Goal: Task Accomplishment & Management: Manage account settings

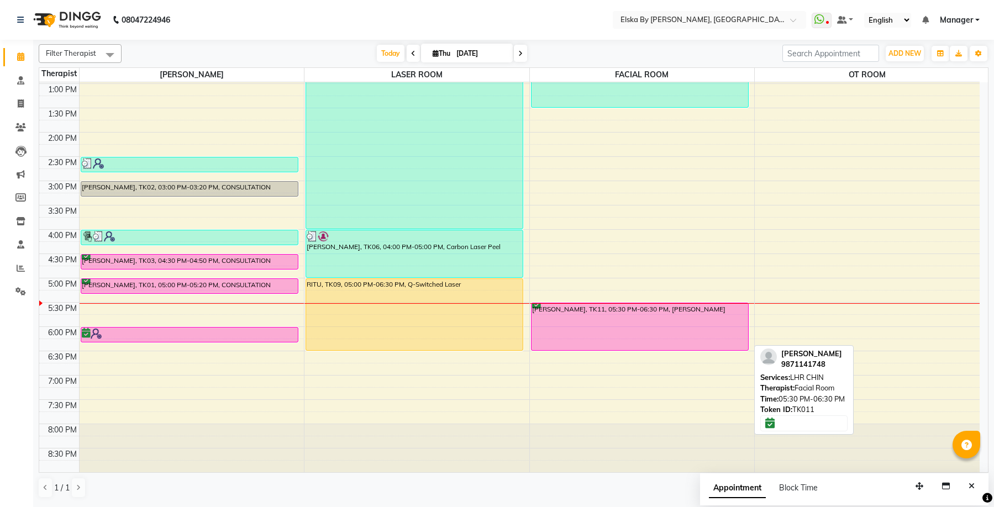
click at [581, 321] on div "[PERSON_NAME], TK11, 05:30 PM-06:30 PM, [PERSON_NAME]" at bounding box center [639, 326] width 217 height 47
select select "6"
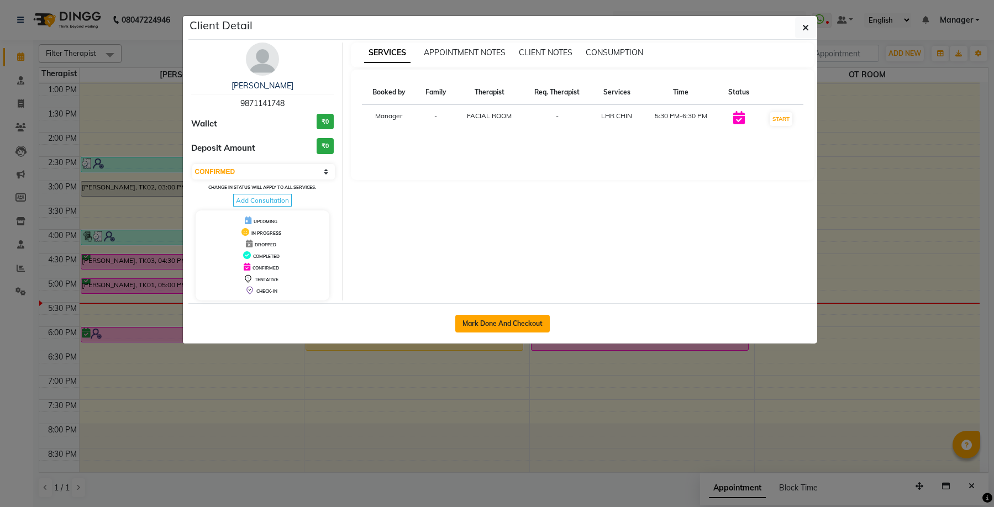
click at [479, 325] on button "Mark Done And Checkout" at bounding box center [502, 324] width 94 height 18
select select "service"
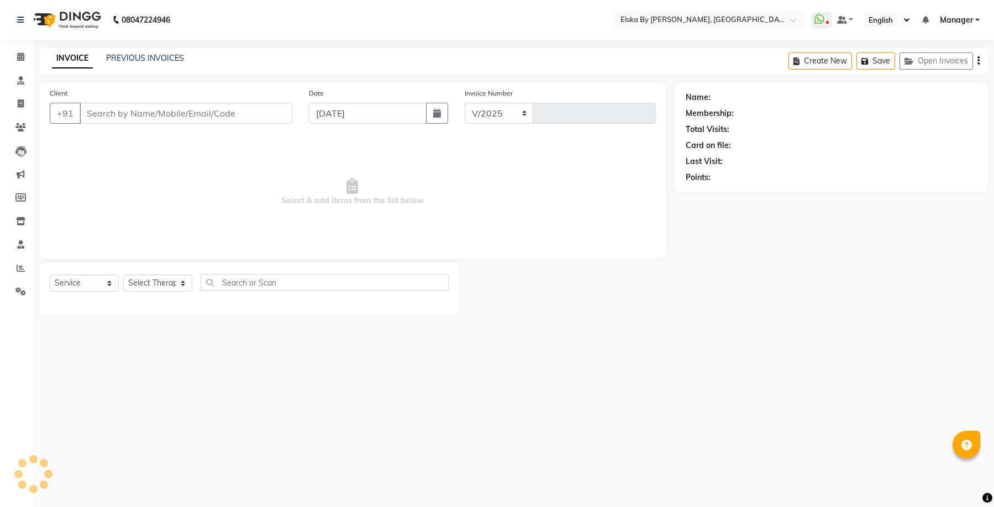
select select "7252"
type input "1633"
select select "62001"
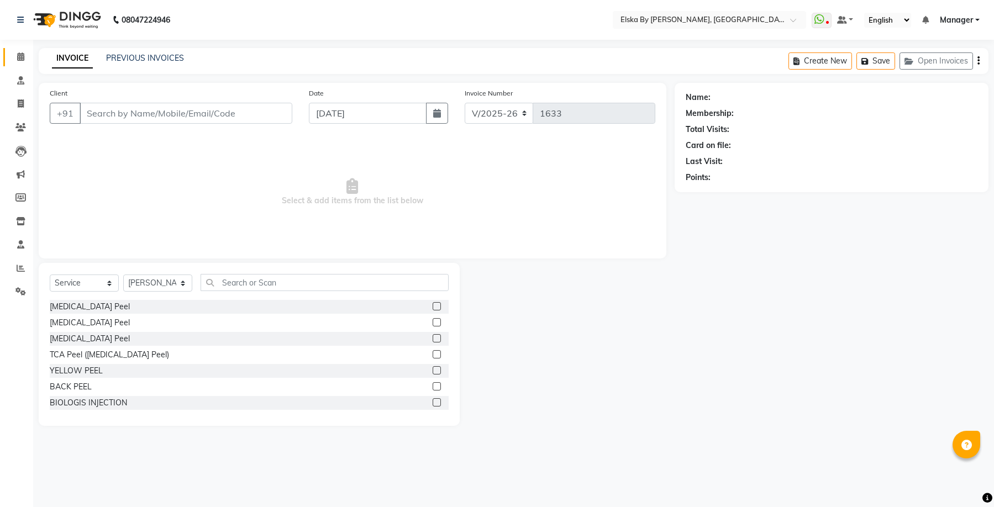
type input "9871141748"
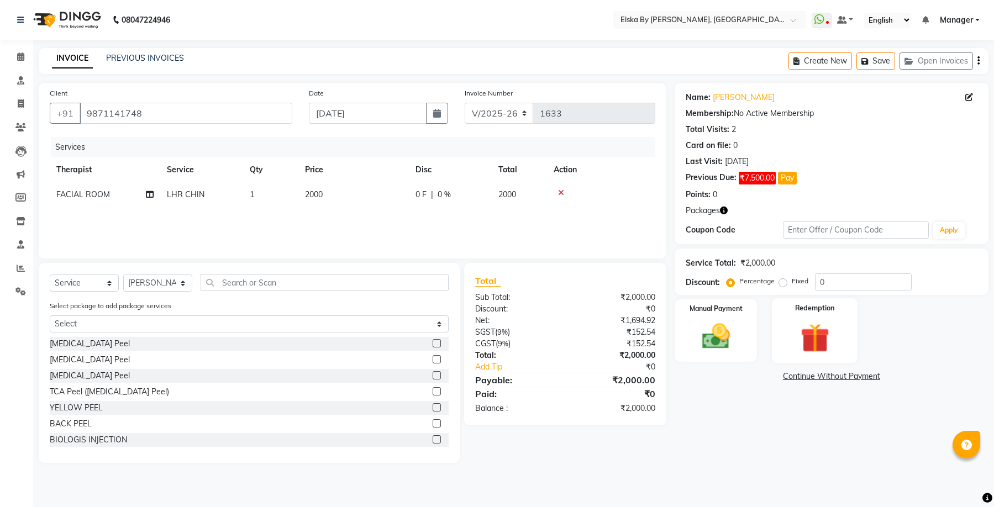
click at [836, 328] on img at bounding box center [814, 338] width 47 height 36
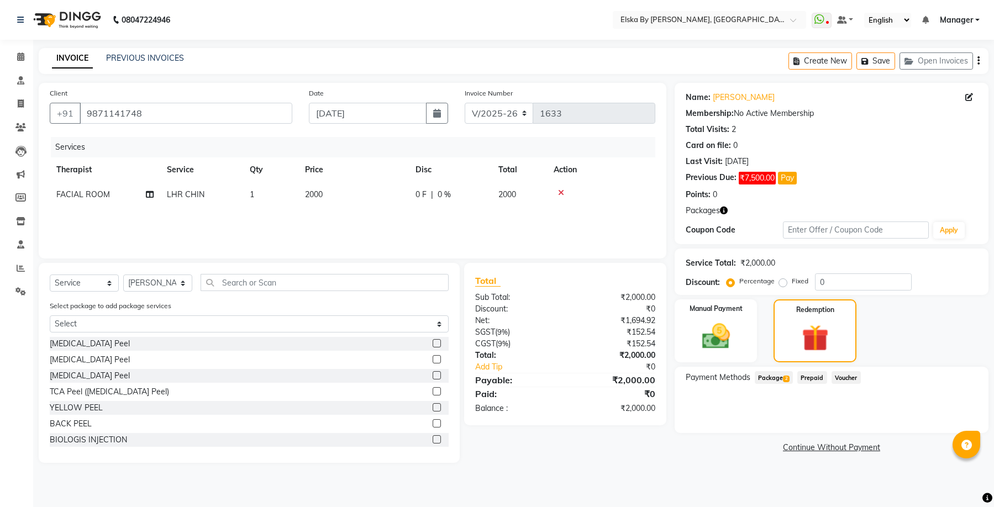
click at [775, 376] on span "Package 2" at bounding box center [773, 377] width 38 height 13
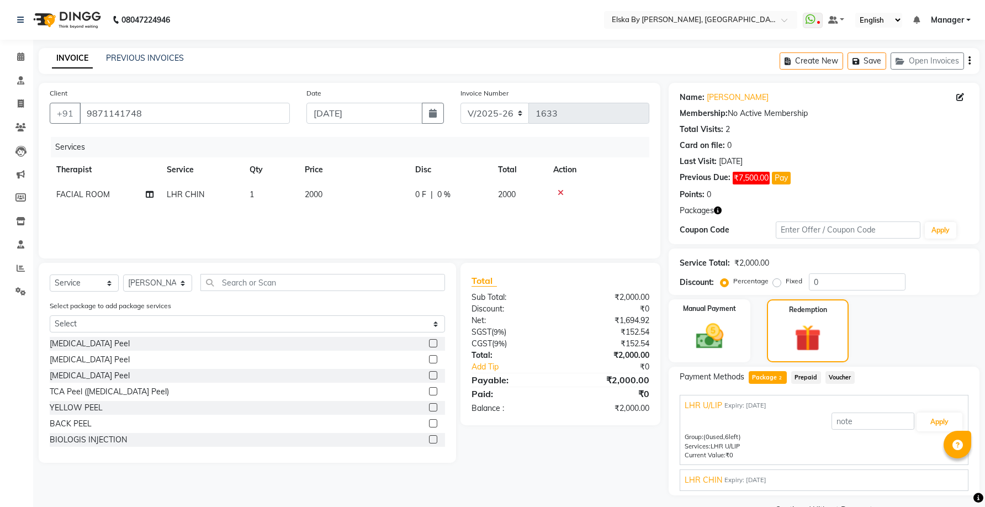
scroll to position [28, 0]
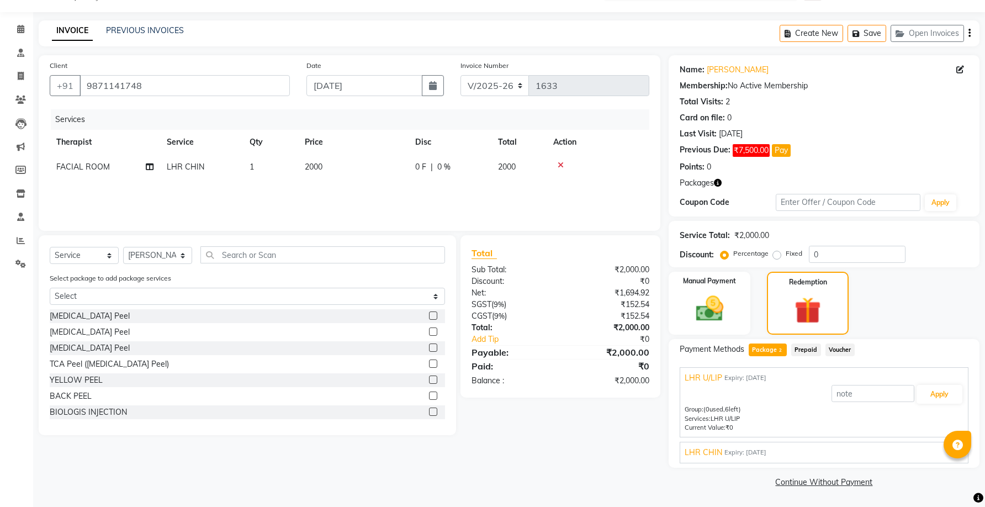
click at [763, 454] on span "Expiry: [DATE]" at bounding box center [746, 452] width 42 height 9
click at [936, 420] on button "Apply" at bounding box center [940, 420] width 46 height 19
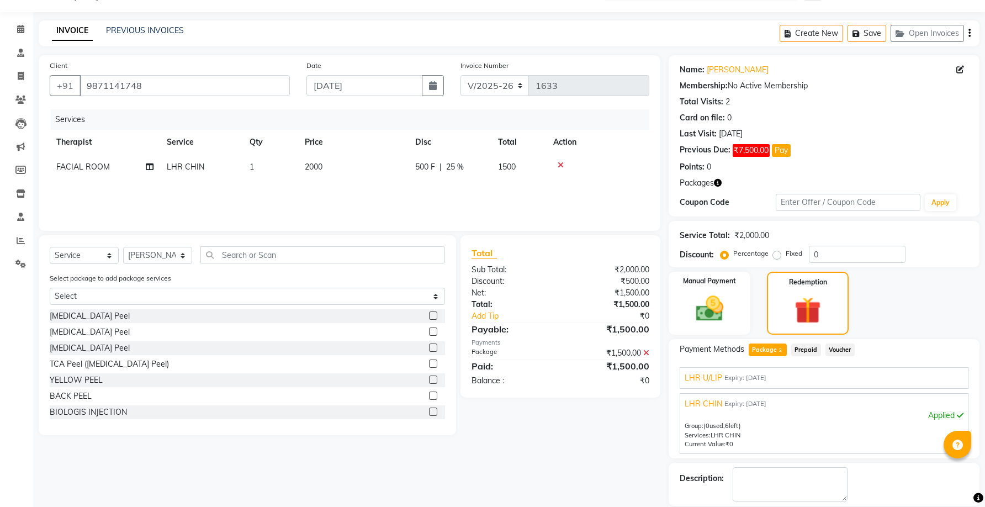
scroll to position [81, 0]
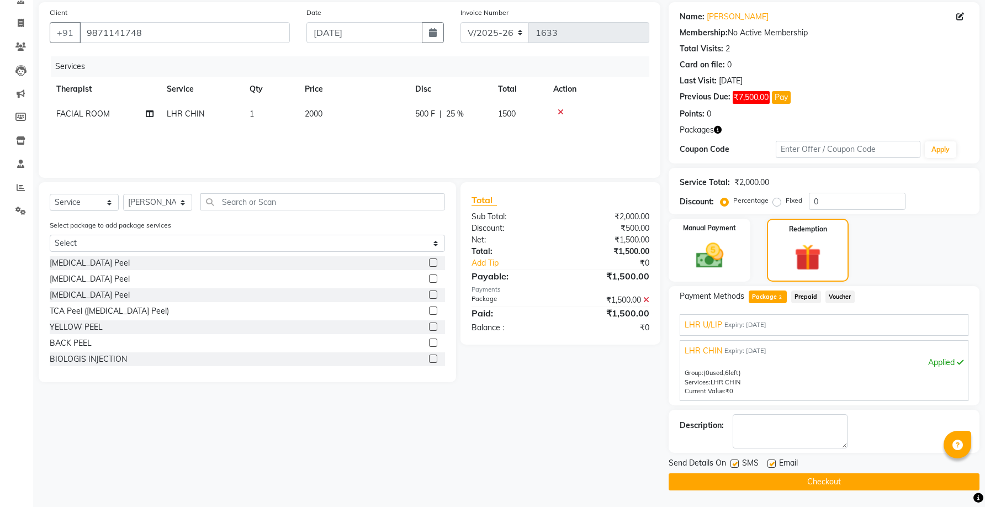
click at [772, 462] on label at bounding box center [772, 464] width 8 height 8
click at [772, 462] on input "checkbox" at bounding box center [771, 464] width 7 height 7
checkbox input "false"
click at [734, 464] on label at bounding box center [735, 464] width 8 height 8
click at [734, 464] on input "checkbox" at bounding box center [734, 464] width 7 height 7
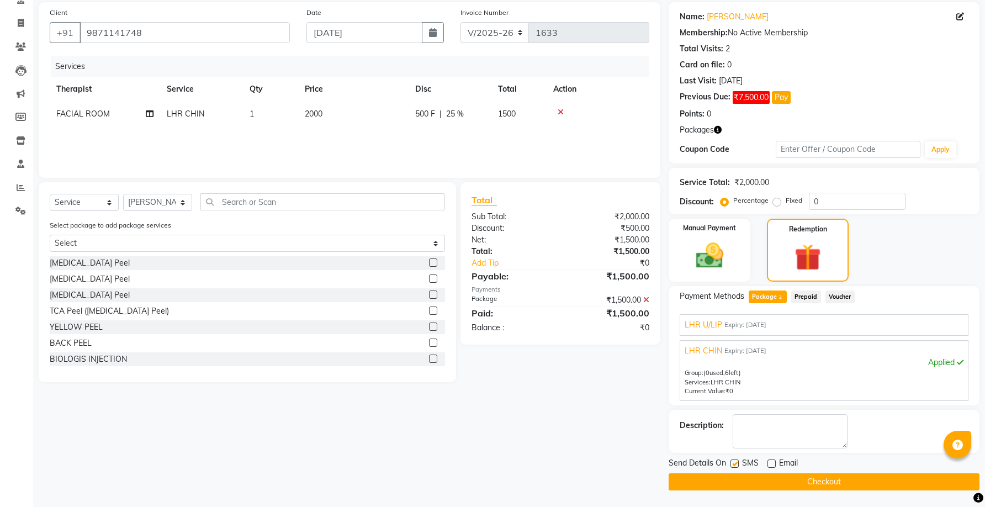
checkbox input "false"
click at [752, 478] on button "Checkout" at bounding box center [824, 481] width 311 height 17
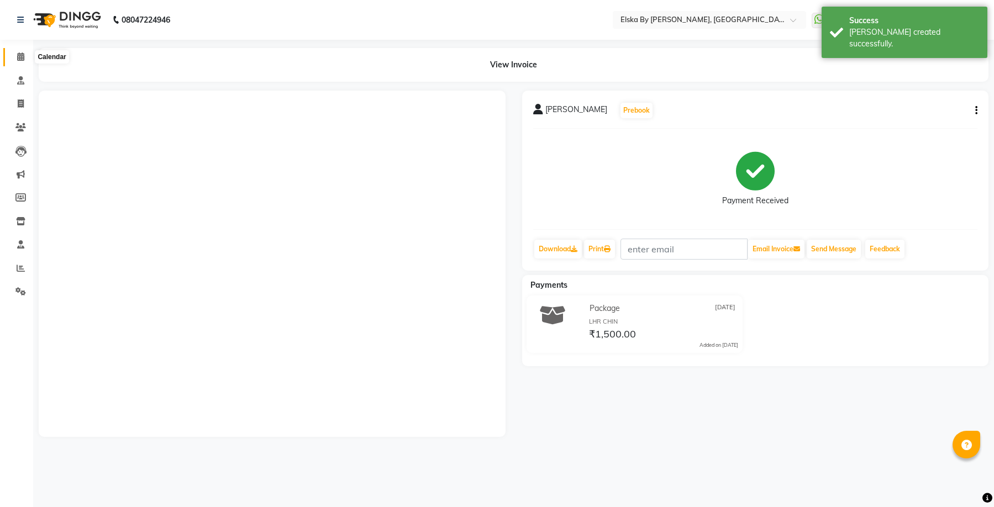
click at [18, 54] on icon at bounding box center [20, 56] width 7 height 8
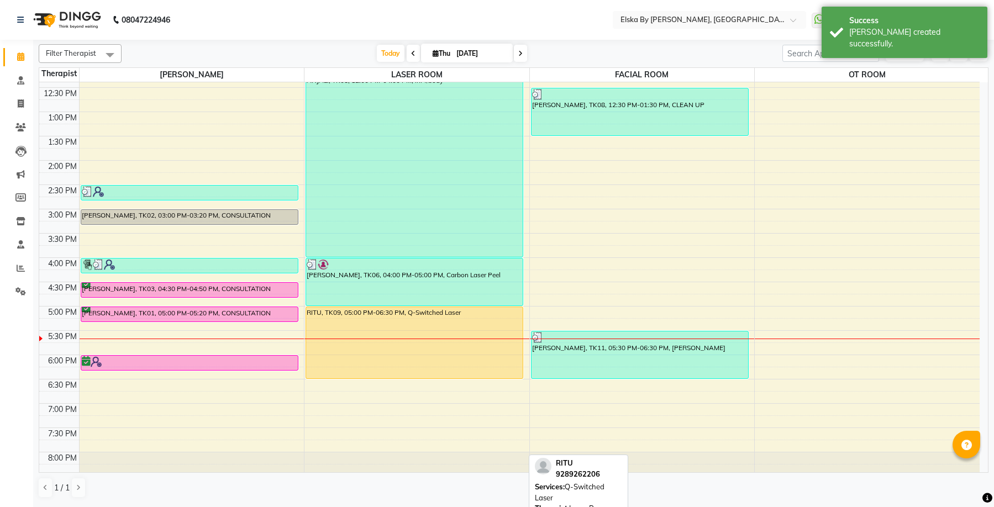
scroll to position [166, 0]
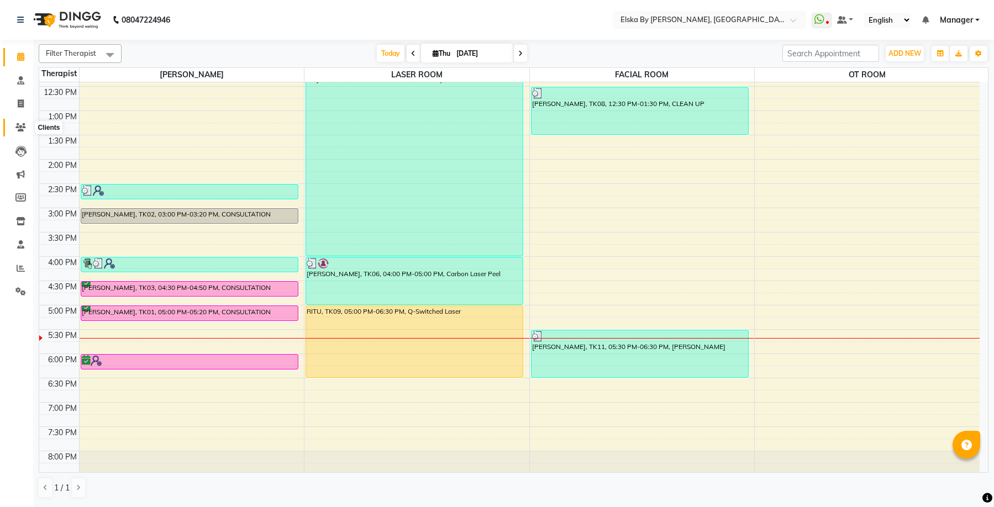
click at [20, 131] on icon at bounding box center [20, 127] width 10 height 8
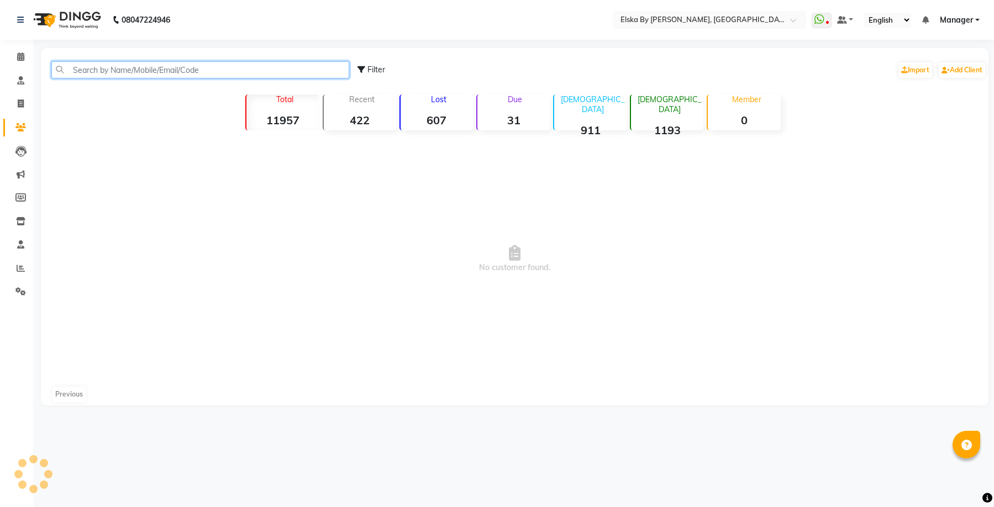
click at [114, 71] on input "text" at bounding box center [200, 69] width 298 height 17
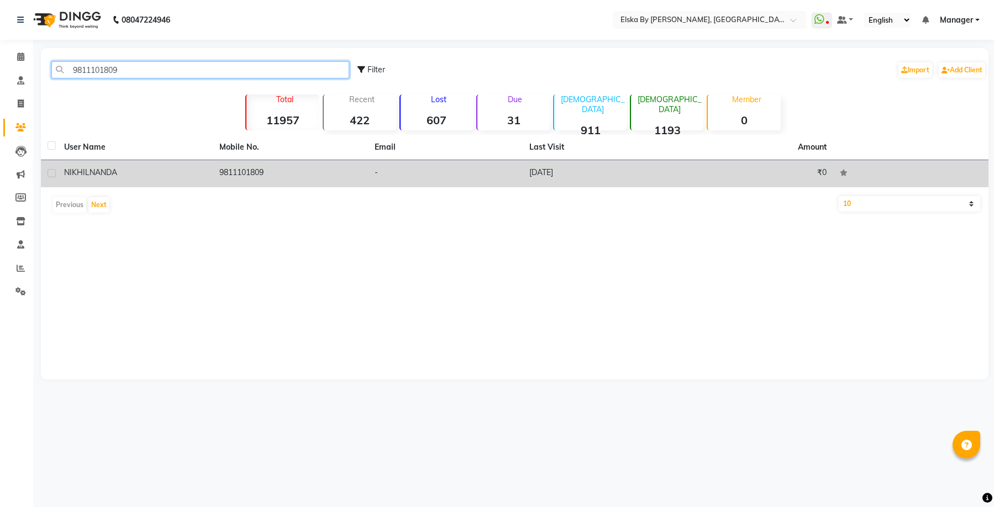
type input "9811101809"
click at [259, 174] on td "9811101809" at bounding box center [290, 173] width 155 height 27
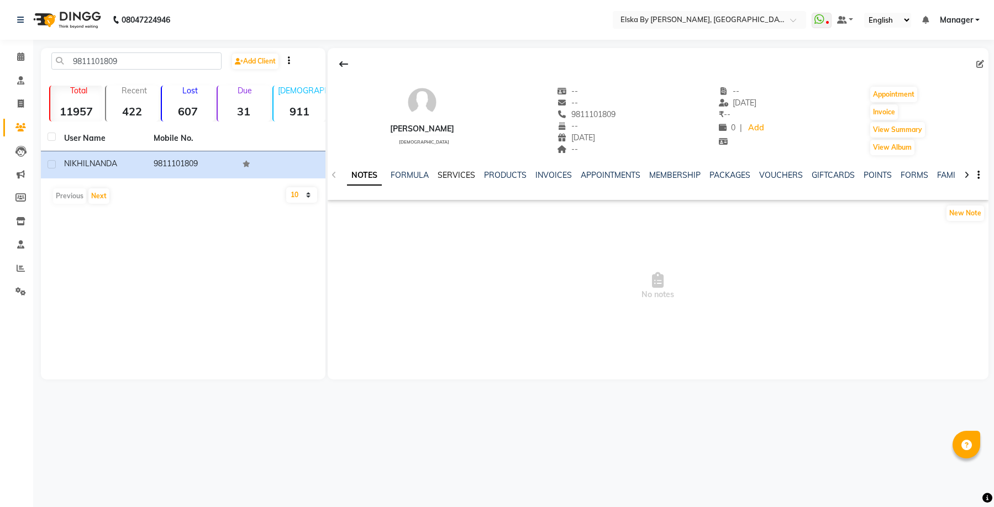
click at [455, 175] on link "SERVICES" at bounding box center [456, 175] width 38 height 10
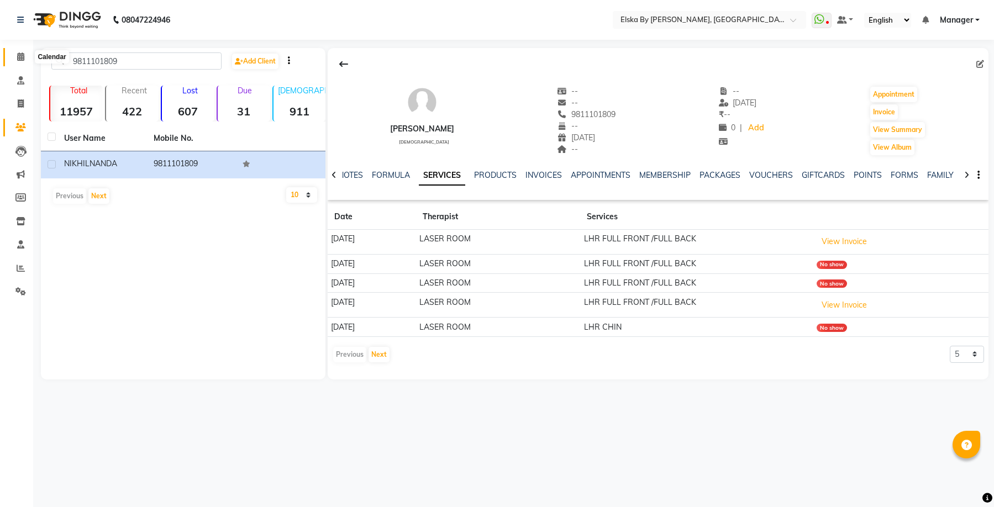
click at [20, 59] on icon at bounding box center [20, 56] width 7 height 8
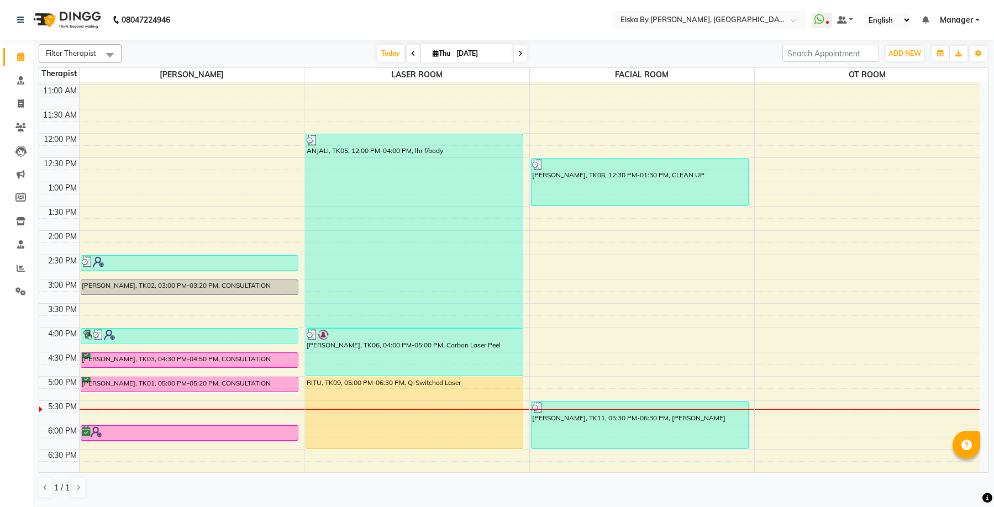
scroll to position [193, 0]
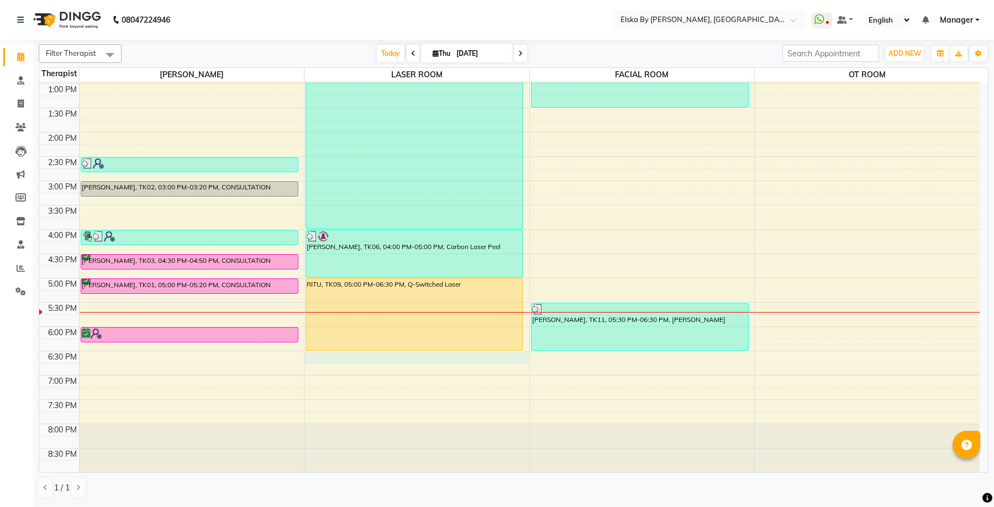
click at [399, 355] on div "9:00 AM 9:30 AM 10:00 AM 10:30 AM 11:00 AM 11:30 AM 12:00 PM 12:30 PM 1:00 PM 1…" at bounding box center [509, 181] width 940 height 583
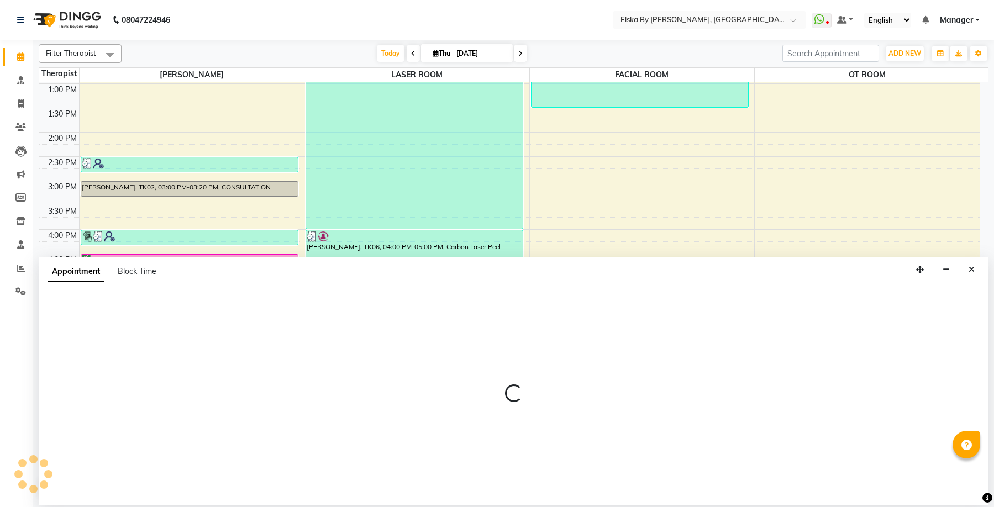
select select "62002"
select select "tentative"
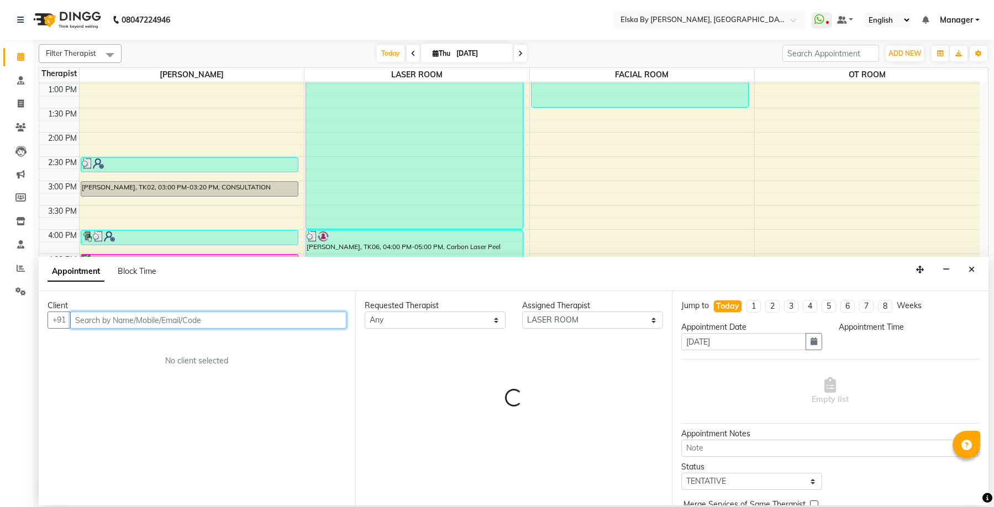
select select "1110"
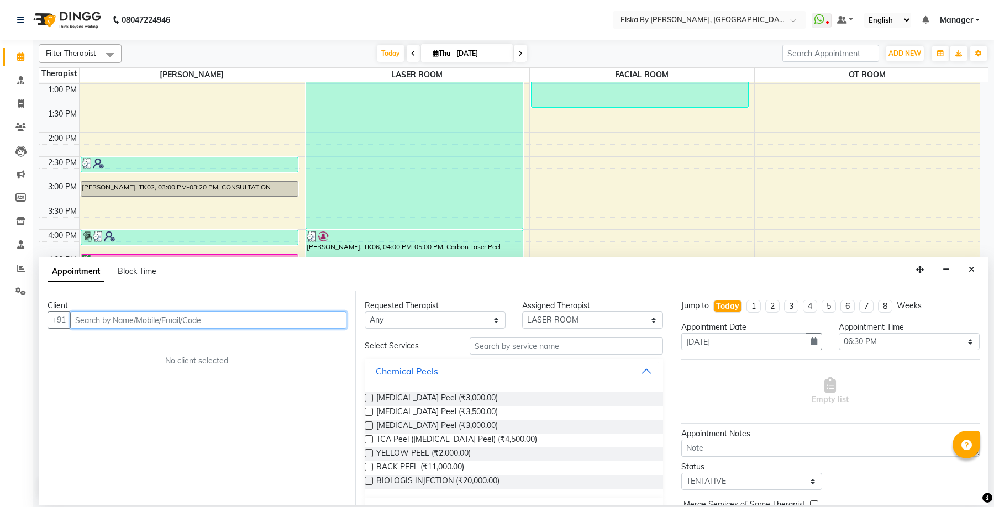
click at [270, 319] on input "text" at bounding box center [208, 320] width 276 height 17
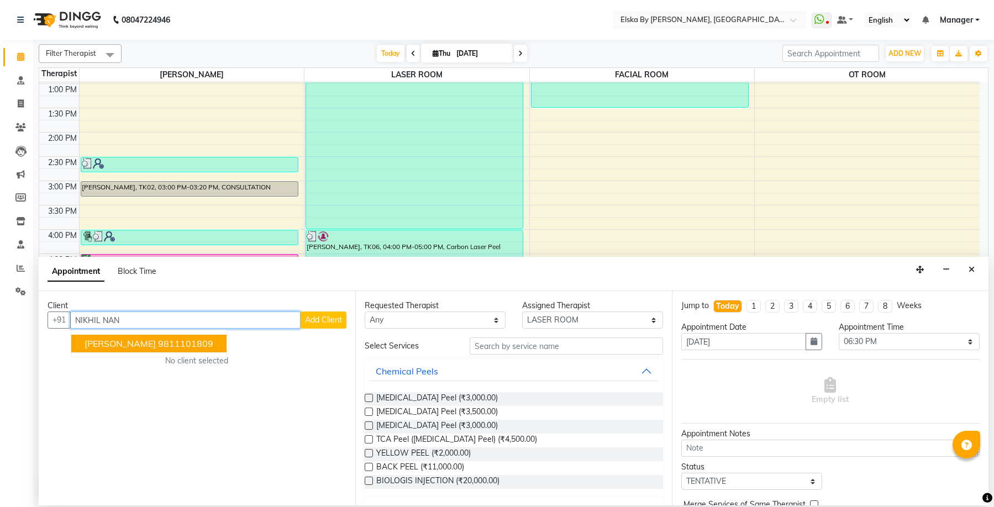
click at [208, 344] on button "[PERSON_NAME] 9811101809" at bounding box center [148, 344] width 155 height 18
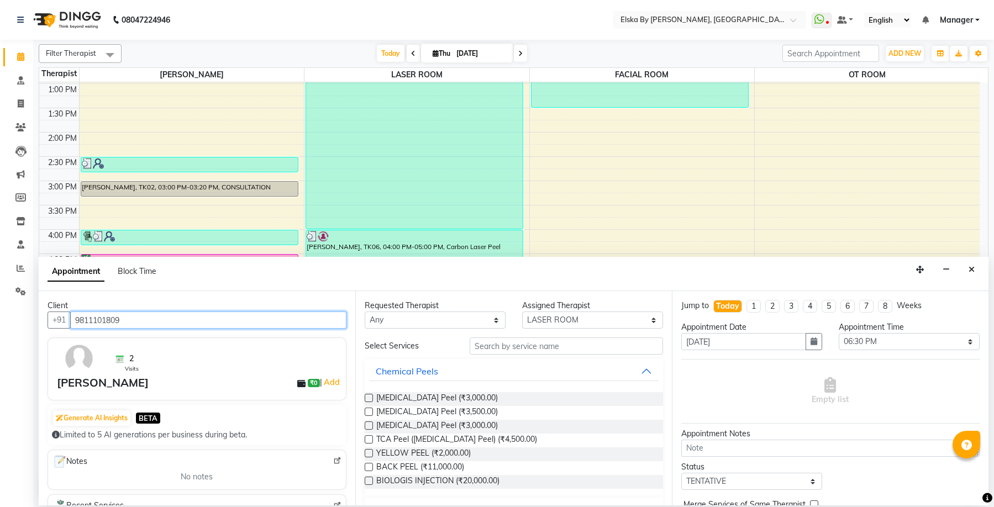
type input "9811101809"
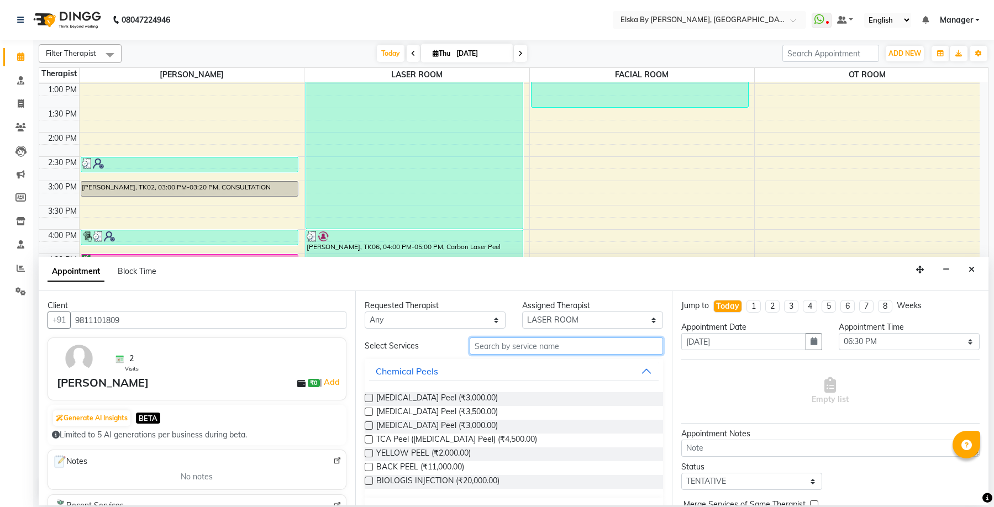
click at [505, 351] on input "text" at bounding box center [565, 345] width 193 height 17
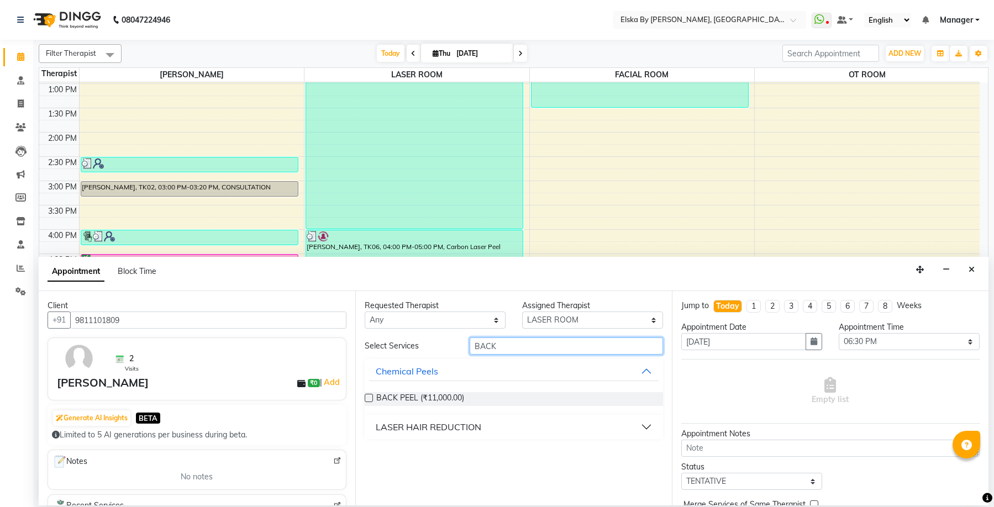
type input "BACK"
click at [432, 429] on div "LASER HAIR REDUCTION" at bounding box center [428, 426] width 105 height 13
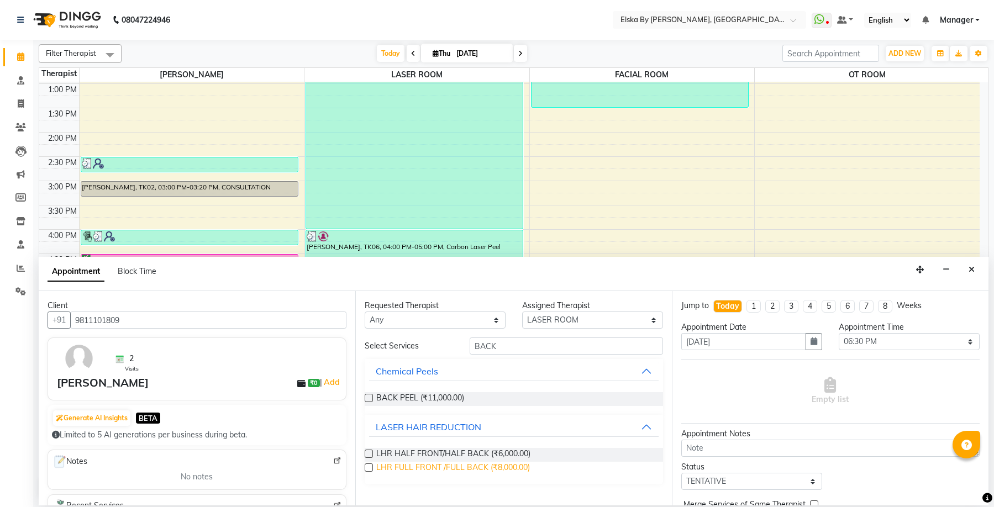
click at [445, 471] on span "LHR FULL FRONT /FULL BACK (₹8,000.00)" at bounding box center [453, 469] width 154 height 14
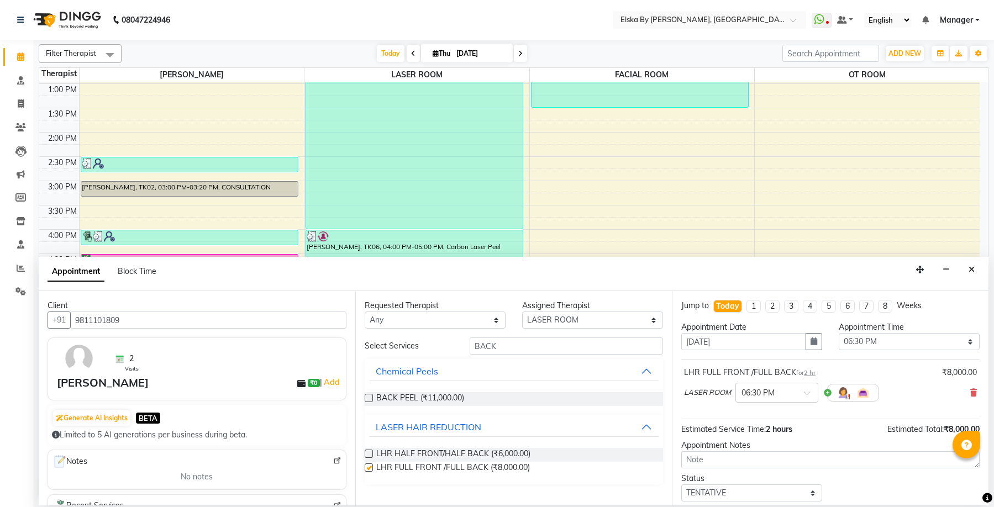
checkbox input "false"
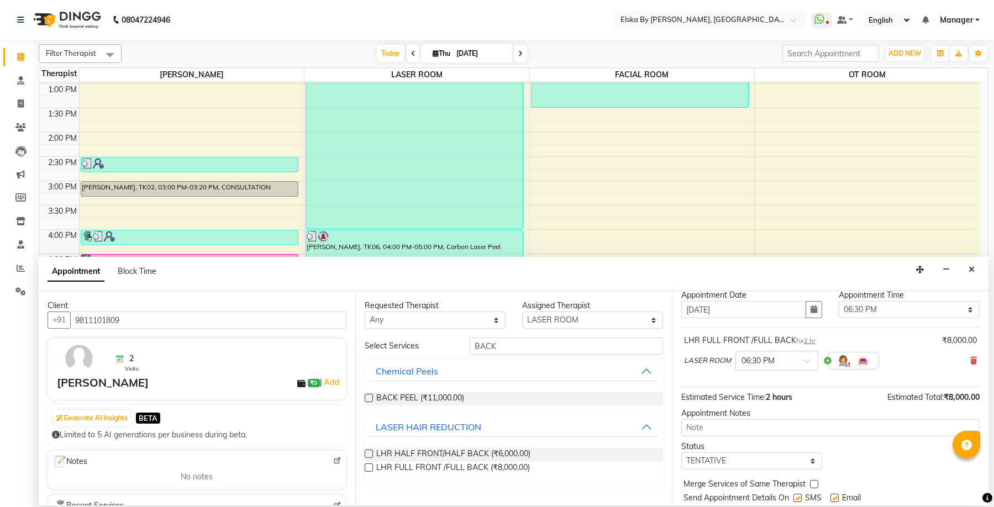
scroll to position [66, 0]
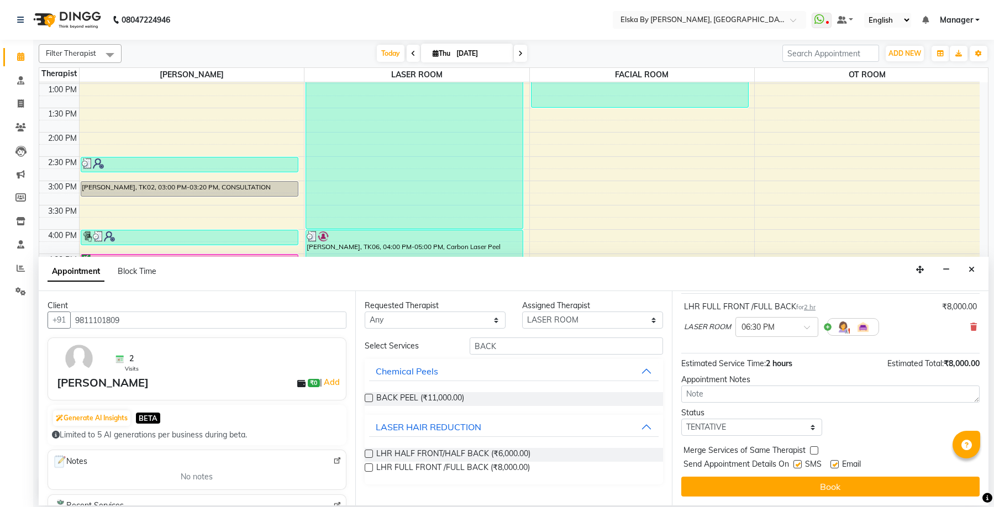
click at [835, 461] on label at bounding box center [834, 464] width 8 height 8
click at [835, 462] on input "checkbox" at bounding box center [833, 465] width 7 height 7
checkbox input "false"
click at [799, 467] on label at bounding box center [797, 464] width 8 height 8
click at [799, 467] on input "checkbox" at bounding box center [796, 465] width 7 height 7
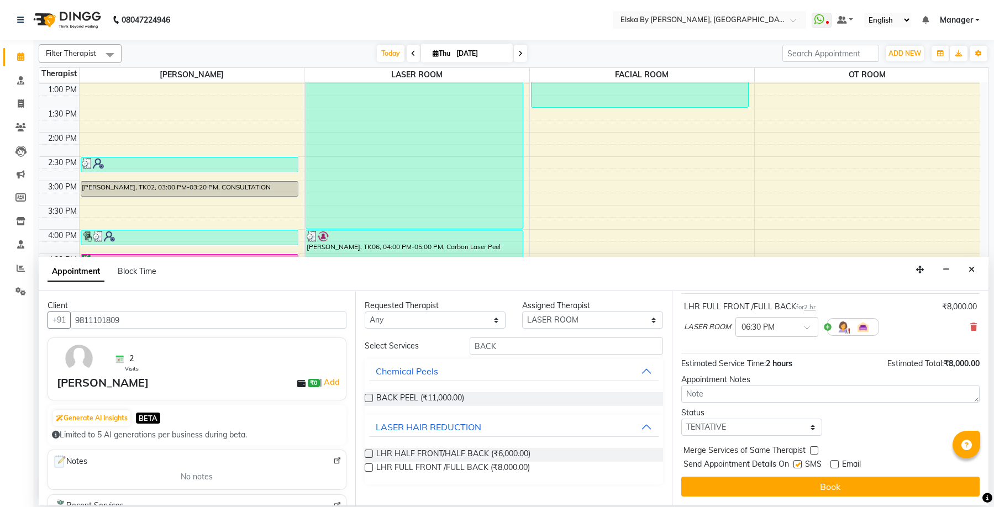
checkbox input "false"
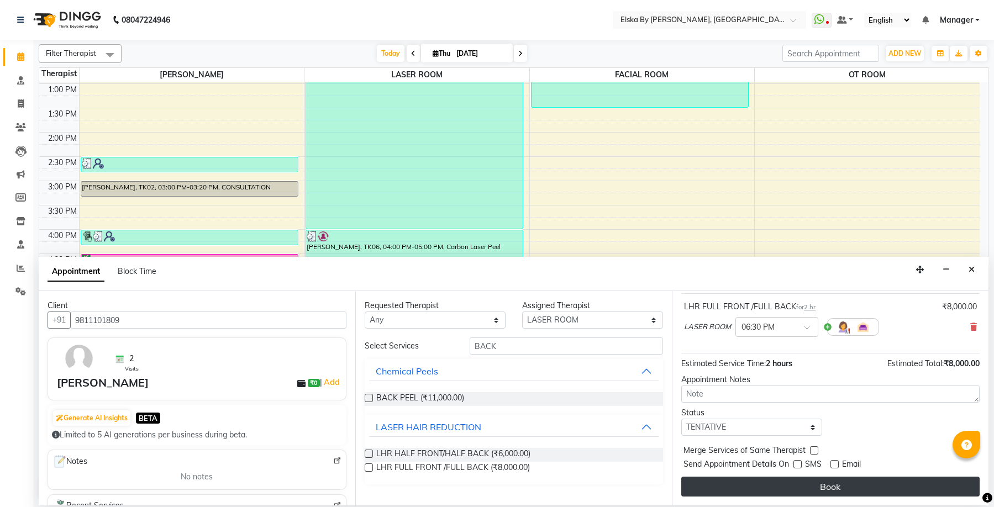
click at [799, 486] on button "Book" at bounding box center [830, 487] width 298 height 20
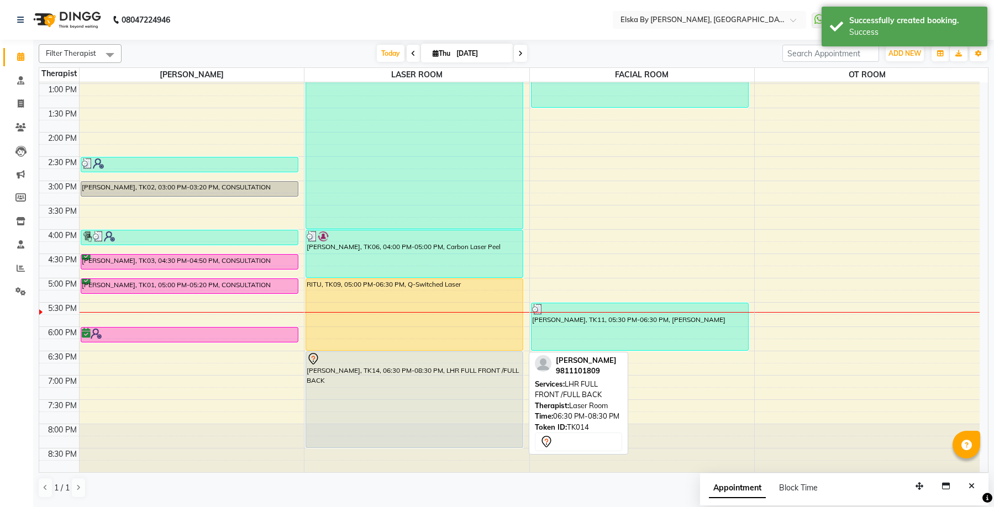
click at [389, 388] on div "[PERSON_NAME], TK14, 06:30 PM-08:30 PM, LHR FULL FRONT /FULL BACK" at bounding box center [414, 400] width 217 height 96
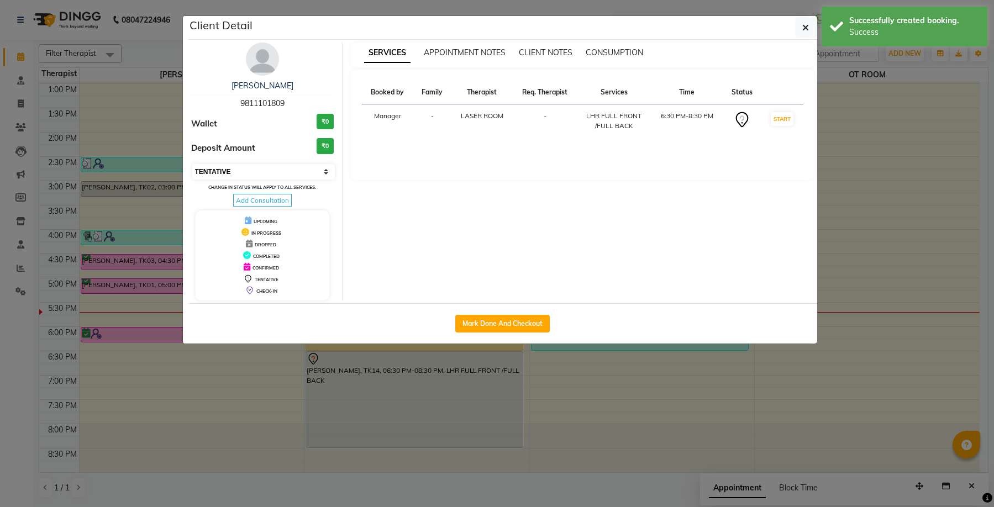
click at [323, 165] on select "Select IN SERVICE CONFIRMED TENTATIVE CHECK IN MARK DONE DROPPED UPCOMING" at bounding box center [263, 171] width 143 height 15
select select "6"
click at [192, 164] on select "Select IN SERVICE CONFIRMED TENTATIVE CHECK IN MARK DONE DROPPED UPCOMING" at bounding box center [263, 171] width 143 height 15
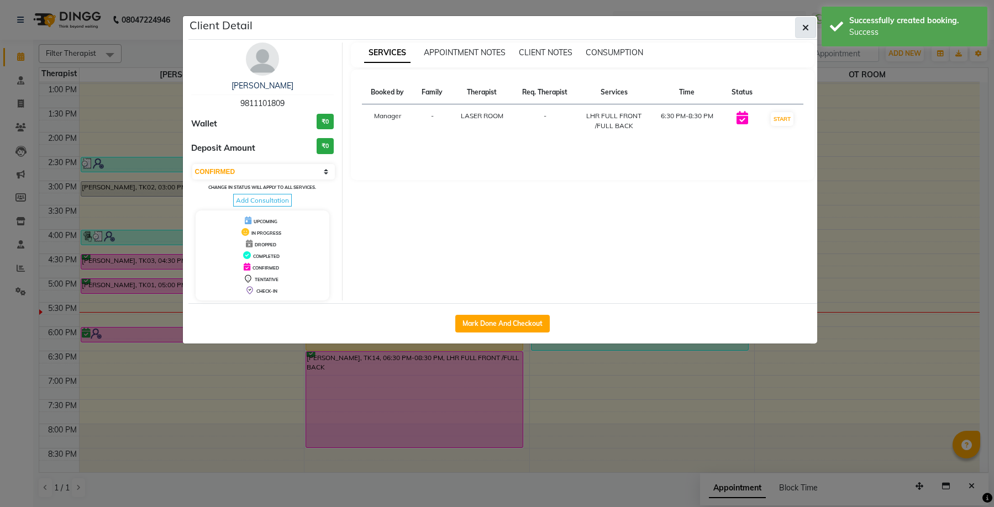
click at [802, 26] on icon "button" at bounding box center [805, 27] width 7 height 9
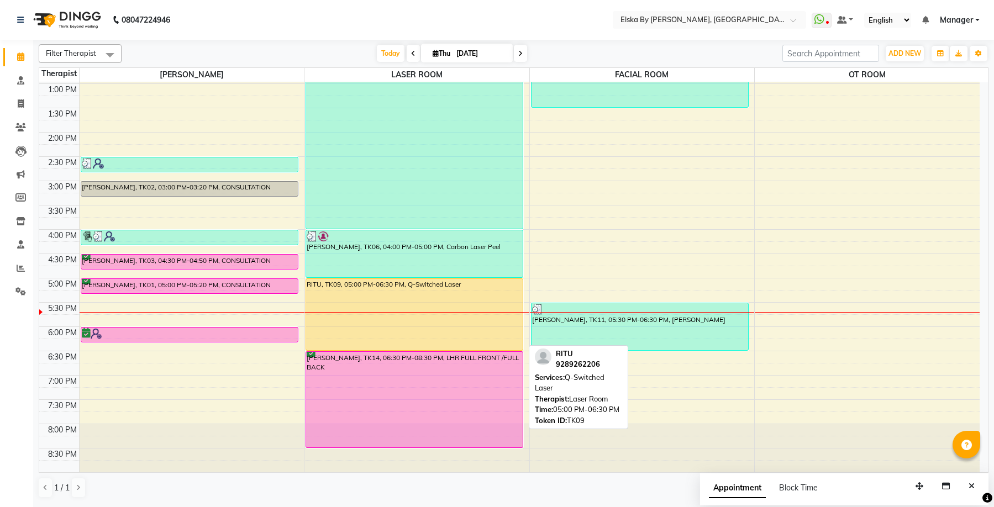
click at [417, 299] on div "RITU, TK09, 05:00 PM-06:30 PM, Q-Switched Laser" at bounding box center [414, 314] width 217 height 71
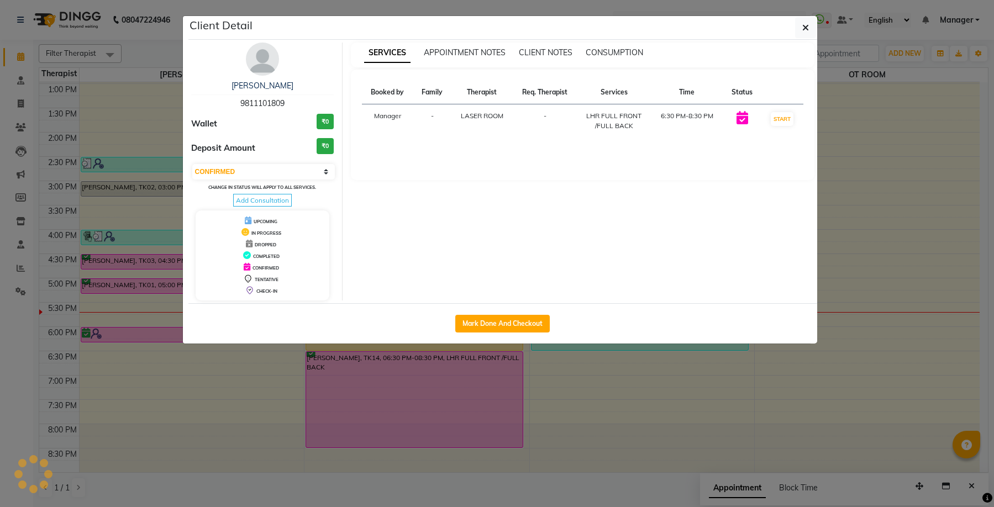
select select "1"
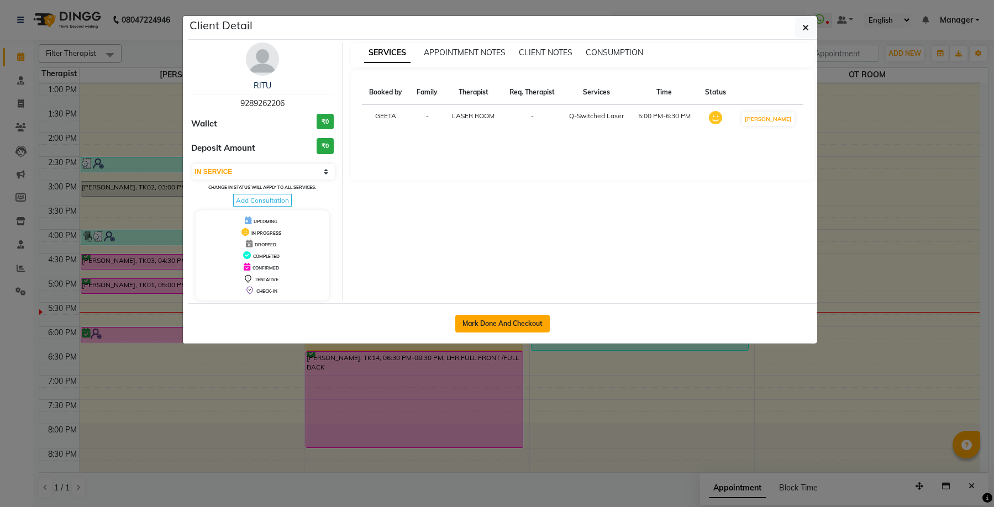
click at [481, 319] on button "Mark Done And Checkout" at bounding box center [502, 324] width 94 height 18
select select "service"
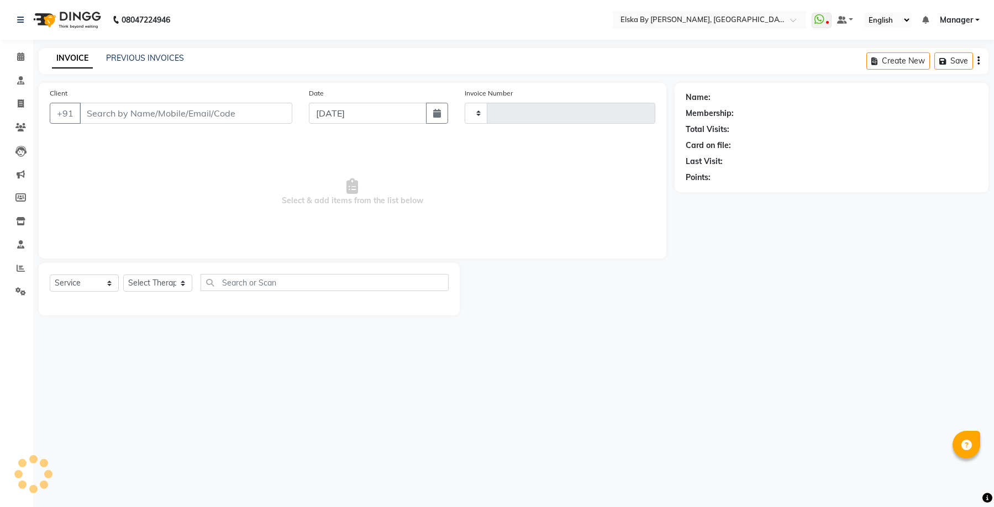
type input "1634"
select select "7252"
select select "62001"
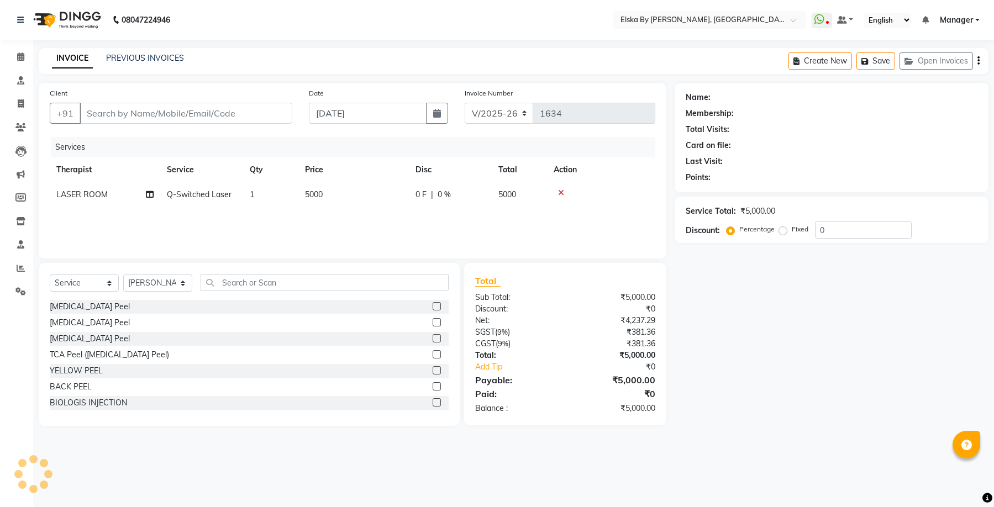
type input "9289262206"
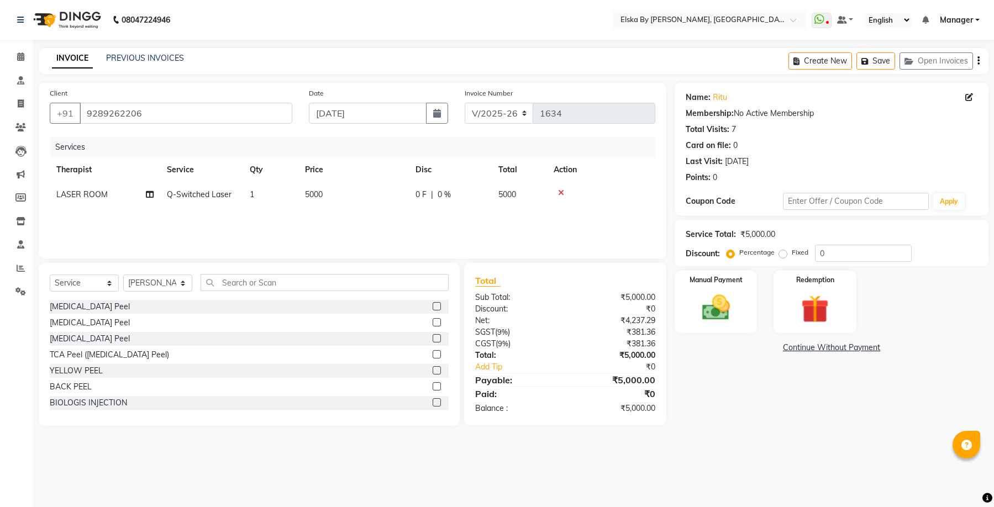
click at [813, 257] on div "Percentage Fixed" at bounding box center [772, 253] width 86 height 14
click at [817, 255] on input "0" at bounding box center [863, 253] width 97 height 17
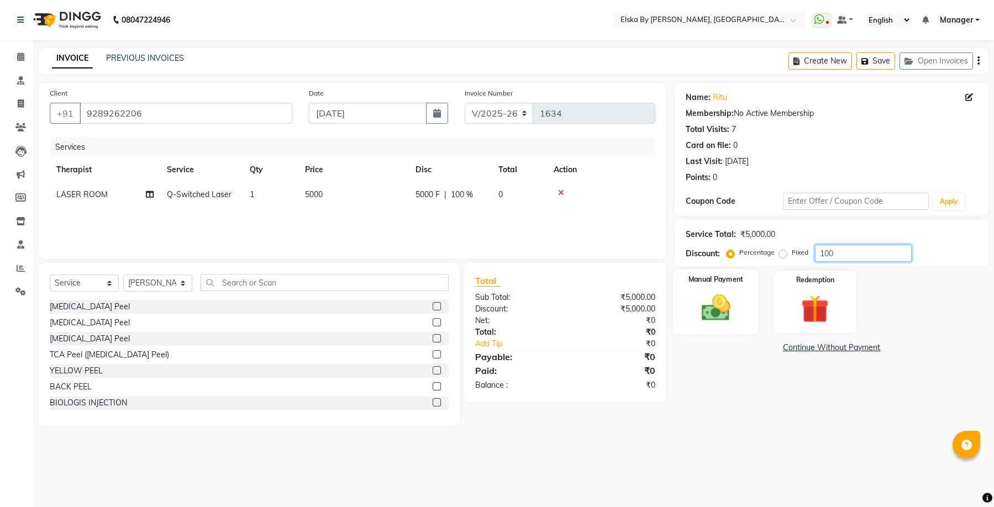
type input "100"
click at [722, 312] on img at bounding box center [715, 308] width 47 height 34
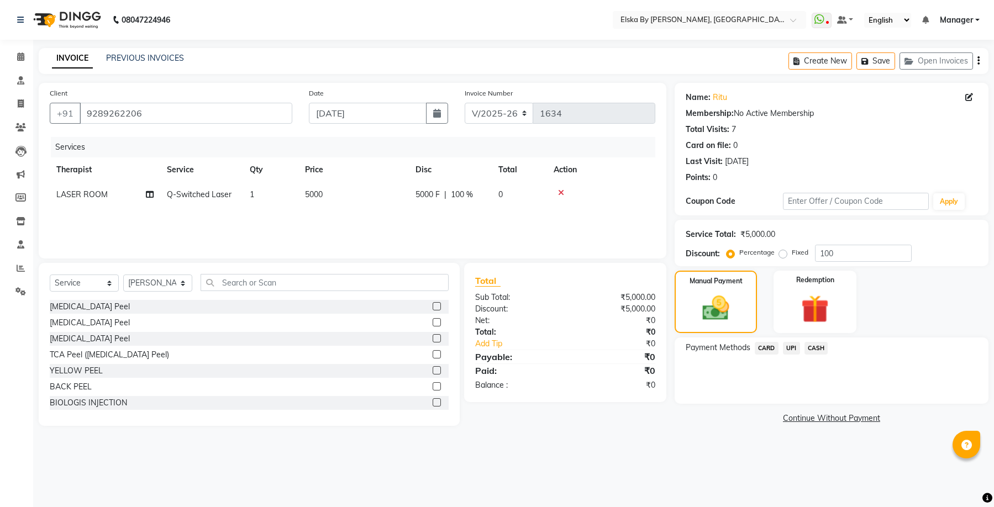
click at [767, 351] on span "CARD" at bounding box center [766, 348] width 24 height 13
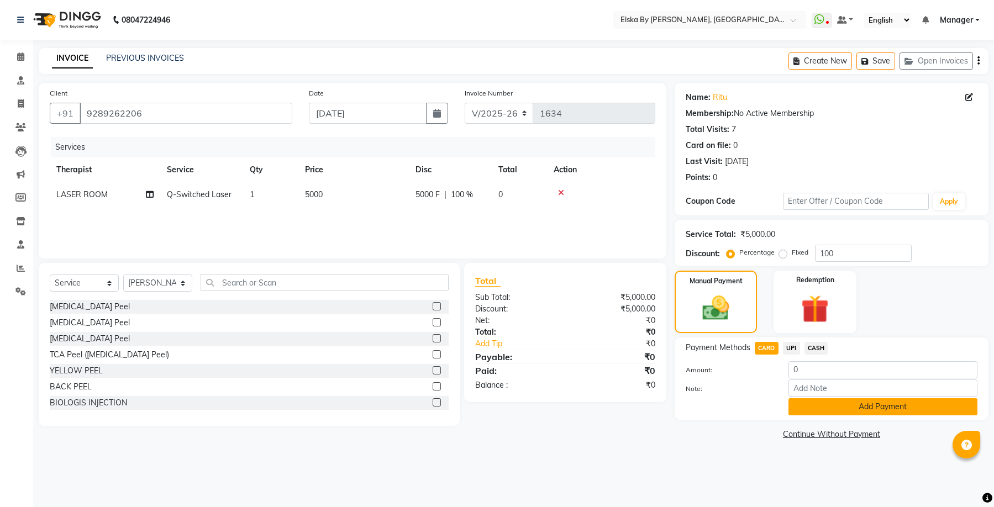
click at [820, 409] on button "Add Payment" at bounding box center [882, 406] width 189 height 17
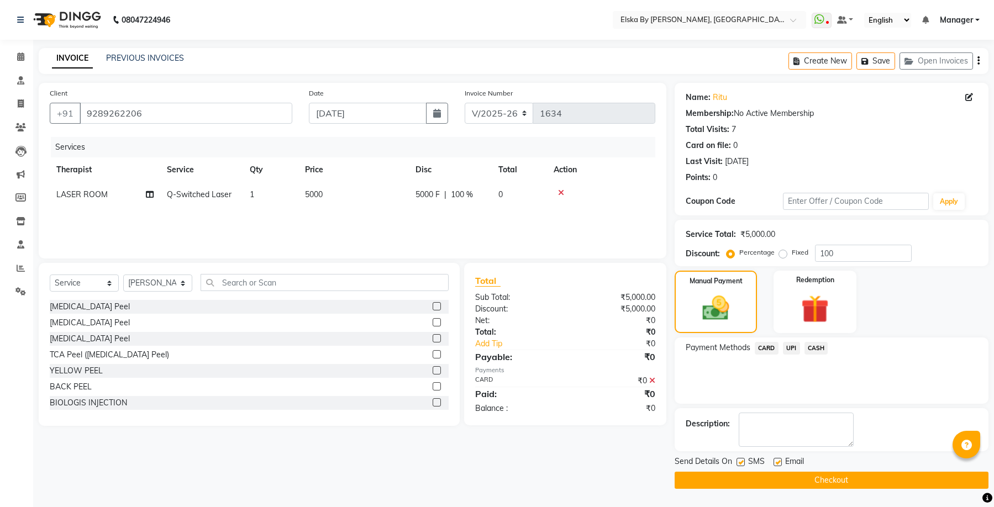
click at [777, 461] on label at bounding box center [777, 462] width 8 height 8
click at [777, 461] on input "checkbox" at bounding box center [776, 462] width 7 height 7
checkbox input "false"
click at [742, 463] on label at bounding box center [740, 462] width 8 height 8
click at [742, 463] on input "checkbox" at bounding box center [739, 462] width 7 height 7
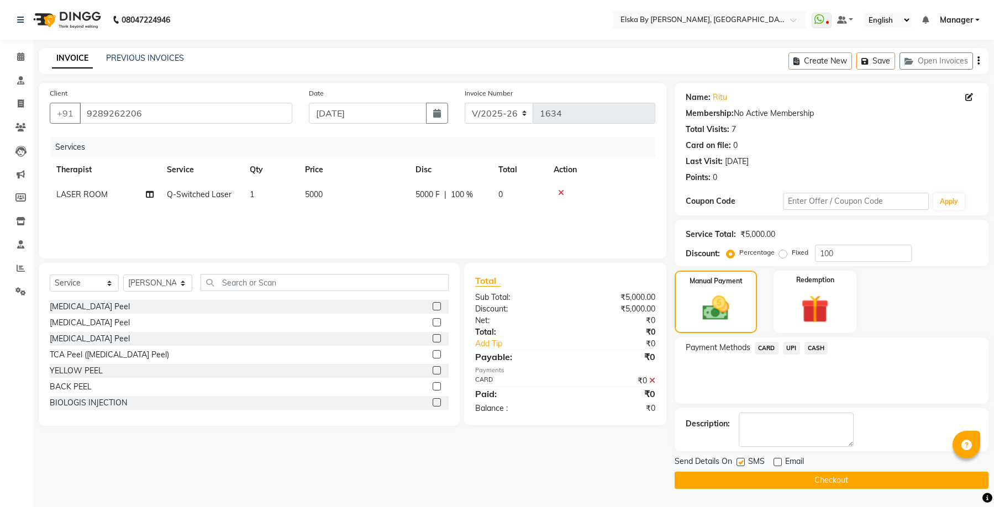
checkbox input "false"
click at [751, 482] on button "Checkout" at bounding box center [831, 480] width 314 height 17
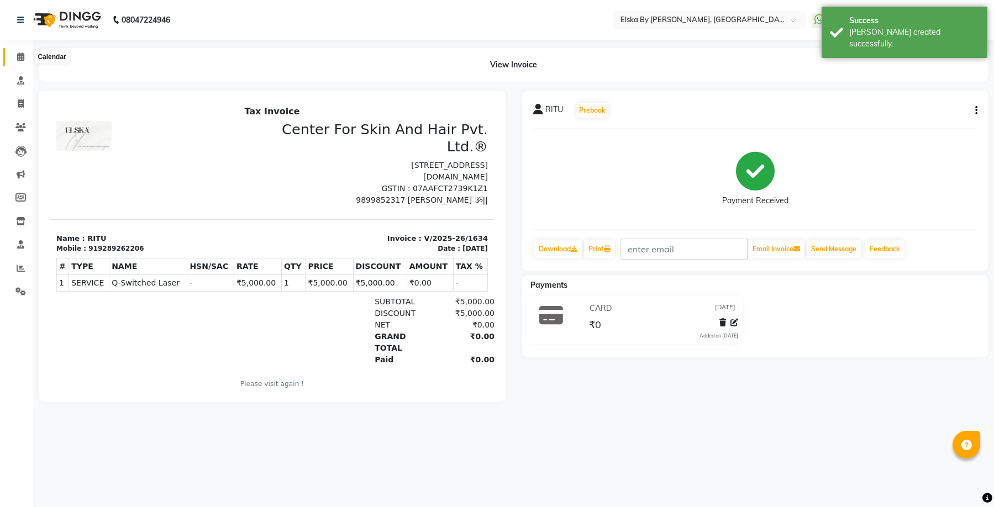
click at [18, 61] on span at bounding box center [20, 57] width 19 height 13
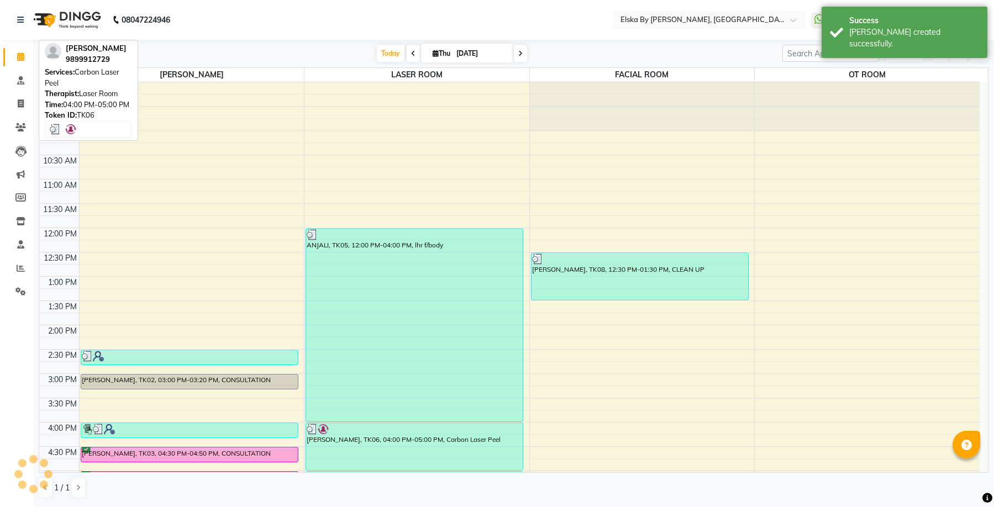
scroll to position [172, 0]
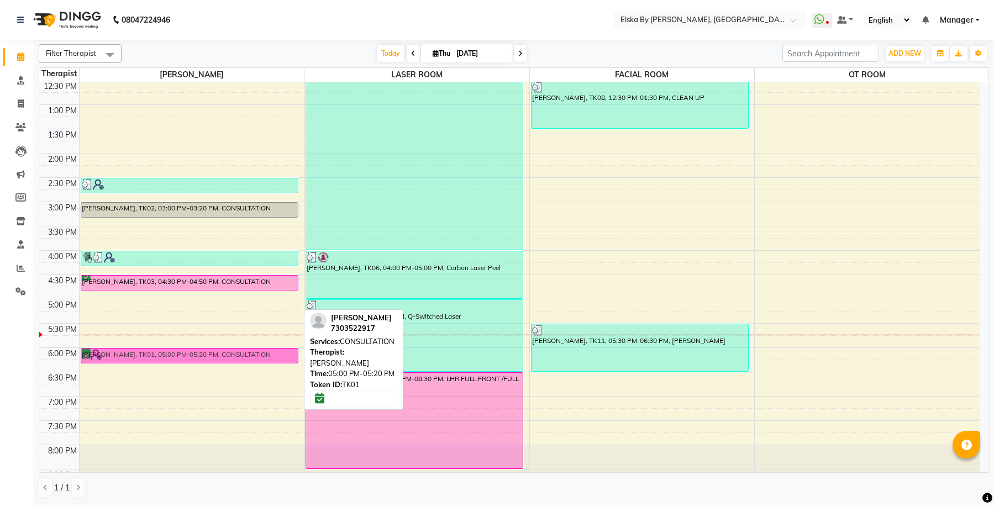
drag, startPoint x: 195, startPoint y: 303, endPoint x: 195, endPoint y: 348, distance: 45.3
click at [195, 348] on div "[PERSON_NAME], TK13, 02:30 PM-02:50 PM, CONSULTATION [PERSON_NAME], TK02, 03:00…" at bounding box center [192, 202] width 225 height 583
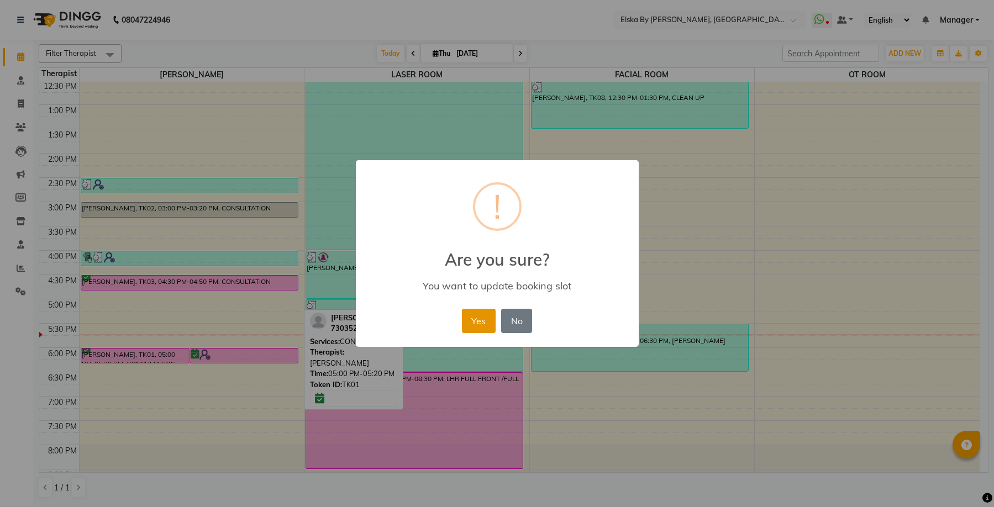
click at [481, 323] on button "Yes" at bounding box center [479, 321] width 34 height 24
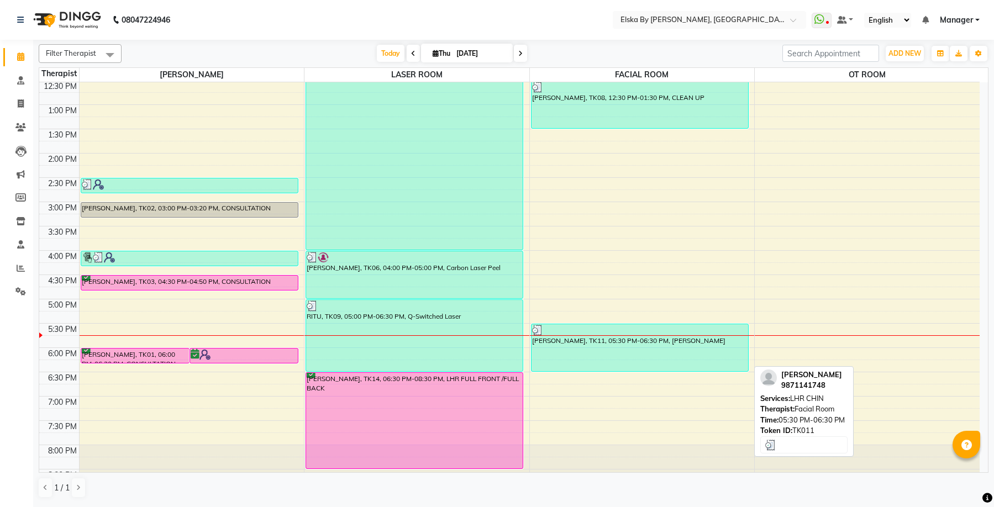
click at [618, 350] on div "[PERSON_NAME], TK11, 05:30 PM-06:30 PM, [PERSON_NAME]" at bounding box center [639, 347] width 217 height 47
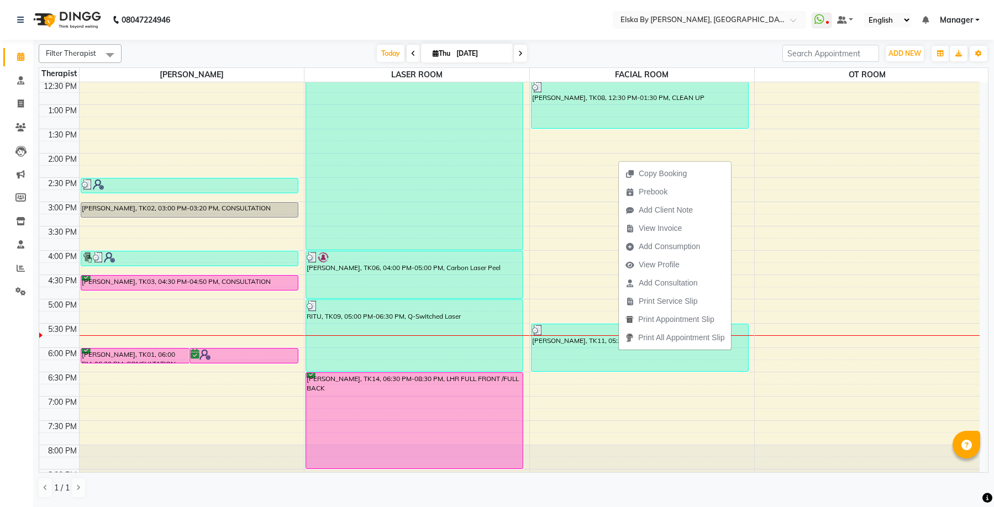
click at [620, 347] on ul "Copy Booking Prebook Add Client Note View Invoice Add Consumption View Profile …" at bounding box center [674, 255] width 113 height 189
click at [577, 420] on div "9:00 AM 9:30 AM 10:00 AM 10:30 AM 11:00 AM 11:30 AM 12:00 PM 12:30 PM 1:00 PM 1…" at bounding box center [509, 202] width 940 height 583
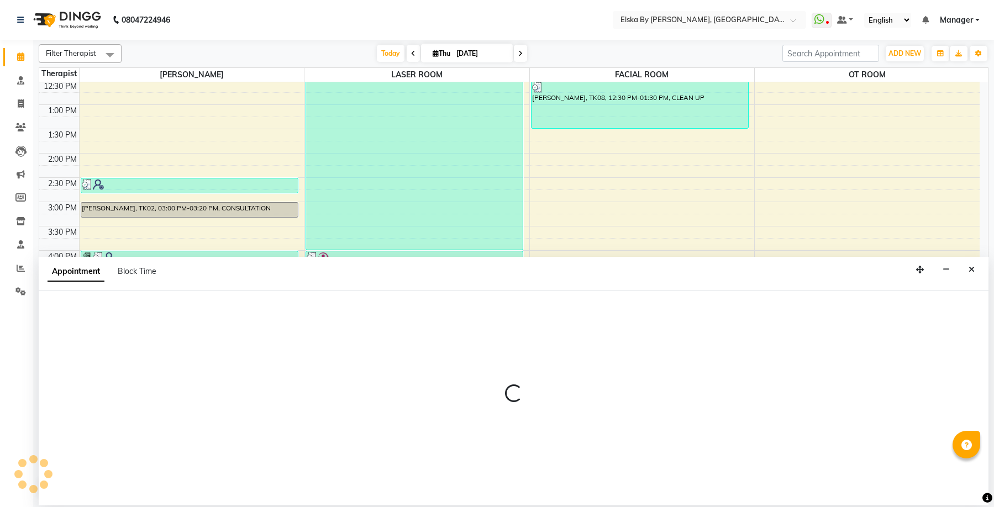
select select "63147"
select select "tentative"
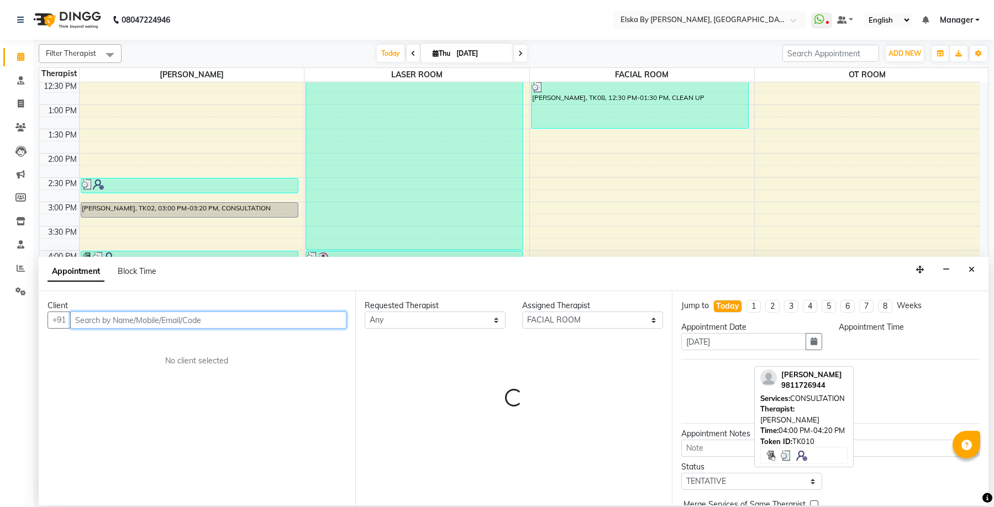
select select "1155"
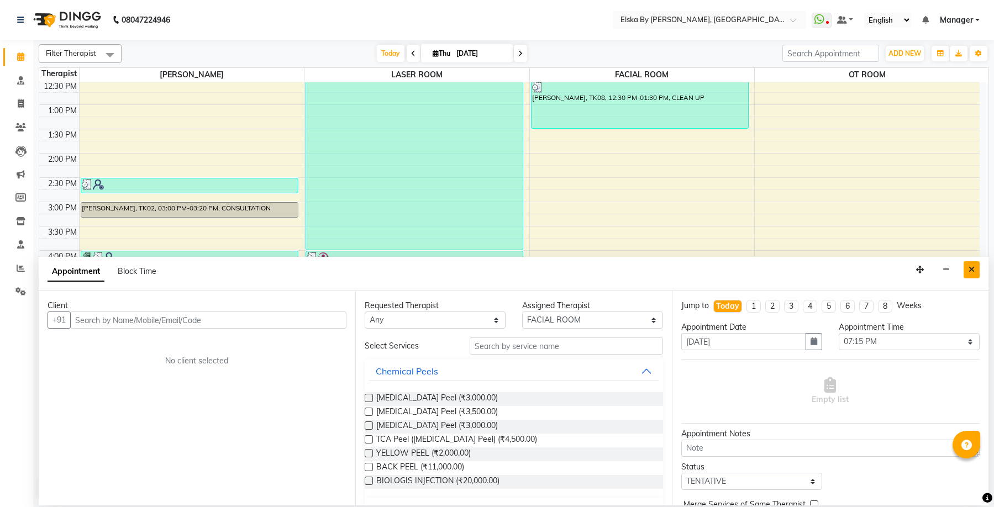
click at [967, 270] on button "Close" at bounding box center [971, 269] width 16 height 17
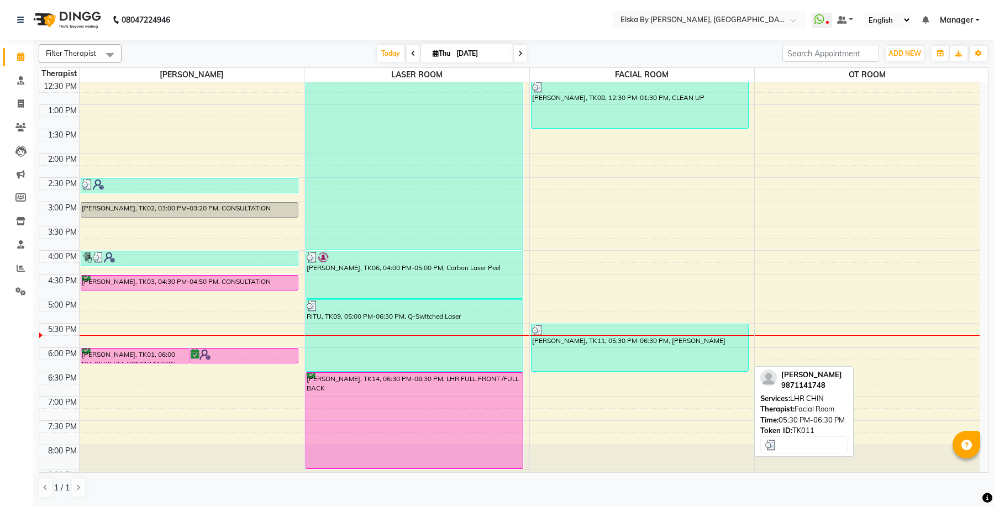
click at [595, 356] on div "[PERSON_NAME], TK11, 05:30 PM-06:30 PM, [PERSON_NAME]" at bounding box center [639, 347] width 217 height 47
select select "3"
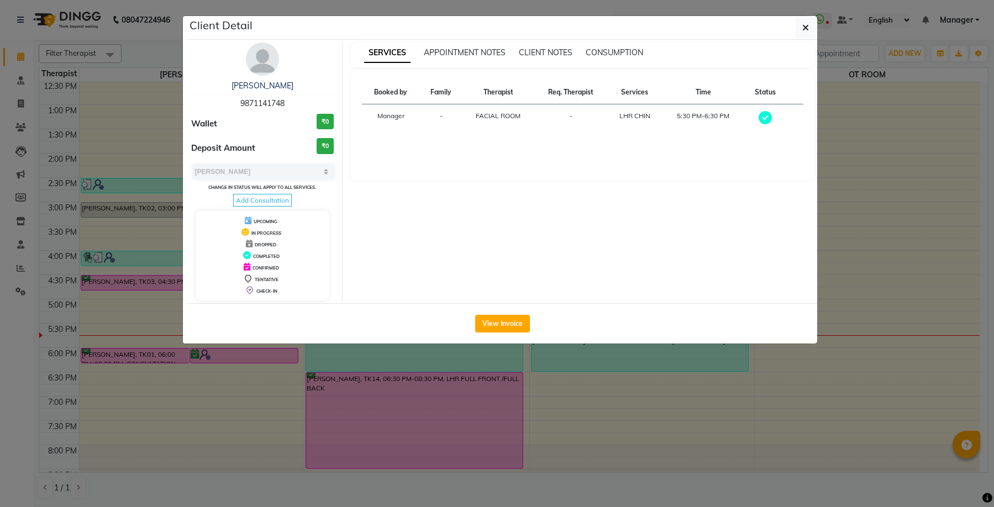
click at [265, 66] on img at bounding box center [262, 59] width 33 height 33
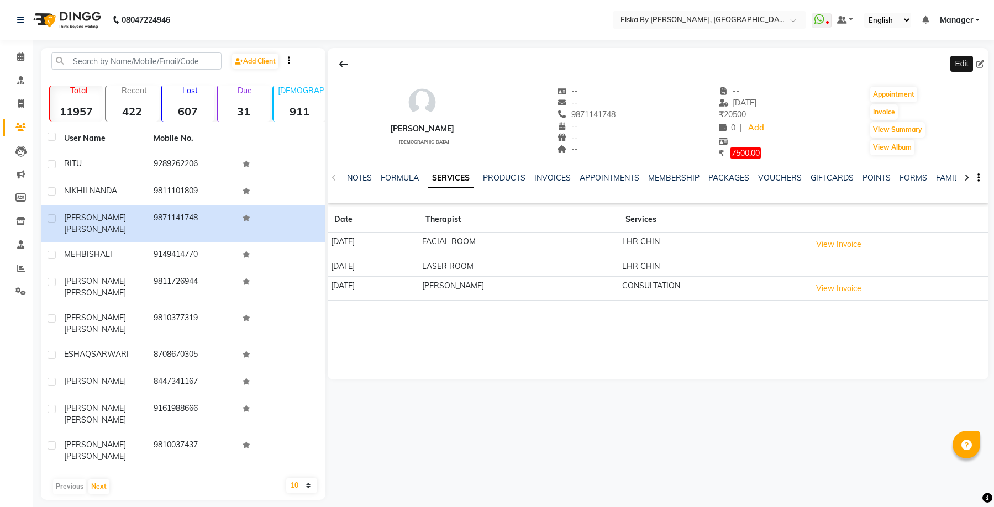
click at [979, 64] on icon at bounding box center [980, 64] width 8 height 8
select select "[DEMOGRAPHIC_DATA]"
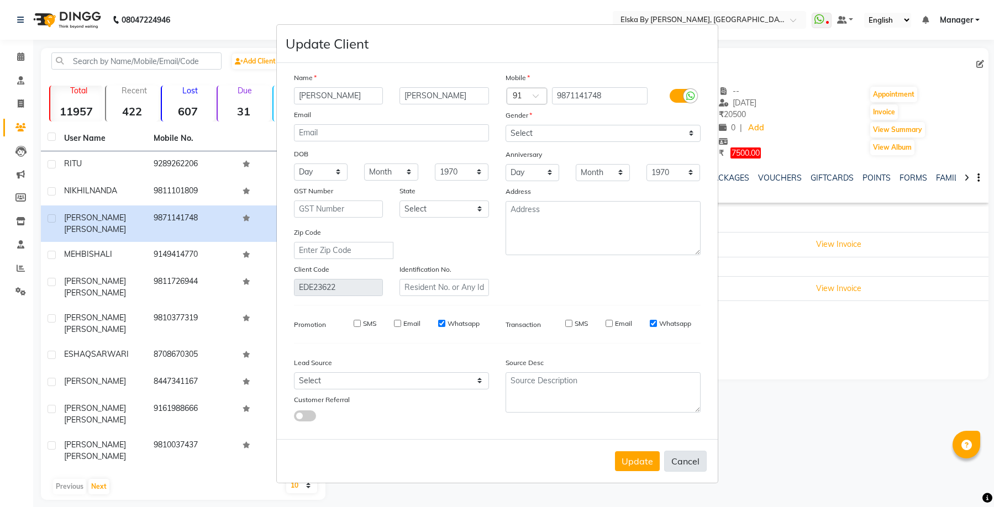
click at [685, 458] on button "Cancel" at bounding box center [685, 461] width 43 height 21
select select
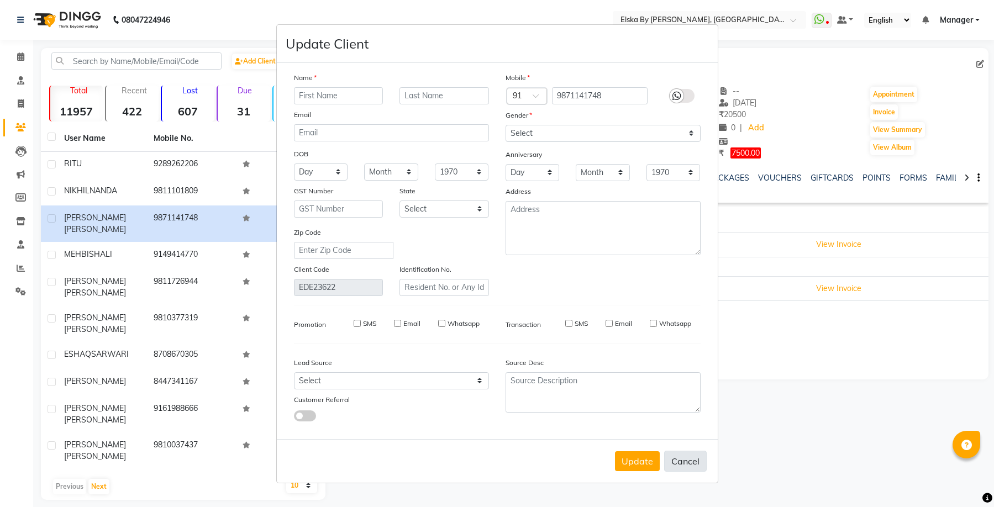
select select
checkbox input "false"
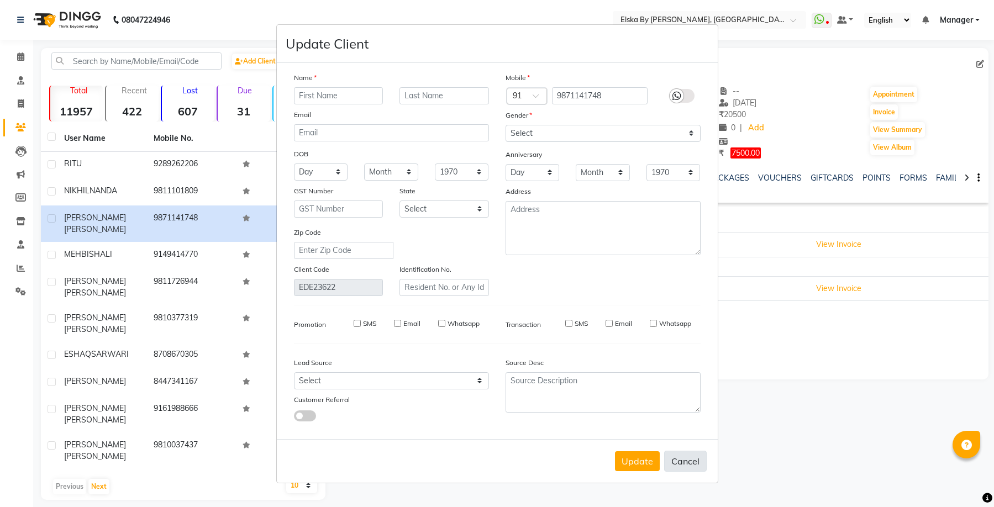
checkbox input "false"
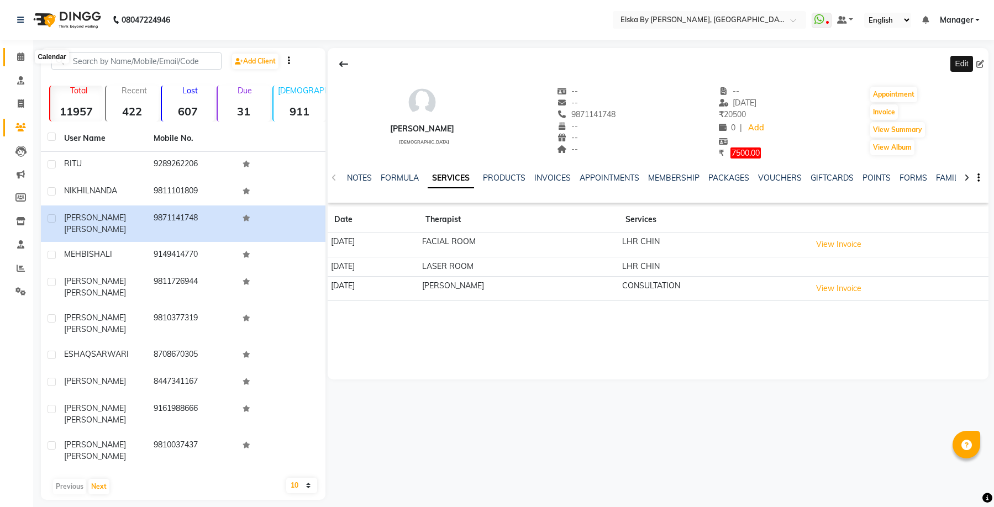
click at [17, 60] on icon at bounding box center [20, 56] width 7 height 8
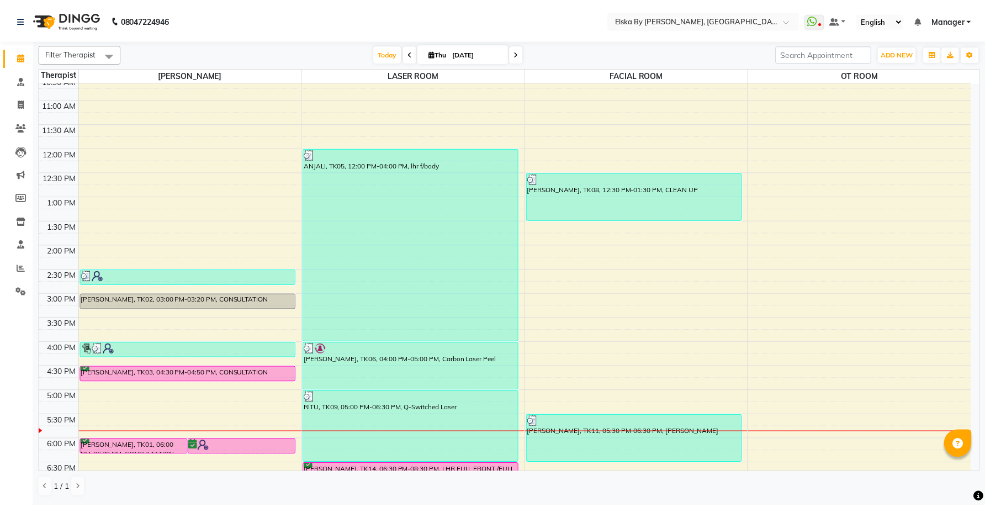
scroll to position [166, 0]
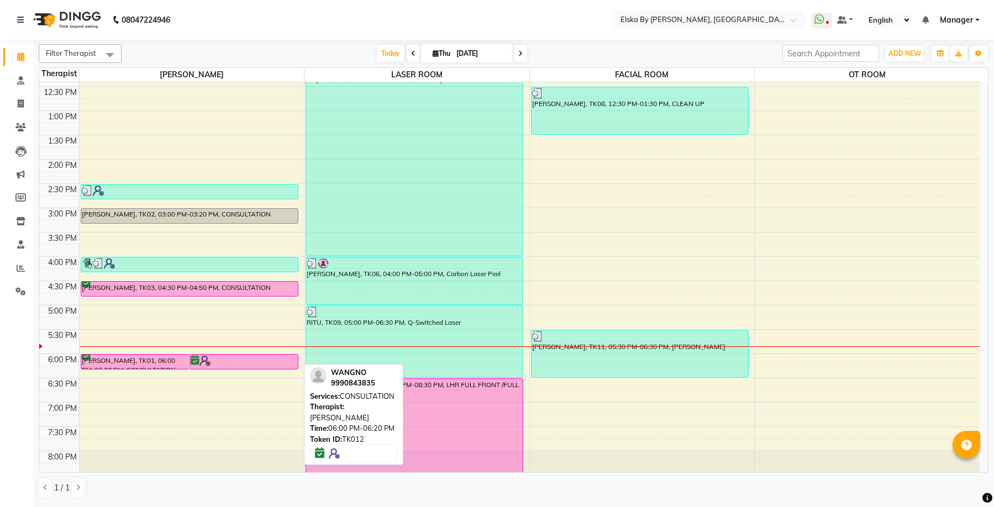
click at [215, 365] on div at bounding box center [244, 360] width 107 height 11
select select "6"
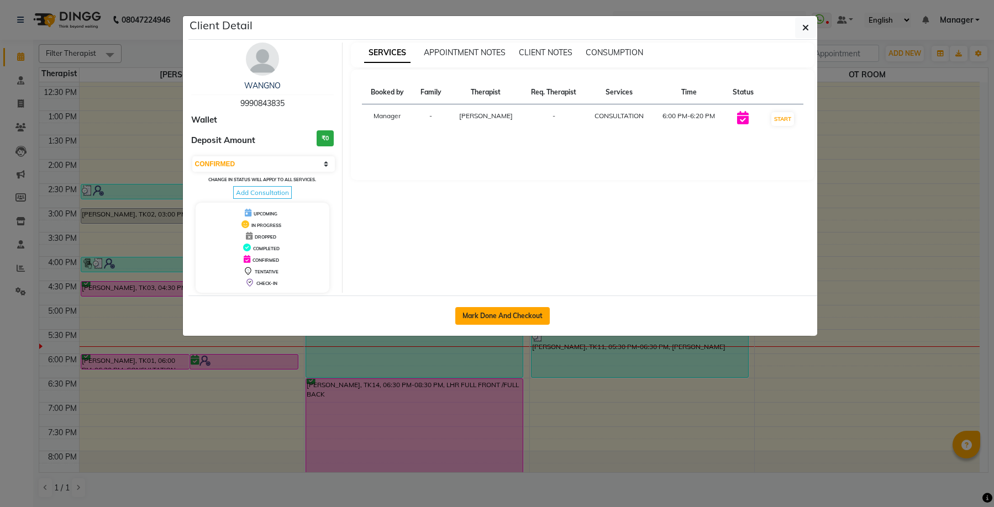
click at [507, 317] on button "Mark Done And Checkout" at bounding box center [502, 316] width 94 height 18
select select "service"
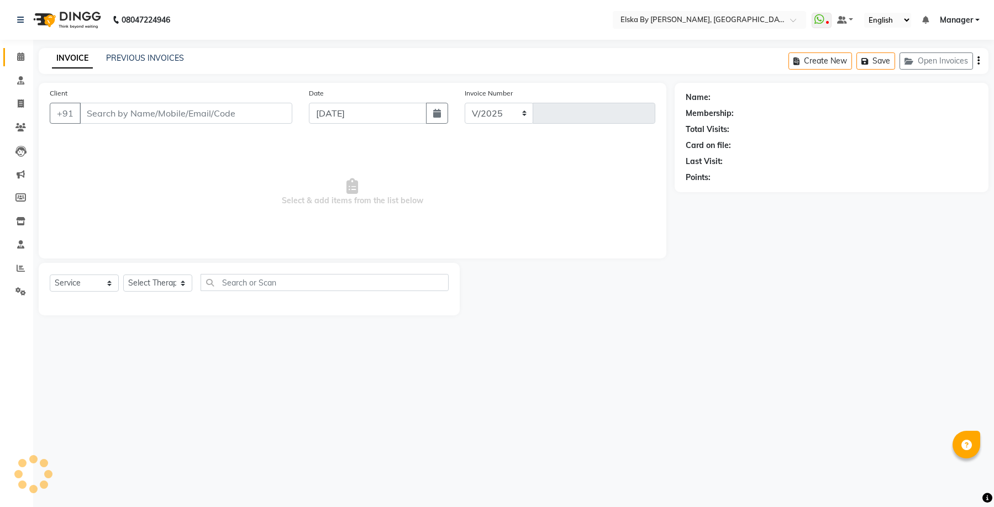
select select "7252"
type input "1635"
select select "62001"
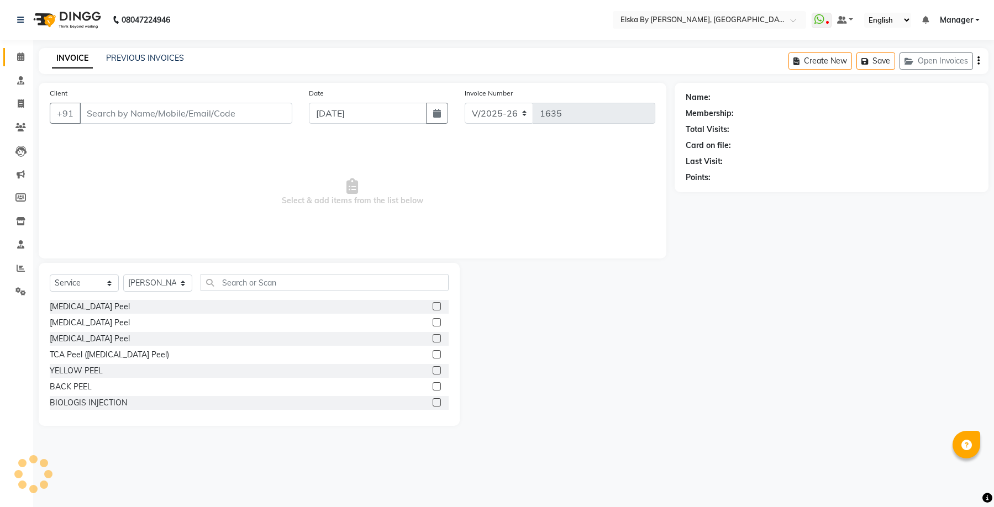
type input "9990843835"
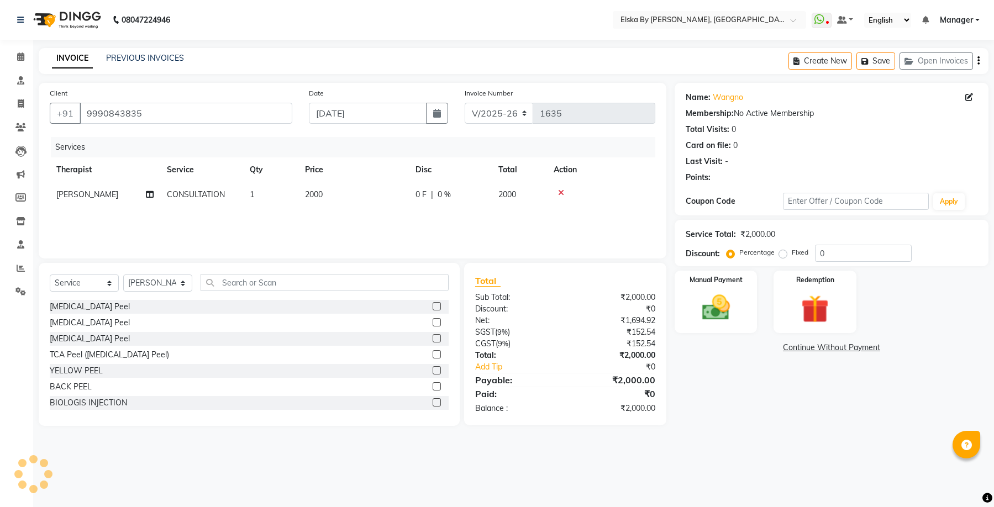
click at [978, 61] on icon "button" at bounding box center [978, 61] width 2 height 1
select select "62001"
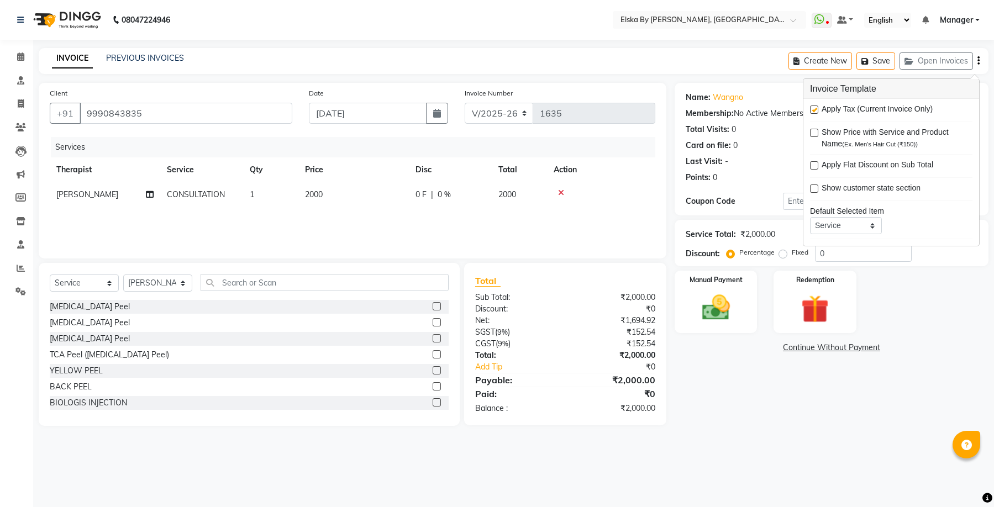
click at [816, 109] on label at bounding box center [814, 109] width 8 height 8
click at [816, 109] on input "checkbox" at bounding box center [813, 110] width 7 height 7
checkbox input "false"
click at [741, 294] on div "Manual Payment" at bounding box center [716, 302] width 86 height 65
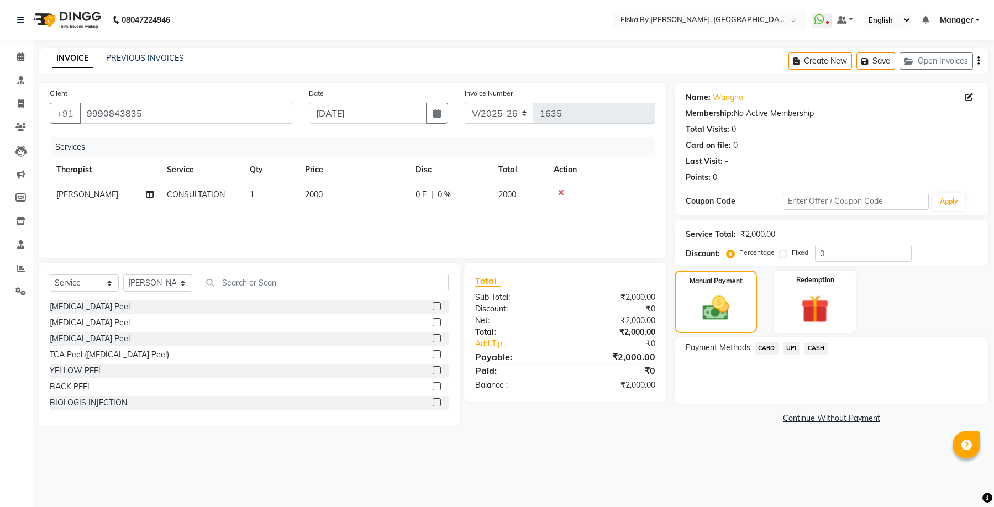
click at [814, 347] on span "CASH" at bounding box center [816, 348] width 24 height 13
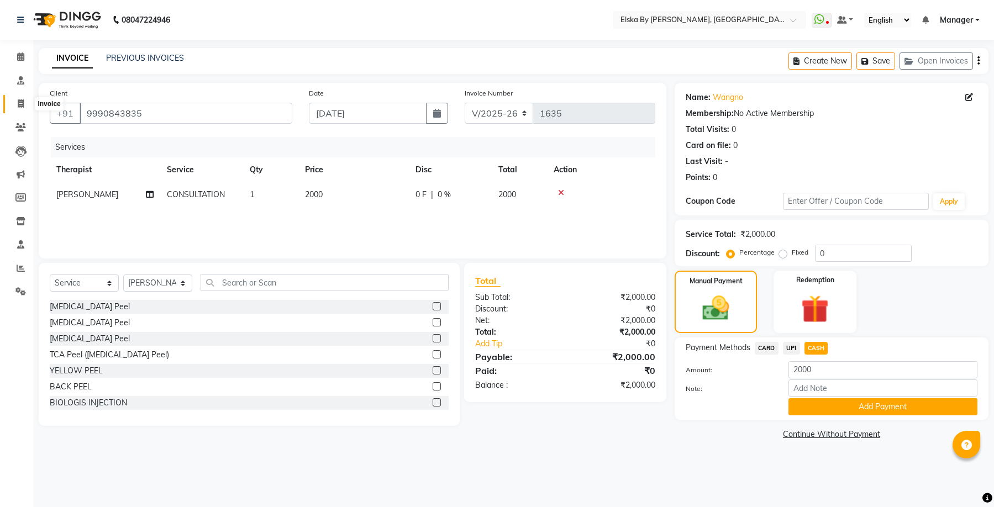
click at [20, 98] on span at bounding box center [20, 104] width 19 height 13
select select "service"
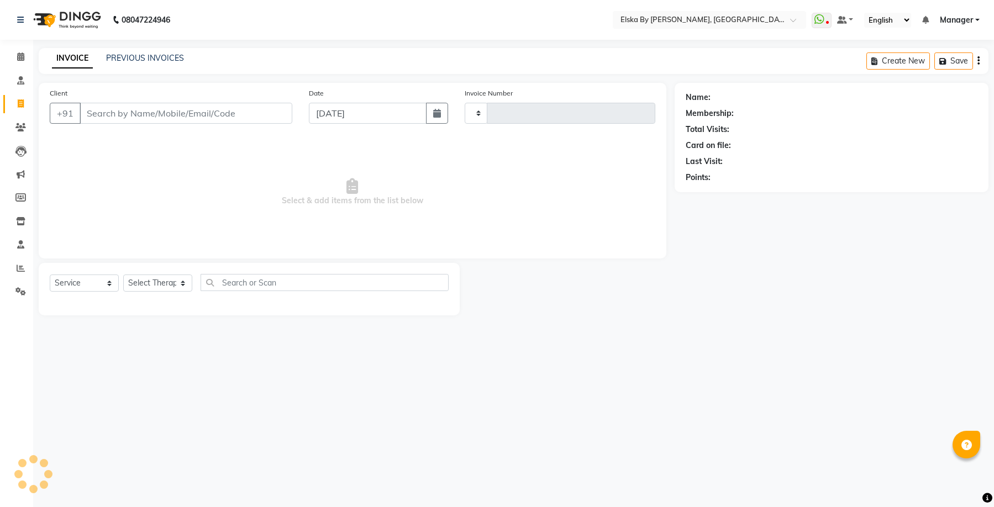
type input "1635"
select select "7252"
click at [177, 116] on input "Client" at bounding box center [186, 113] width 213 height 21
select select "62001"
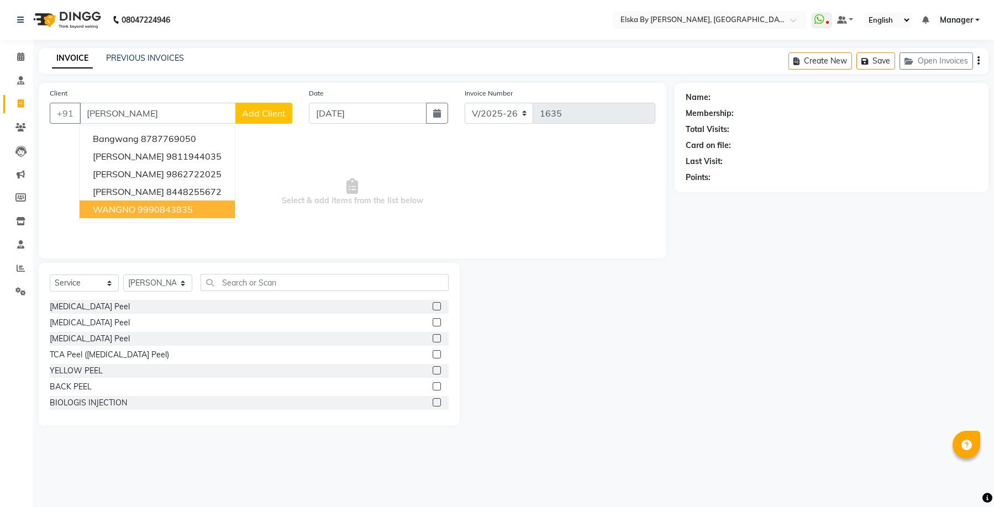
click at [150, 211] on ngb-highlight "9990843835" at bounding box center [165, 209] width 55 height 11
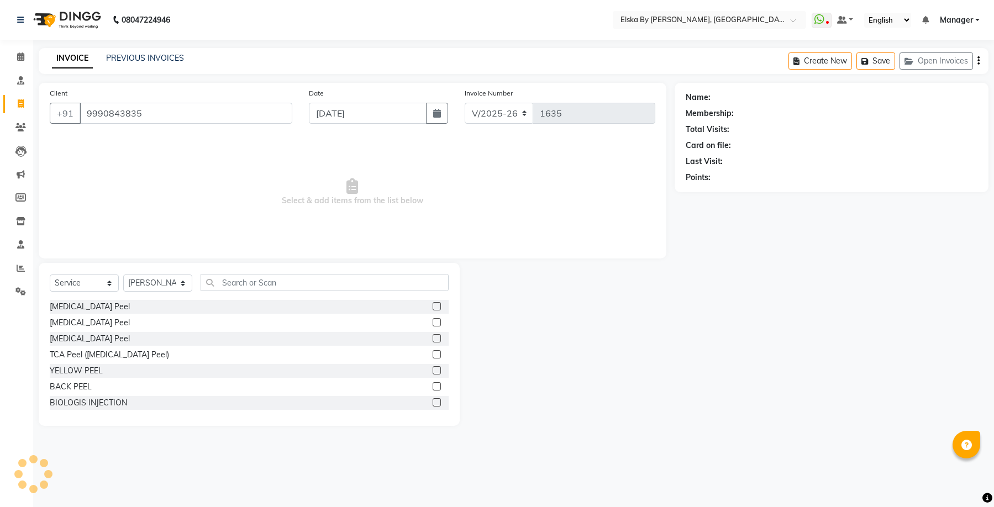
type input "9990843835"
click at [96, 286] on select "Select Service Product Membership Package Voucher Prepaid Gift Card" at bounding box center [84, 283] width 69 height 17
select select "product"
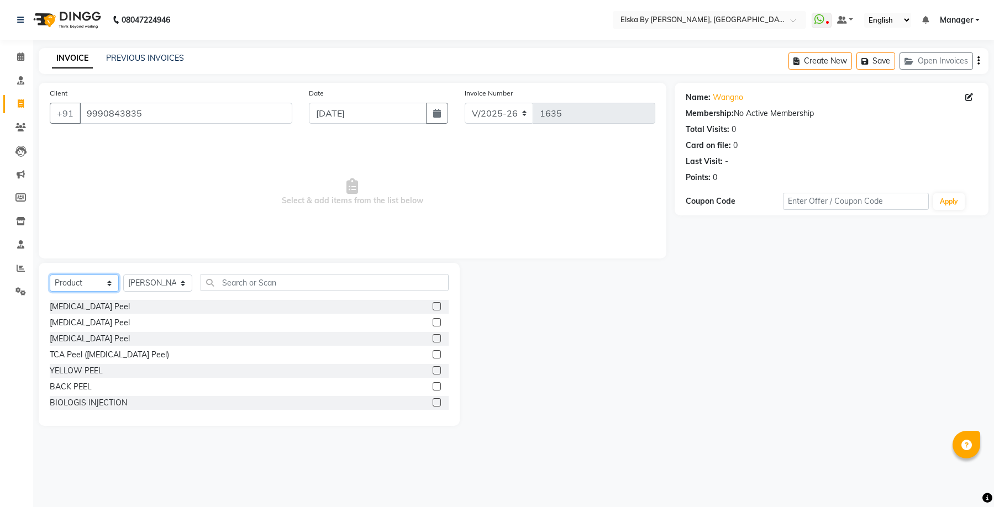
click at [50, 275] on select "Select Service Product Membership Package Voucher Prepaid Gift Card" at bounding box center [84, 283] width 69 height 17
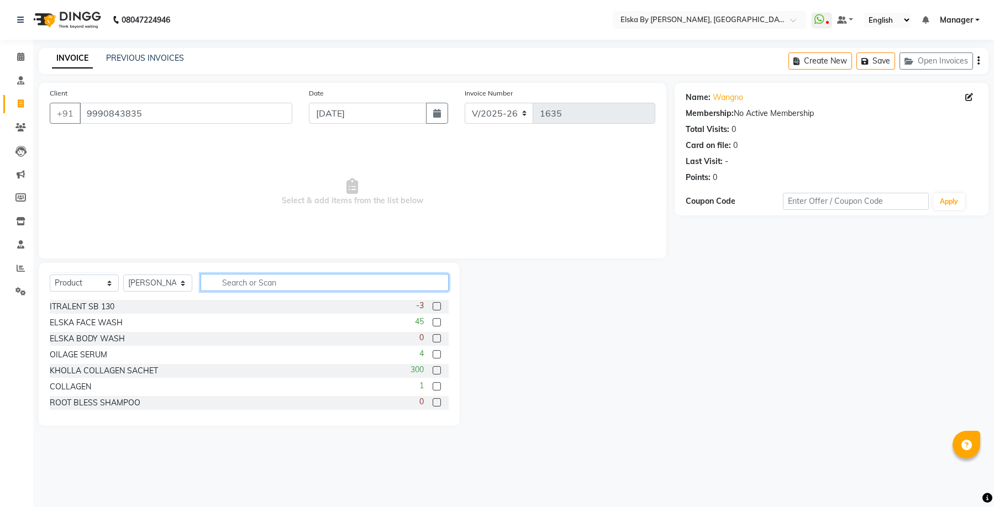
click at [244, 285] on input "text" at bounding box center [324, 282] width 248 height 17
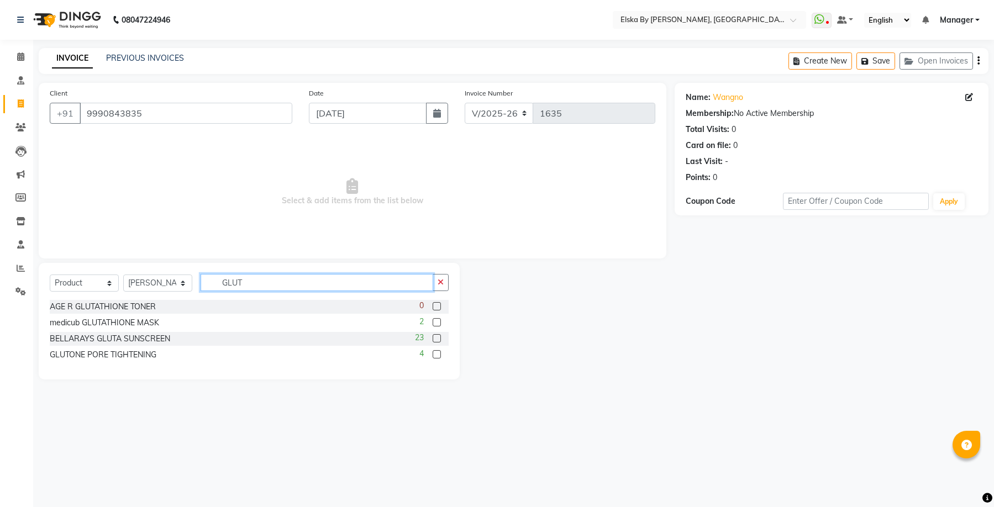
type input "GLUT"
click at [438, 337] on label at bounding box center [436, 338] width 8 height 8
click at [438, 337] on input "checkbox" at bounding box center [435, 338] width 7 height 7
checkbox input "false"
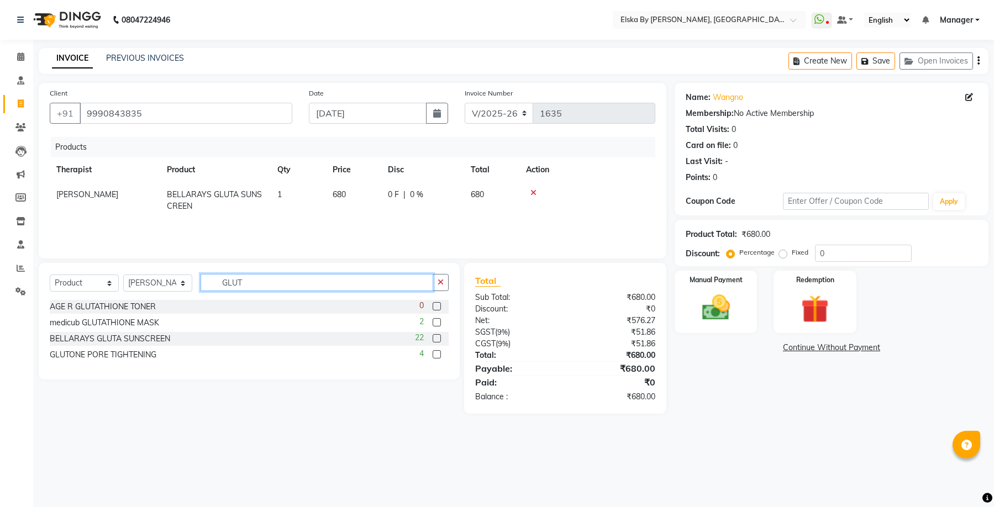
drag, startPoint x: 279, startPoint y: 279, endPoint x: 186, endPoint y: 278, distance: 93.9
click at [186, 278] on div "Select Service Product Membership Package Voucher Prepaid Gift Card Select Ther…" at bounding box center [249, 287] width 399 height 26
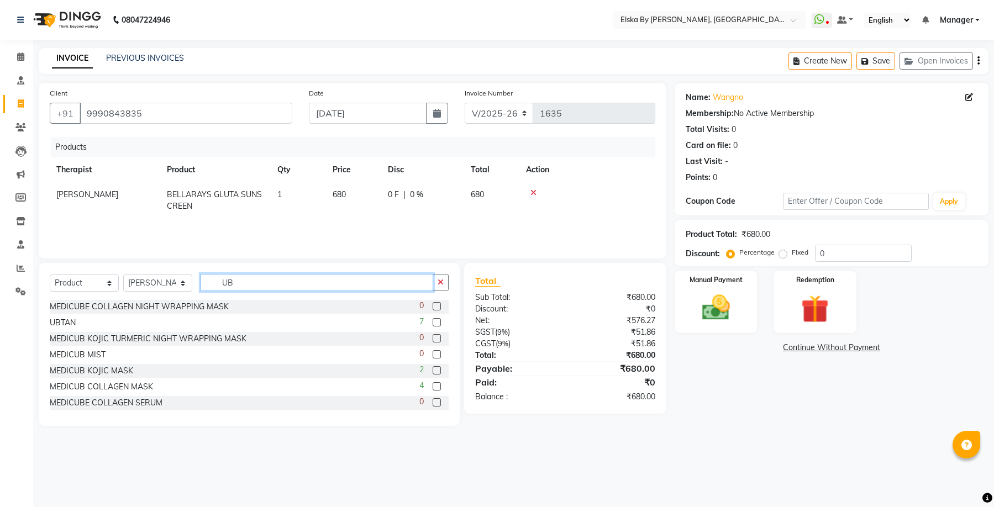
type input "UB"
click at [432, 323] on label at bounding box center [436, 322] width 8 height 8
click at [432, 323] on input "checkbox" at bounding box center [435, 322] width 7 height 7
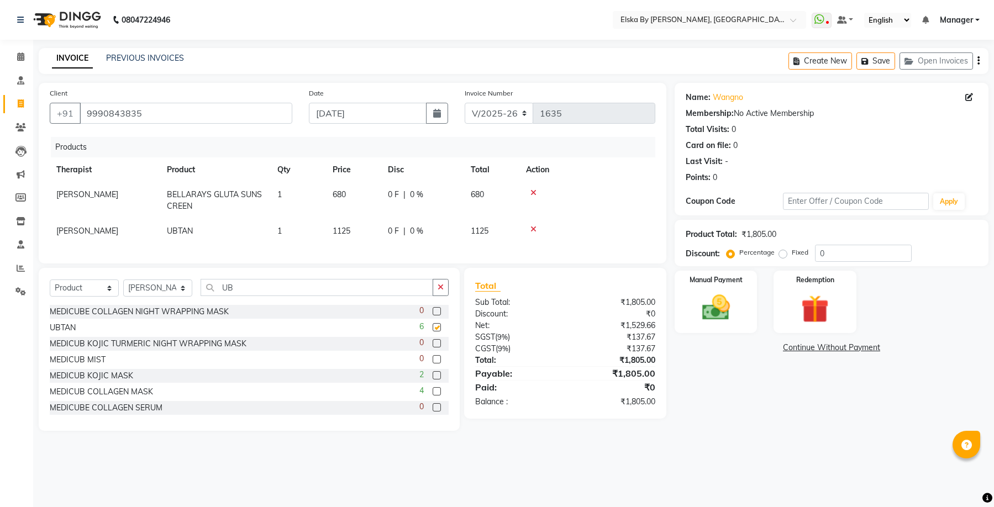
checkbox input "false"
click at [348, 230] on span "1125" at bounding box center [342, 231] width 18 height 10
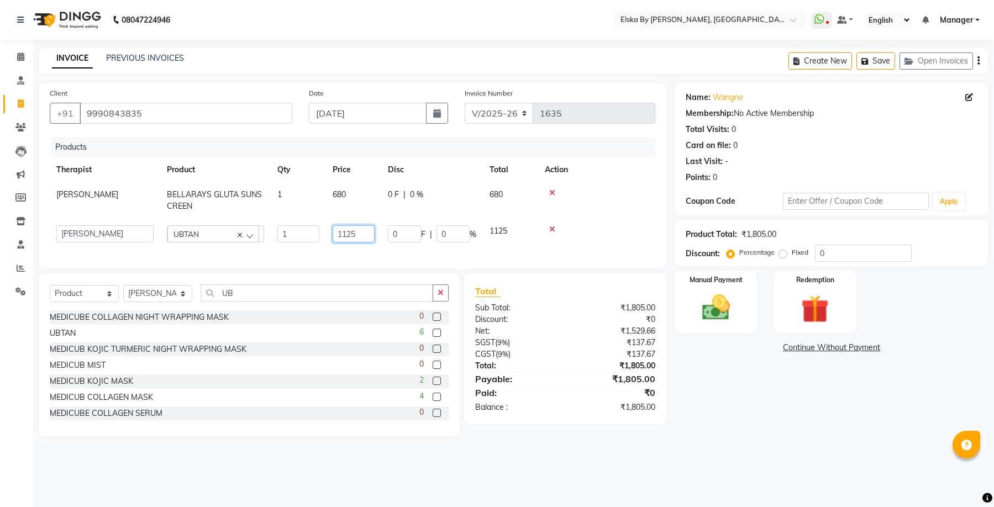
drag, startPoint x: 360, startPoint y: 235, endPoint x: 328, endPoint y: 239, distance: 32.2
click at [328, 239] on td "1125" at bounding box center [353, 234] width 55 height 30
type input "899"
click at [818, 434] on div "Name: Wangno Membership: No Active Membership Total Visits: 0 Card on file: 0 L…" at bounding box center [835, 259] width 322 height 353
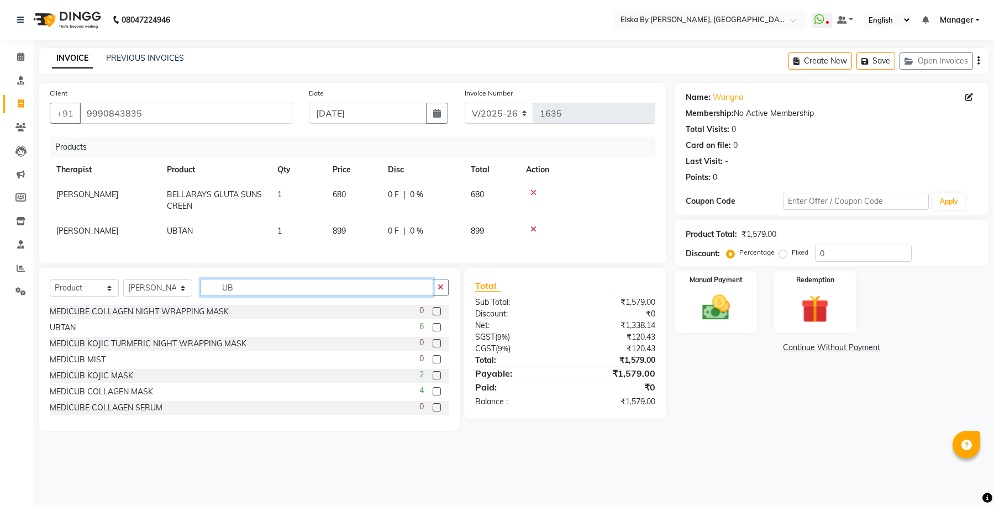
drag, startPoint x: 254, startPoint y: 295, endPoint x: 191, endPoint y: 293, distance: 62.4
click at [191, 293] on div "Select Service Product Membership Package Voucher Prepaid Gift Card Select Ther…" at bounding box center [249, 292] width 399 height 26
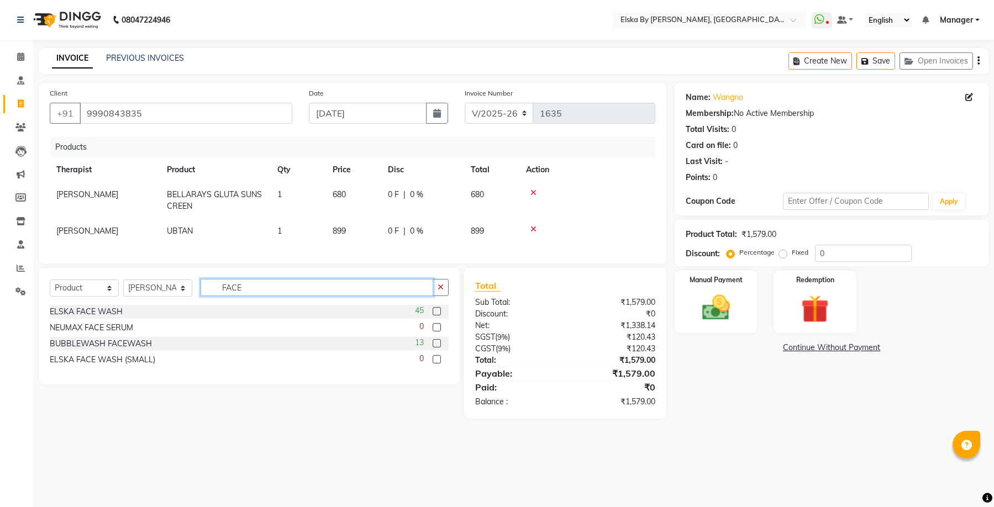
type input "FACE"
click at [439, 315] on label at bounding box center [436, 311] width 8 height 8
click at [439, 315] on input "checkbox" at bounding box center [435, 311] width 7 height 7
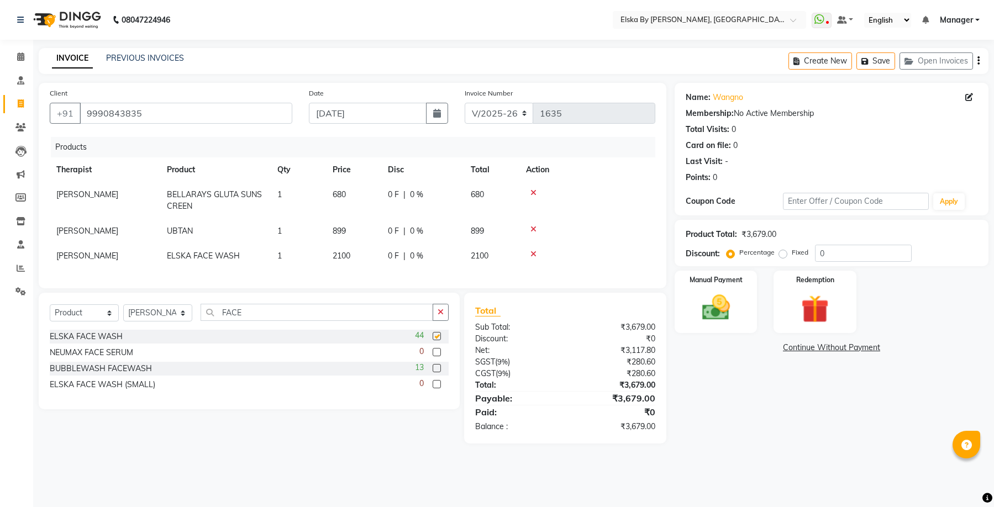
checkbox input "false"
drag, startPoint x: 256, startPoint y: 323, endPoint x: 108, endPoint y: 305, distance: 149.0
click at [108, 305] on div "Select Service Product Membership Package Voucher Prepaid Gift Card Select Ther…" at bounding box center [249, 351] width 421 height 117
type input "AZ"
click at [439, 340] on label at bounding box center [436, 336] width 8 height 8
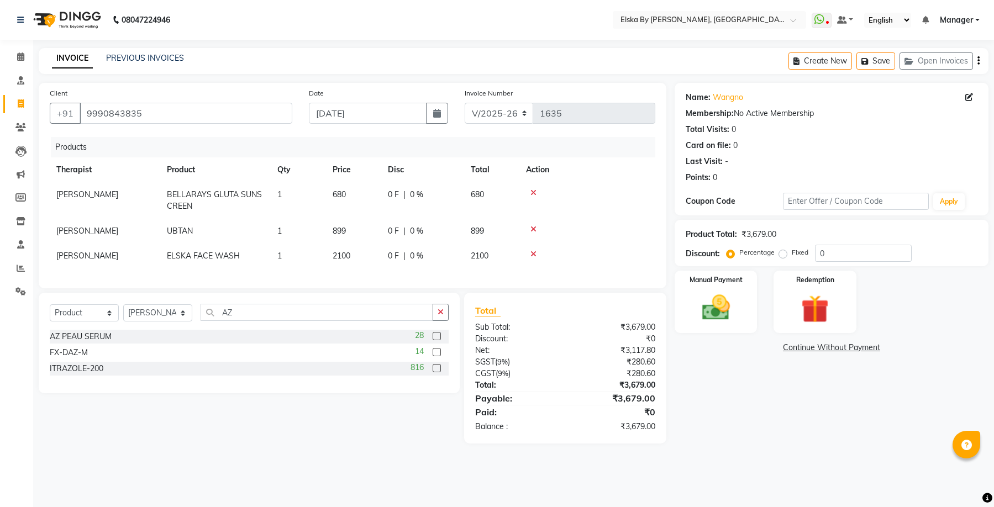
click at [439, 340] on input "checkbox" at bounding box center [435, 336] width 7 height 7
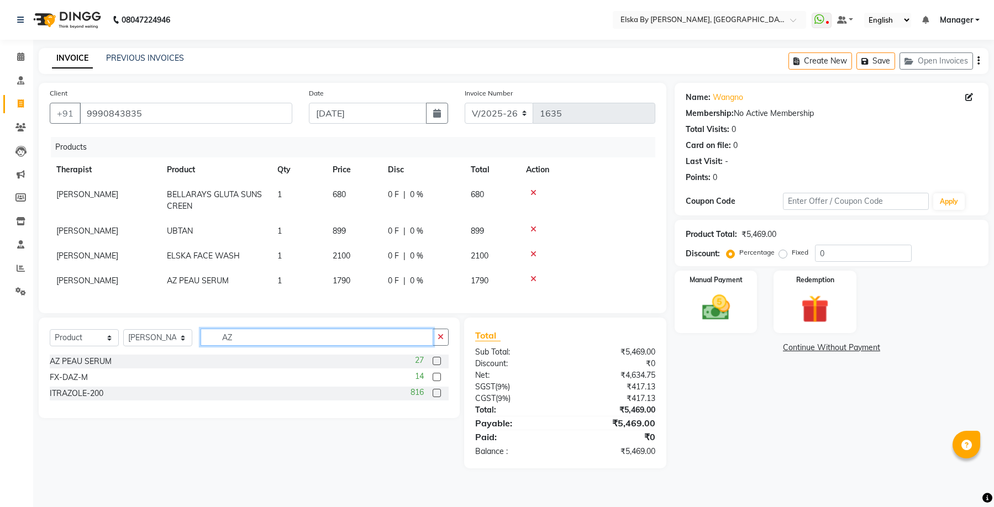
checkbox input "false"
drag, startPoint x: 272, startPoint y: 350, endPoint x: 103, endPoint y: 333, distance: 169.9
click at [103, 333] on div "Select Service Product Membership Package Voucher Prepaid Gift Card Select Ther…" at bounding box center [249, 368] width 421 height 101
type input "OIL"
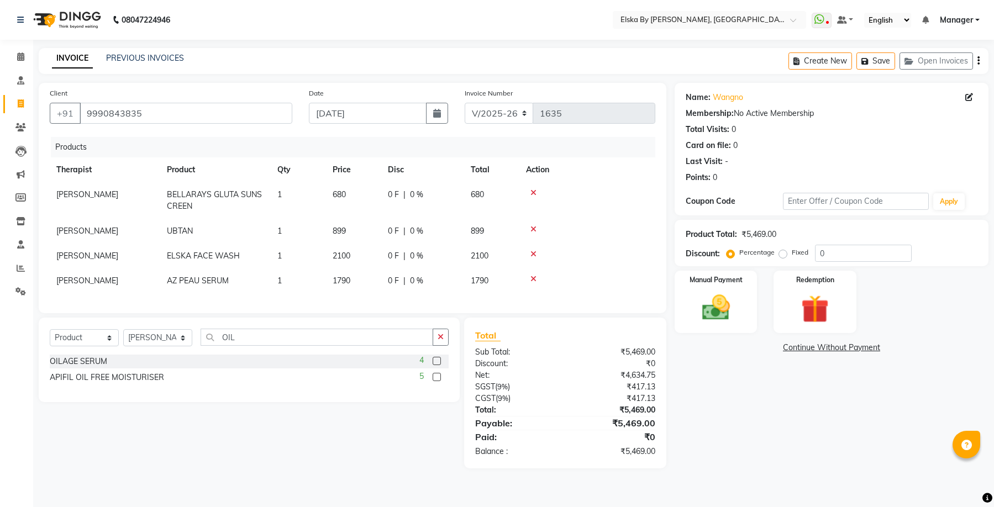
click at [437, 365] on label at bounding box center [436, 361] width 8 height 8
click at [437, 365] on input "checkbox" at bounding box center [435, 361] width 7 height 7
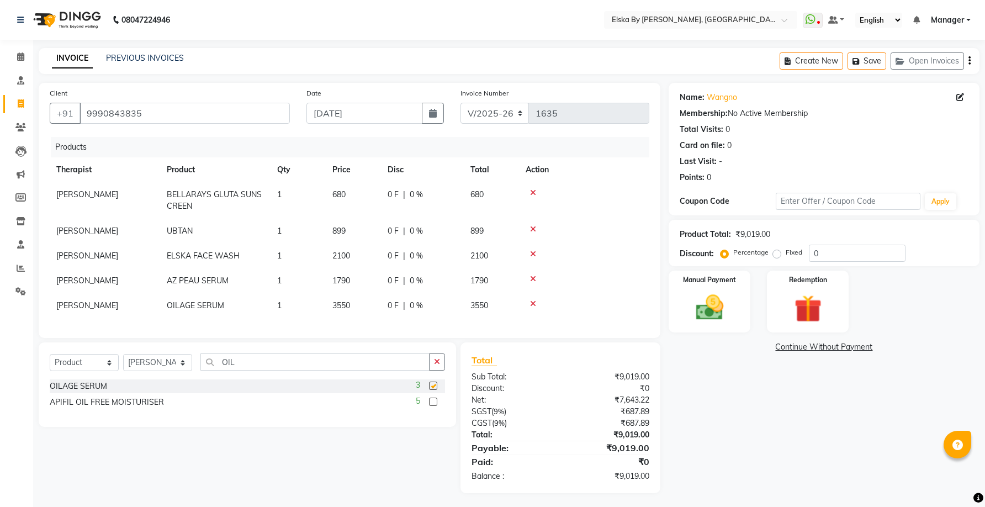
checkbox input "false"
drag, startPoint x: 282, startPoint y: 368, endPoint x: 183, endPoint y: 360, distance: 99.2
click at [185, 363] on div "Select Service Product Membership Package Voucher Prepaid Gift Card Select Ther…" at bounding box center [247, 366] width 395 height 26
click at [184, 362] on select "Select Therapist [PERSON_NAME] FACIAL ROOM [PERSON_NAME] LASER ROOM Manager OT …" at bounding box center [157, 362] width 69 height 17
click at [235, 371] on input "OIL" at bounding box center [314, 361] width 229 height 17
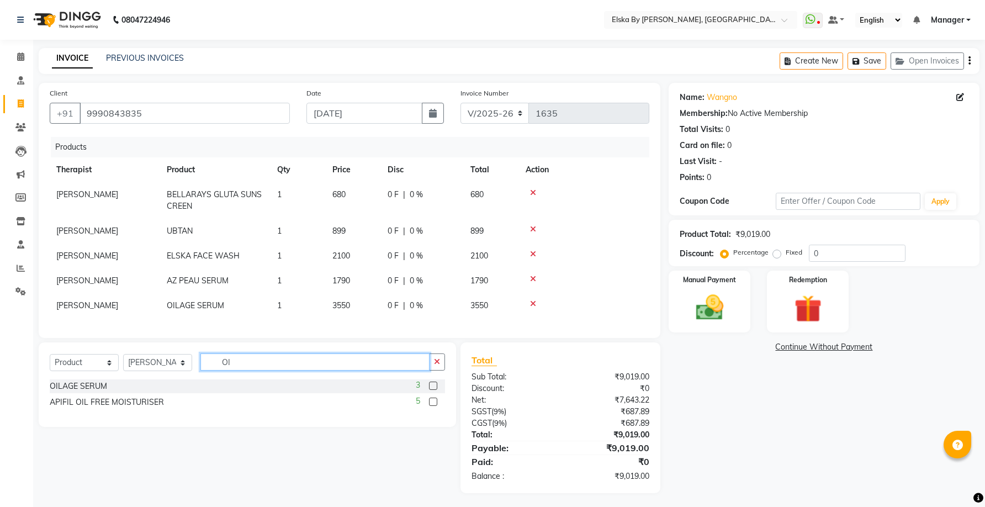
type input "O"
type input "HYD"
click at [431, 406] on label at bounding box center [433, 402] width 8 height 8
click at [431, 406] on input "checkbox" at bounding box center [432, 402] width 7 height 7
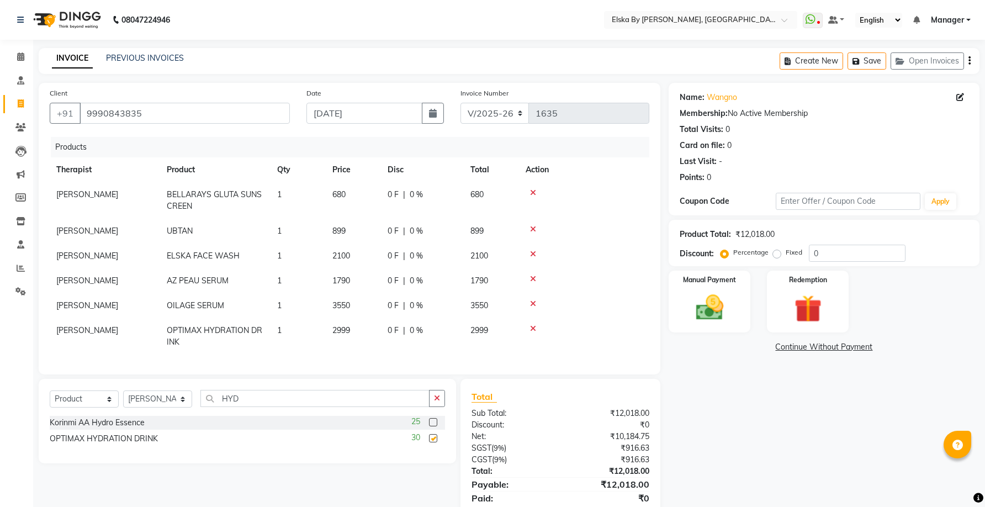
checkbox input "false"
drag, startPoint x: 274, startPoint y: 407, endPoint x: 172, endPoint y: 405, distance: 101.6
click at [175, 407] on div "Select Service Product Membership Package Voucher Prepaid Gift Card Select Ther…" at bounding box center [247, 403] width 395 height 26
type input "KHO"
click at [435, 426] on label at bounding box center [433, 422] width 8 height 8
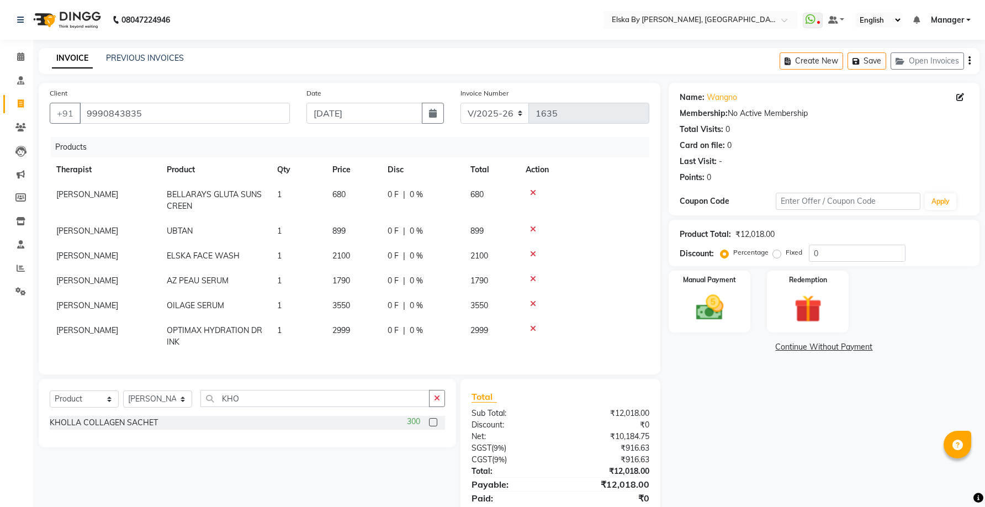
click at [435, 426] on input "checkbox" at bounding box center [432, 422] width 7 height 7
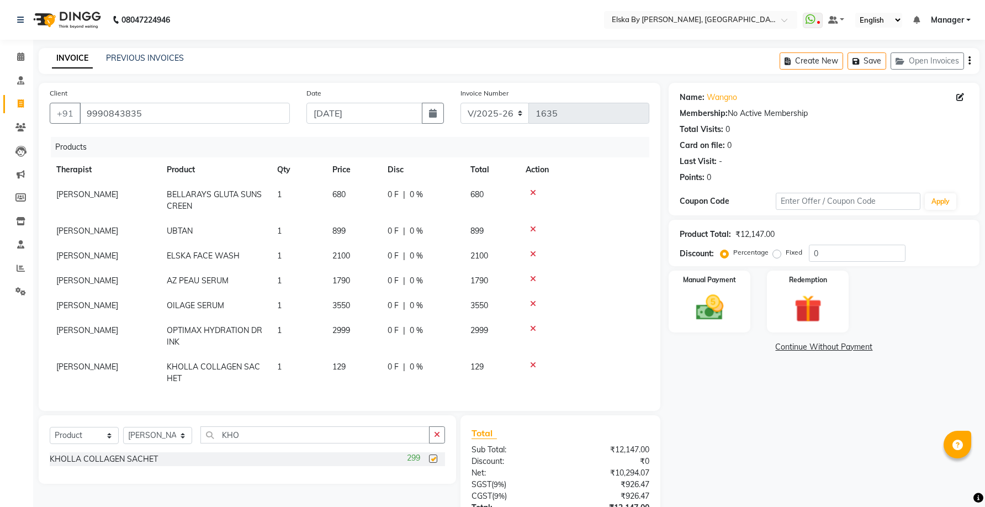
checkbox input "false"
click at [255, 443] on input "KHO" at bounding box center [314, 434] width 229 height 17
type input "K"
click at [289, 368] on td "1" at bounding box center [298, 373] width 55 height 36
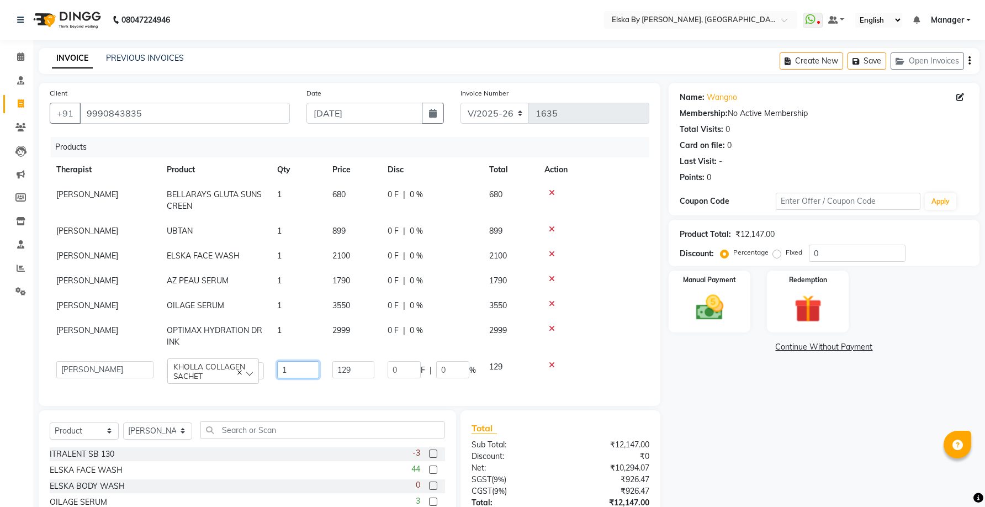
click at [289, 368] on input "1" at bounding box center [298, 369] width 42 height 17
type input "10"
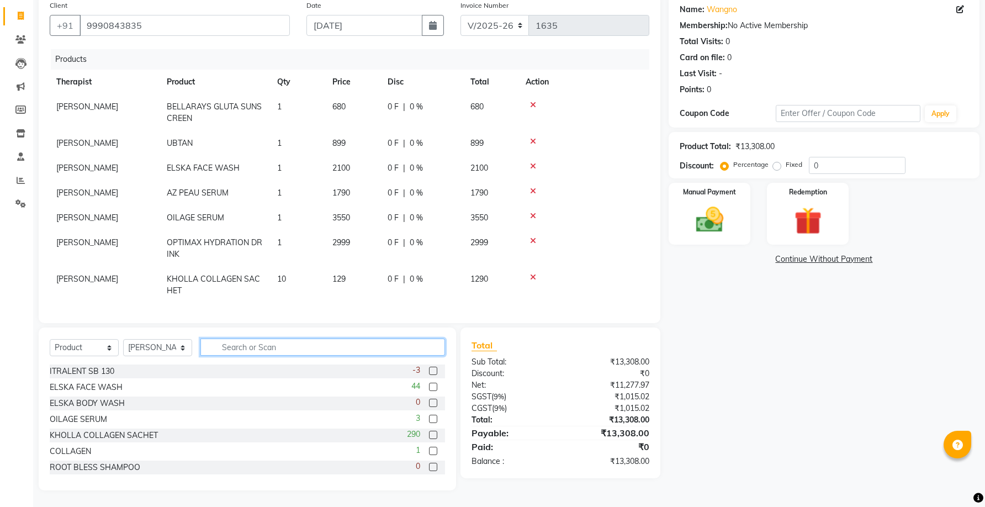
click at [284, 342] on div "Select Service Product Membership Package Voucher Prepaid Gift Card Select Ther…" at bounding box center [248, 409] width 418 height 163
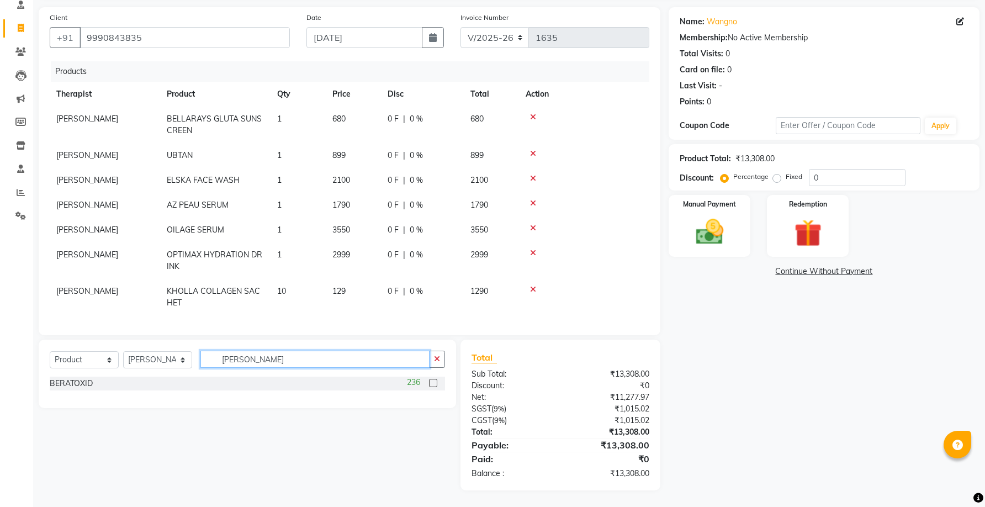
type input "[PERSON_NAME]"
click at [435, 382] on label at bounding box center [433, 383] width 8 height 8
click at [435, 382] on input "checkbox" at bounding box center [432, 383] width 7 height 7
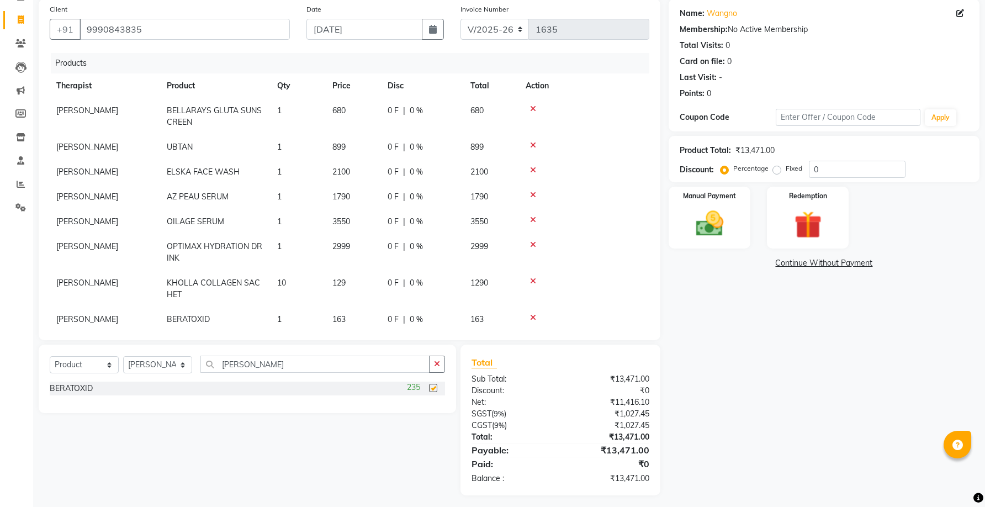
checkbox input "false"
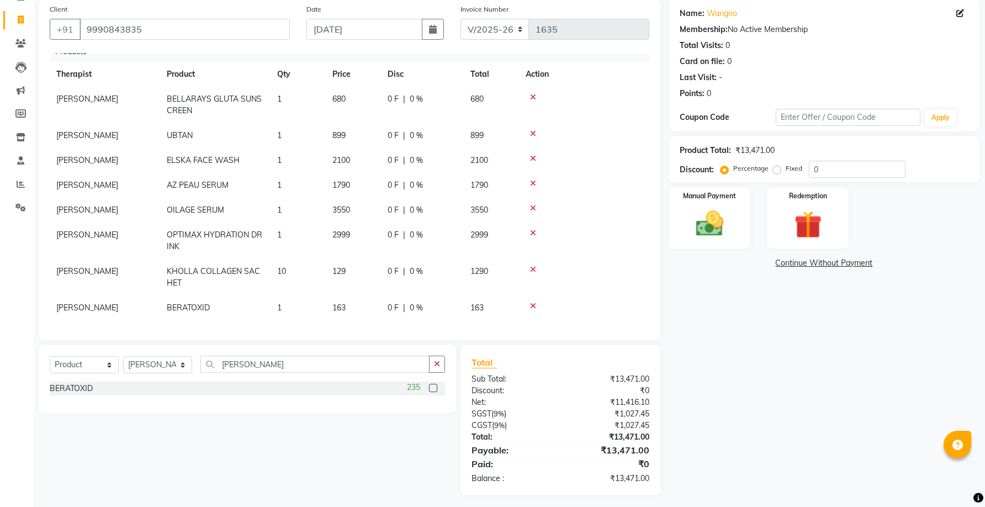
scroll to position [20, 0]
click at [284, 301] on td "1" at bounding box center [298, 308] width 55 height 25
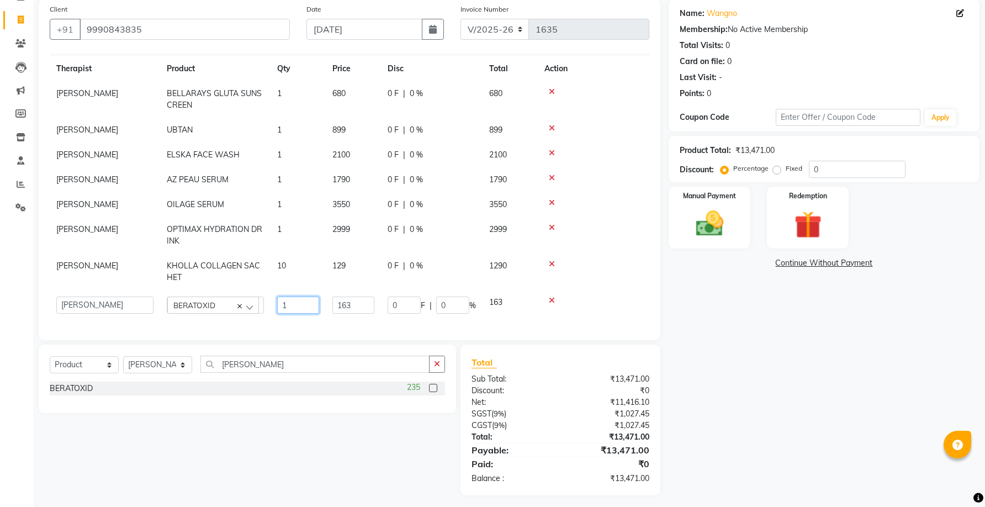
click at [289, 302] on input "1" at bounding box center [298, 305] width 42 height 17
type input "3"
click at [271, 363] on input "[PERSON_NAME]" at bounding box center [314, 364] width 229 height 17
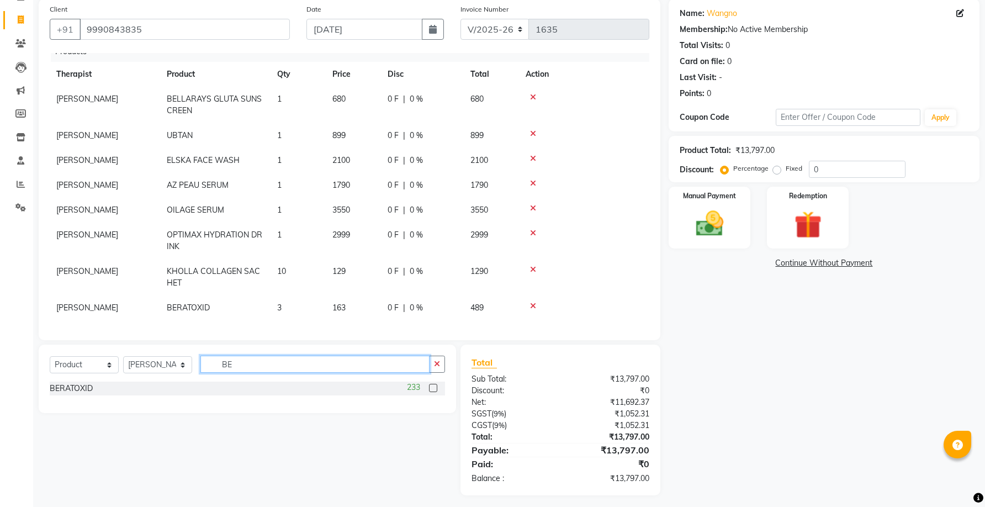
type input "B"
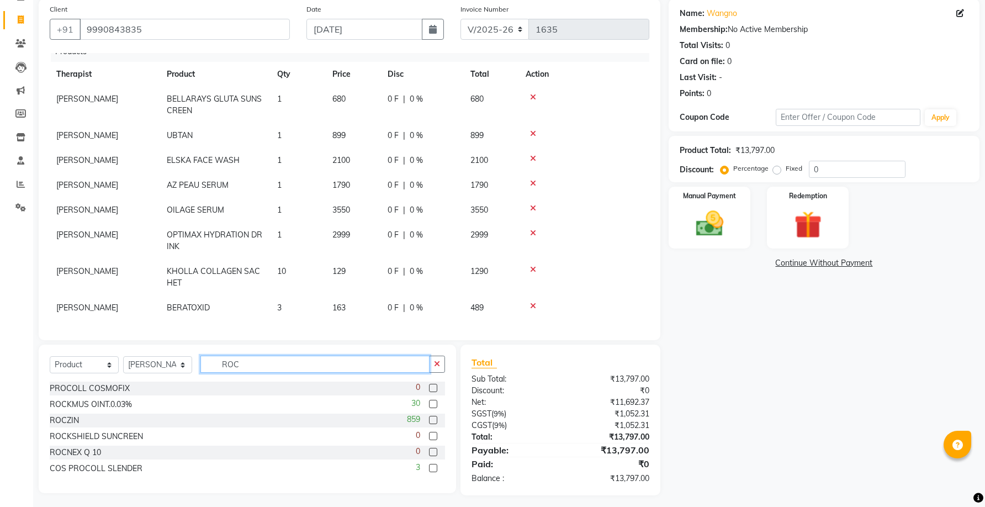
type input "ROC"
click at [436, 406] on label at bounding box center [433, 404] width 8 height 8
click at [436, 406] on input "checkbox" at bounding box center [432, 404] width 7 height 7
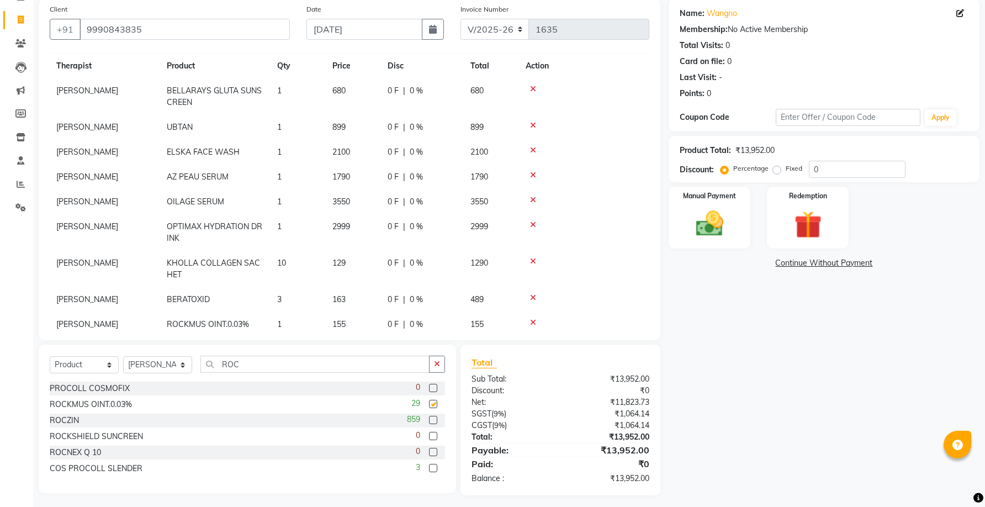
checkbox input "false"
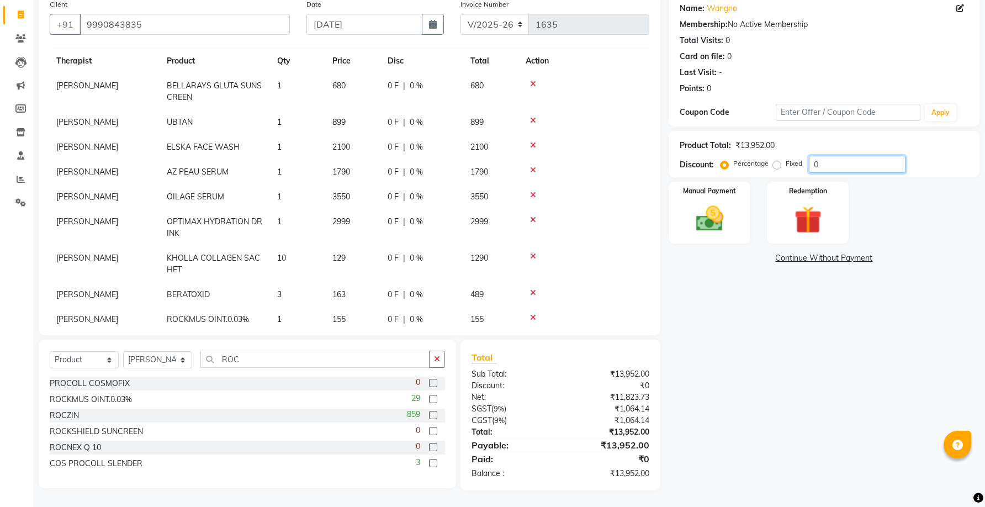
click at [812, 167] on input "0" at bounding box center [857, 164] width 97 height 17
type input "15"
click at [804, 352] on div "Name: Wangno Membership: No Active Membership Total Visits: 0 Card on file: 0 L…" at bounding box center [828, 242] width 319 height 497
click at [693, 233] on img at bounding box center [710, 218] width 46 height 33
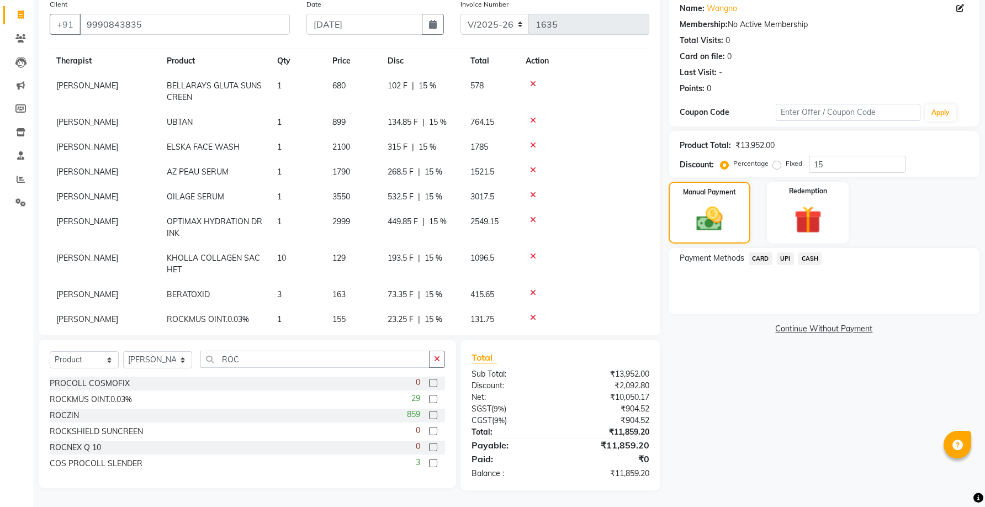
click at [815, 262] on span "CASH" at bounding box center [811, 258] width 24 height 13
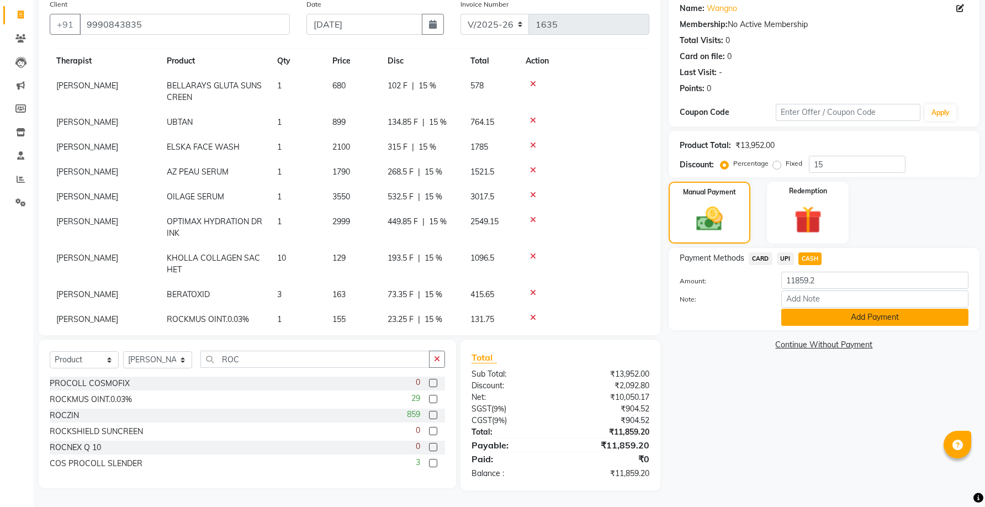
click at [841, 319] on button "Add Payment" at bounding box center [875, 317] width 187 height 17
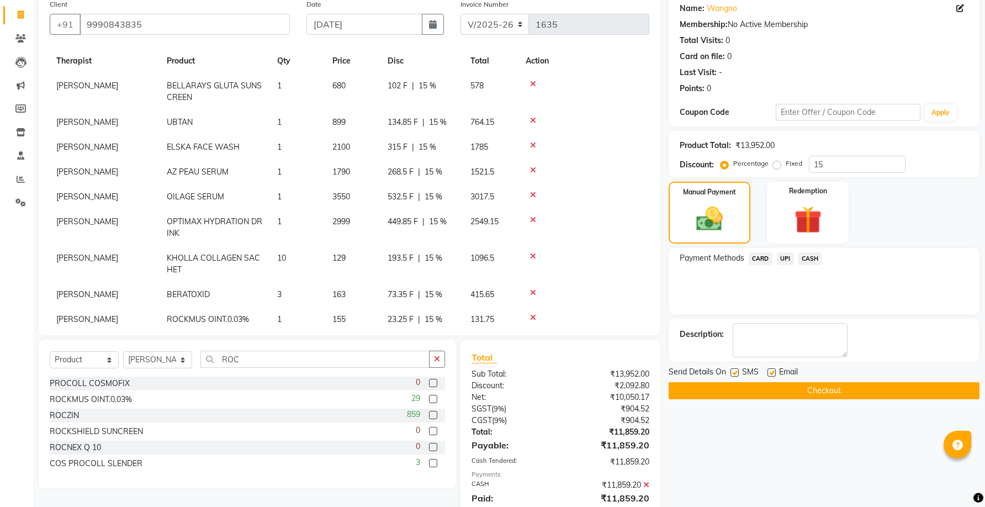
click at [773, 374] on label at bounding box center [772, 372] width 8 height 8
click at [773, 374] on input "checkbox" at bounding box center [771, 373] width 7 height 7
checkbox input "false"
click at [760, 392] on button "Checkout" at bounding box center [824, 390] width 311 height 17
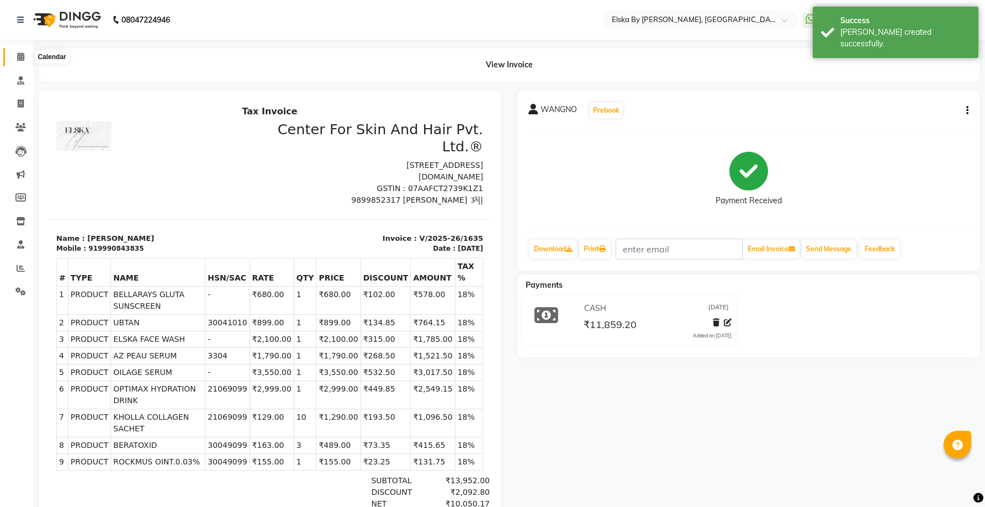
click at [21, 56] on icon at bounding box center [20, 56] width 7 height 8
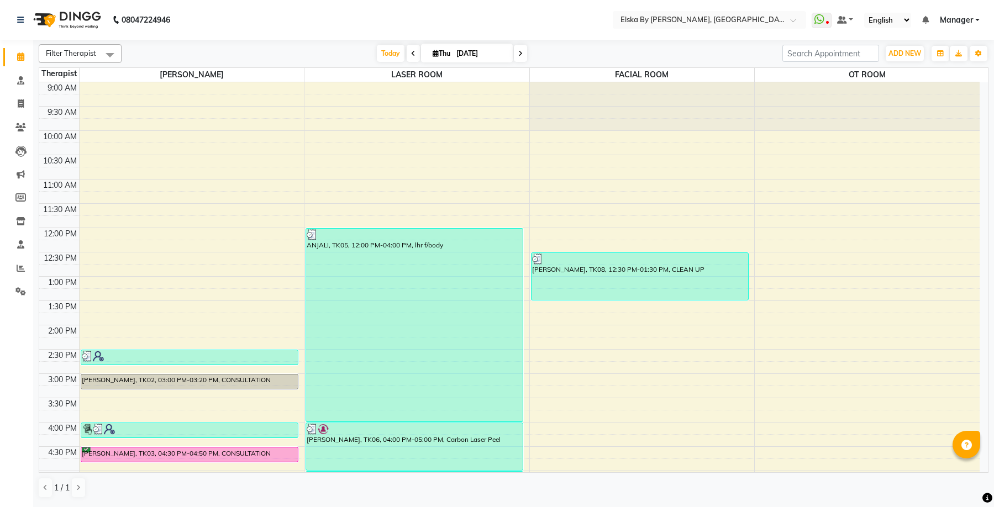
click at [519, 52] on icon at bounding box center [520, 53] width 4 height 7
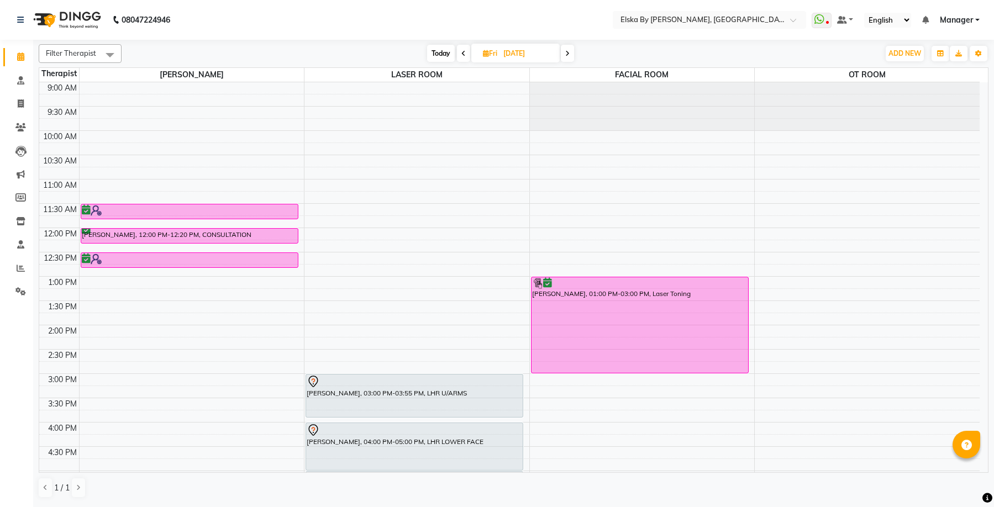
click at [466, 56] on span at bounding box center [463, 53] width 13 height 17
click at [500, 56] on input "[DATE]" at bounding box center [527, 53] width 55 height 17
type input "[DATE]"
select select "9"
select select "2025"
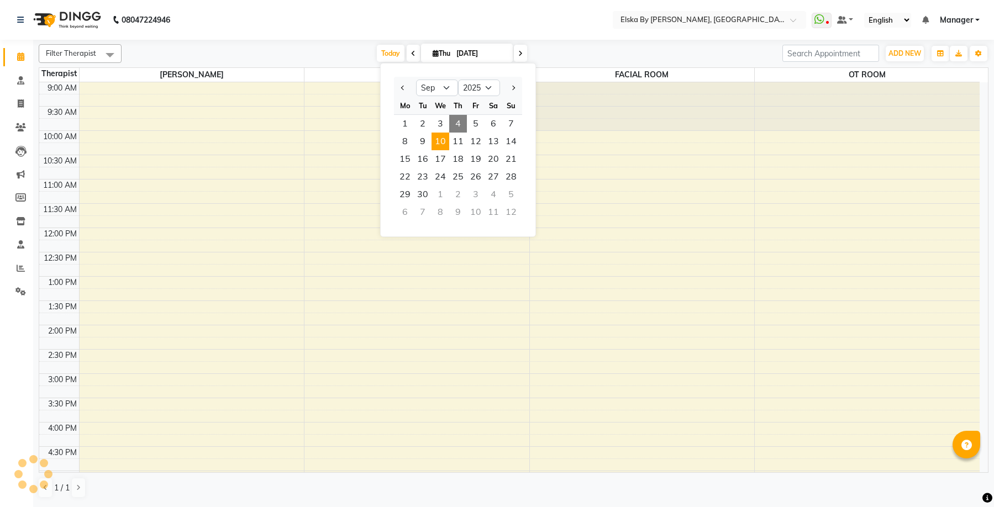
scroll to position [193, 0]
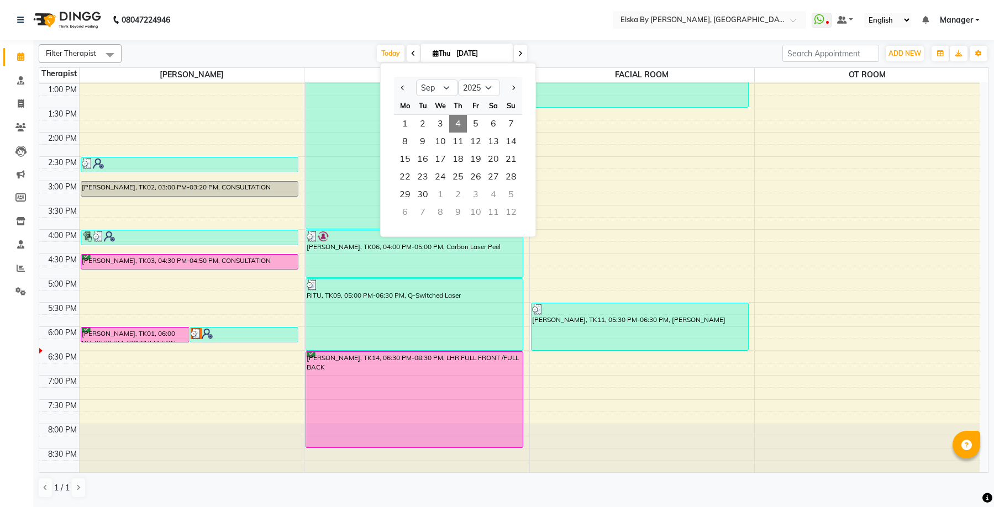
click at [518, 51] on icon at bounding box center [520, 53] width 4 height 7
click at [508, 51] on input "[DATE]" at bounding box center [480, 53] width 55 height 17
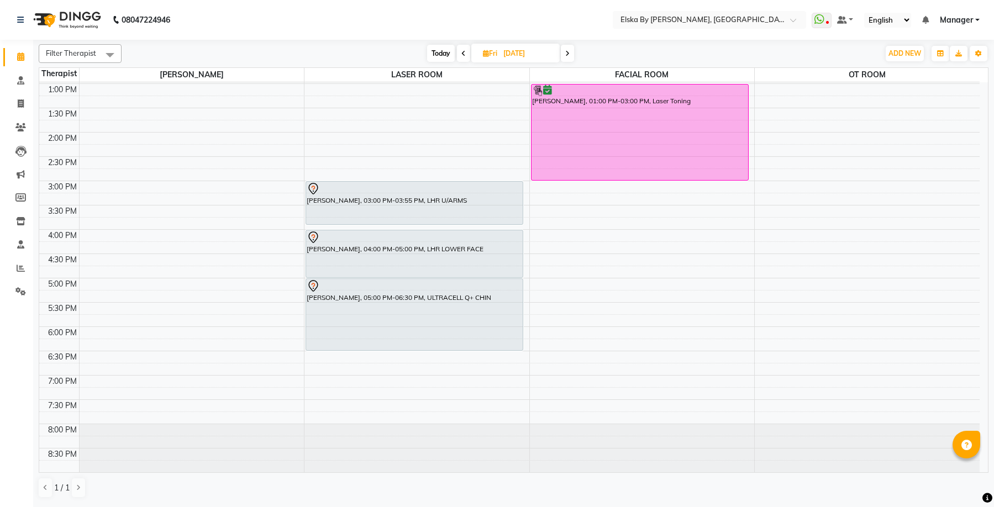
click at [569, 51] on icon at bounding box center [567, 53] width 4 height 7
type input "[DATE]"
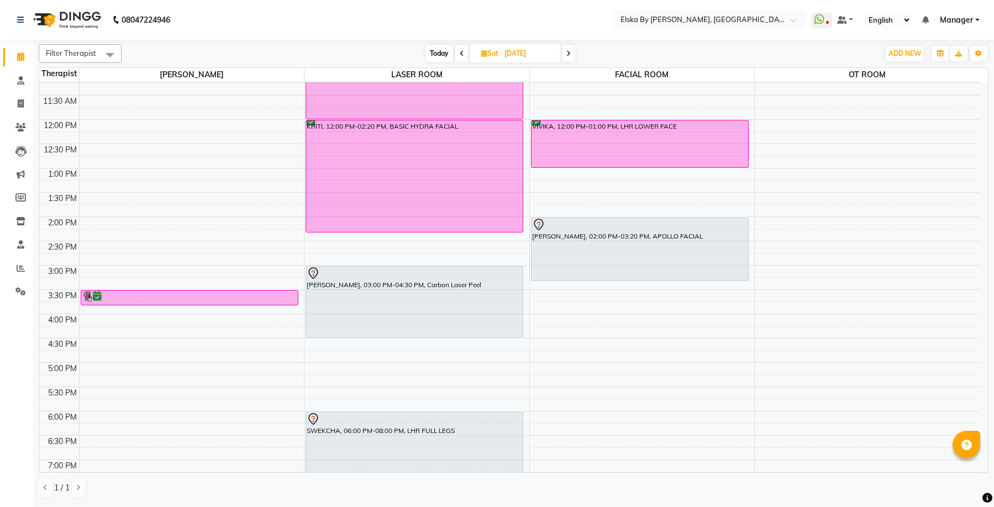
scroll to position [110, 0]
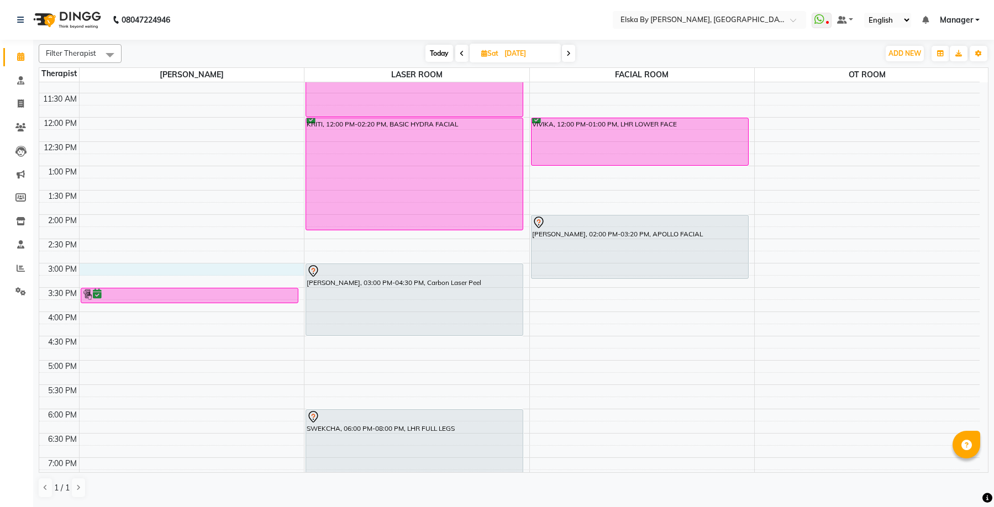
click at [92, 267] on div "9:00 AM 9:30 AM 10:00 AM 10:30 AM 11:00 AM 11:30 AM 12:00 PM 12:30 PM 1:00 PM 1…" at bounding box center [509, 263] width 940 height 583
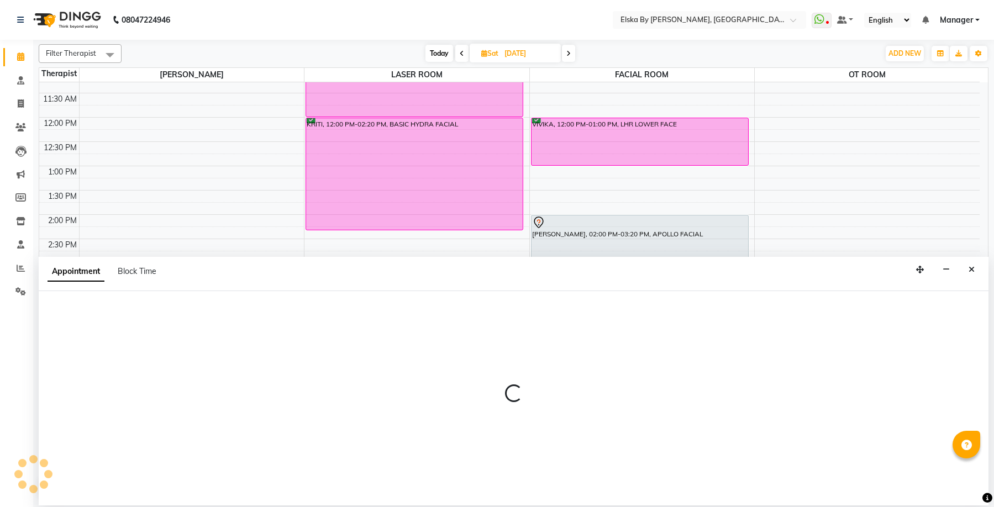
select select "62001"
select select "tentative"
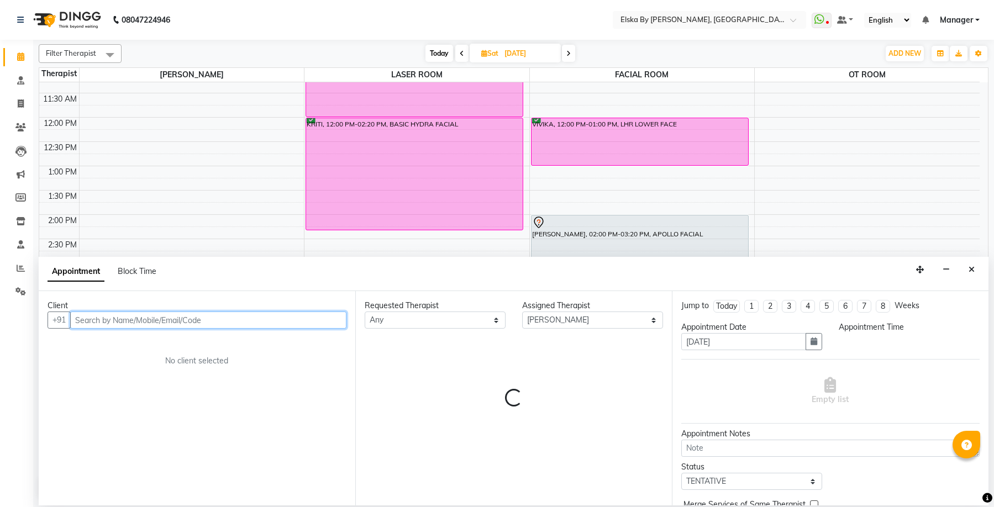
select select "900"
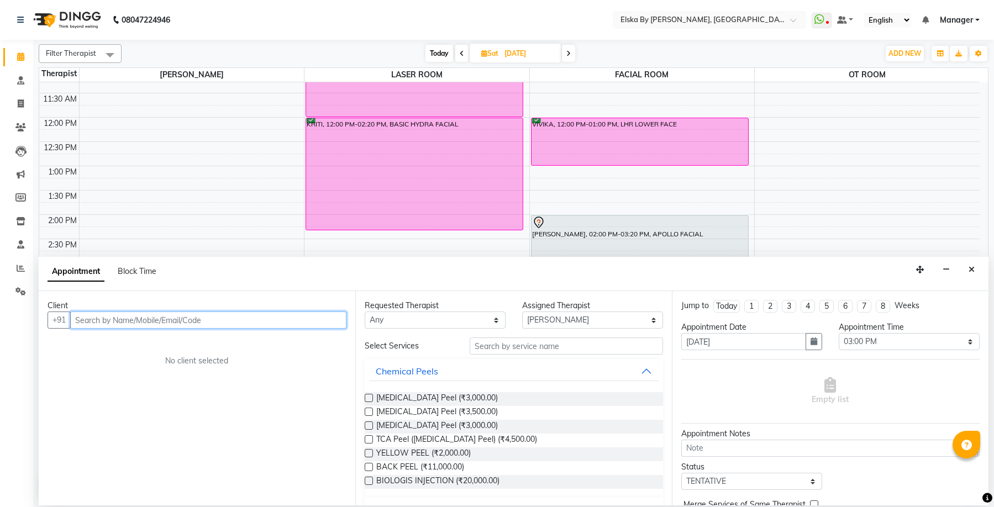
click at [96, 320] on input "text" at bounding box center [208, 320] width 276 height 17
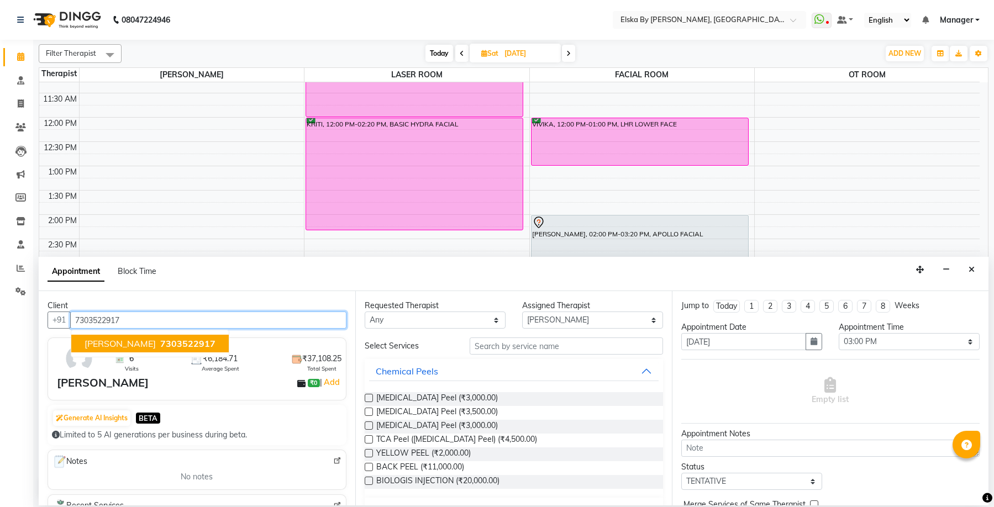
click at [212, 344] on span "7303522917" at bounding box center [187, 343] width 55 height 11
type input "7303522917"
click at [212, 344] on div "Client [PHONE_NUMBER] [PERSON_NAME] 7303522917 6 Visits ₹6,184.71 Average Spent…" at bounding box center [197, 398] width 316 height 214
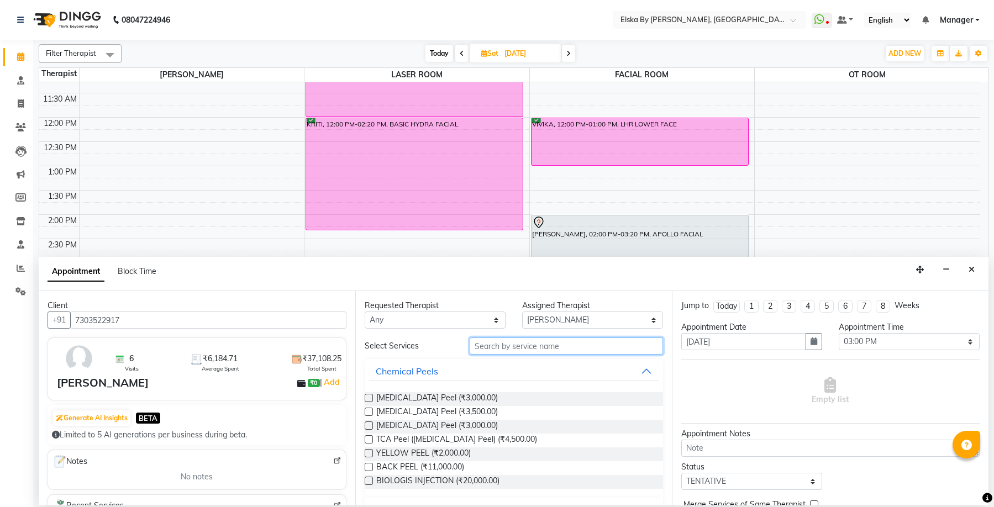
click at [495, 346] on input "text" at bounding box center [565, 345] width 193 height 17
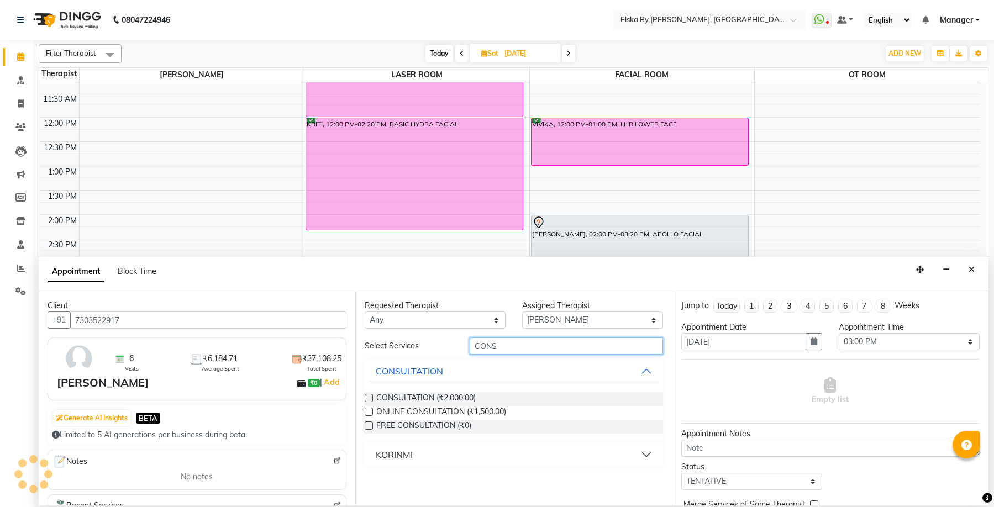
type input "CONS"
click at [367, 398] on label at bounding box center [369, 398] width 8 height 8
click at [367, 398] on input "checkbox" at bounding box center [368, 398] width 7 height 7
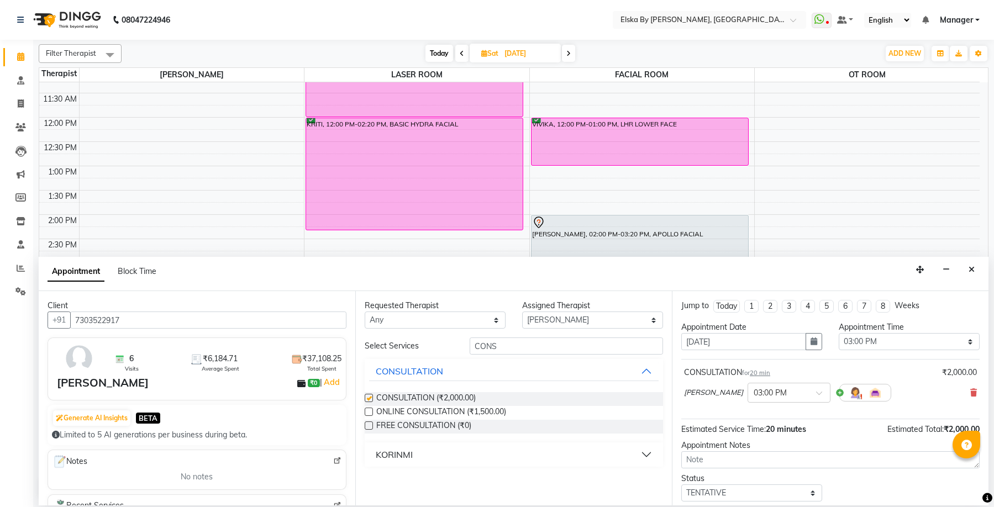
checkbox input "false"
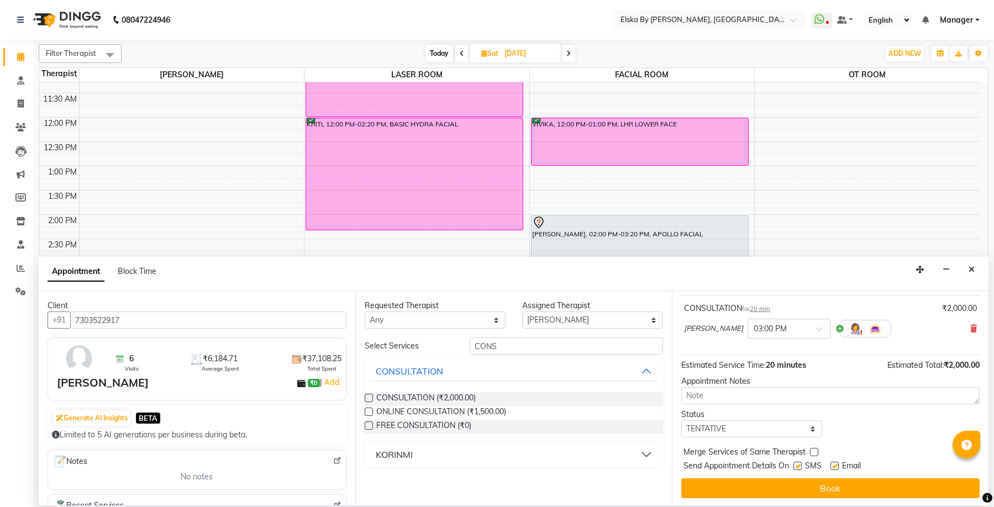
scroll to position [66, 0]
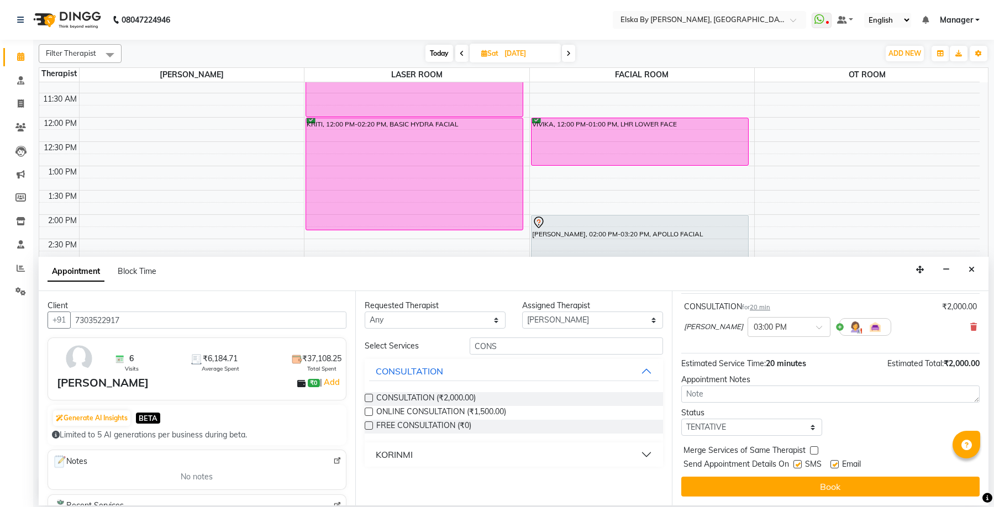
click at [831, 468] on label at bounding box center [834, 464] width 8 height 8
click at [831, 468] on input "checkbox" at bounding box center [833, 465] width 7 height 7
checkbox input "false"
click at [794, 462] on label at bounding box center [797, 464] width 8 height 8
click at [794, 462] on input "checkbox" at bounding box center [796, 465] width 7 height 7
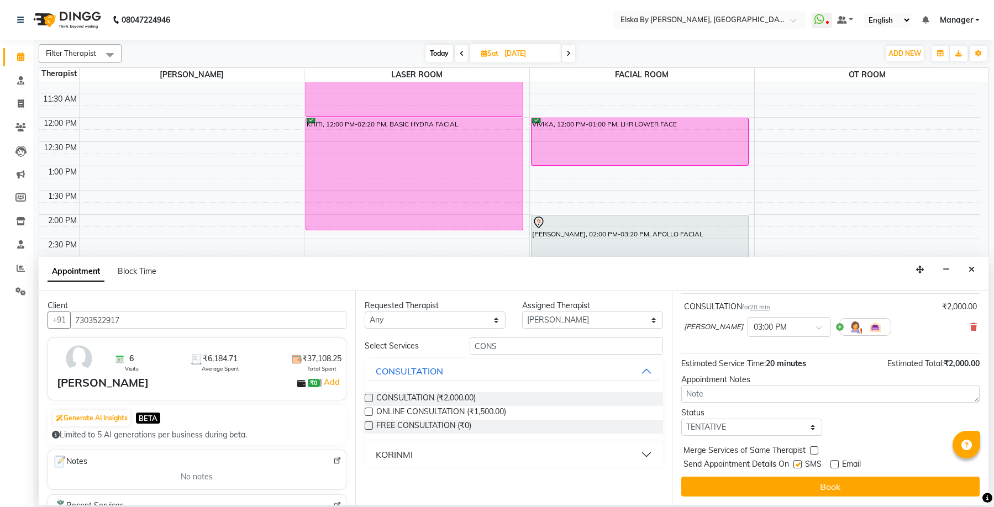
checkbox input "false"
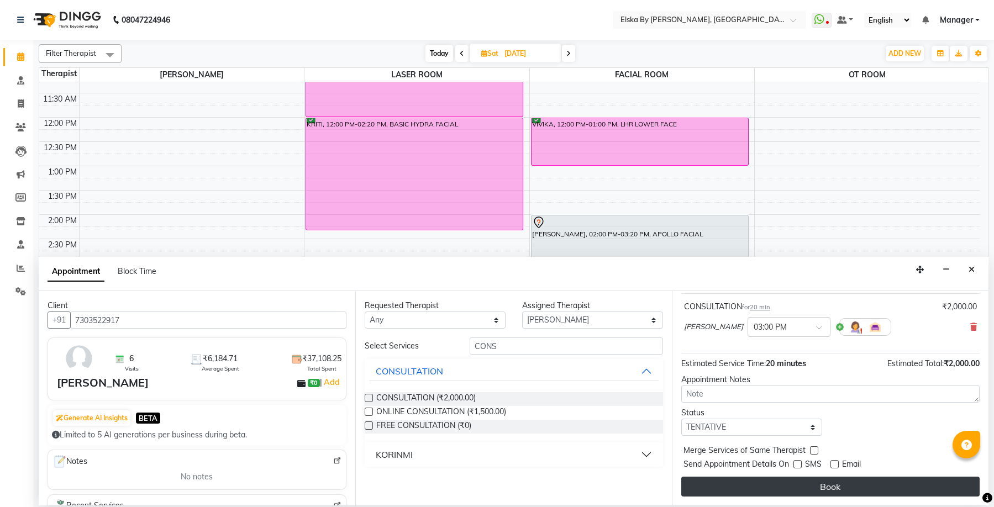
click at [838, 489] on button "Book" at bounding box center [830, 487] width 298 height 20
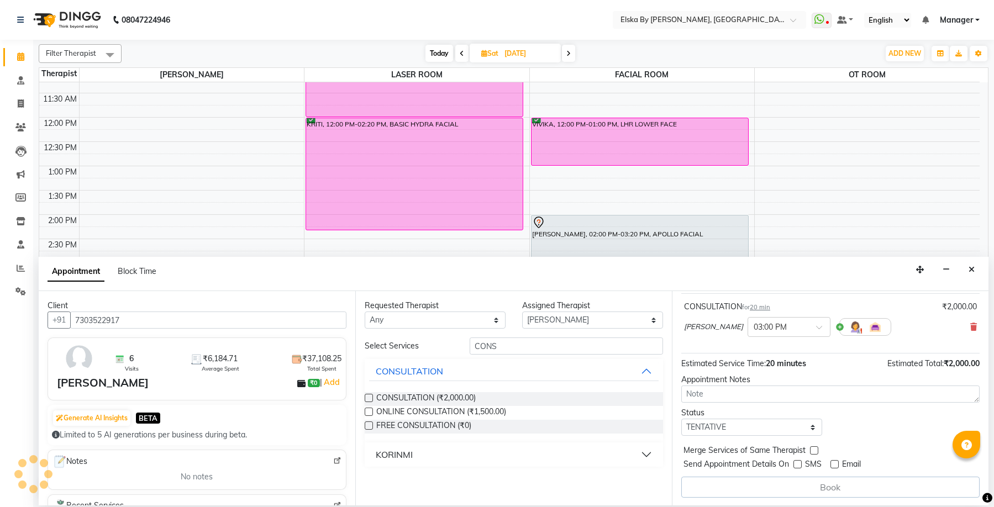
click at [838, 489] on div "Book" at bounding box center [830, 487] width 298 height 21
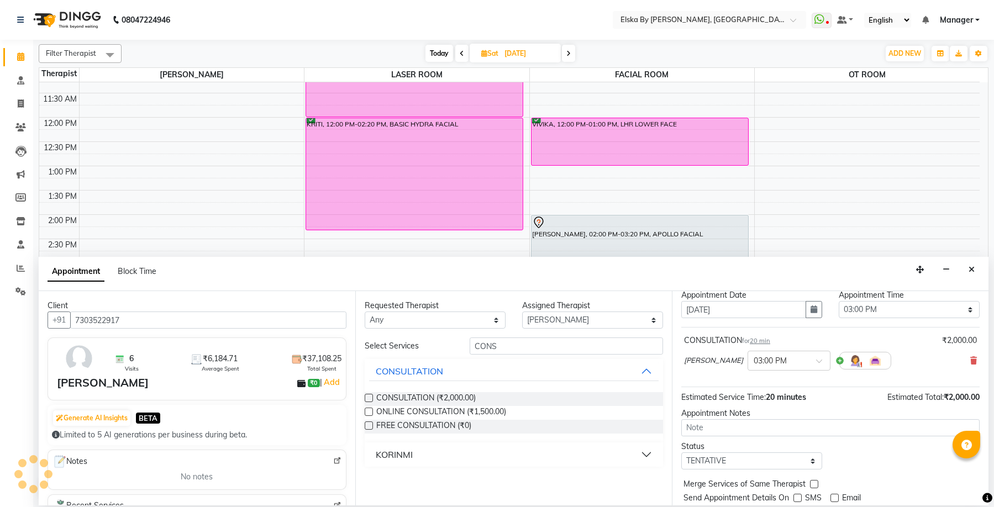
scroll to position [67, 0]
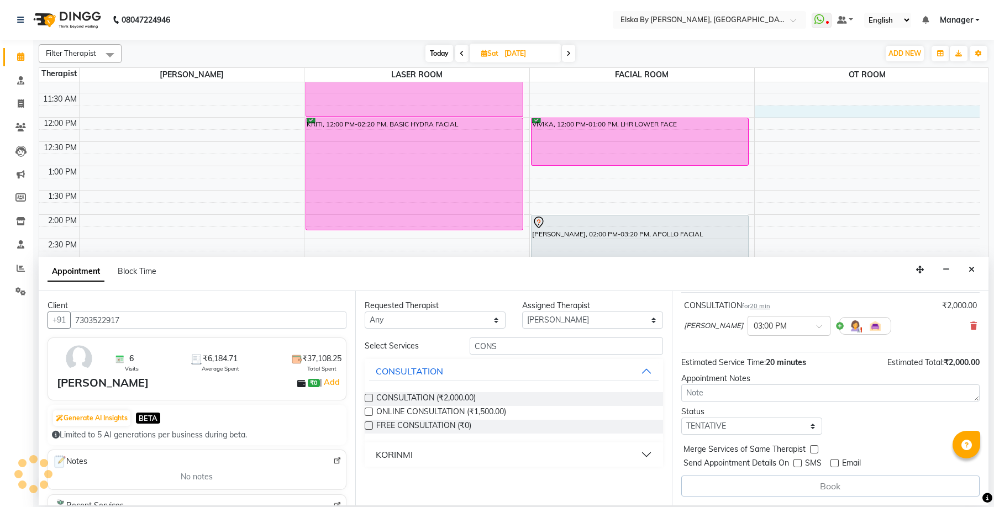
click at [939, 115] on div "9:00 AM 9:30 AM 10:00 AM 10:30 AM 11:00 AM 11:30 AM 12:00 PM 12:30 PM 1:00 PM 1…" at bounding box center [509, 263] width 940 height 583
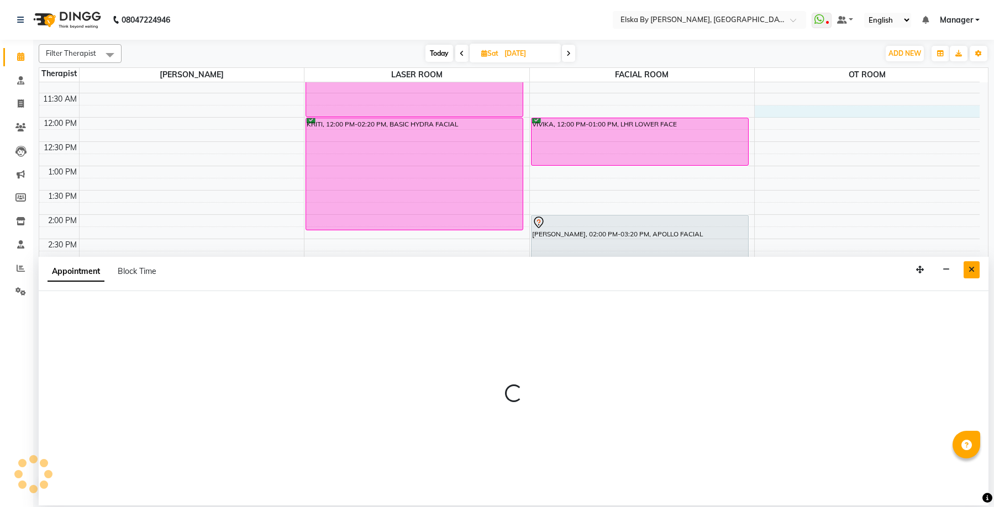
click at [970, 273] on icon "Close" at bounding box center [971, 270] width 6 height 8
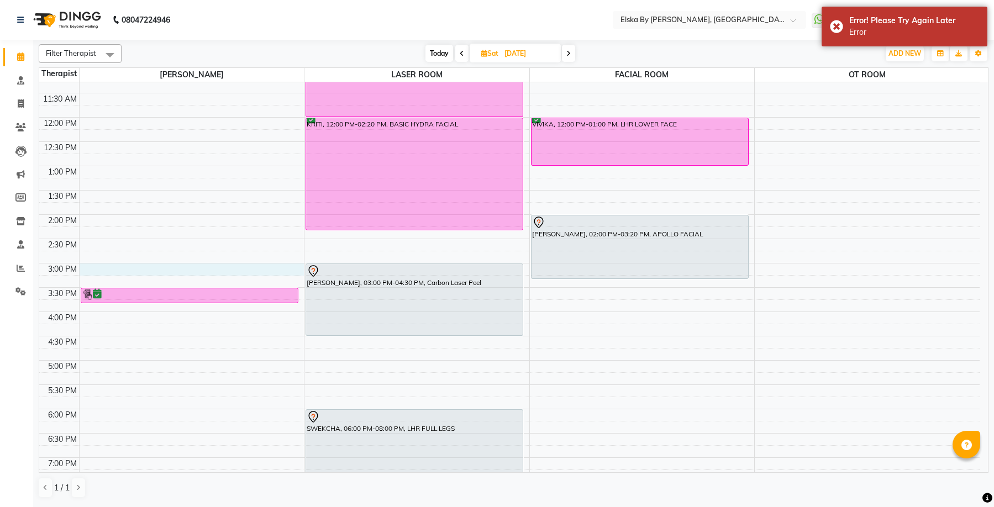
click at [141, 270] on div "9:00 AM 9:30 AM 10:00 AM 10:30 AM 11:00 AM 11:30 AM 12:00 PM 12:30 PM 1:00 PM 1…" at bounding box center [509, 263] width 940 height 583
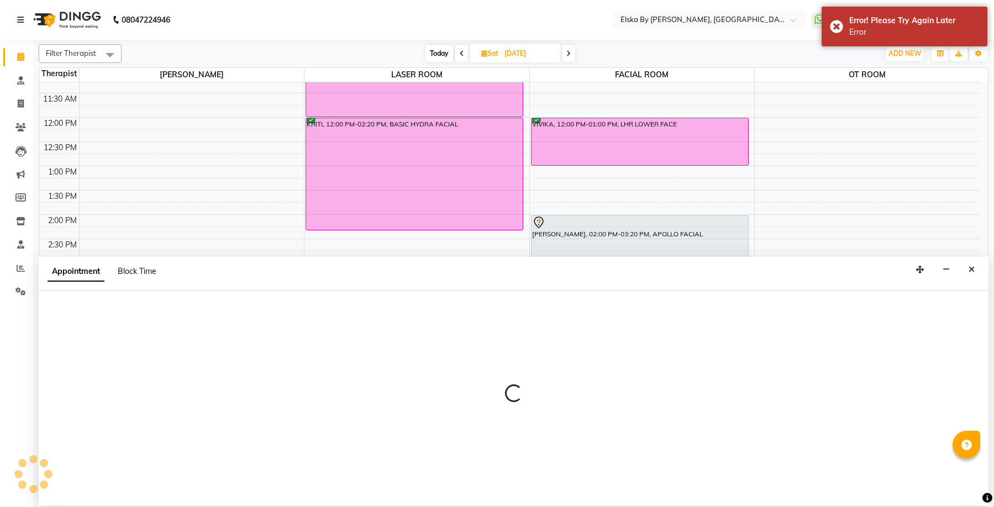
select select "900"
select select "tentative"
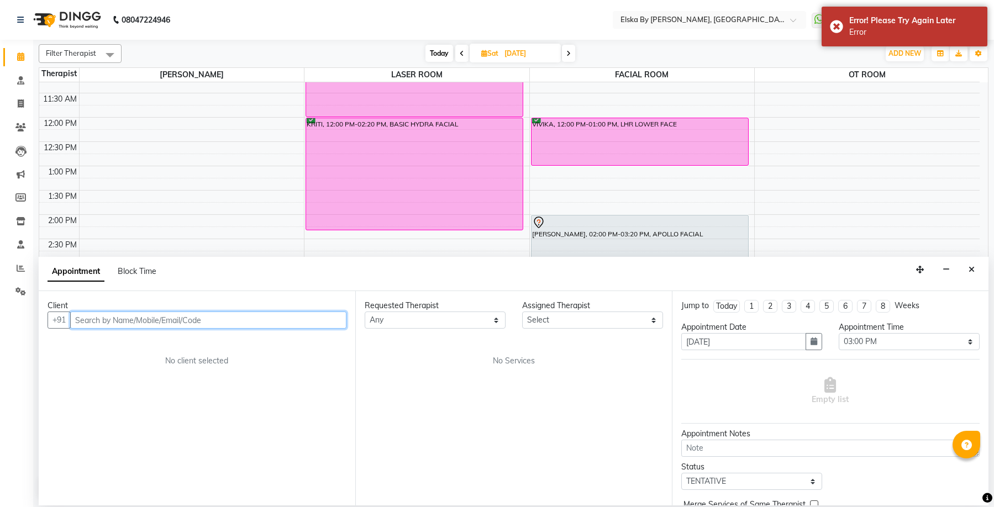
click at [140, 320] on input "text" at bounding box center [208, 320] width 276 height 17
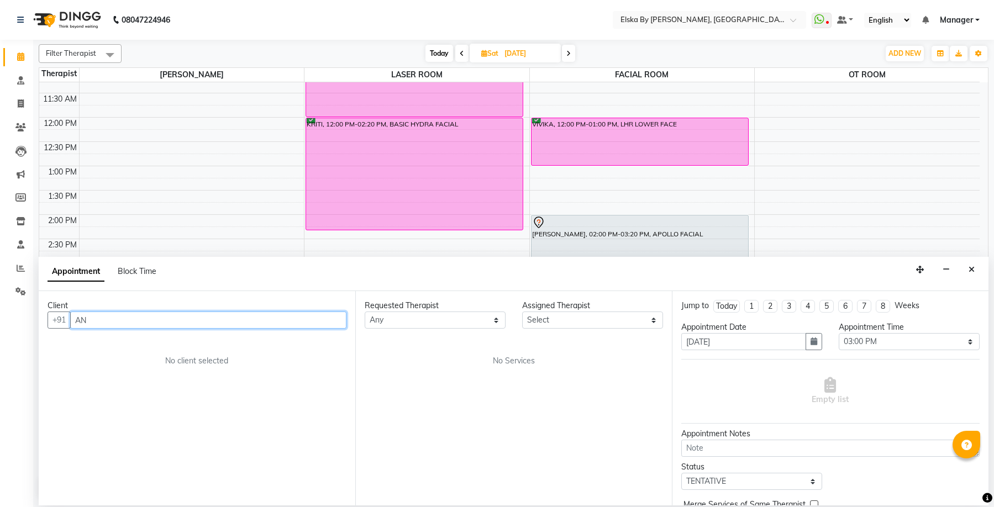
type input "A"
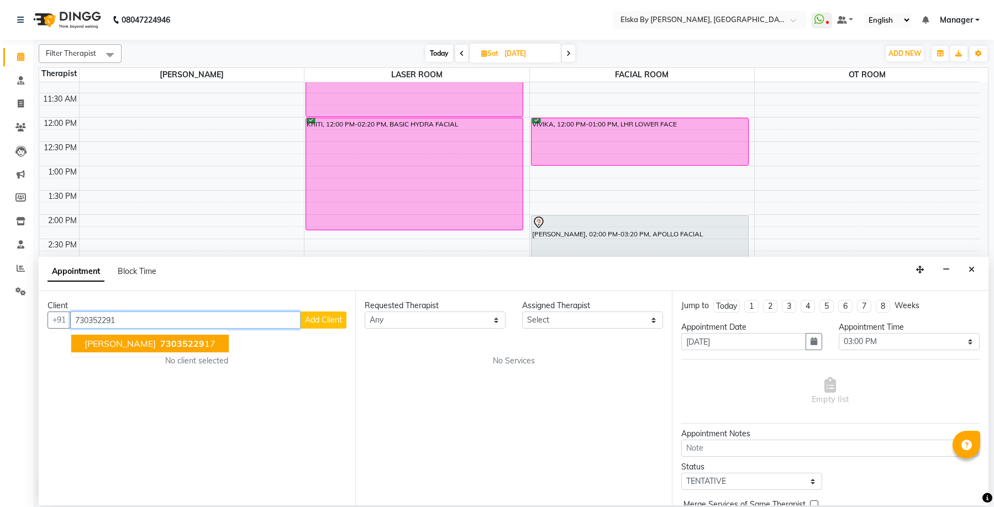
type input "7303522917"
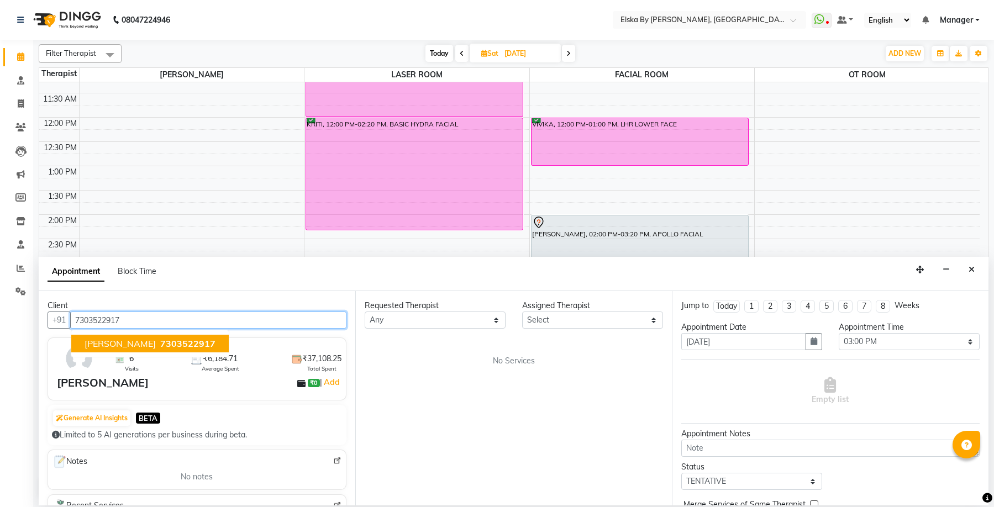
click at [156, 345] on span "[PERSON_NAME]" at bounding box center [120, 343] width 71 height 11
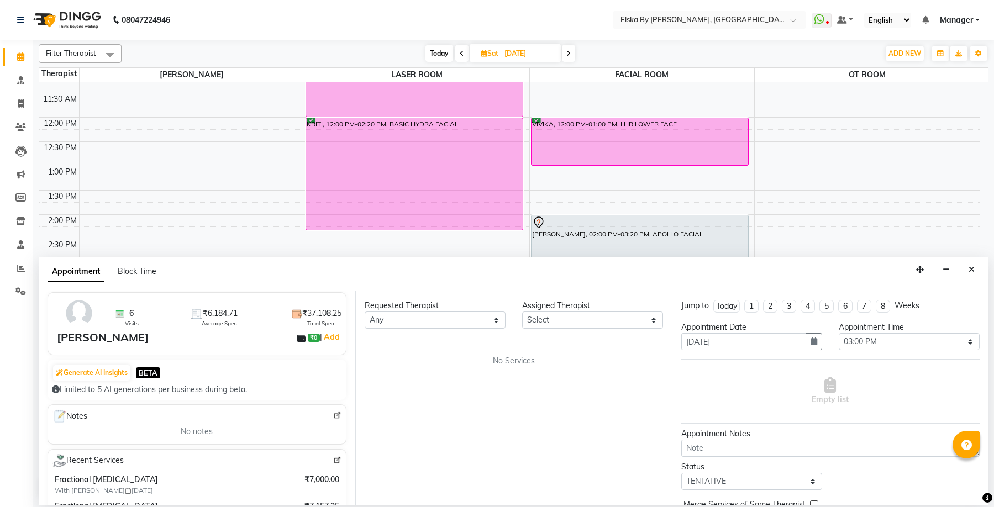
scroll to position [193, 0]
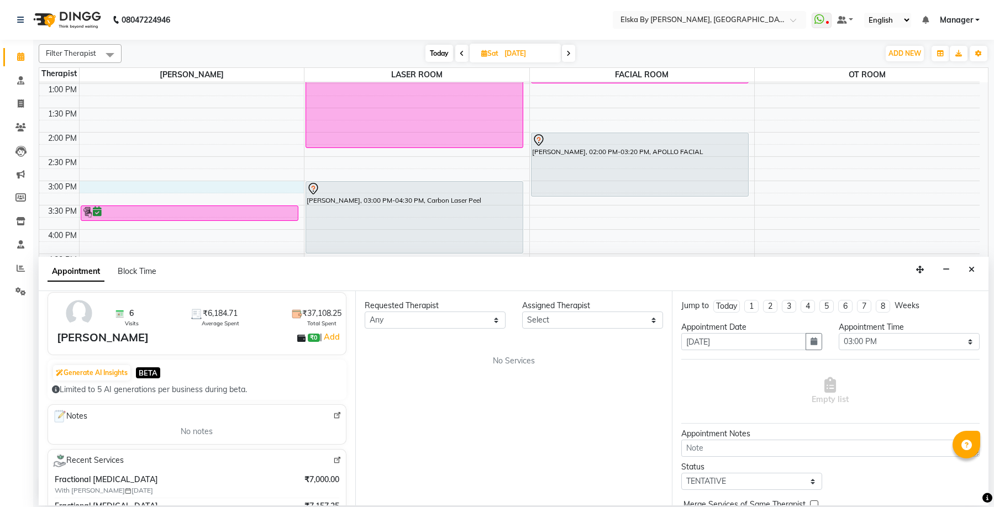
click at [188, 191] on div "9:00 AM 9:30 AM 10:00 AM 10:30 AM 11:00 AM 11:30 AM 12:00 PM 12:30 PM 1:00 PM 1…" at bounding box center [509, 181] width 940 height 583
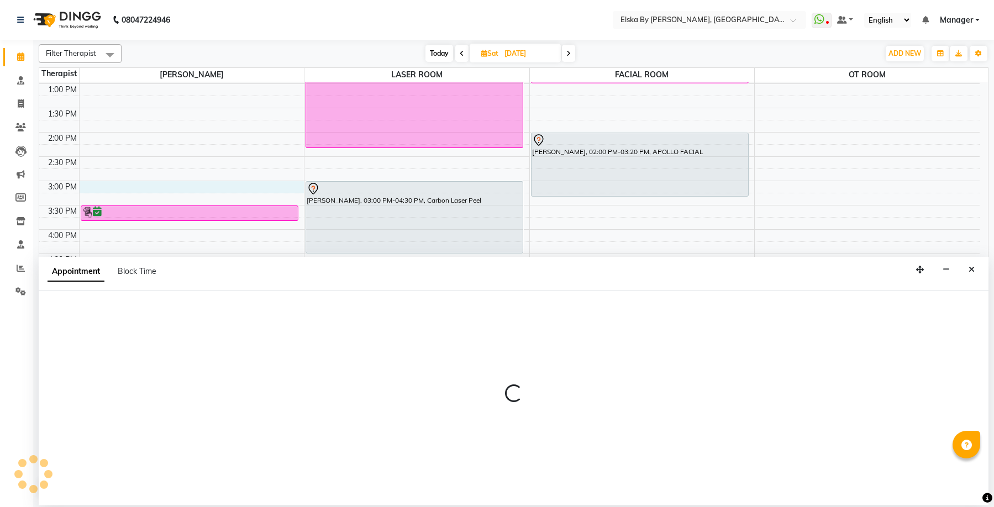
select select "62001"
select select "900"
select select "tentative"
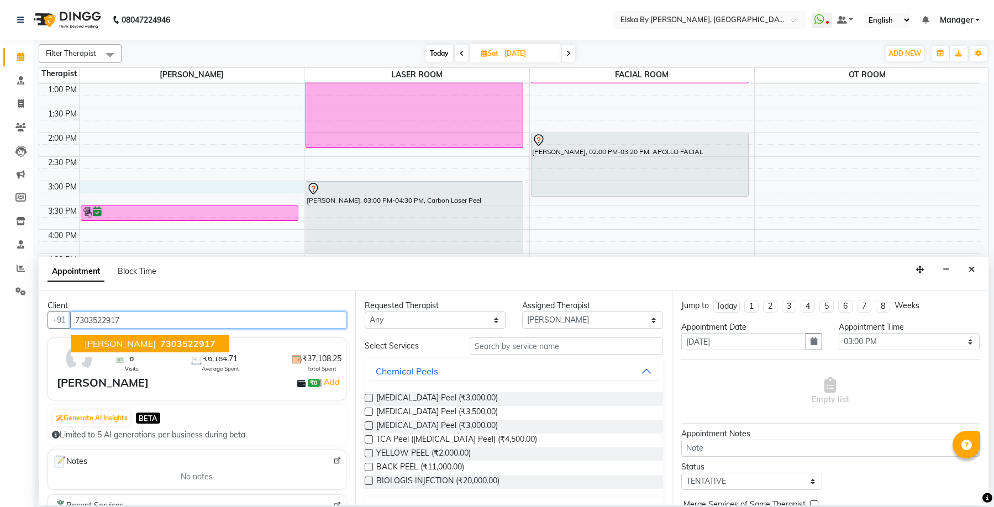
click at [215, 340] on span "7303522917" at bounding box center [187, 343] width 55 height 11
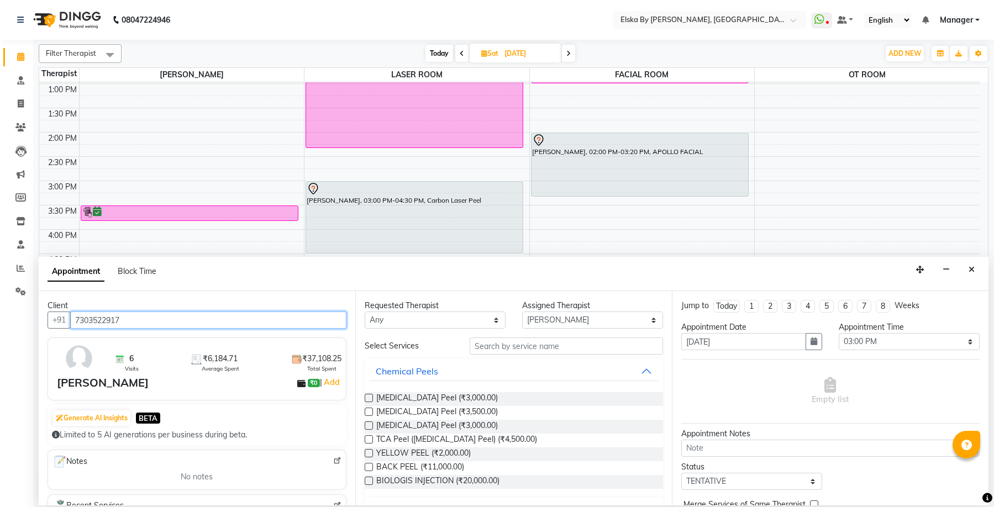
type input "7303522917"
click at [498, 346] on input "text" at bounding box center [565, 345] width 193 height 17
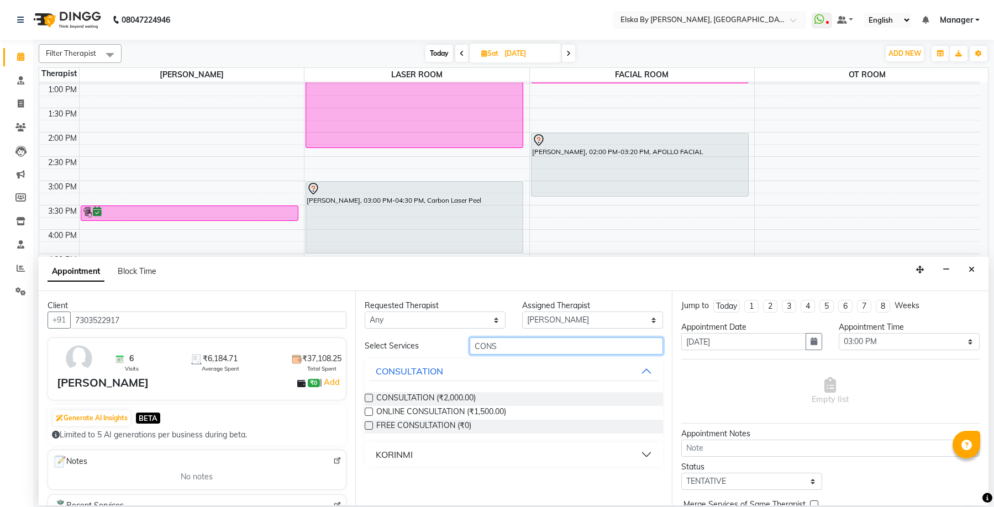
type input "CONS"
click at [366, 400] on label at bounding box center [369, 398] width 8 height 8
click at [366, 400] on input "checkbox" at bounding box center [368, 398] width 7 height 7
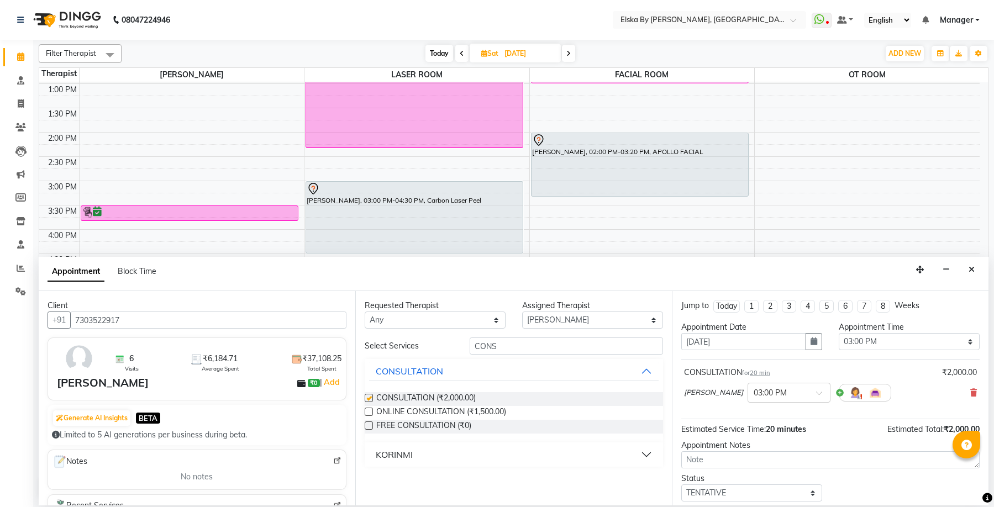
checkbox input "false"
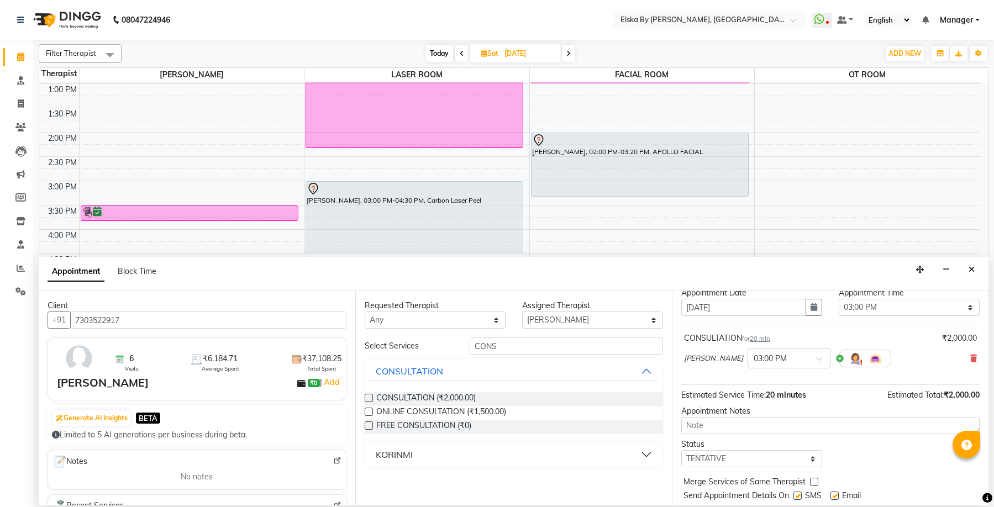
scroll to position [66, 0]
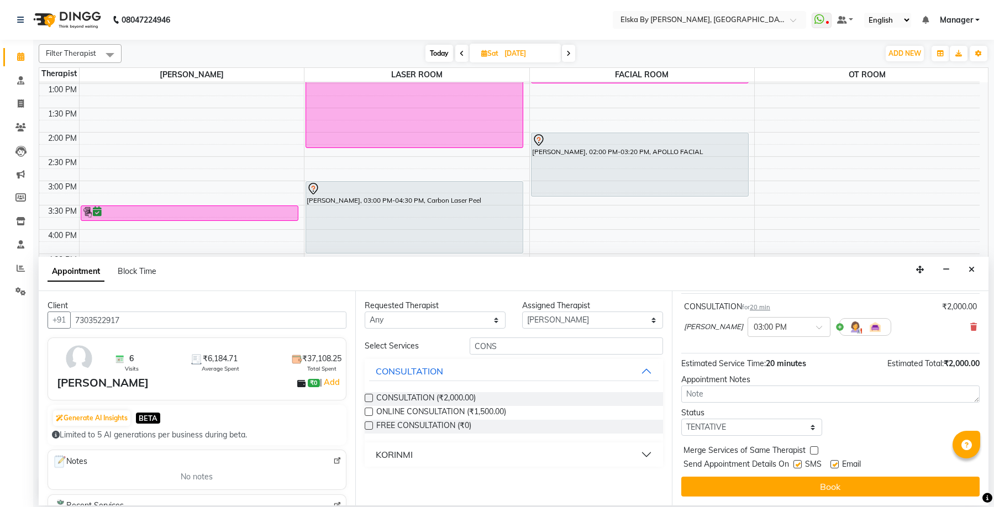
click at [838, 469] on div "Email" at bounding box center [849, 465] width 39 height 14
click at [837, 463] on label at bounding box center [834, 464] width 8 height 8
click at [837, 463] on input "checkbox" at bounding box center [833, 465] width 7 height 7
checkbox input "false"
click at [794, 465] on label at bounding box center [797, 464] width 8 height 8
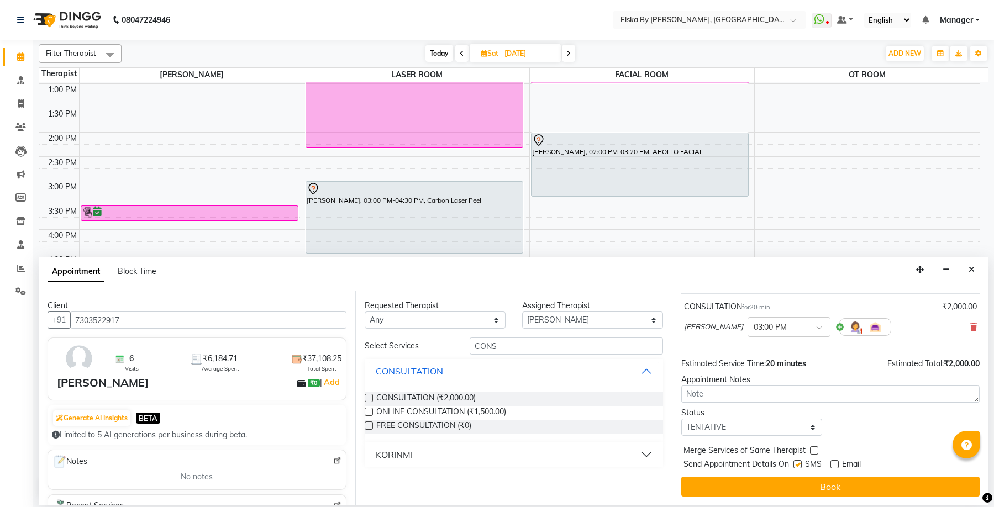
click at [794, 465] on input "checkbox" at bounding box center [796, 465] width 7 height 7
click at [794, 465] on label at bounding box center [797, 464] width 8 height 8
click at [794, 465] on input "checkbox" at bounding box center [796, 465] width 7 height 7
click at [801, 465] on label at bounding box center [797, 464] width 8 height 8
click at [800, 465] on input "checkbox" at bounding box center [796, 465] width 7 height 7
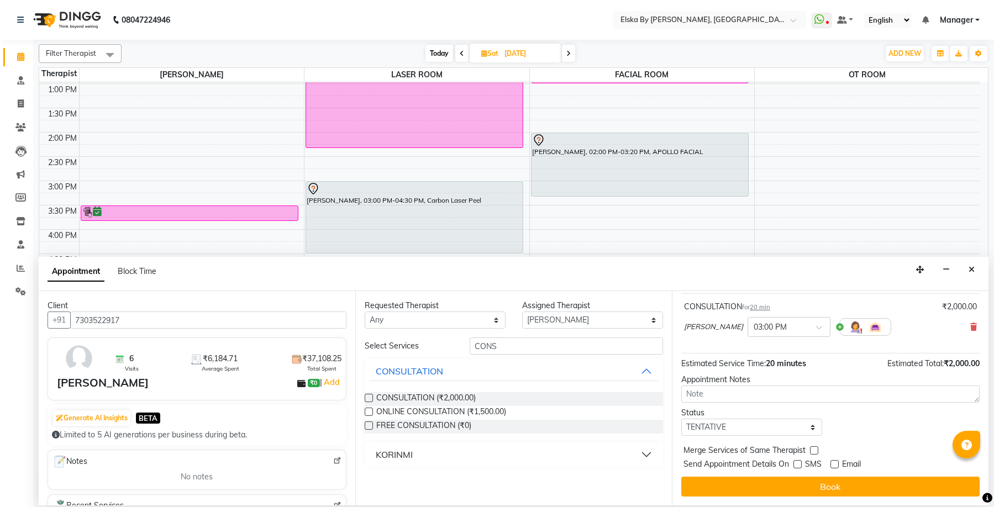
click at [801, 465] on label at bounding box center [797, 464] width 8 height 8
click at [800, 465] on input "checkbox" at bounding box center [796, 465] width 7 height 7
click at [800, 467] on label at bounding box center [797, 464] width 8 height 8
click at [800, 467] on input "checkbox" at bounding box center [796, 465] width 7 height 7
checkbox input "false"
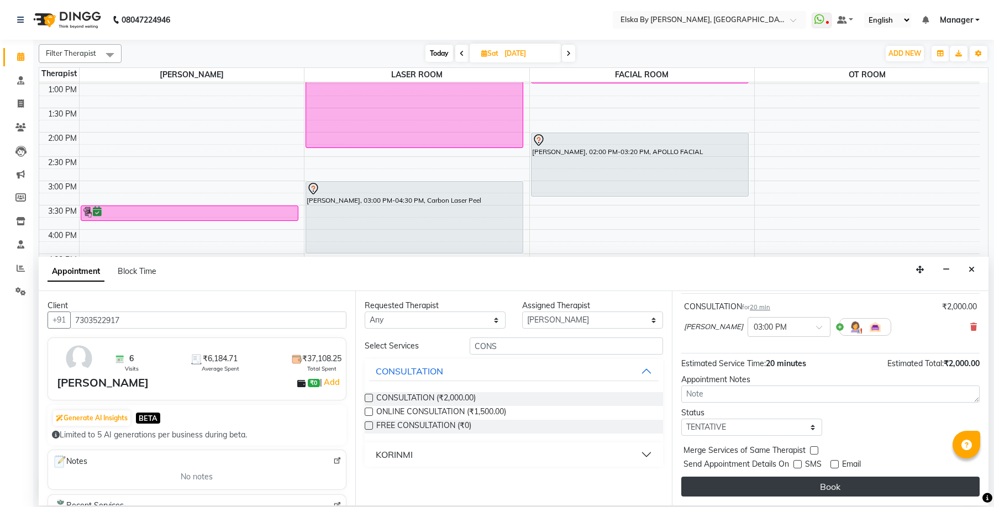
click at [831, 483] on button "Book" at bounding box center [830, 487] width 298 height 20
click at [831, 483] on div "Book" at bounding box center [830, 487] width 298 height 20
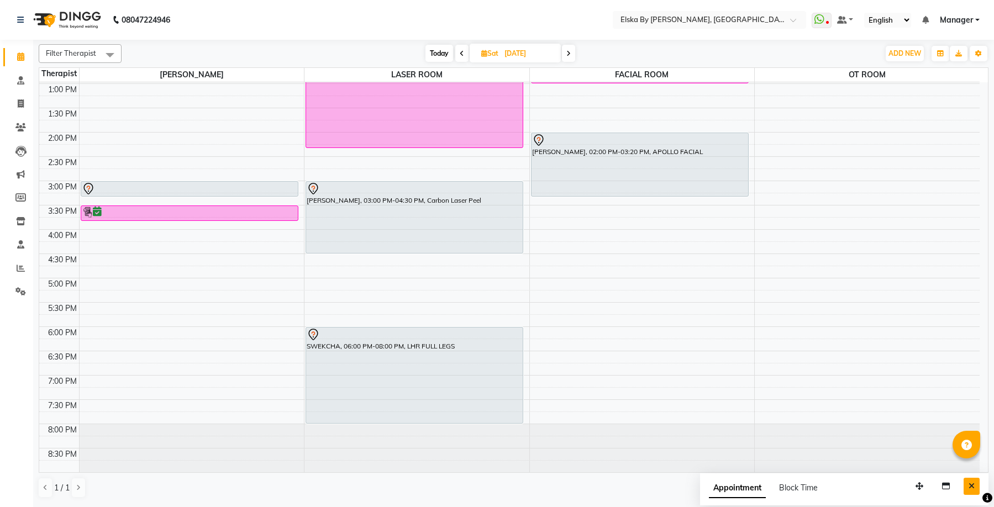
click at [970, 486] on icon "Close" at bounding box center [971, 486] width 6 height 8
click at [565, 51] on span at bounding box center [568, 53] width 13 height 17
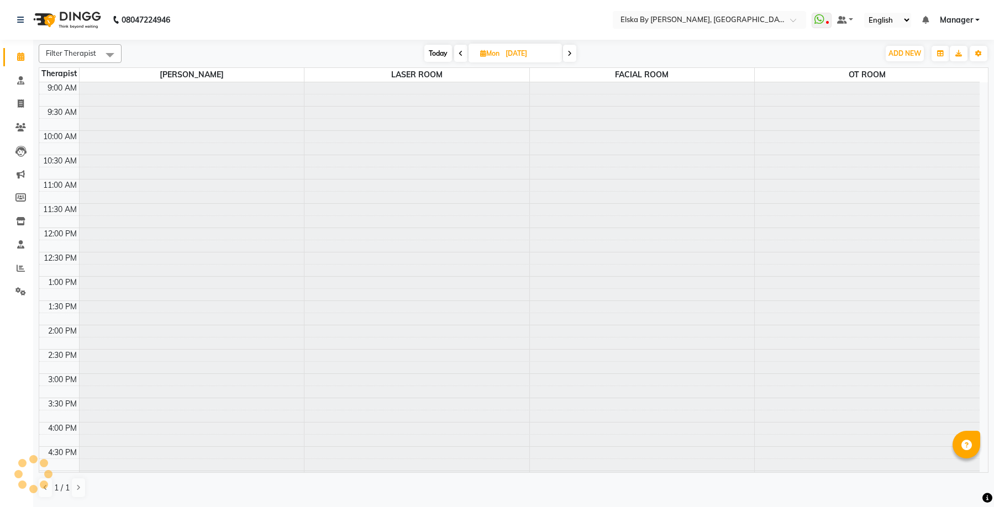
scroll to position [193, 0]
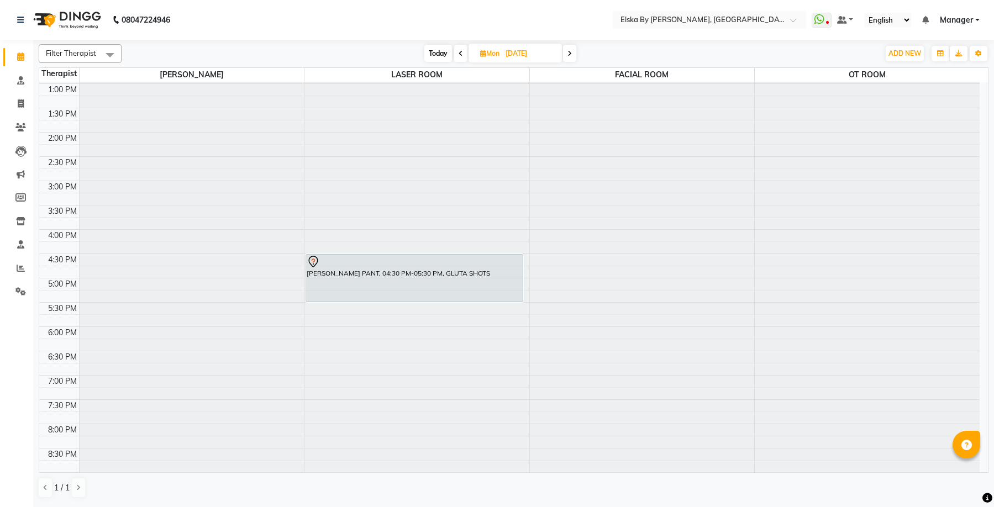
click at [461, 56] on icon at bounding box center [460, 53] width 4 height 7
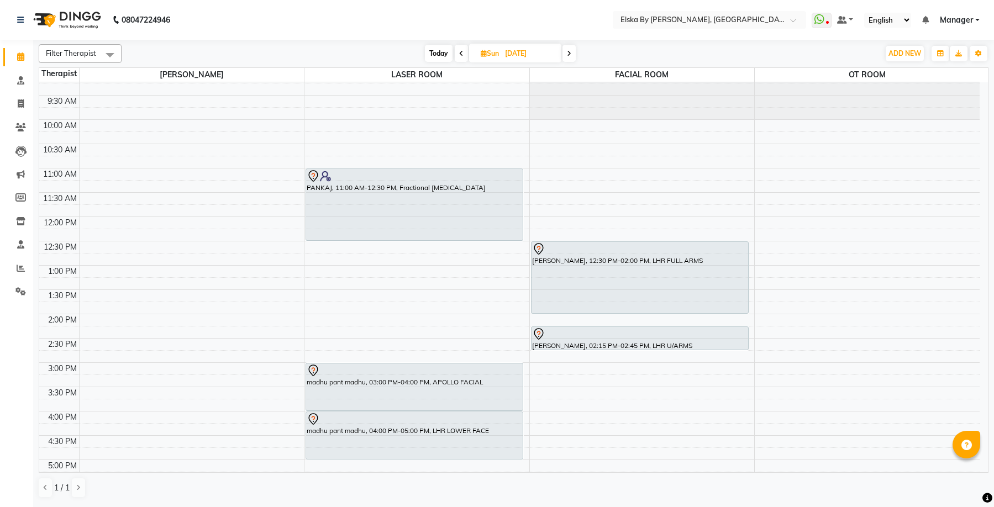
scroll to position [0, 0]
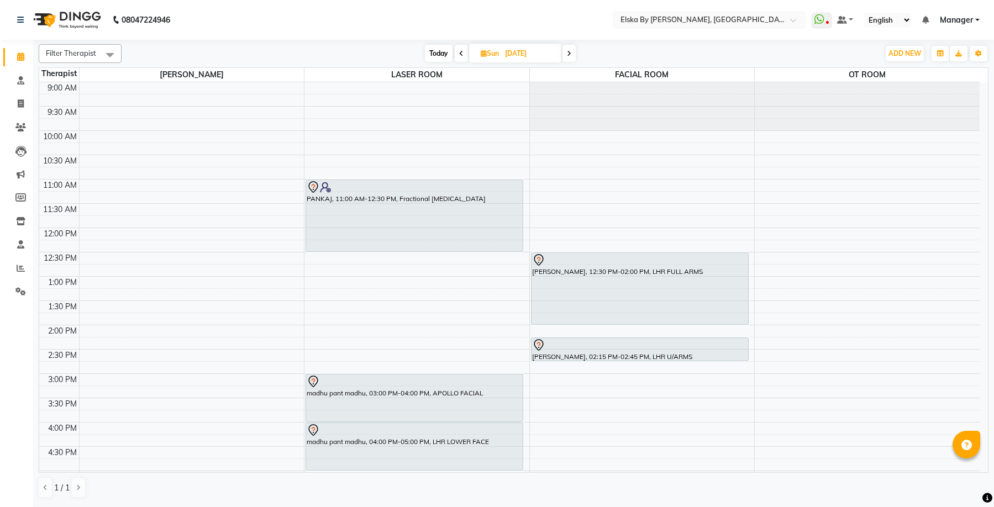
click at [461, 54] on icon at bounding box center [461, 53] width 4 height 7
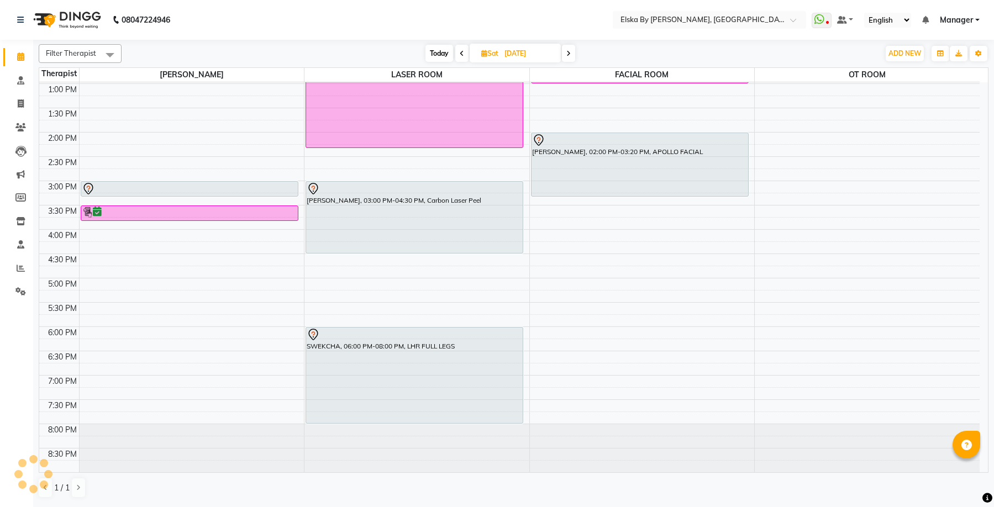
click at [461, 54] on icon at bounding box center [462, 53] width 4 height 7
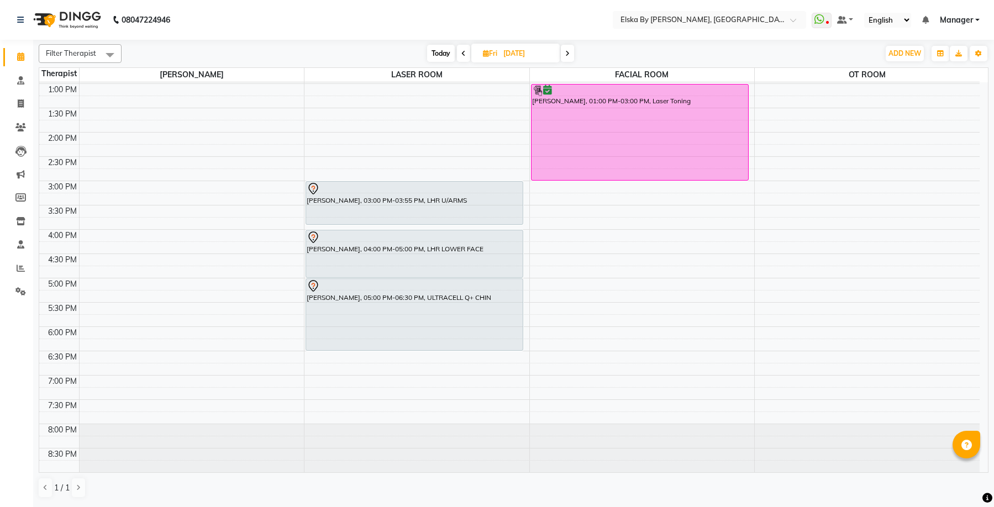
click at [466, 54] on span at bounding box center [463, 53] width 13 height 17
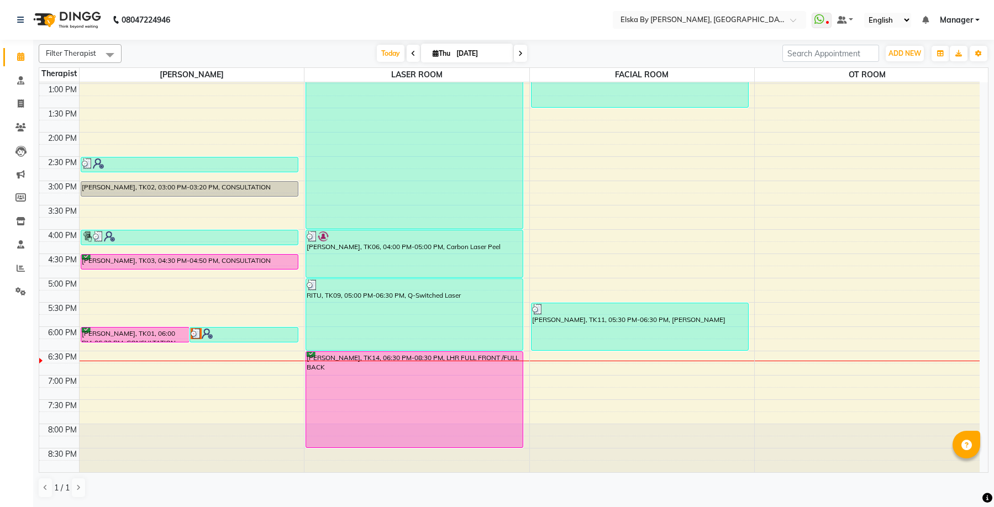
click at [521, 52] on icon at bounding box center [520, 53] width 4 height 7
type input "[DATE]"
click at [508, 52] on input "[DATE]" at bounding box center [480, 53] width 55 height 17
select select "9"
select select "2025"
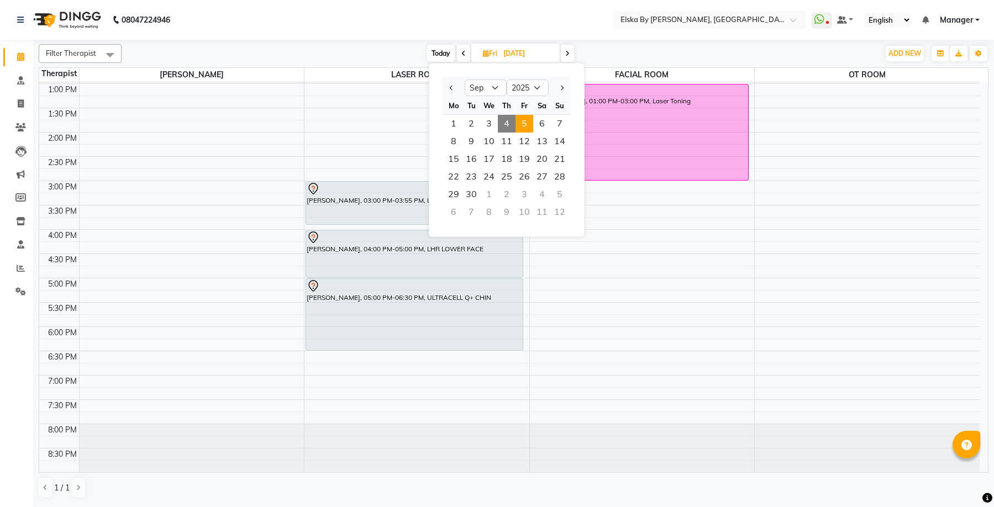
click at [563, 54] on span at bounding box center [567, 53] width 13 height 17
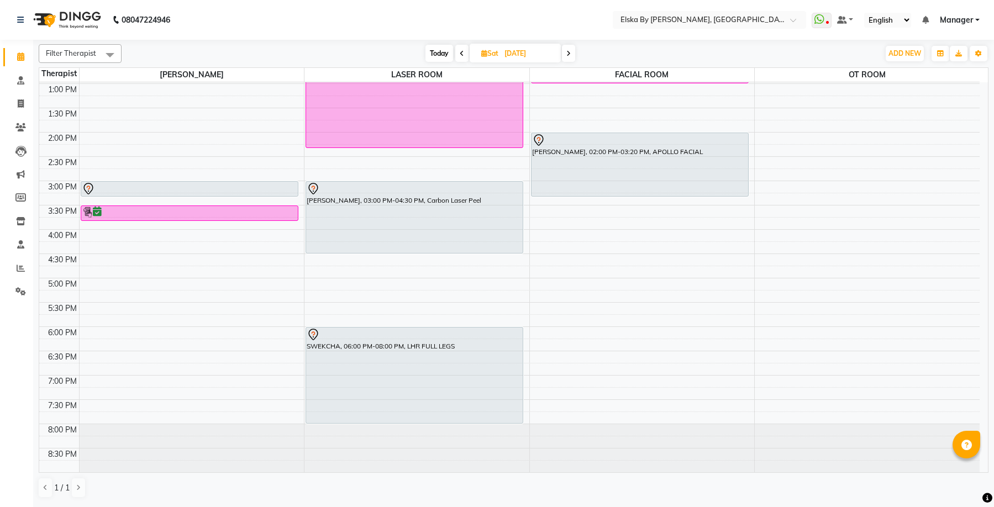
click at [461, 55] on icon at bounding box center [462, 53] width 4 height 7
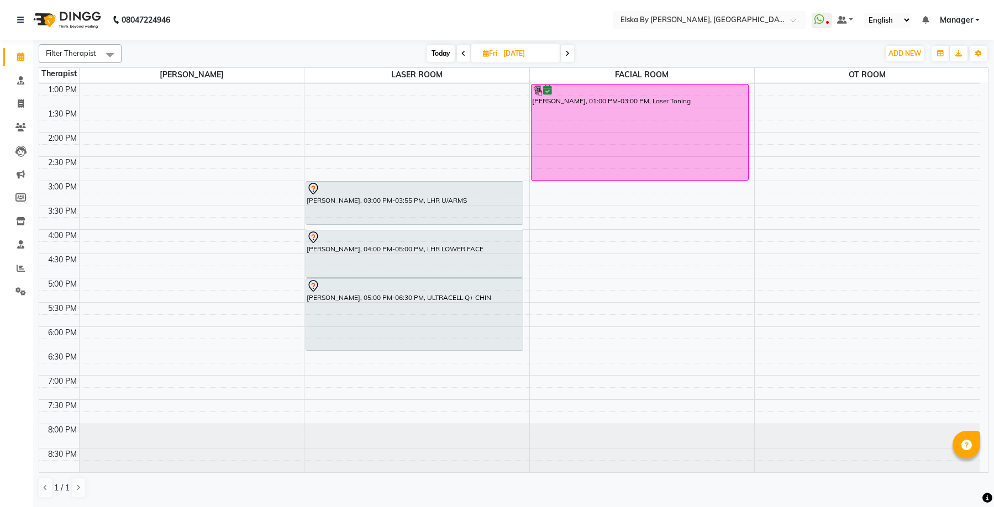
click at [462, 55] on icon at bounding box center [463, 53] width 4 height 7
type input "[DATE]"
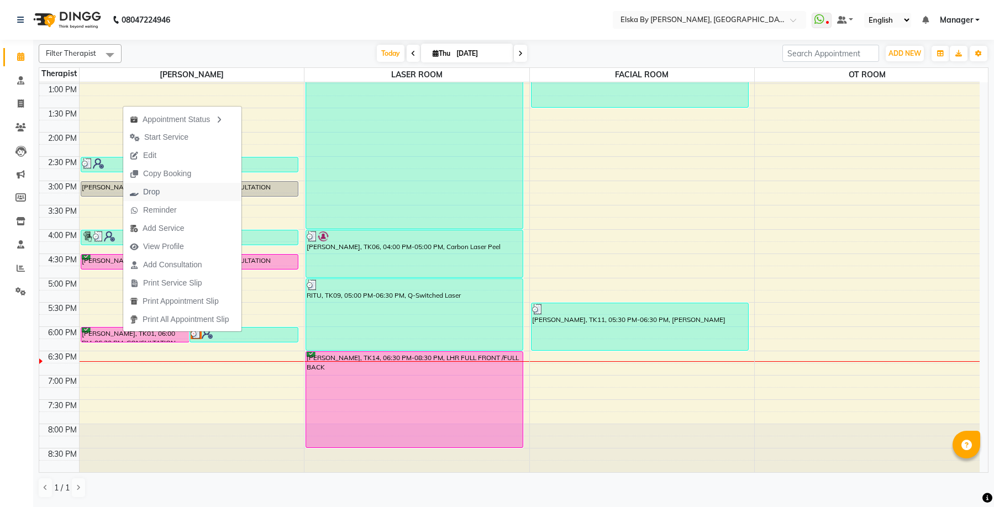
click at [166, 188] on span "Drop" at bounding box center [144, 192] width 43 height 18
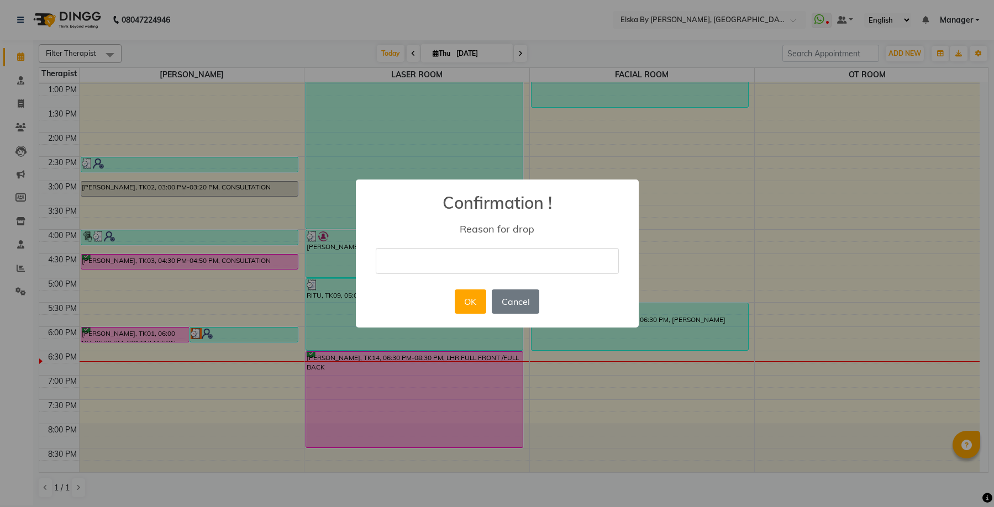
click at [393, 257] on input "text" at bounding box center [497, 261] width 243 height 26
type input "RESHUDLE"
click at [466, 302] on button "OK" at bounding box center [470, 301] width 31 height 24
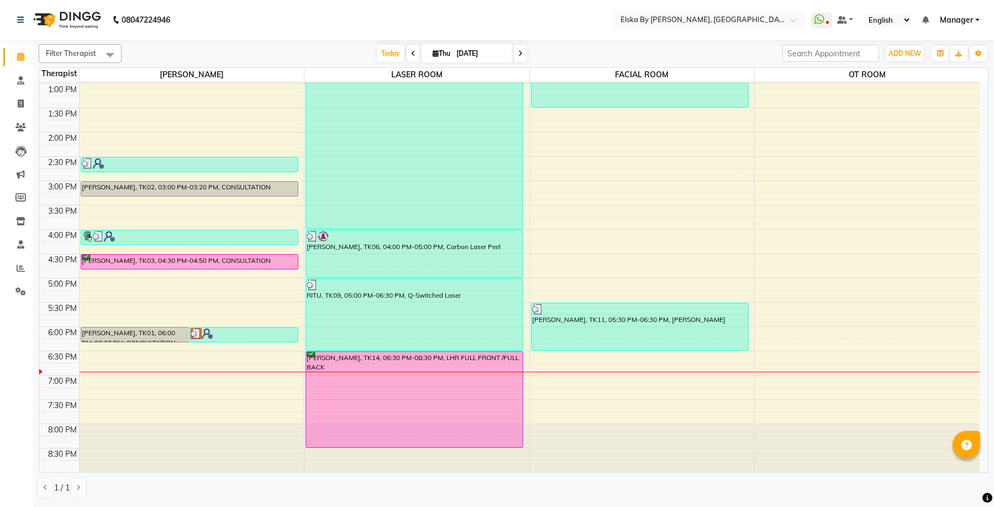
click at [519, 54] on icon at bounding box center [520, 53] width 4 height 7
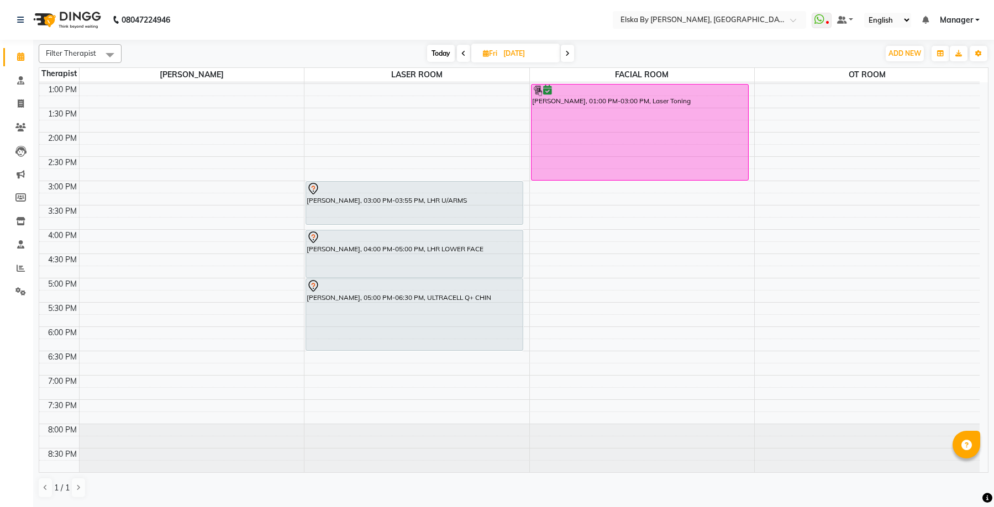
click at [465, 52] on icon at bounding box center [463, 53] width 4 height 7
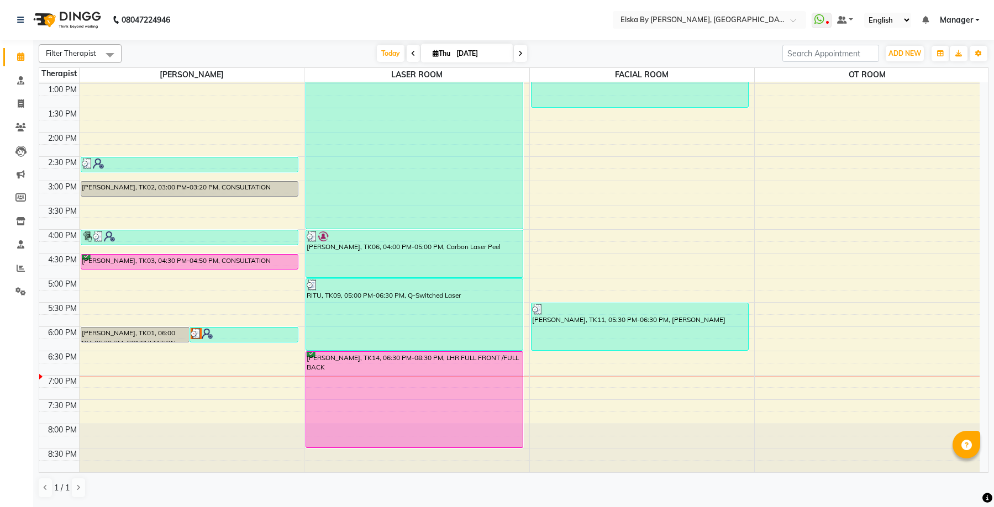
click at [521, 54] on icon at bounding box center [520, 53] width 4 height 7
type input "[DATE]"
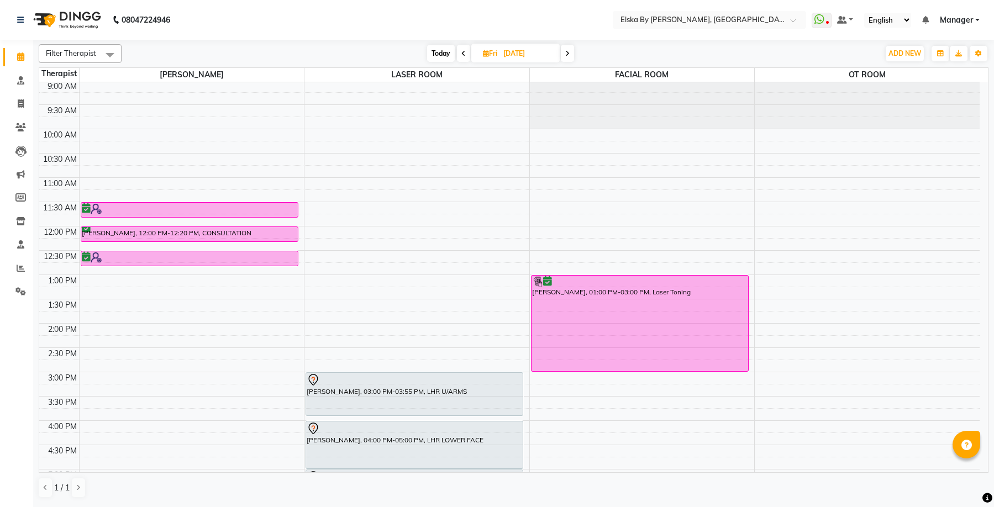
scroll to position [0, 0]
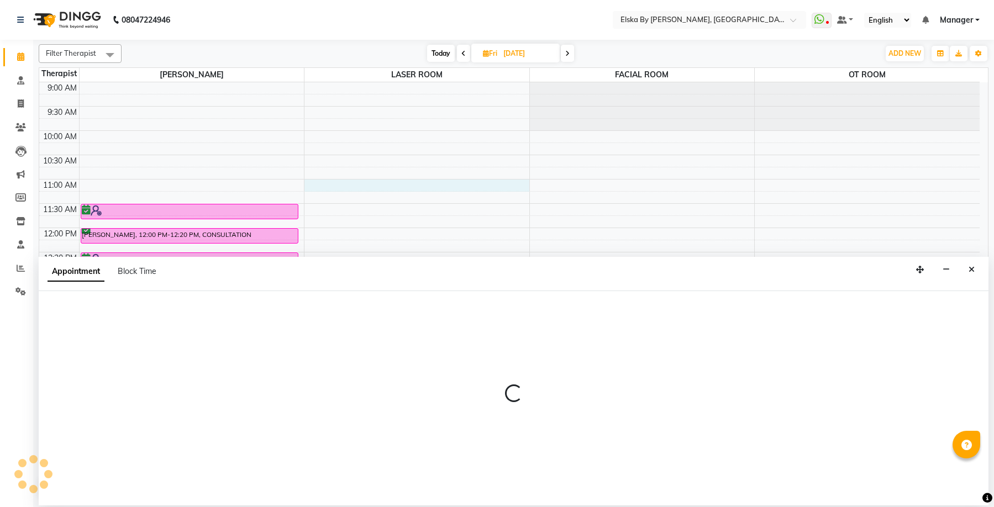
select select "62002"
select select "660"
select select "tentative"
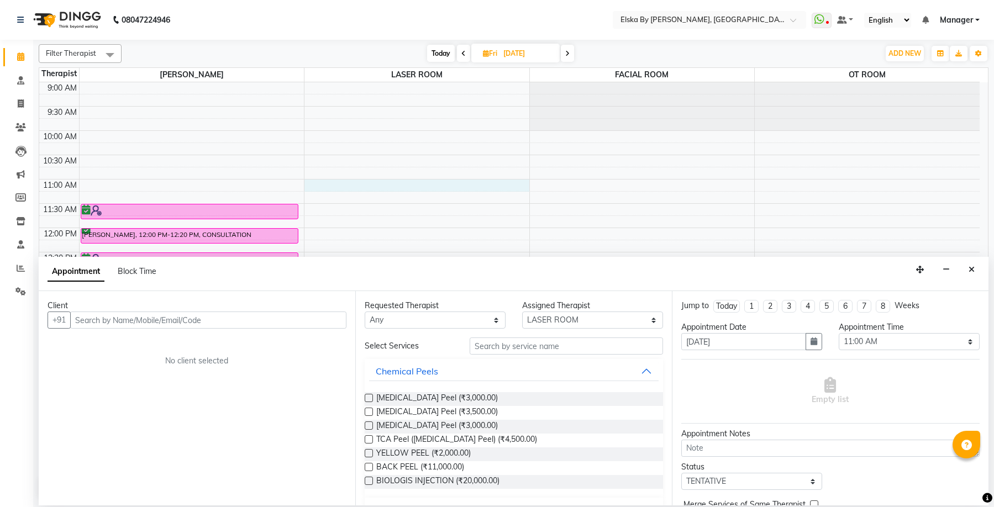
drag, startPoint x: 333, startPoint y: 180, endPoint x: 91, endPoint y: 321, distance: 280.7
click at [91, 321] on input "text" at bounding box center [208, 320] width 276 height 17
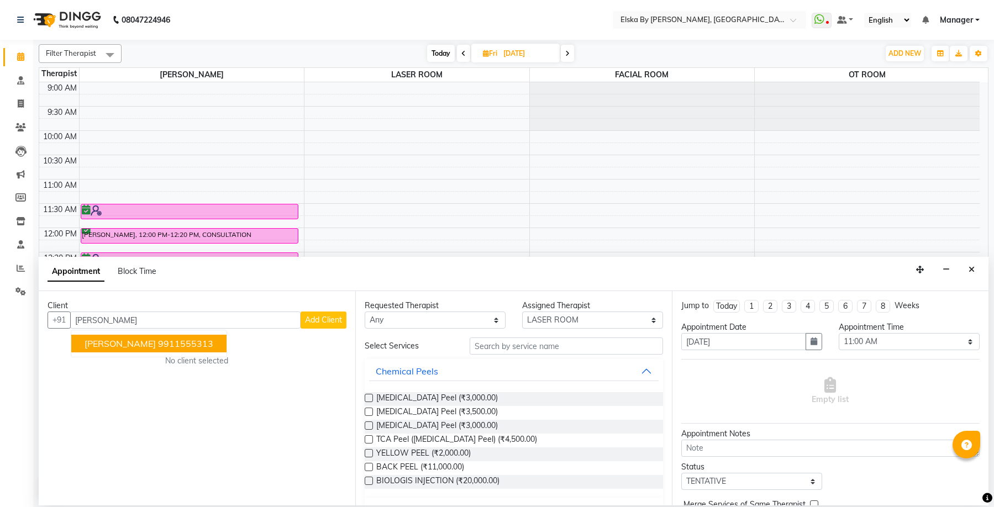
click at [119, 341] on span "[PERSON_NAME]" at bounding box center [120, 343] width 71 height 11
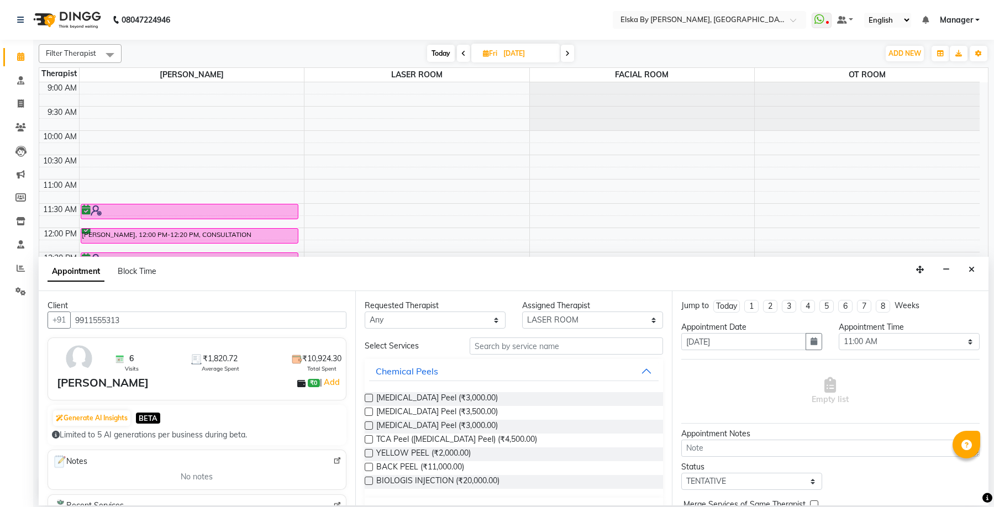
type input "9911555313"
click at [482, 347] on input "text" at bounding box center [565, 345] width 193 height 17
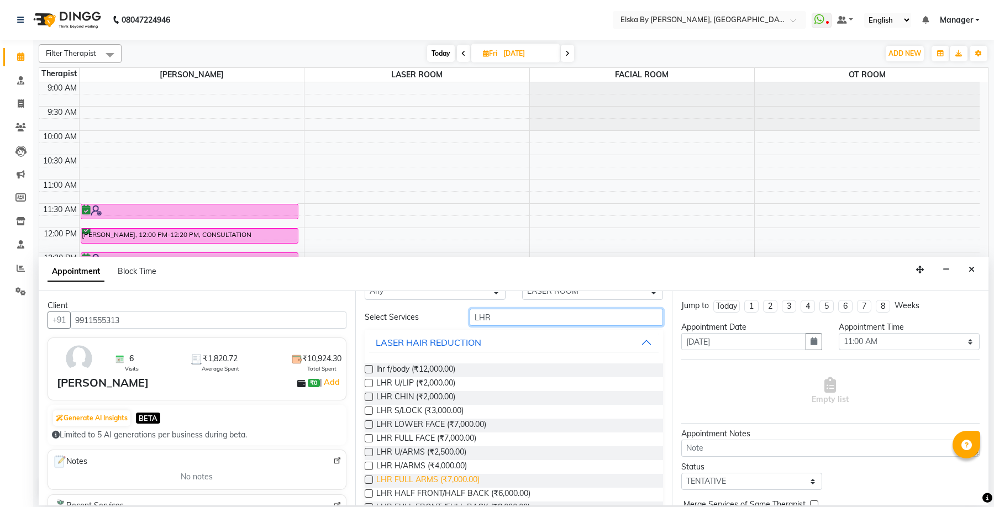
scroll to position [110, 0]
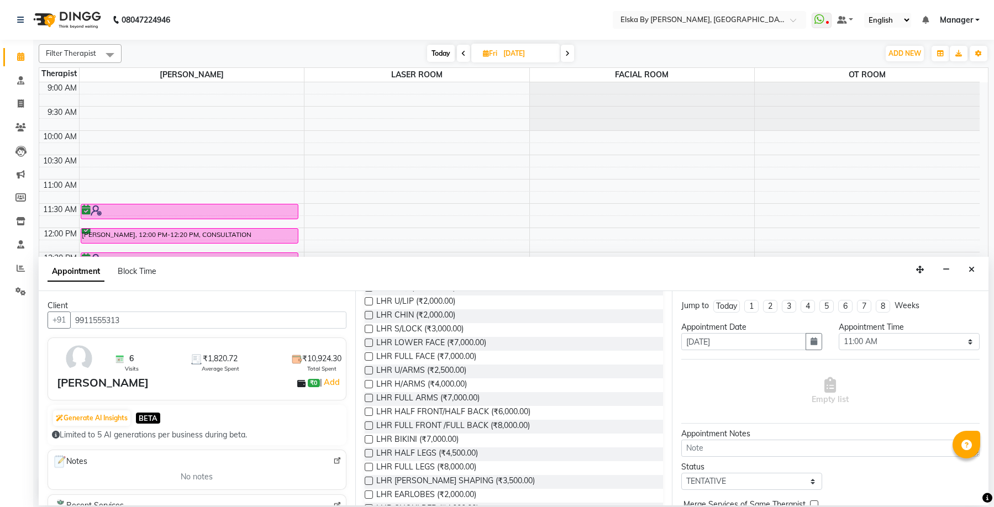
type input "LHR"
click at [367, 437] on label at bounding box center [369, 439] width 8 height 8
click at [367, 437] on input "checkbox" at bounding box center [368, 440] width 7 height 7
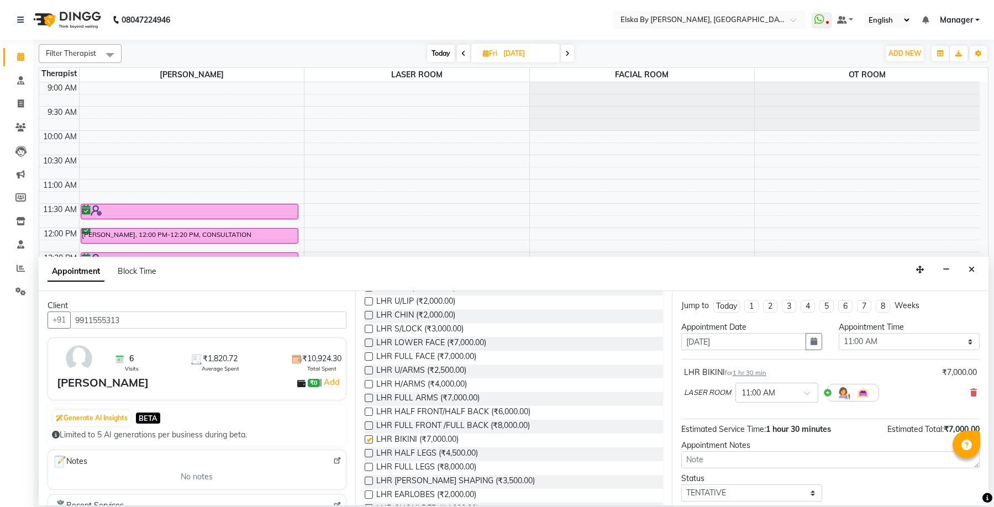
checkbox input "false"
click at [370, 465] on label at bounding box center [369, 467] width 8 height 8
click at [370, 465] on input "checkbox" at bounding box center [368, 468] width 7 height 7
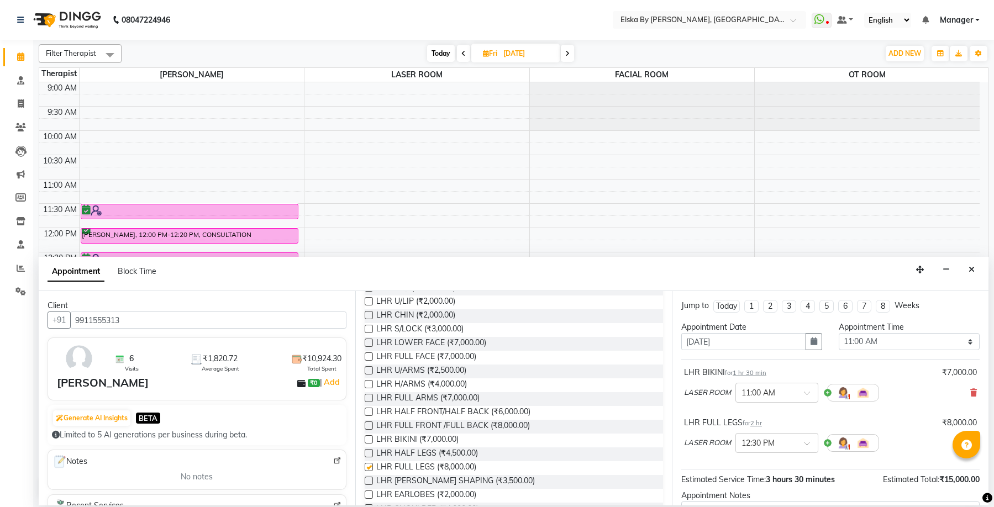
checkbox input "false"
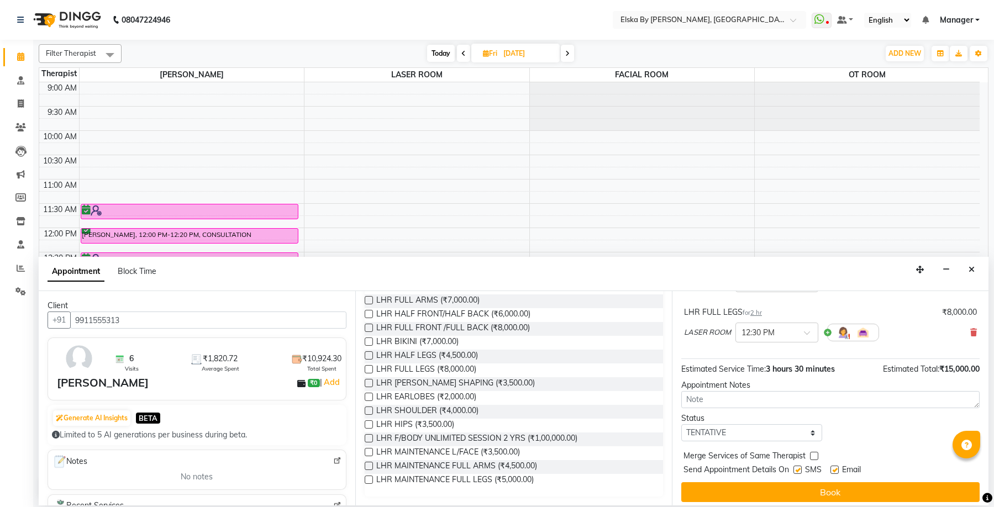
click at [835, 468] on label at bounding box center [834, 470] width 8 height 8
click at [835, 468] on input "checkbox" at bounding box center [833, 470] width 7 height 7
checkbox input "false"
click at [795, 469] on label at bounding box center [797, 470] width 8 height 8
click at [795, 469] on input "checkbox" at bounding box center [796, 470] width 7 height 7
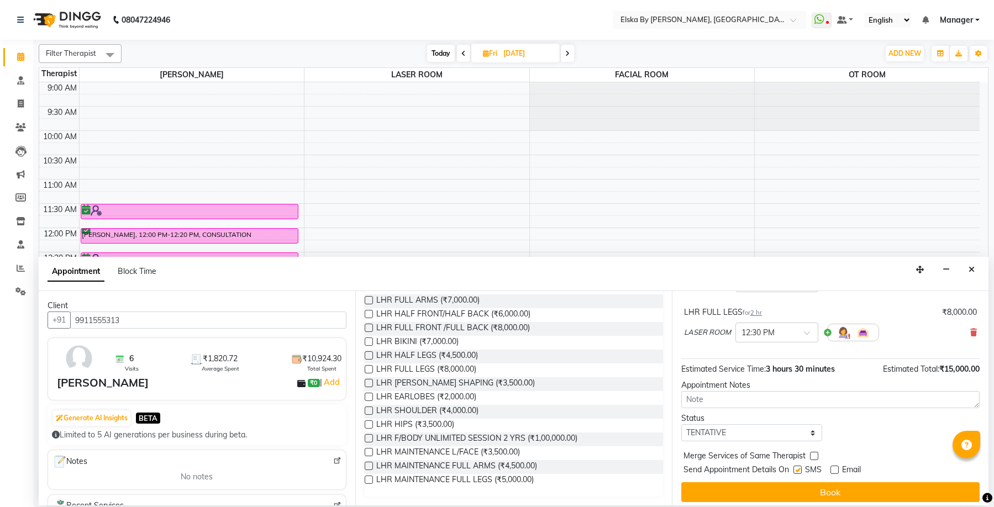
checkbox input "false"
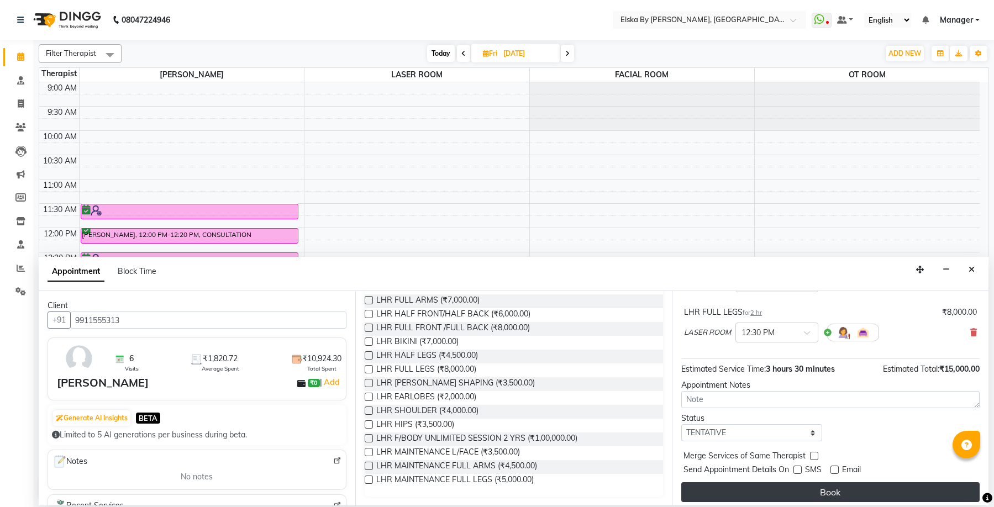
click at [825, 495] on button "Book" at bounding box center [830, 492] width 298 height 20
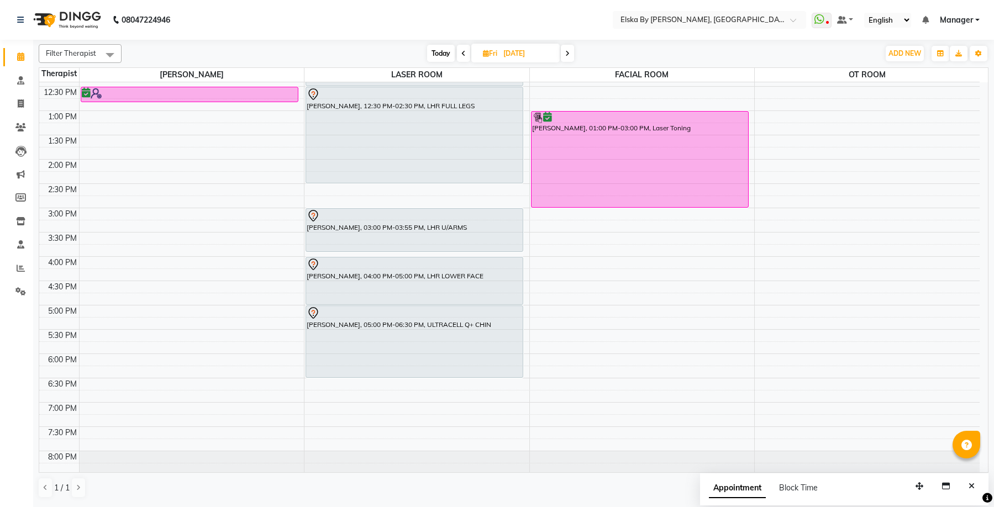
scroll to position [55, 0]
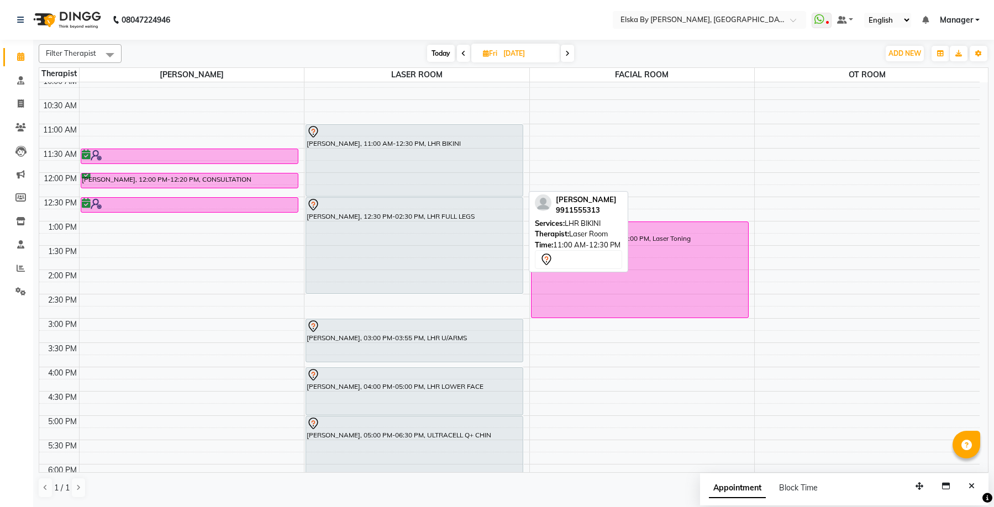
click at [458, 159] on div "[PERSON_NAME], 11:00 AM-12:30 PM, LHR BIKINI" at bounding box center [414, 160] width 217 height 71
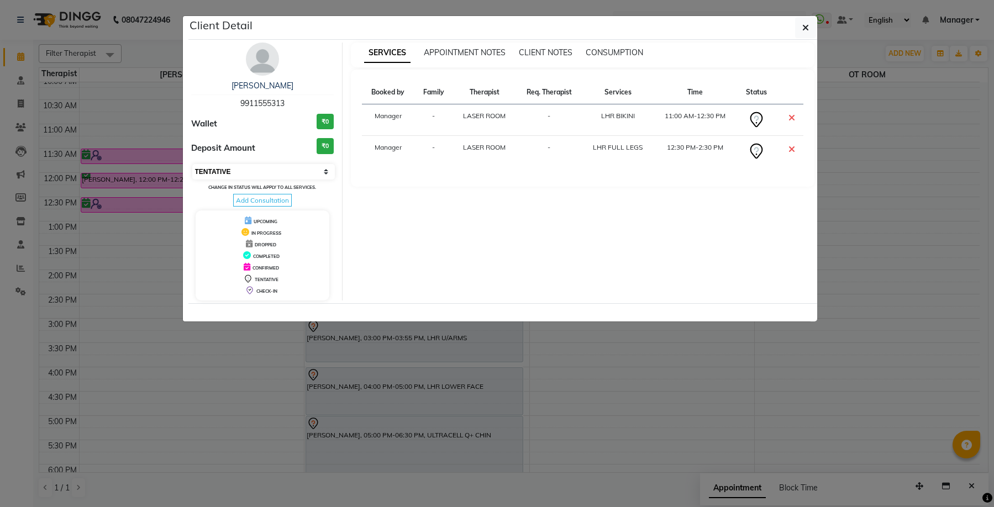
click at [326, 170] on select "Select CONFIRMED TENTATIVE" at bounding box center [263, 171] width 143 height 15
select select "6"
click at [192, 164] on select "Select CONFIRMED TENTATIVE" at bounding box center [263, 171] width 143 height 15
click at [805, 27] on icon "button" at bounding box center [805, 27] width 7 height 9
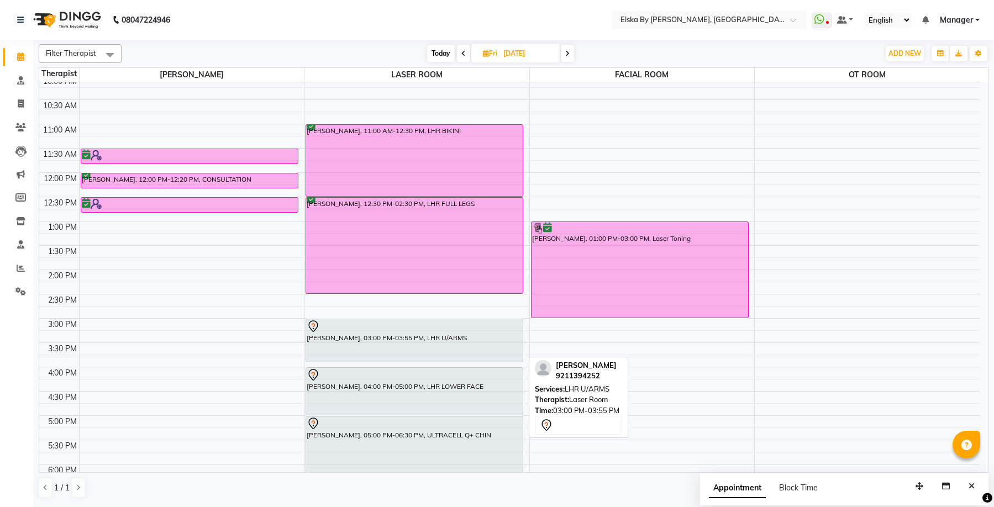
click at [466, 336] on div "[PERSON_NAME], 03:00 PM-03:55 PM, LHR U/ARMS" at bounding box center [414, 340] width 217 height 43
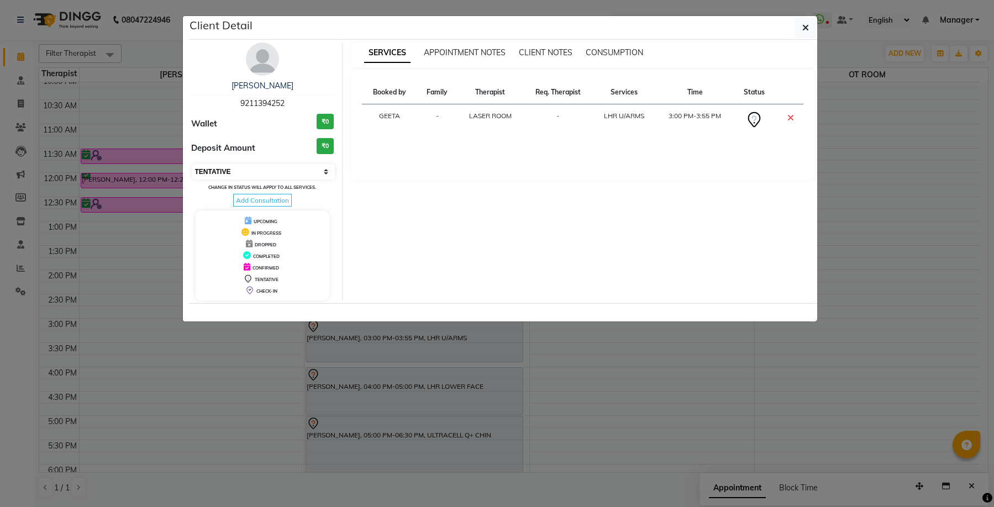
click at [325, 171] on select "Select CONFIRMED TENTATIVE" at bounding box center [263, 171] width 143 height 15
select select "6"
click at [192, 164] on select "Select CONFIRMED TENTATIVE" at bounding box center [263, 171] width 143 height 15
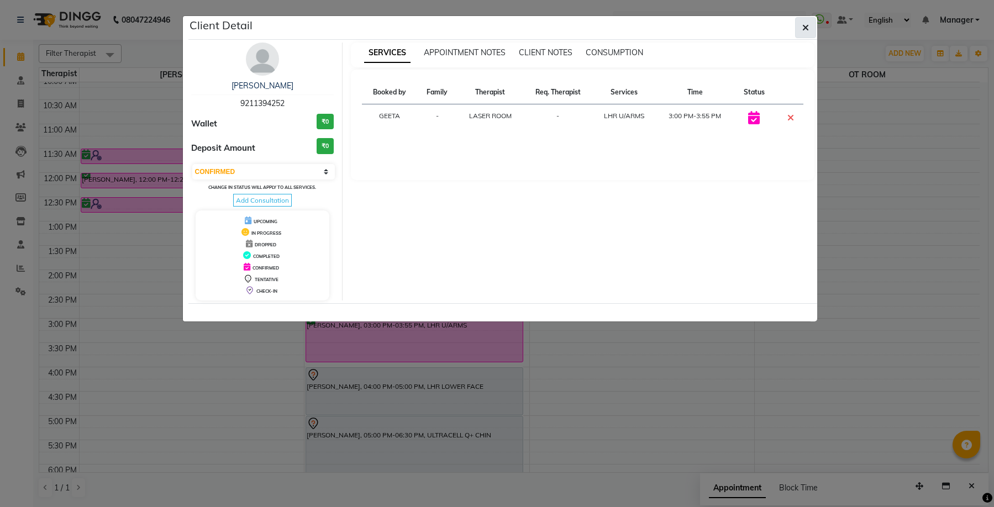
click at [802, 27] on icon "button" at bounding box center [805, 27] width 7 height 9
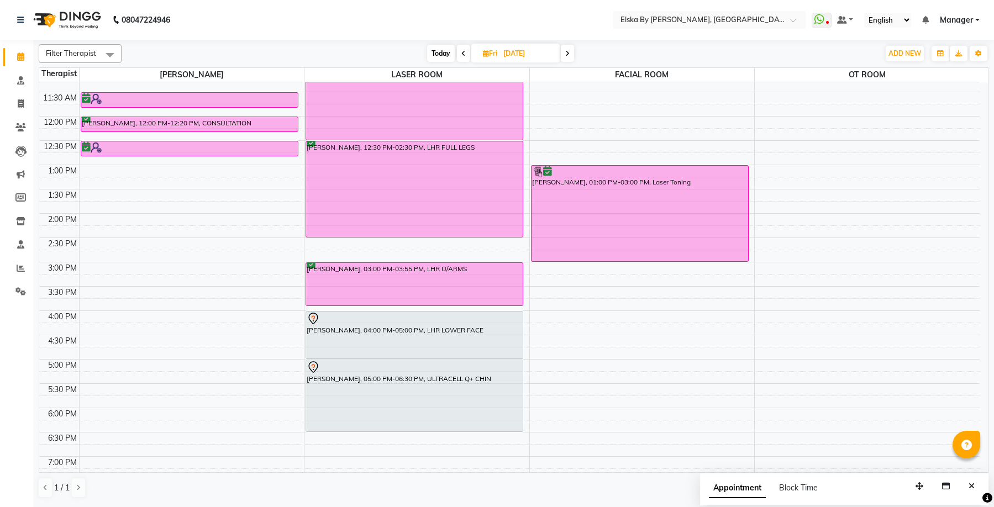
scroll to position [193, 0]
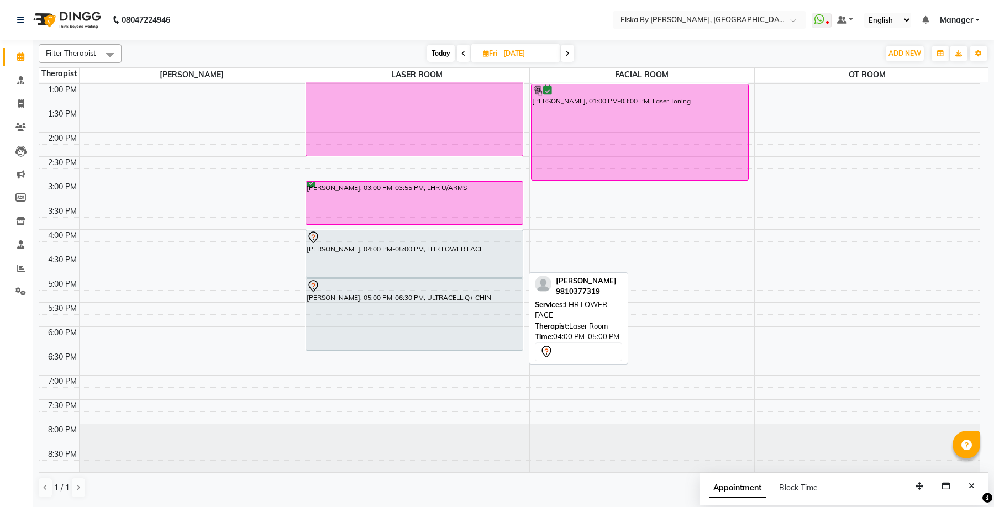
click at [467, 252] on div "[PERSON_NAME], 04:00 PM-05:00 PM, LHR LOWER FACE" at bounding box center [414, 253] width 217 height 47
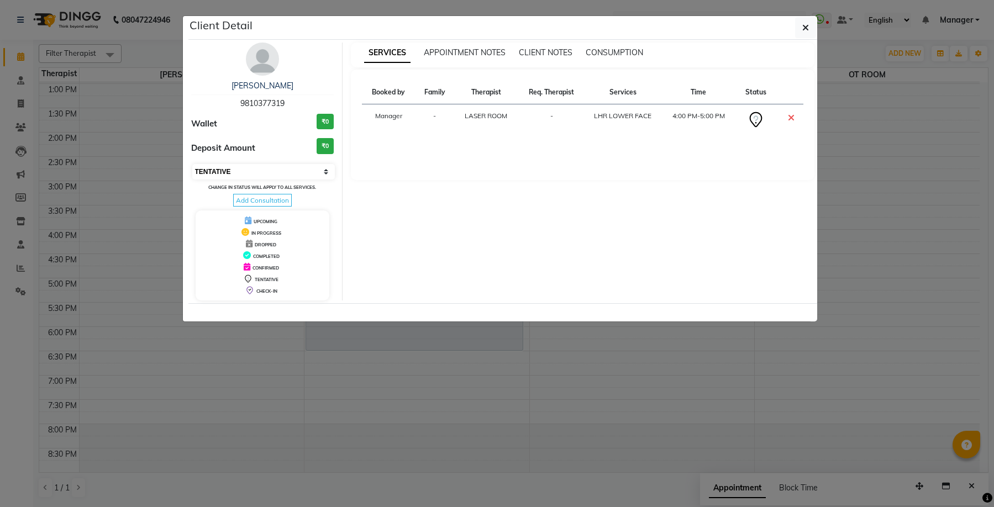
click at [325, 171] on select "Select CONFIRMED TENTATIVE" at bounding box center [263, 171] width 143 height 15
click at [192, 164] on select "Select CONFIRMED TENTATIVE" at bounding box center [263, 171] width 143 height 15
click at [324, 168] on select "Select CONFIRMED TENTATIVE" at bounding box center [263, 171] width 143 height 15
select select "6"
click at [192, 164] on select "Select CONFIRMED TENTATIVE" at bounding box center [263, 171] width 143 height 15
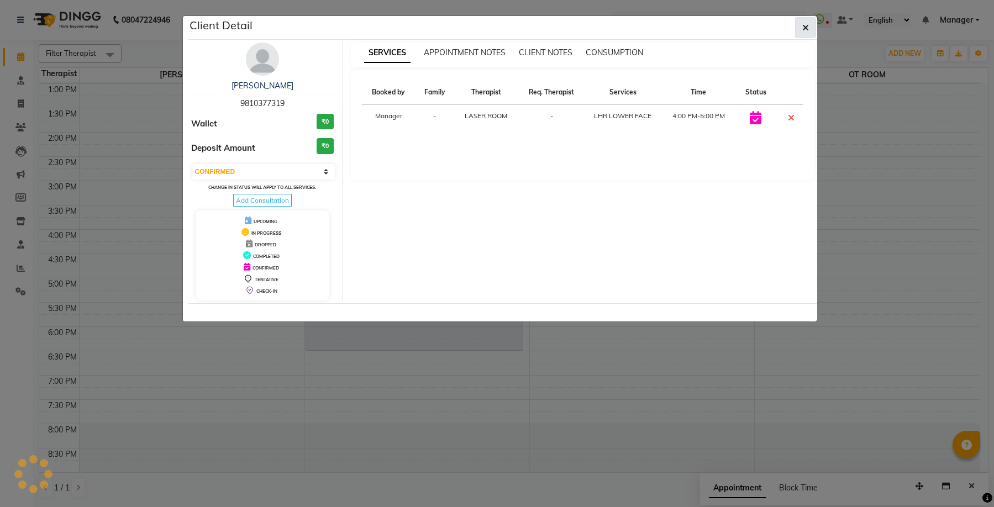
click at [804, 29] on icon "button" at bounding box center [805, 27] width 7 height 9
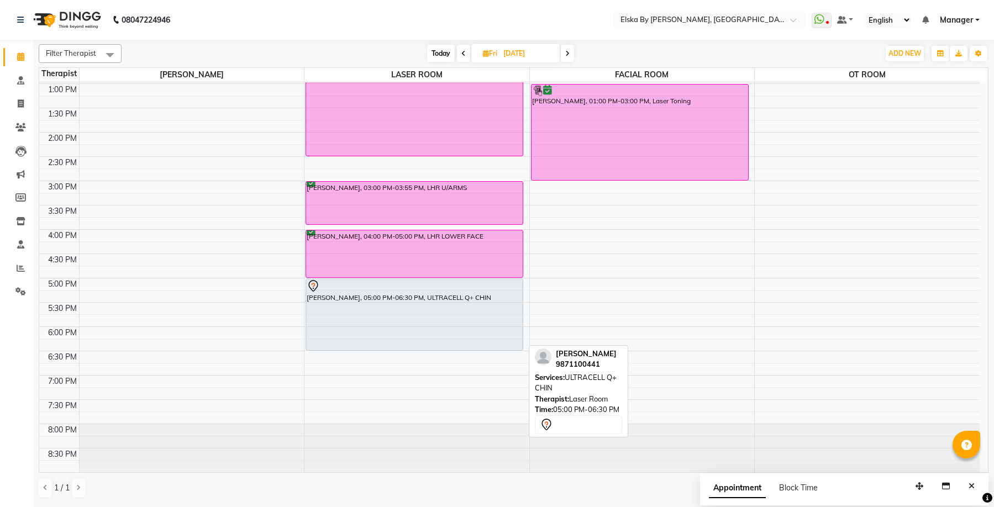
click at [445, 296] on div "[PERSON_NAME], 05:00 PM-06:30 PM, ULTRACELL Q+ CHIN" at bounding box center [414, 314] width 217 height 71
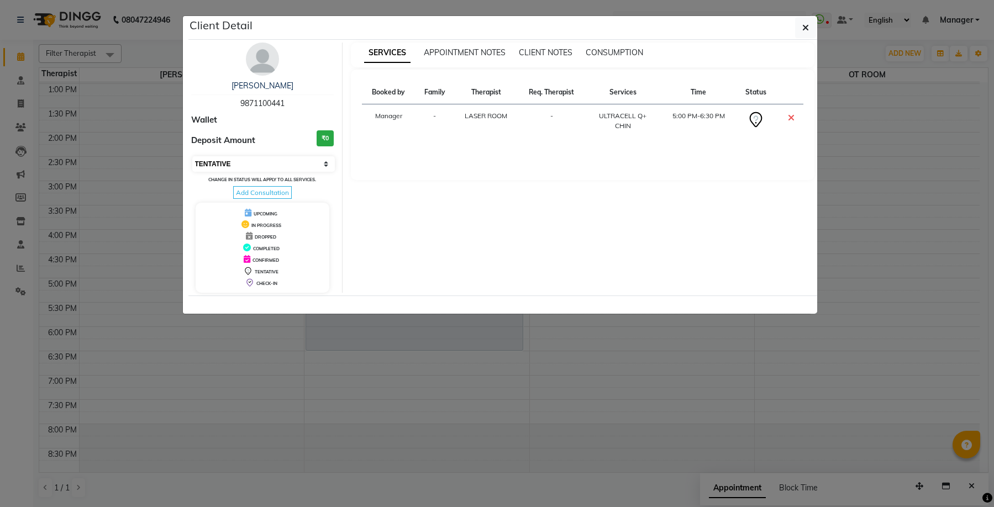
click at [326, 162] on select "Select CONFIRMED TENTATIVE" at bounding box center [263, 163] width 143 height 15
select select "6"
click at [192, 156] on select "Select CONFIRMED TENTATIVE" at bounding box center [263, 163] width 143 height 15
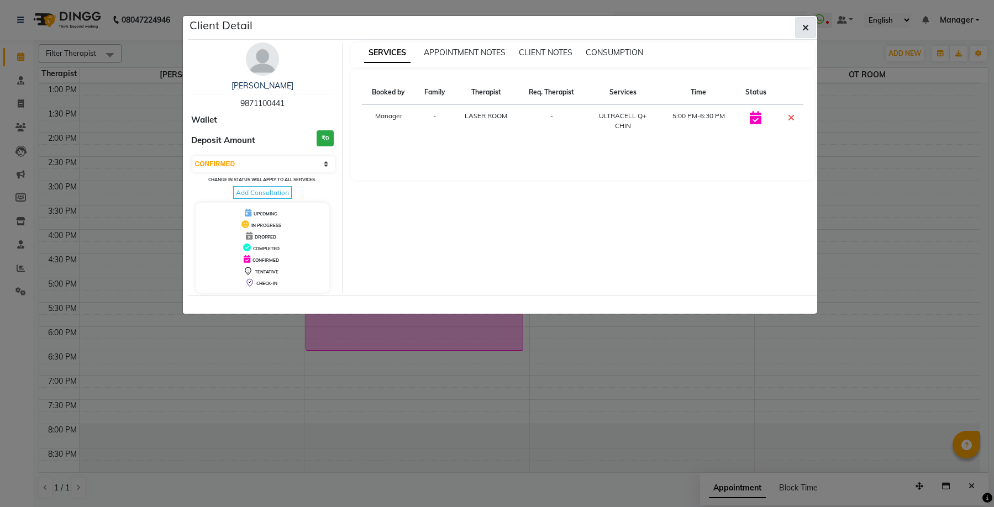
click at [801, 28] on button "button" at bounding box center [805, 27] width 21 height 21
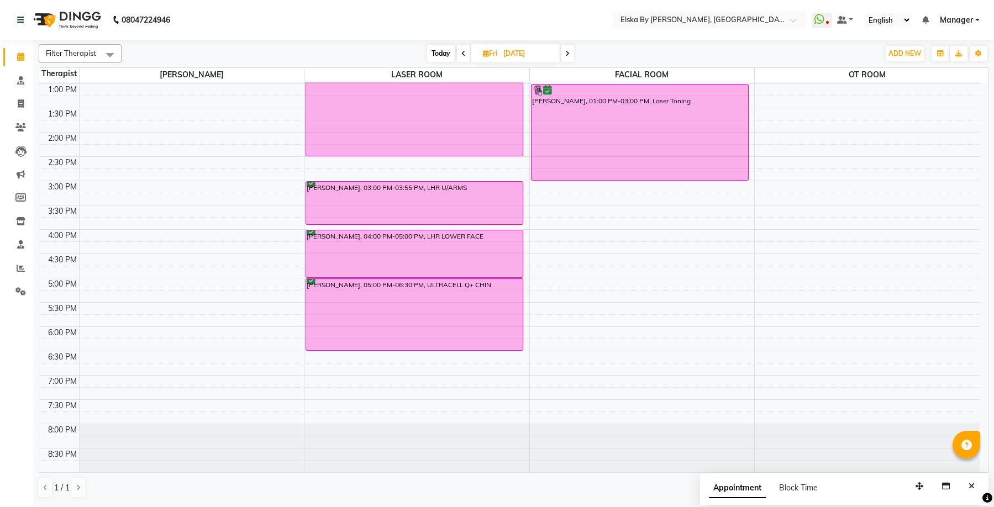
click at [440, 52] on span "Today" at bounding box center [441, 53] width 28 height 17
type input "[DATE]"
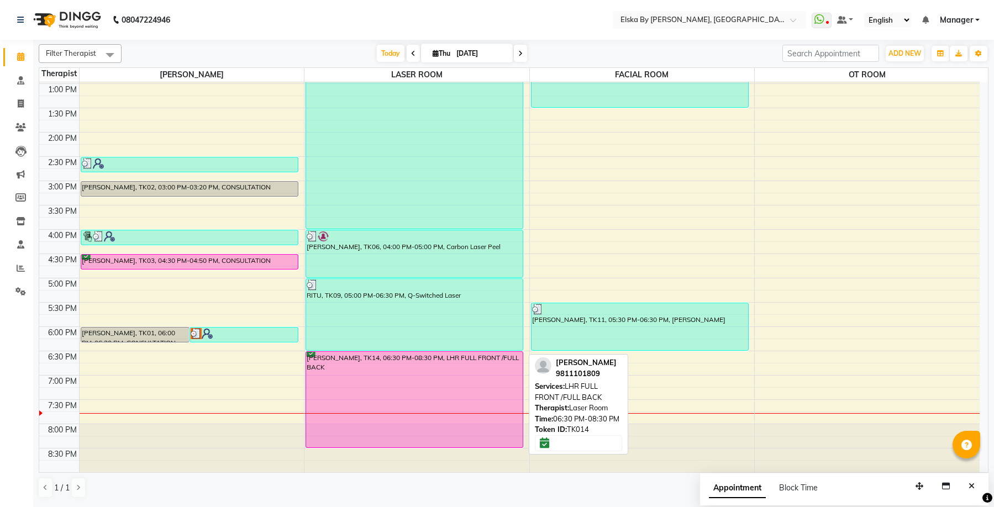
click at [471, 373] on div "[PERSON_NAME], TK14, 06:30 PM-08:30 PM, LHR FULL FRONT /FULL BACK" at bounding box center [414, 400] width 217 height 96
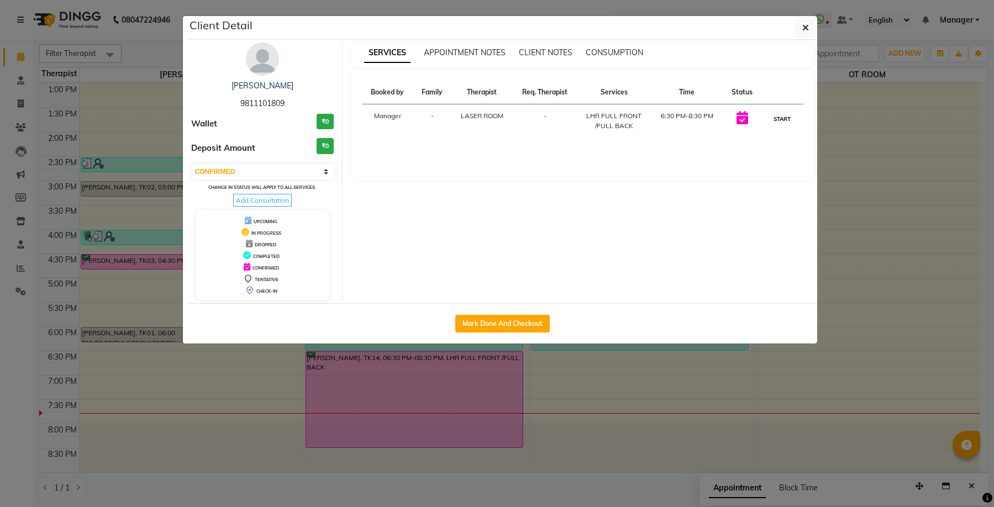
click at [784, 122] on button "START" at bounding box center [782, 119] width 23 height 14
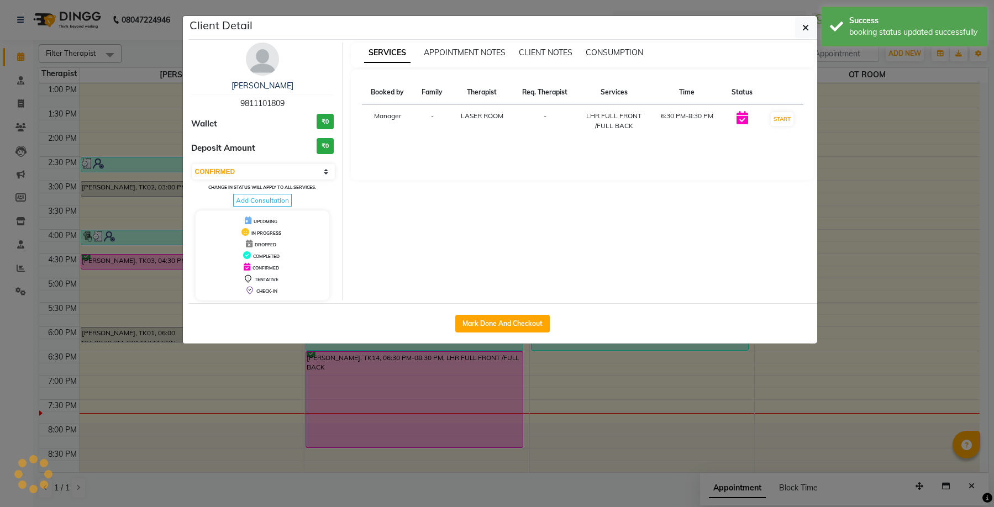
select select "1"
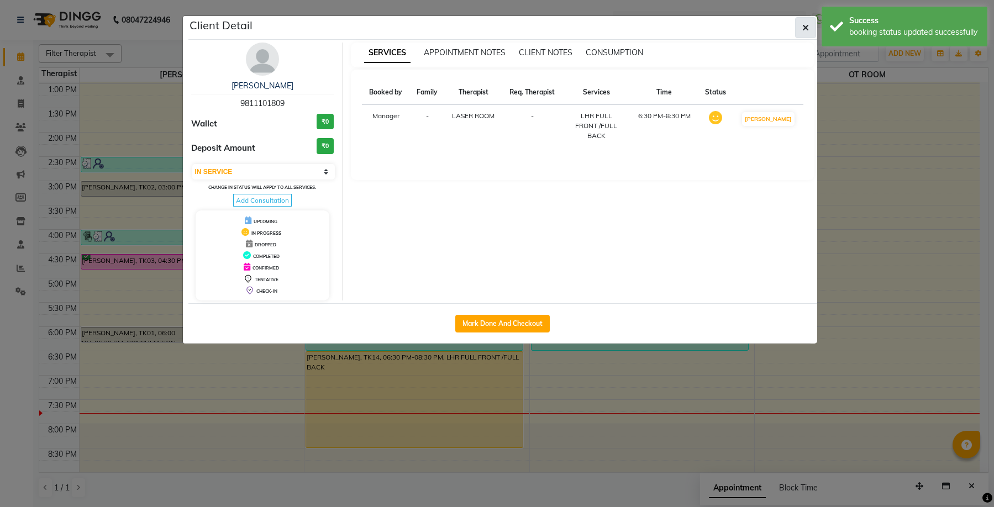
click at [804, 29] on icon "button" at bounding box center [805, 27] width 7 height 9
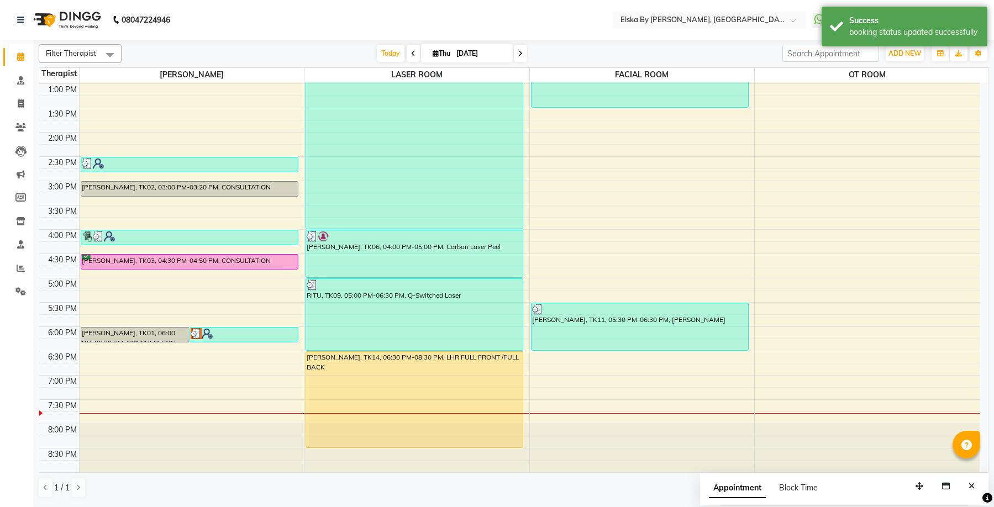
click at [655, 357] on div "9:00 AM 9:30 AM 10:00 AM 10:30 AM 11:00 AM 11:30 AM 12:00 PM 12:30 PM 1:00 PM 1…" at bounding box center [509, 181] width 940 height 583
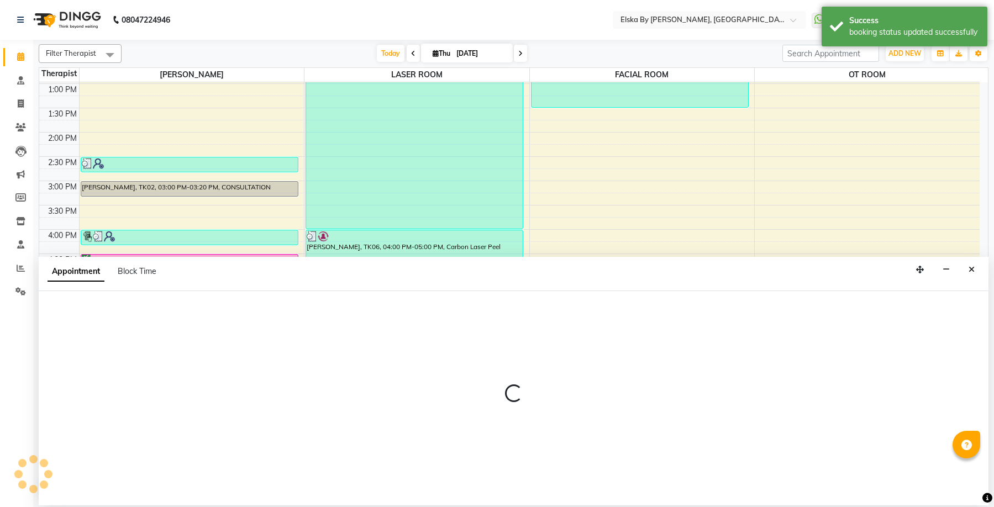
select select "63147"
select select "1110"
select select "tentative"
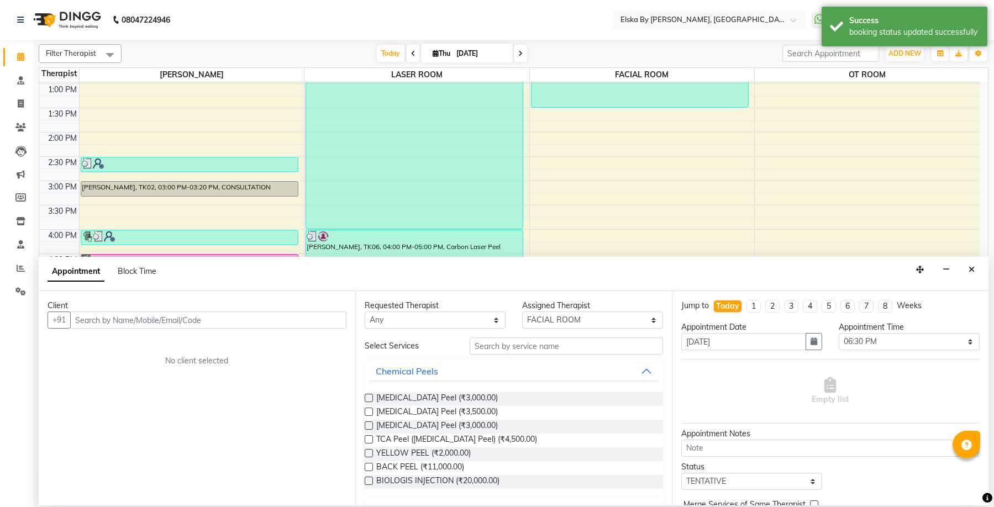
click at [178, 326] on input "text" at bounding box center [208, 320] width 276 height 17
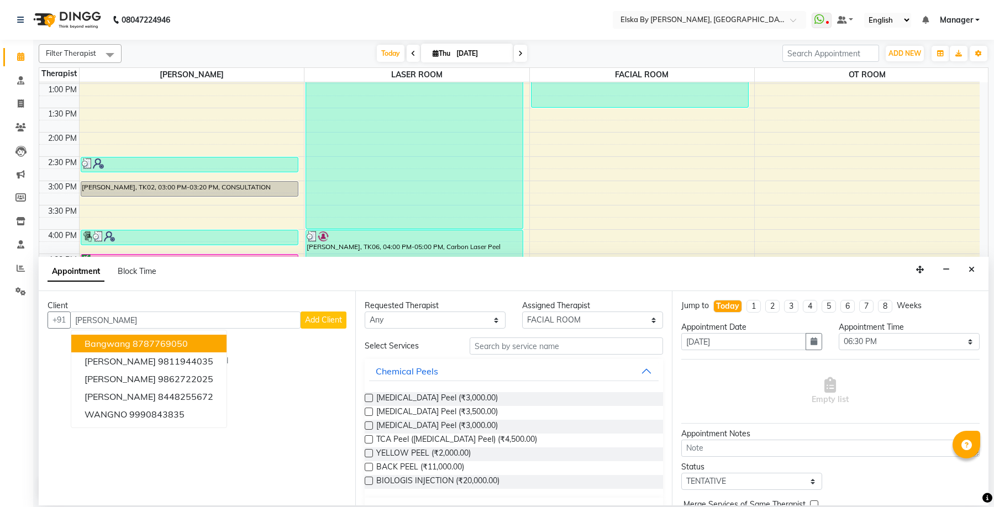
type input "WANGN"
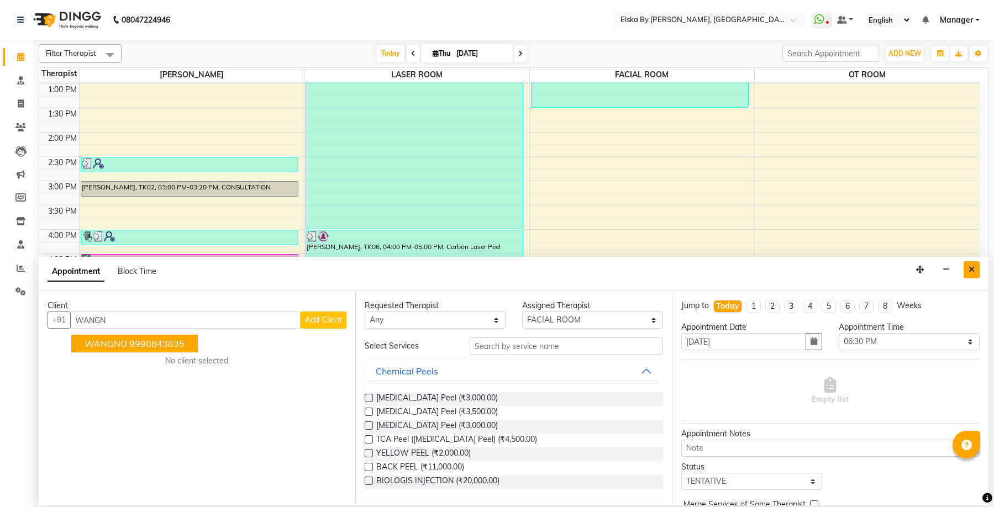
click at [973, 268] on icon "Close" at bounding box center [971, 270] width 6 height 8
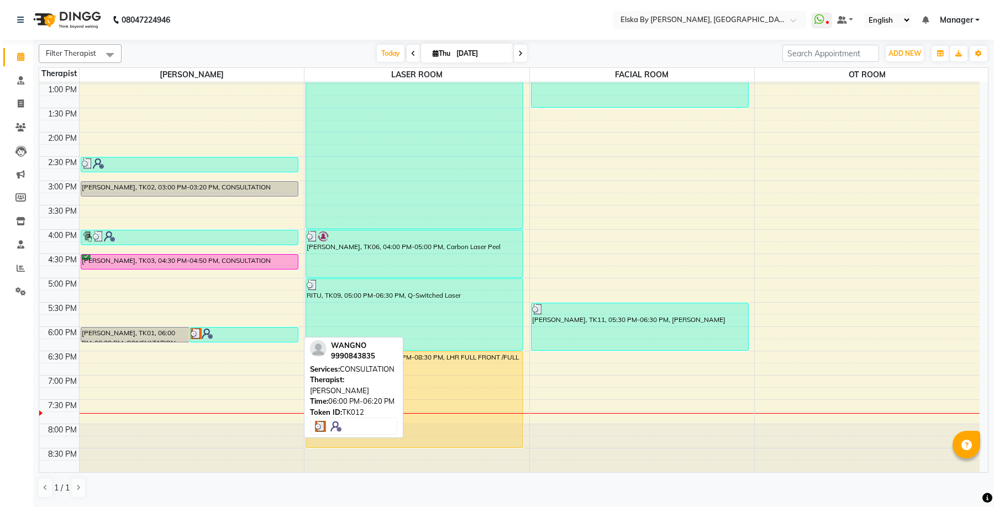
click at [234, 334] on div at bounding box center [244, 333] width 107 height 11
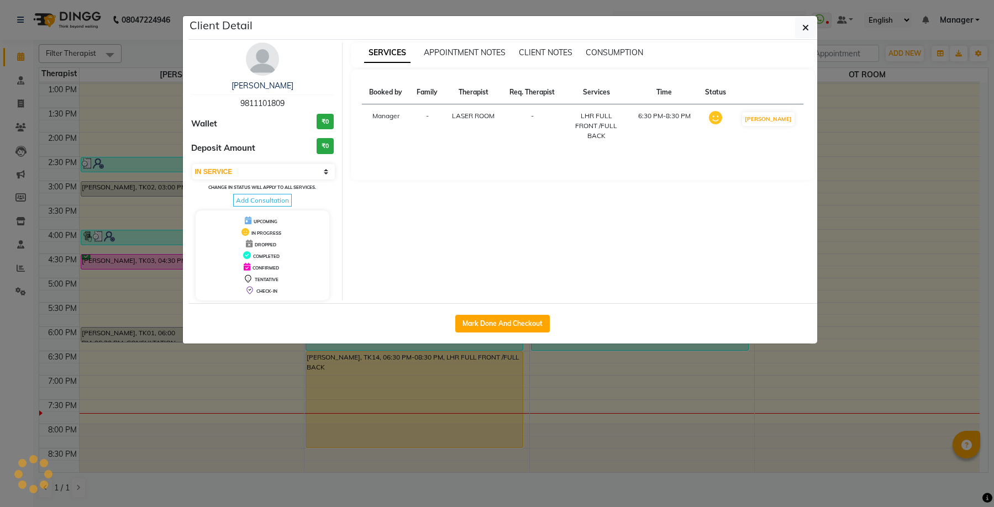
select select "3"
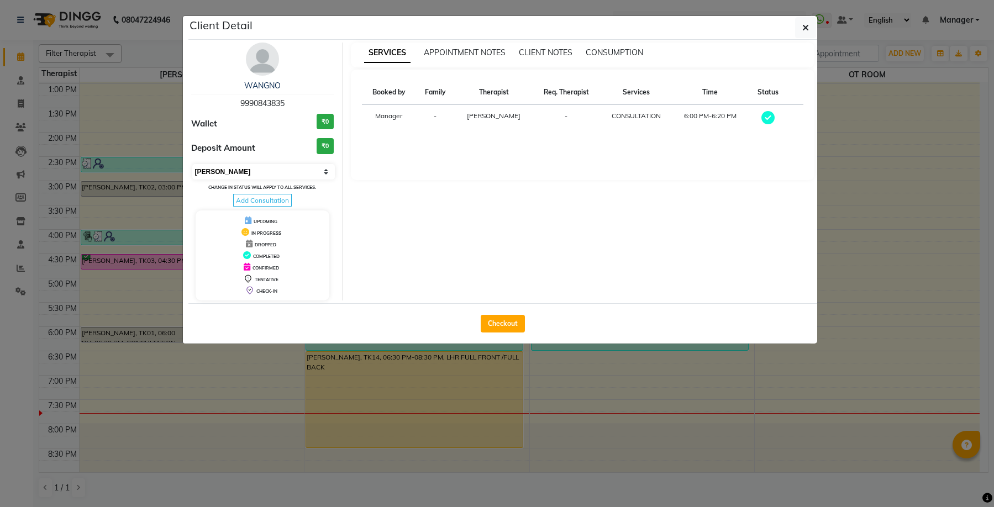
click at [328, 172] on select "Select MARK DONE UPCOMING" at bounding box center [263, 171] width 143 height 15
click at [502, 325] on button "Checkout" at bounding box center [503, 324] width 44 height 18
select select "service"
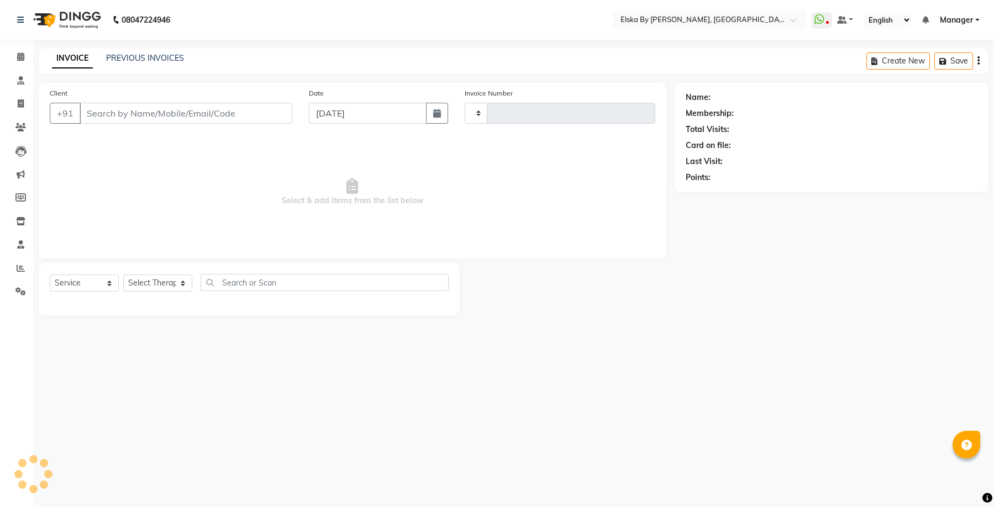
type input "1636"
select select "7252"
select select "62001"
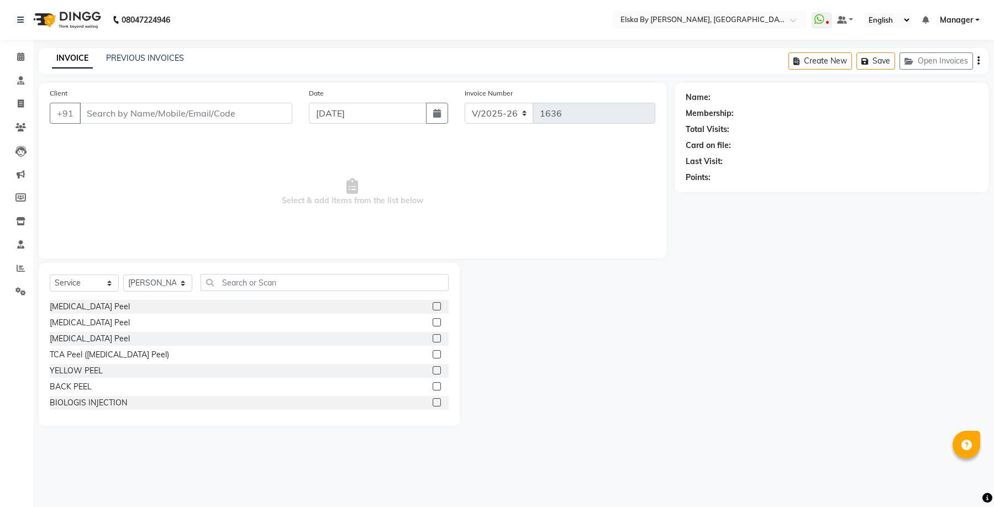
type input "9990843835"
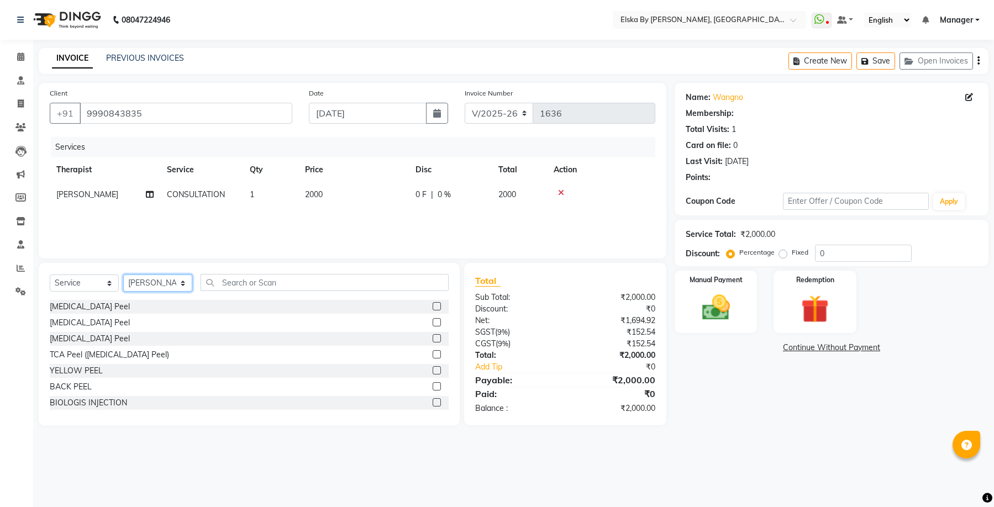
click at [180, 284] on select "Select Therapist [PERSON_NAME] FACIAL ROOM [PERSON_NAME] LASER ROOM Manager OT …" at bounding box center [157, 283] width 69 height 17
select select "63147"
click at [123, 275] on select "Select Therapist [PERSON_NAME] FACIAL ROOM [PERSON_NAME] LASER ROOM Manager OT …" at bounding box center [157, 283] width 69 height 17
click at [102, 284] on select "Select Service Product Membership Package Voucher Prepaid Gift Card" at bounding box center [84, 283] width 69 height 17
click at [50, 275] on select "Select Service Product Membership Package Voucher Prepaid Gift Card" at bounding box center [84, 283] width 69 height 17
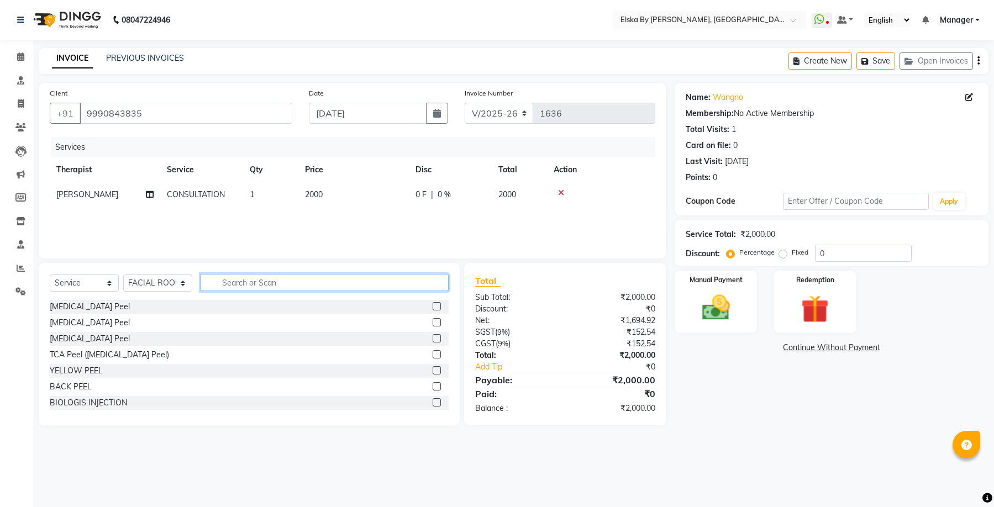
click at [241, 283] on input "text" at bounding box center [324, 282] width 248 height 17
type input "LASER"
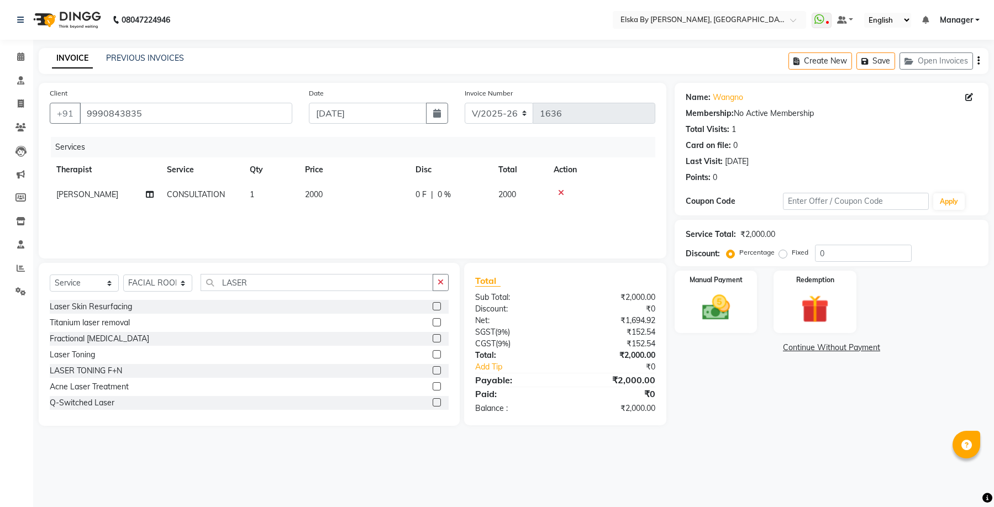
click at [432, 352] on label at bounding box center [436, 354] width 8 height 8
click at [432, 352] on input "checkbox" at bounding box center [435, 354] width 7 height 7
checkbox input "false"
click at [421, 220] on span "0 F" at bounding box center [420, 220] width 11 height 12
select select "63147"
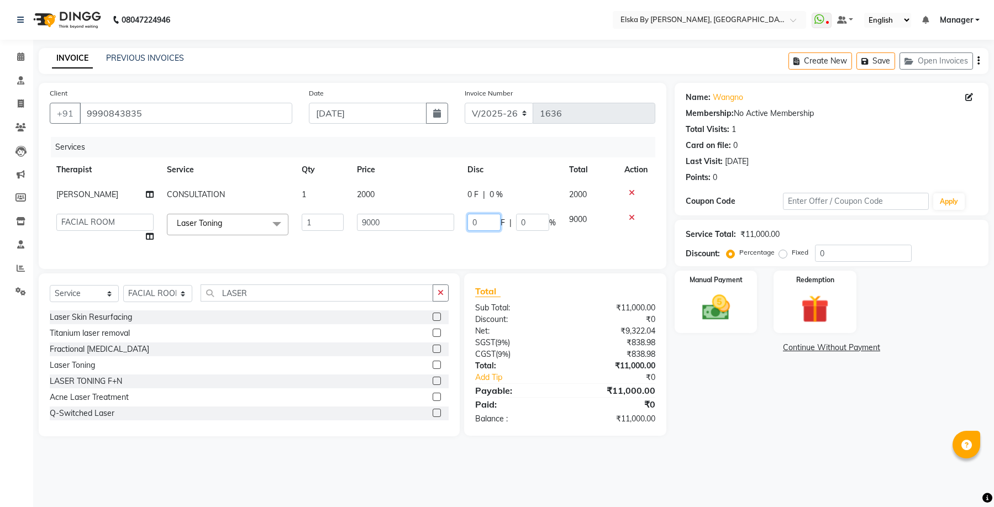
drag, startPoint x: 487, startPoint y: 220, endPoint x: 458, endPoint y: 230, distance: 29.7
click at [458, 230] on tr "[PERSON_NAME] FACIAL ROOM [PERSON_NAME] LASER ROOM Manager OT ROOM Laser Toning…" at bounding box center [352, 228] width 605 height 42
type input "2000"
click at [782, 416] on div "Name: Wangno Membership: No Active Membership Total Visits: 1 Card on file: 0 L…" at bounding box center [835, 259] width 322 height 353
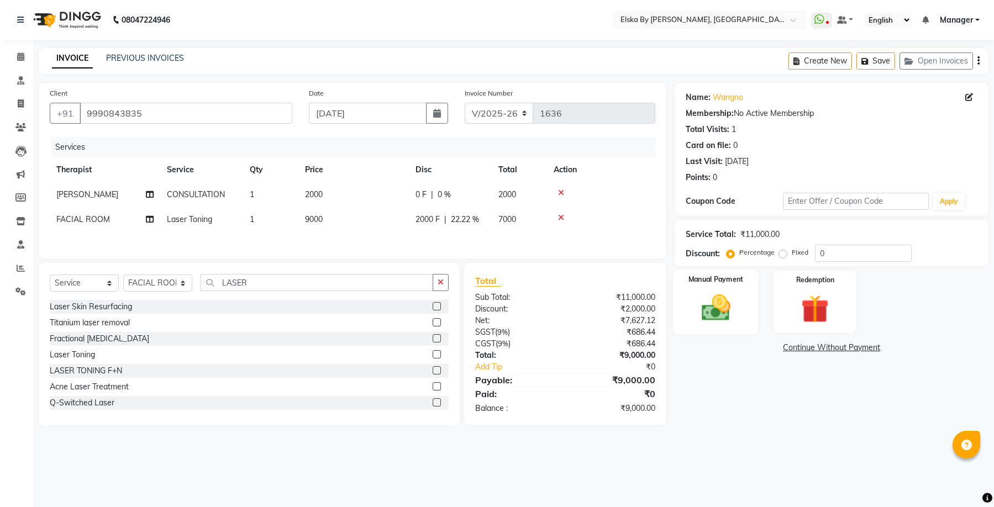
click at [738, 314] on img at bounding box center [715, 308] width 47 height 34
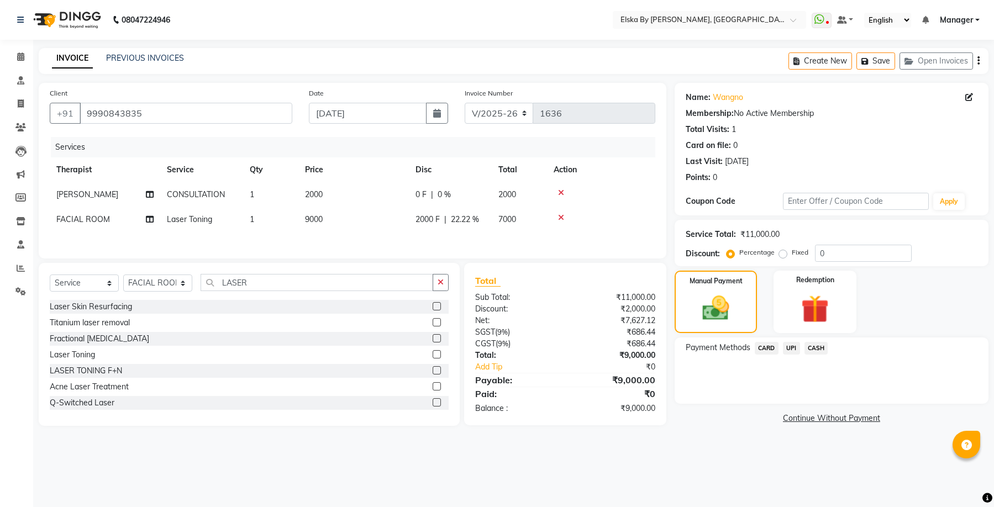
click at [816, 346] on span "CASH" at bounding box center [816, 348] width 24 height 13
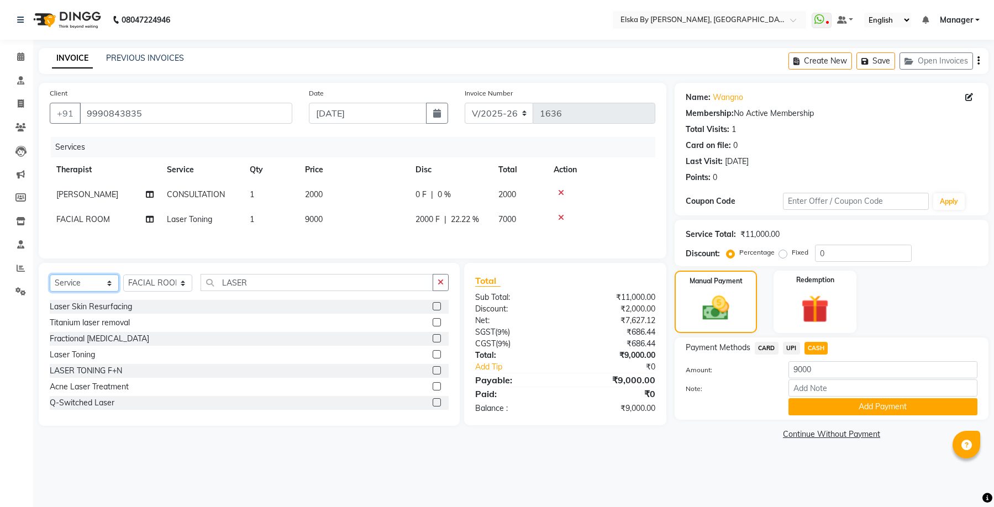
click at [109, 286] on select "Select Service Product Membership Package Voucher Prepaid Gift Card" at bounding box center [84, 283] width 69 height 17
click at [249, 283] on input "LASER" at bounding box center [316, 282] width 233 height 17
type input "L"
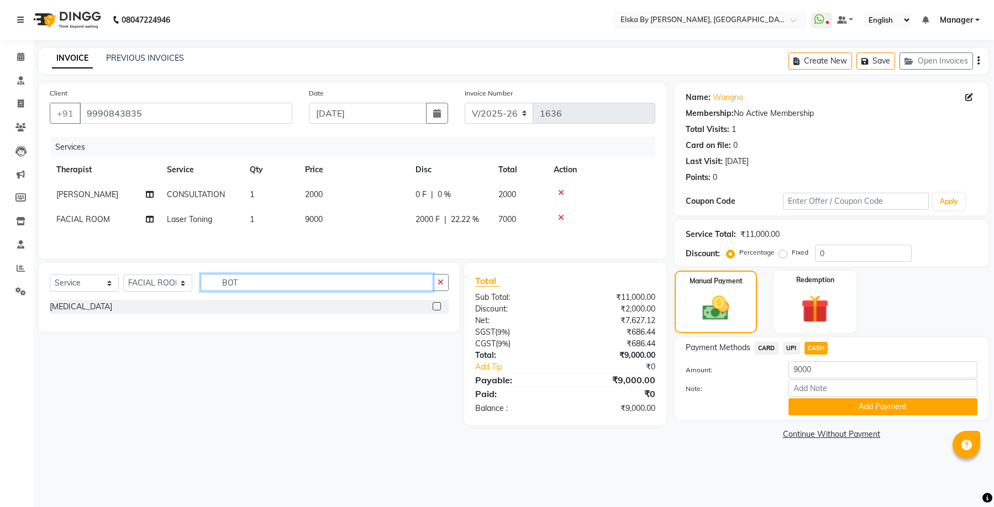
type input "BOT"
click at [439, 308] on label at bounding box center [436, 306] width 8 height 8
click at [439, 308] on input "checkbox" at bounding box center [435, 306] width 7 height 7
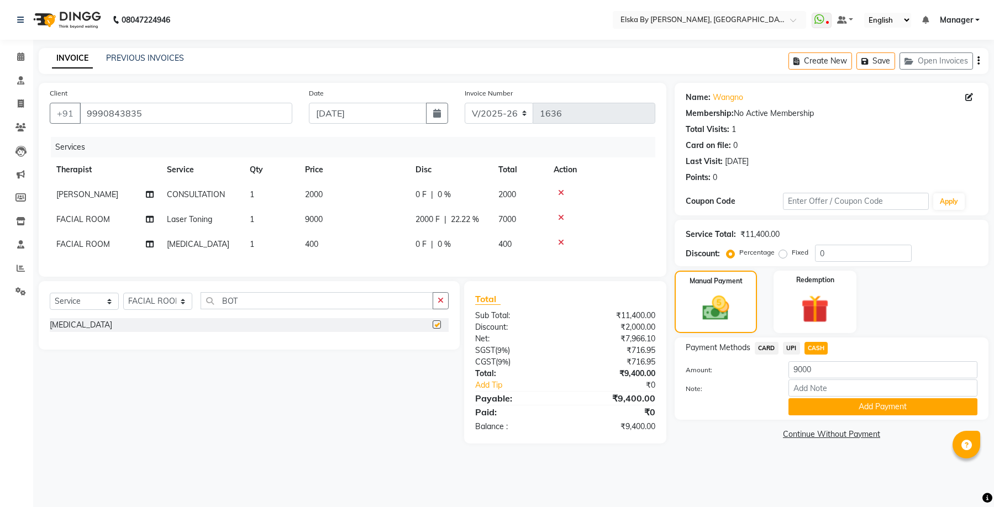
checkbox input "false"
click at [257, 242] on td "1" at bounding box center [270, 244] width 55 height 25
select select "63147"
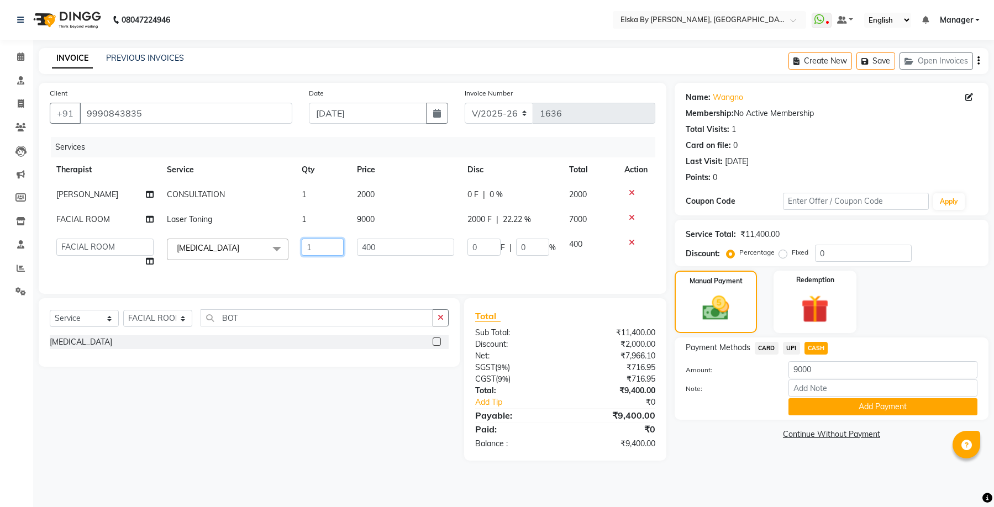
drag, startPoint x: 320, startPoint y: 249, endPoint x: 300, endPoint y: 255, distance: 20.1
click at [300, 255] on td "1" at bounding box center [322, 253] width 55 height 42
type input "2"
type input "30"
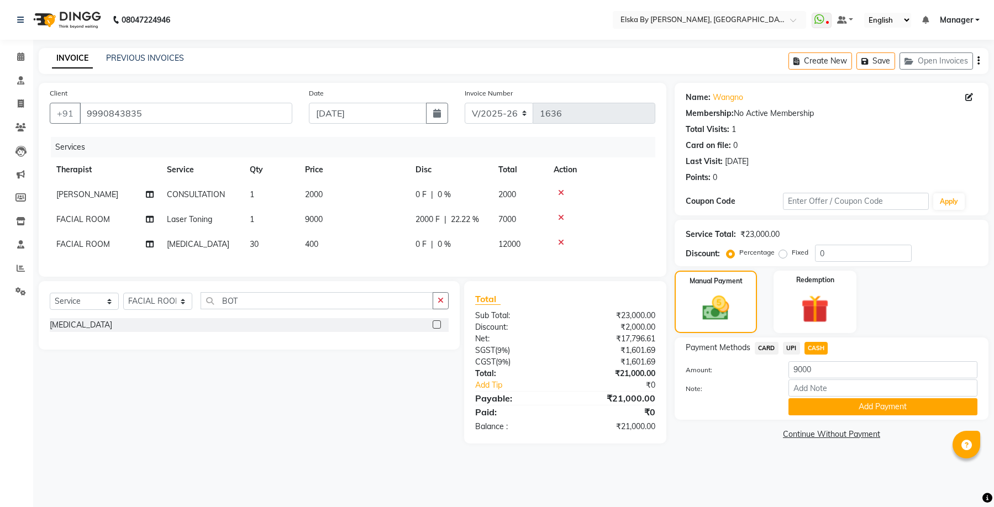
click at [764, 473] on div "08047224946 Select Location × Elska By [PERSON_NAME], Defence Colony WhatsApp S…" at bounding box center [497, 253] width 994 height 507
click at [438, 197] on span "0 %" at bounding box center [443, 195] width 13 height 12
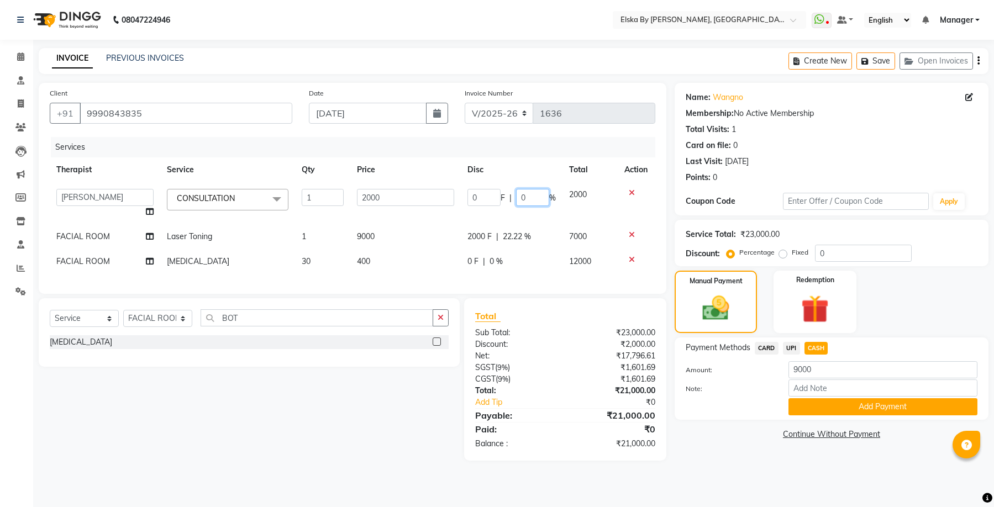
click at [520, 199] on input "0" at bounding box center [532, 197] width 33 height 17
type input "100"
click at [746, 467] on main "INVOICE PREVIOUS INVOICES Create New Save Open Invoices Client [PHONE_NUMBER] D…" at bounding box center [513, 262] width 961 height 429
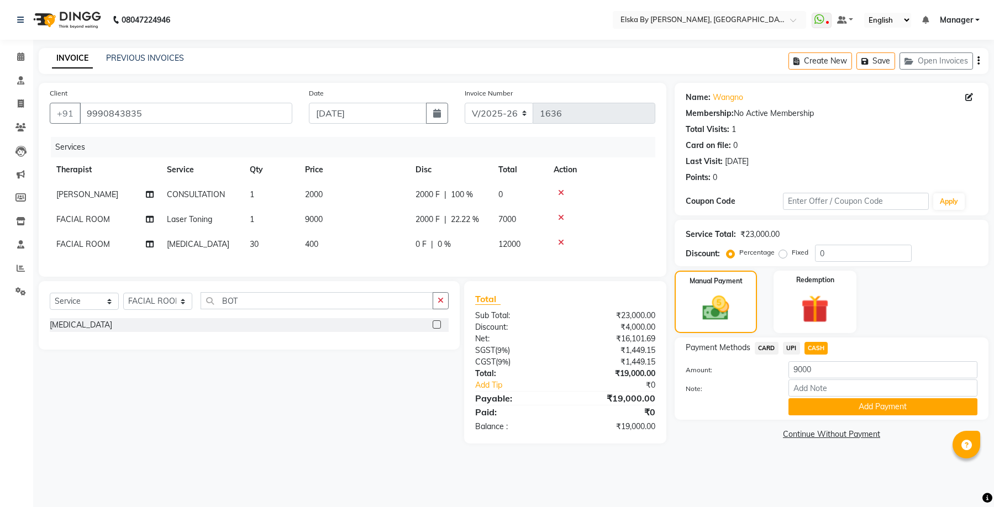
click at [432, 197] on span "2000 F" at bounding box center [427, 195] width 24 height 12
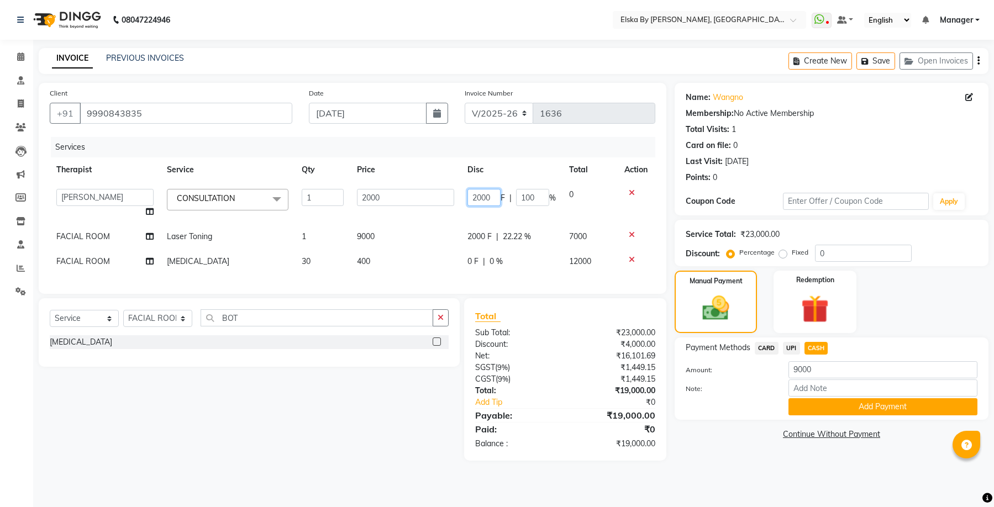
drag, startPoint x: 493, startPoint y: 198, endPoint x: 471, endPoint y: 195, distance: 22.9
click at [471, 195] on input "2000" at bounding box center [483, 197] width 33 height 17
type input "0"
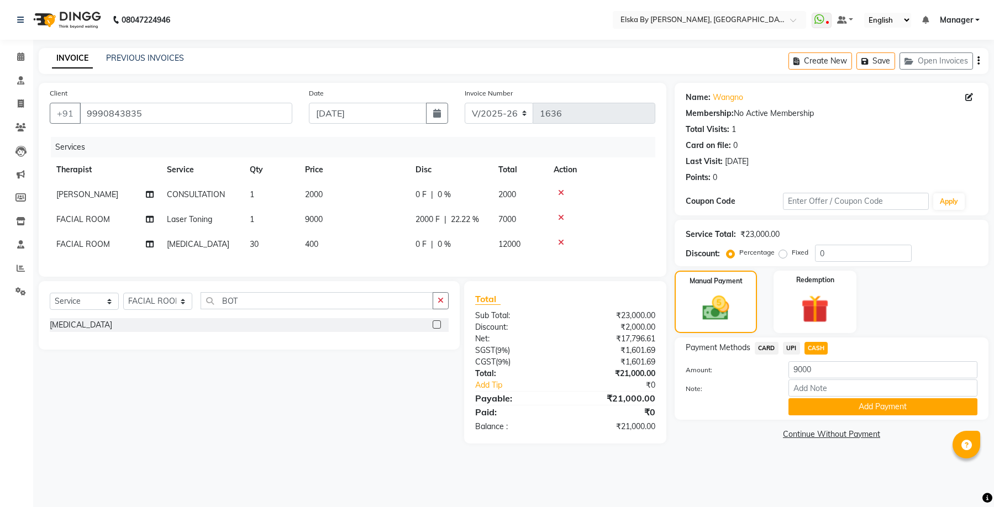
click at [654, 444] on div "Total Sub Total: ₹23,000.00 Discount: ₹2,000.00 Net: ₹17,796.61 SGST ( 9% ) ₹1,…" at bounding box center [565, 362] width 202 height 162
click at [791, 254] on label "Fixed" at bounding box center [799, 252] width 17 height 10
click at [783, 254] on input "Fixed" at bounding box center [785, 253] width 8 height 8
radio input "true"
click at [815, 256] on input "0" at bounding box center [863, 253] width 97 height 17
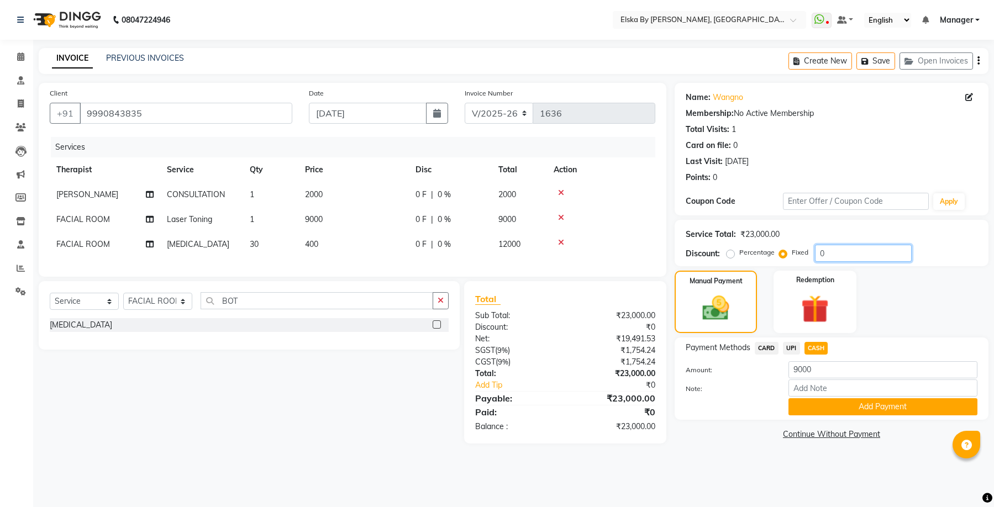
drag, startPoint x: 840, startPoint y: 256, endPoint x: 801, endPoint y: 266, distance: 40.5
click at [801, 266] on div "Name: Wangno Membership: No Active Membership Total Visits: 1 Card on file: 0 L…" at bounding box center [835, 263] width 322 height 361
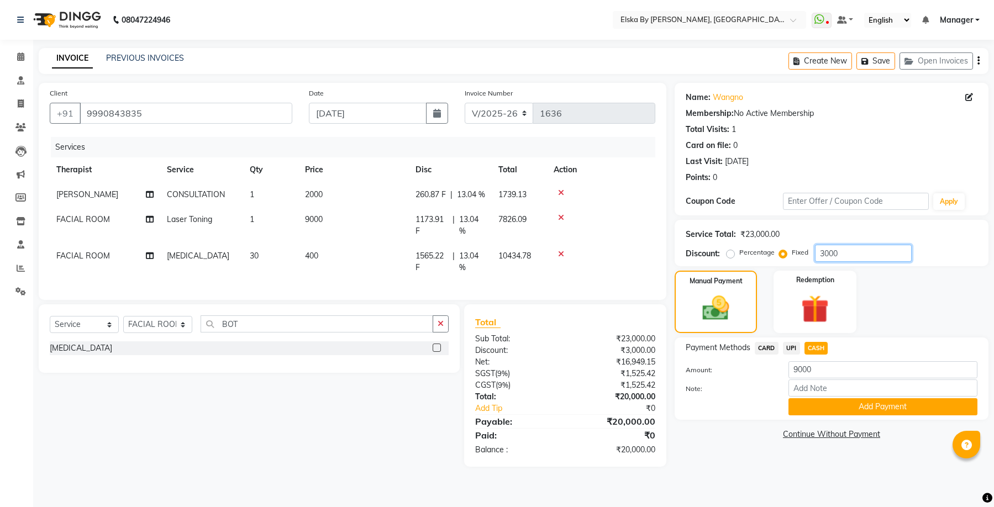
type input "3000"
click at [256, 261] on span "30" at bounding box center [254, 256] width 9 height 10
select select "63147"
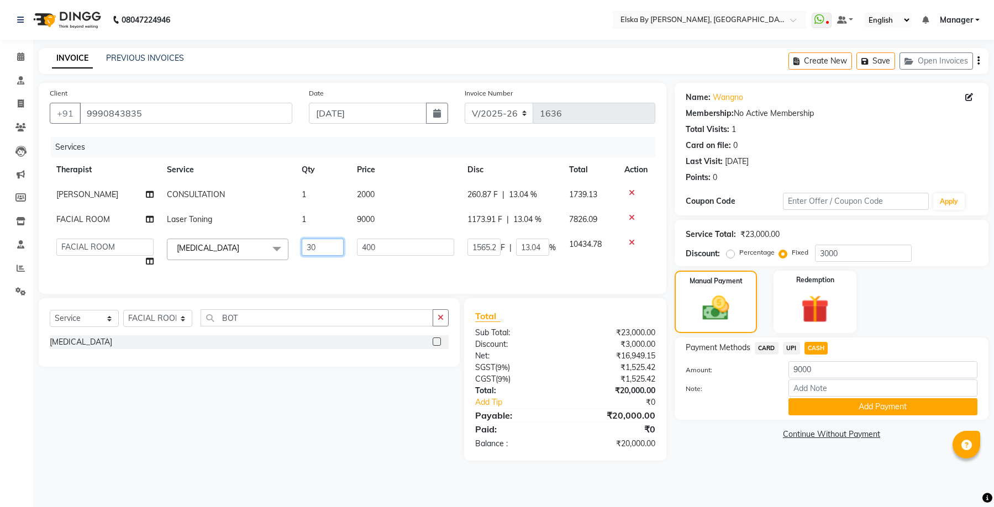
click at [321, 252] on input "30" at bounding box center [323, 247] width 42 height 17
type input "31"
drag, startPoint x: 695, startPoint y: 462, endPoint x: 791, endPoint y: 490, distance: 100.8
click at [700, 461] on div "Name: Wangno Membership: No Active Membership Total Visits: 1 Card on file: 0 L…" at bounding box center [835, 272] width 322 height 378
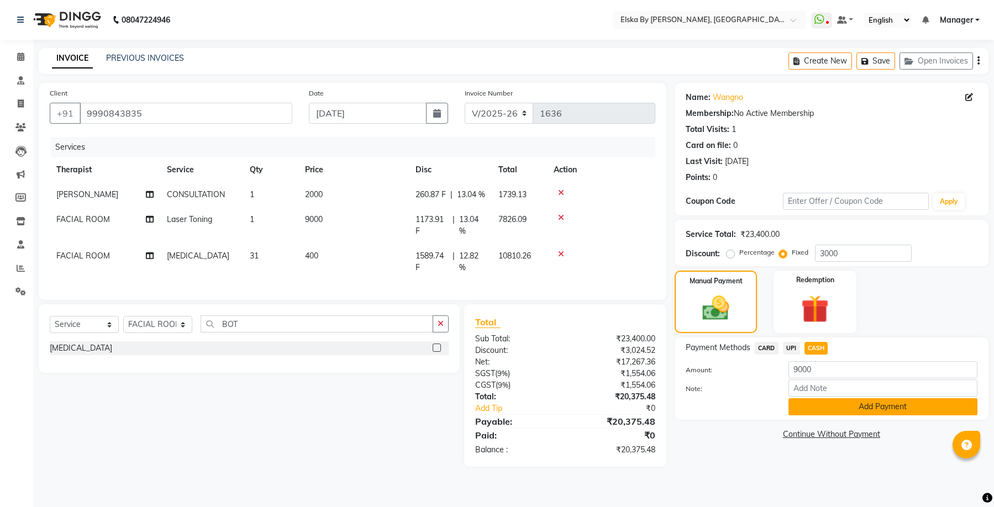
click at [808, 405] on button "Add Payment" at bounding box center [882, 406] width 189 height 17
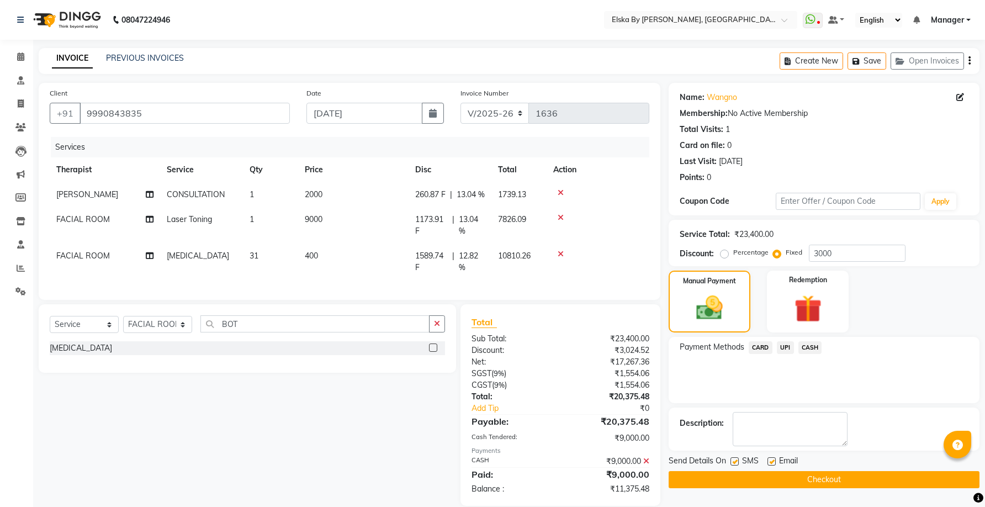
click at [772, 460] on label at bounding box center [772, 461] width 8 height 8
click at [772, 460] on input "checkbox" at bounding box center [771, 461] width 7 height 7
checkbox input "false"
click at [736, 463] on label at bounding box center [735, 461] width 8 height 8
click at [736, 463] on input "checkbox" at bounding box center [734, 461] width 7 height 7
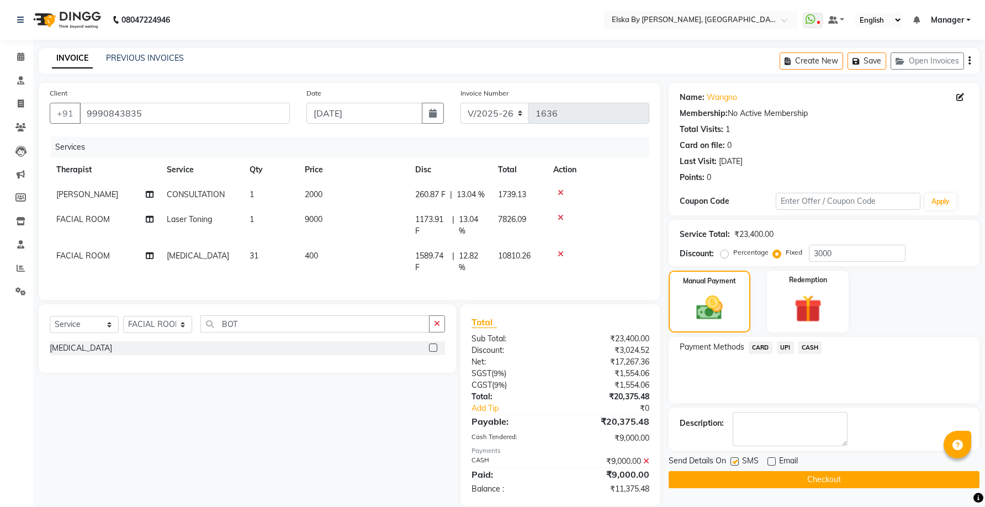
checkbox input "false"
click at [738, 477] on button "Checkout" at bounding box center [824, 479] width 311 height 17
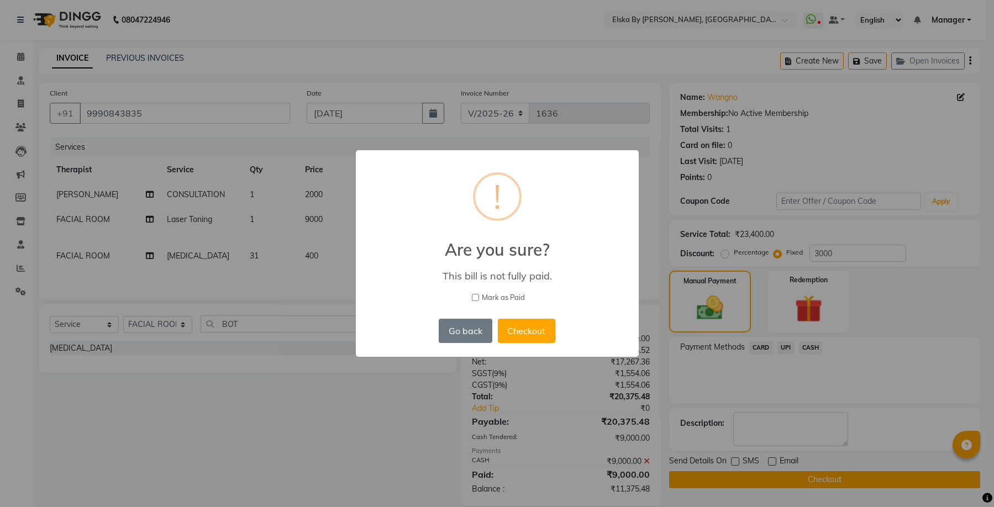
click at [475, 298] on input "Mark as Paid" at bounding box center [475, 297] width 7 height 7
checkbox input "true"
click at [519, 335] on button "Checkout" at bounding box center [526, 331] width 57 height 24
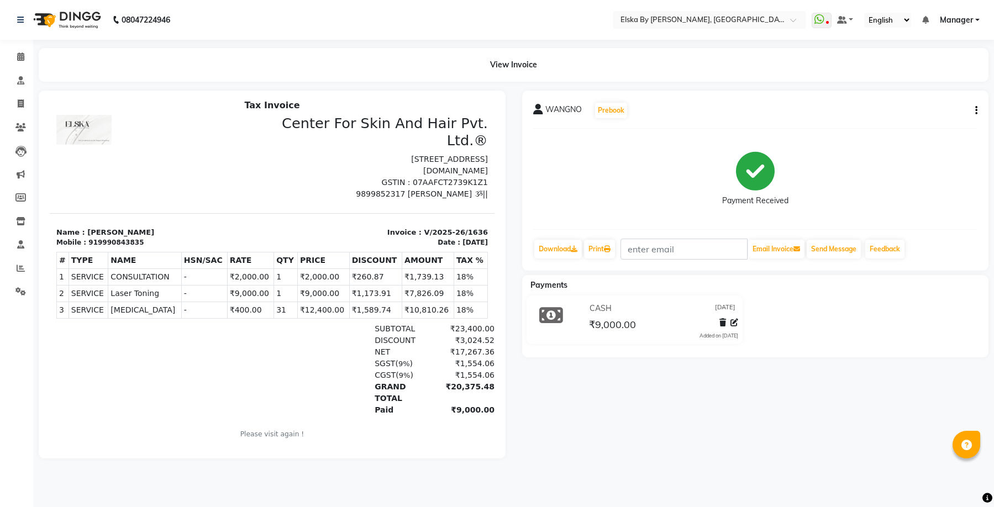
scroll to position [9, 0]
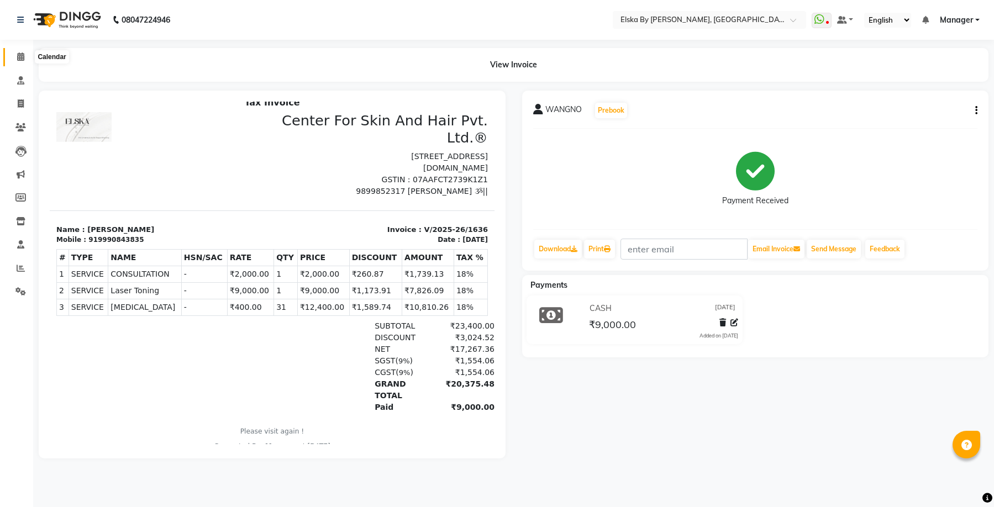
click at [20, 59] on icon at bounding box center [20, 56] width 7 height 8
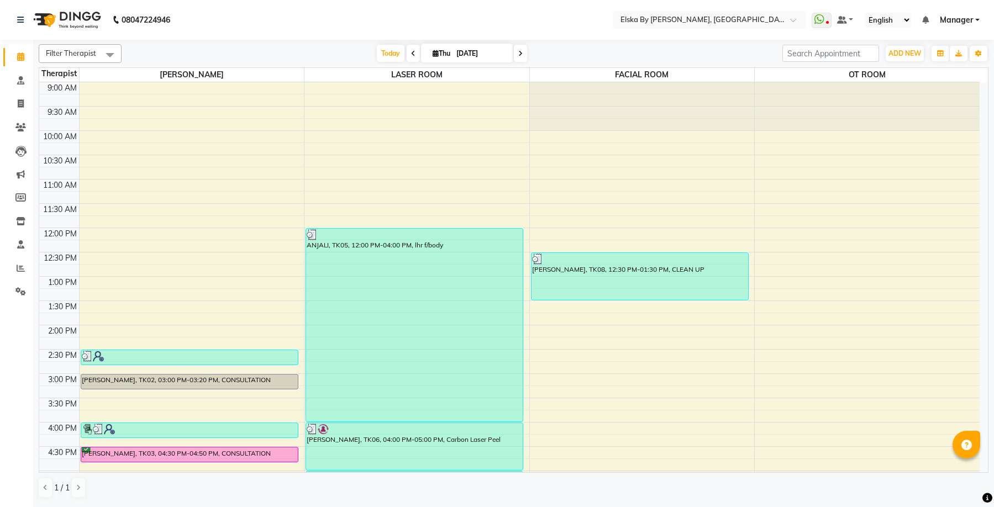
scroll to position [110, 0]
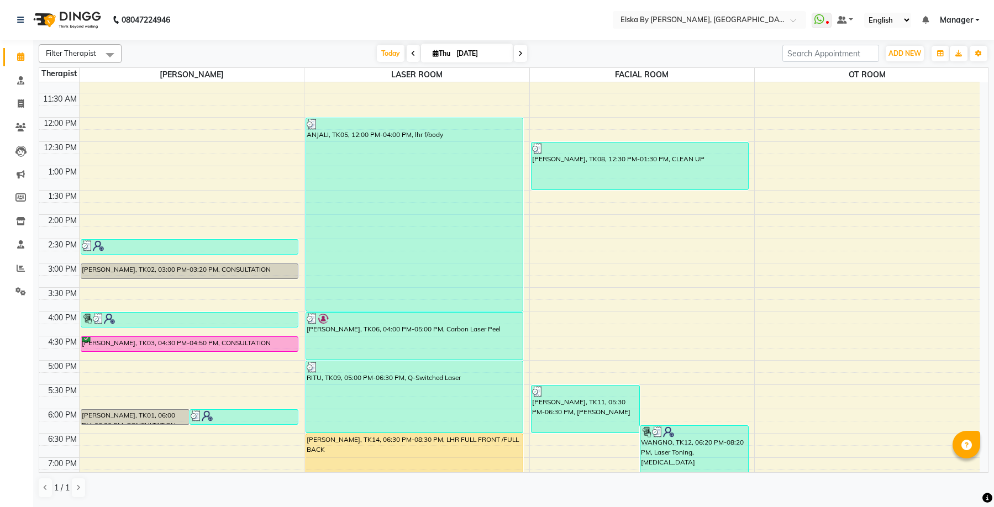
click at [516, 51] on span at bounding box center [520, 53] width 13 height 17
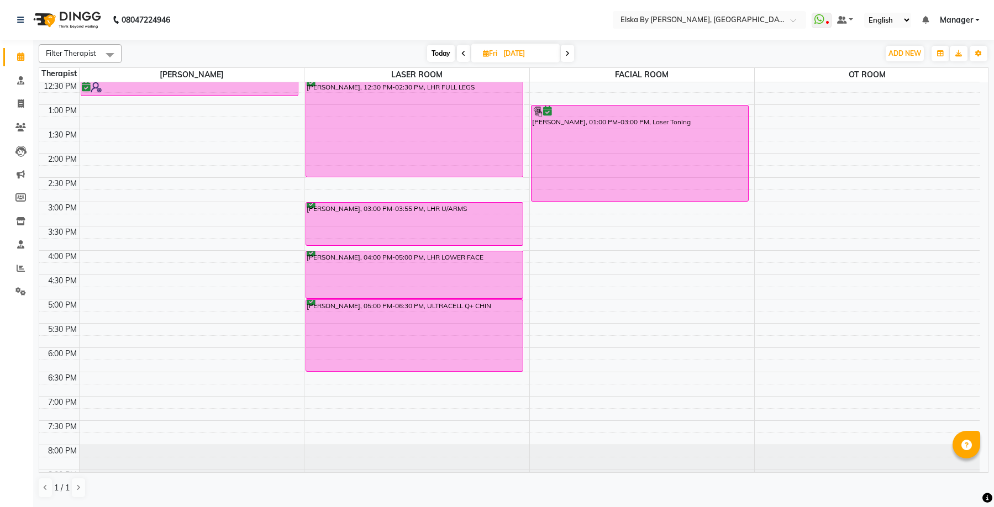
scroll to position [193, 0]
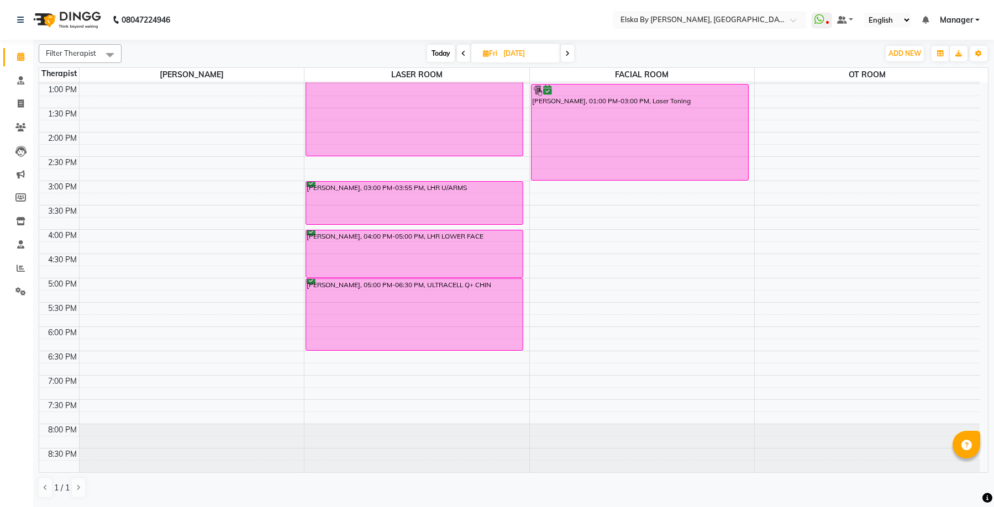
click at [467, 50] on span at bounding box center [463, 53] width 13 height 17
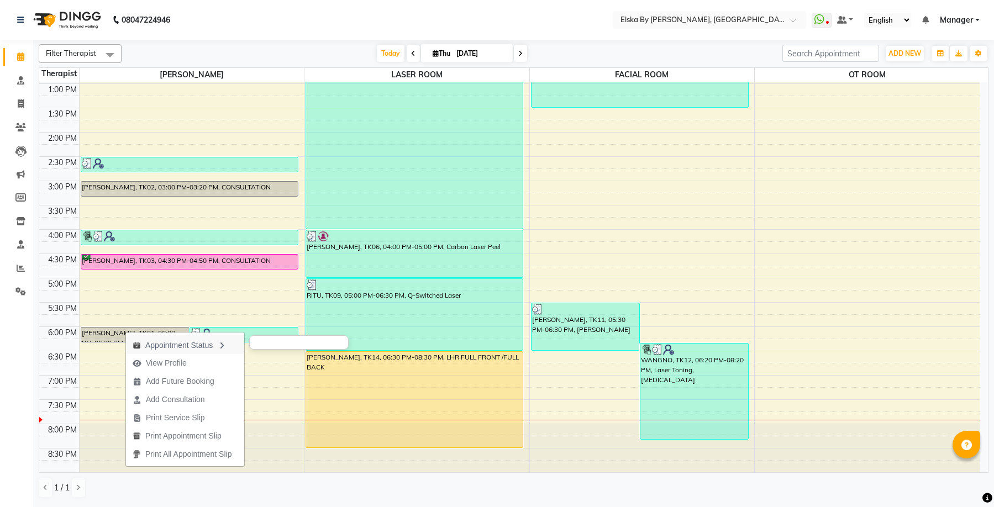
click at [155, 344] on div "Appointment Status" at bounding box center [185, 344] width 118 height 19
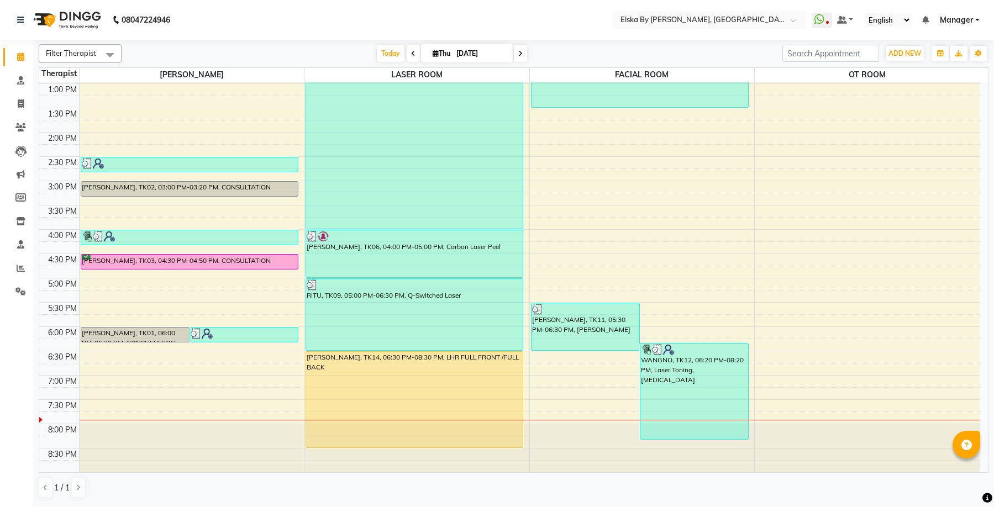
click at [519, 56] on icon at bounding box center [520, 53] width 4 height 7
type input "[DATE]"
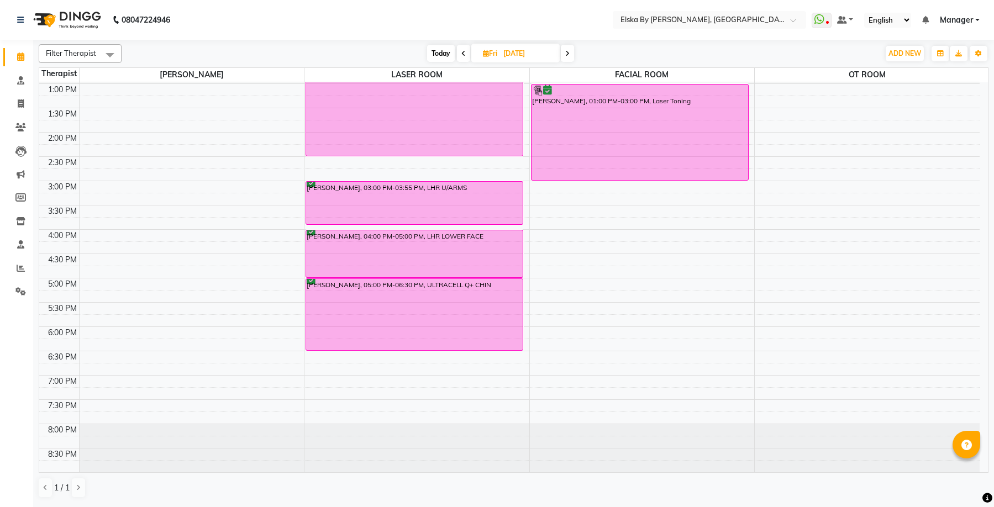
click at [172, 236] on div "9:00 AM 9:30 AM 10:00 AM 10:30 AM 11:00 AM 11:30 AM 12:00 PM 12:30 PM 1:00 PM 1…" at bounding box center [509, 181] width 940 height 583
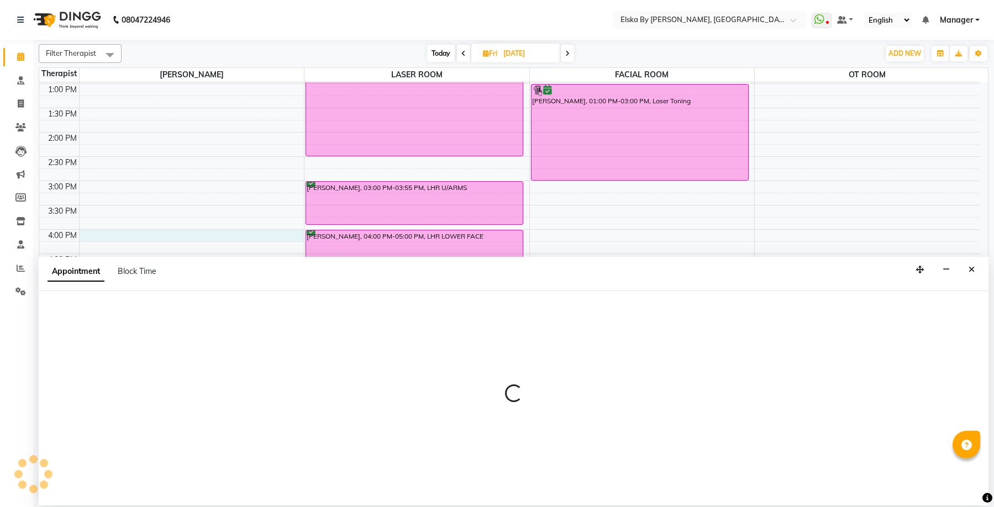
select select "62001"
select select "960"
select select "tentative"
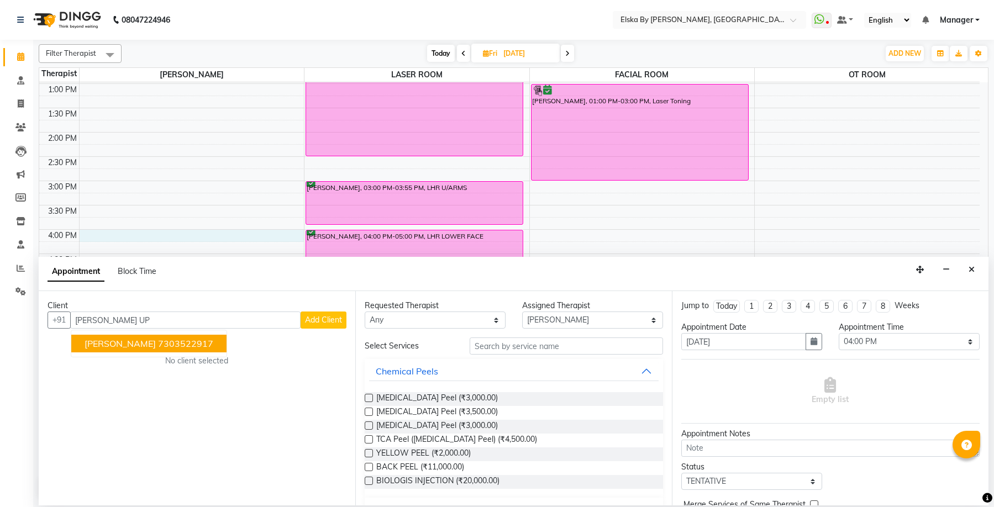
click at [196, 346] on ngb-highlight "7303522917" at bounding box center [185, 343] width 55 height 11
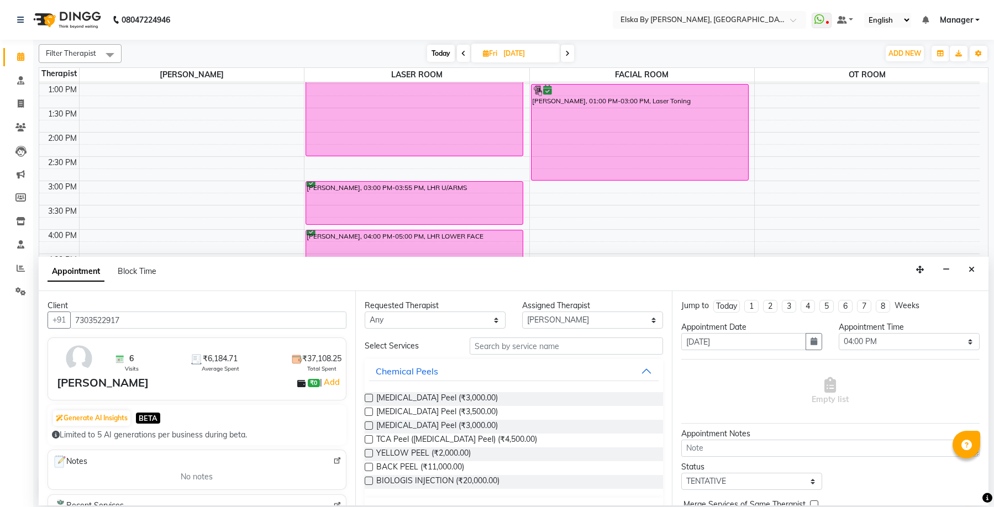
type input "7303522917"
click at [514, 345] on input "text" at bounding box center [565, 345] width 193 height 17
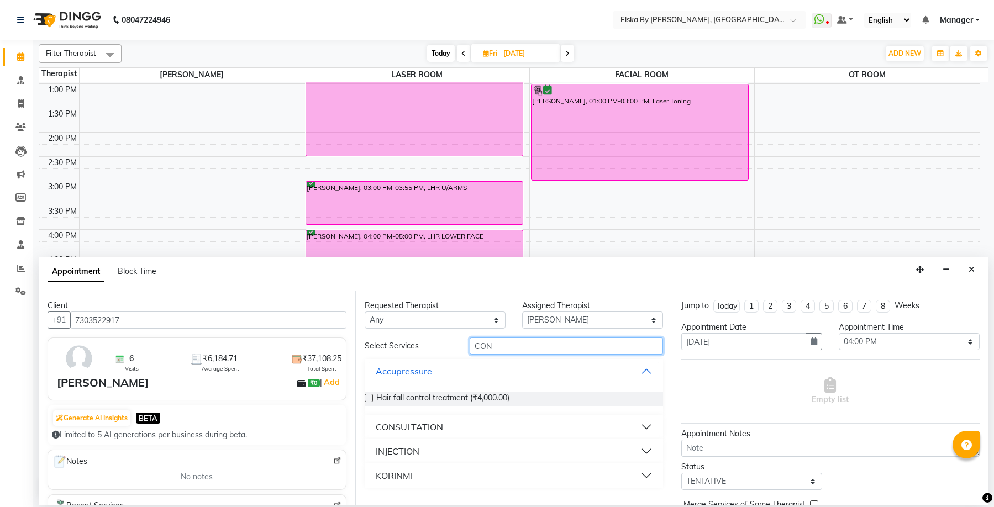
type input "CON"
click at [432, 429] on div "CONSULTATION" at bounding box center [409, 426] width 67 height 13
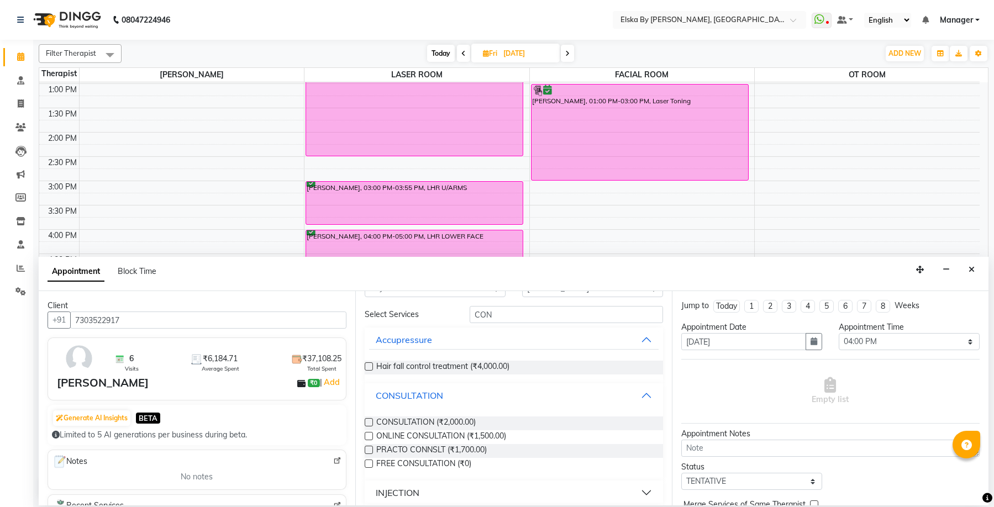
scroll to position [64, 0]
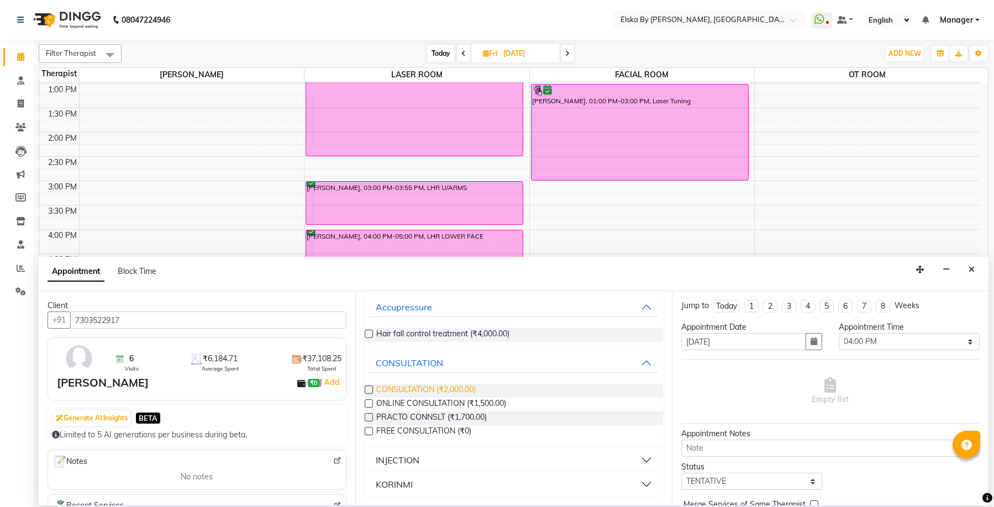
click at [454, 386] on span "CONSULTATION (₹2,000.00)" at bounding box center [425, 391] width 99 height 14
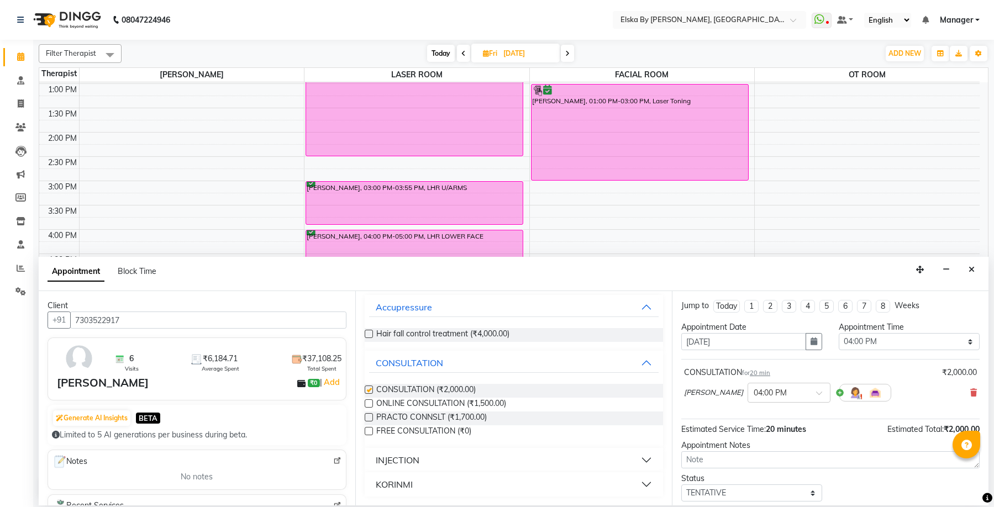
checkbox input "false"
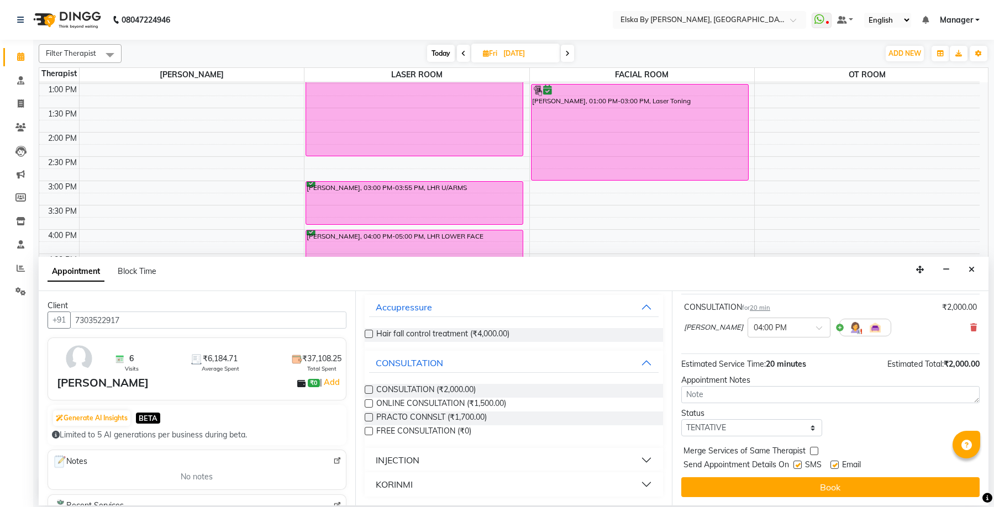
scroll to position [66, 0]
click at [835, 465] on label at bounding box center [834, 464] width 8 height 8
click at [835, 465] on input "checkbox" at bounding box center [833, 465] width 7 height 7
checkbox input "false"
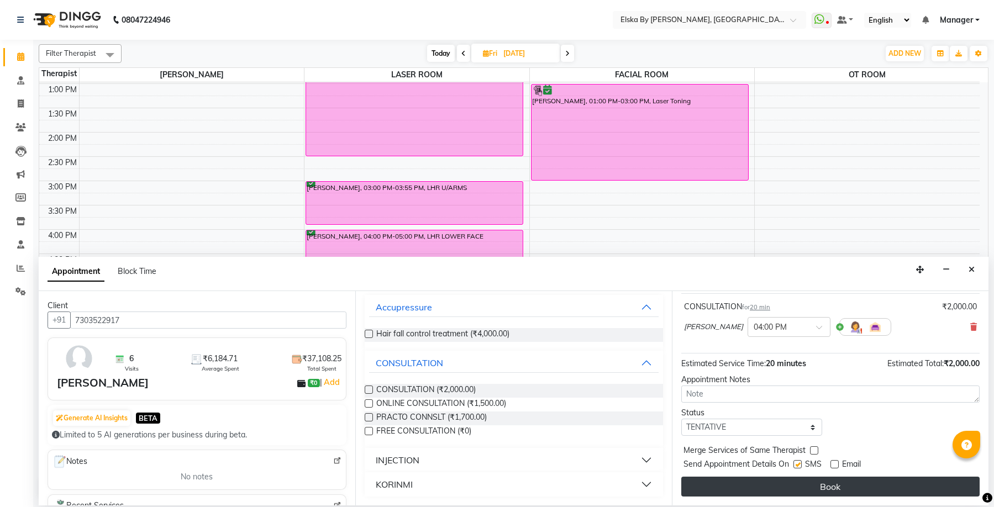
click at [842, 489] on button "Book" at bounding box center [830, 487] width 298 height 20
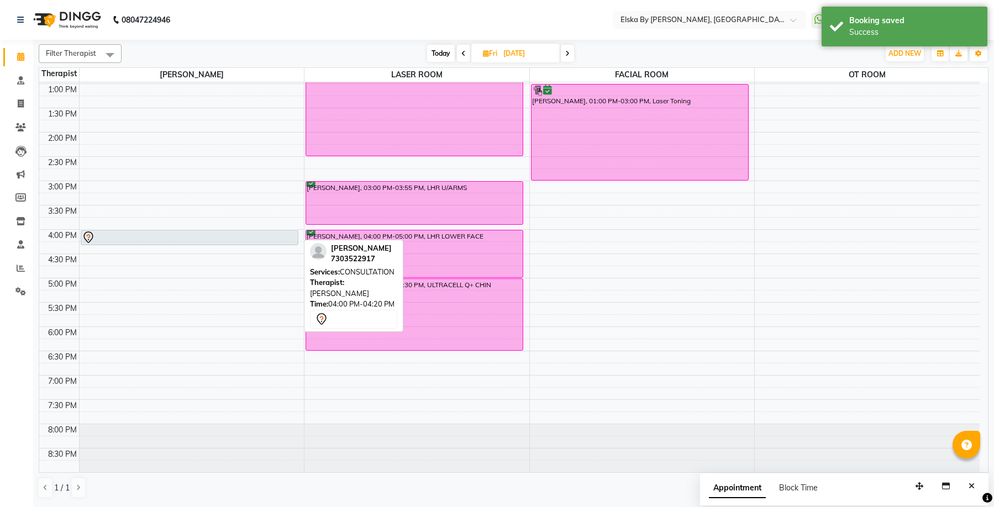
click at [241, 236] on div at bounding box center [189, 237] width 215 height 13
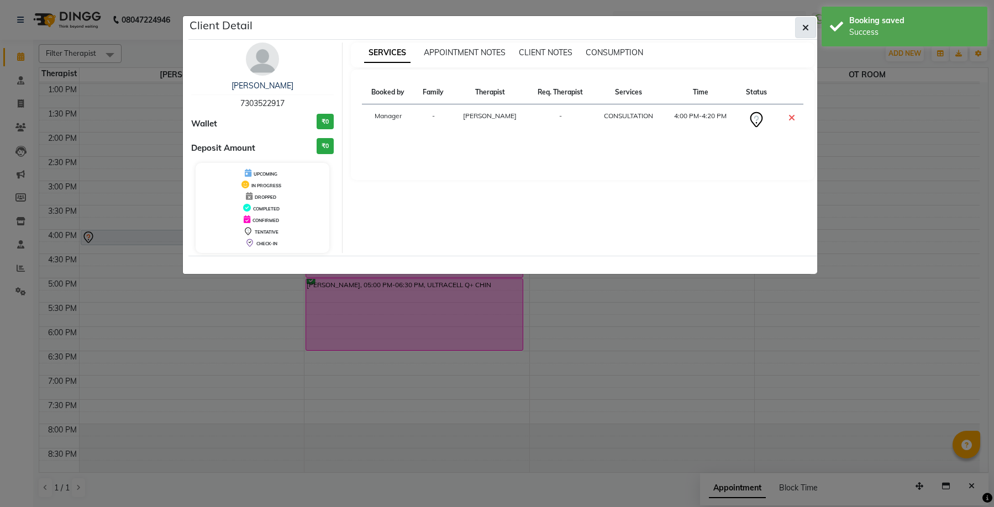
click at [806, 27] on icon "button" at bounding box center [805, 27] width 7 height 9
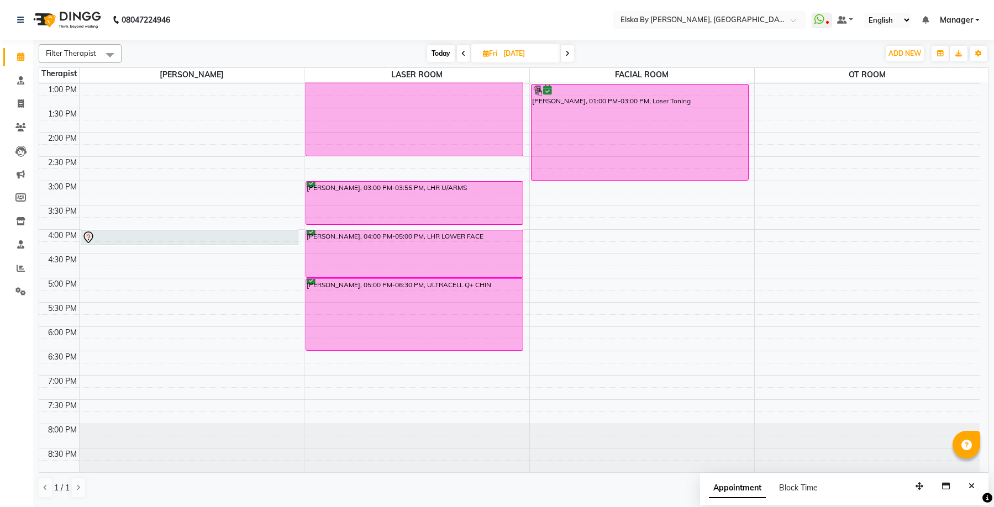
click at [437, 55] on span "Today" at bounding box center [441, 53] width 28 height 17
type input "[DATE]"
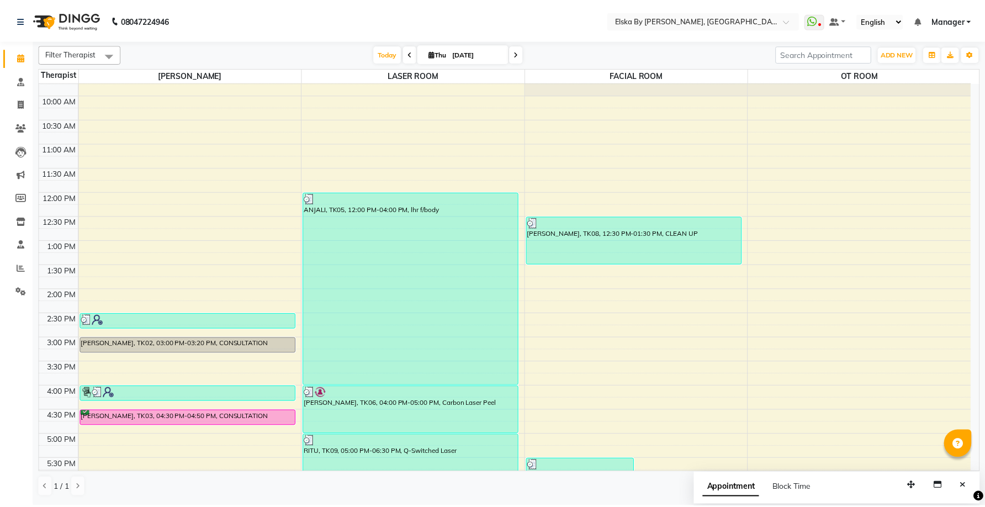
scroll to position [27, 0]
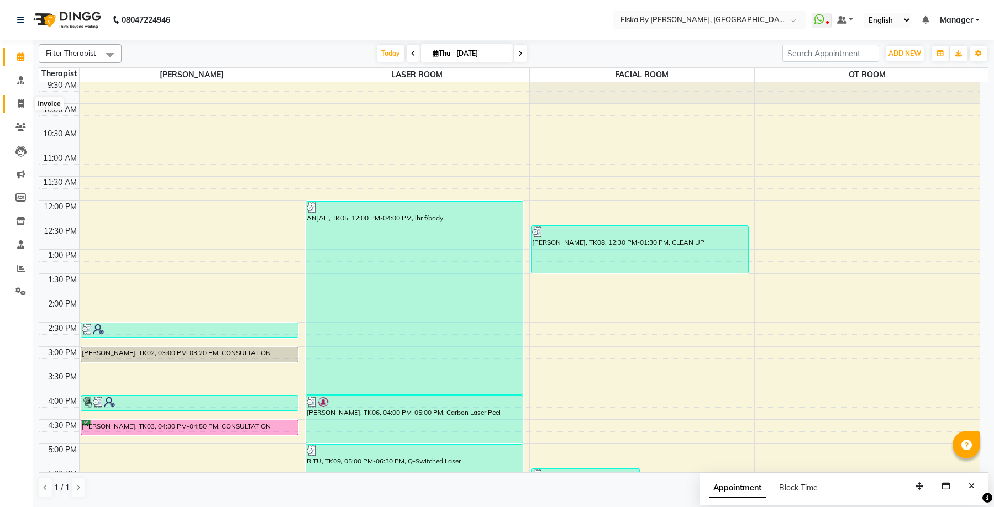
click at [20, 102] on icon at bounding box center [21, 103] width 6 height 8
select select "service"
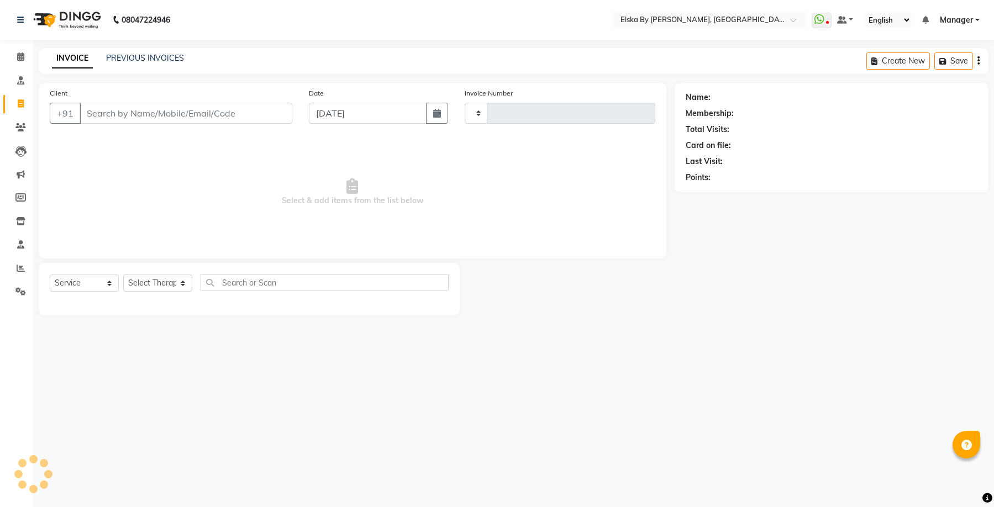
type input "1637"
select select "7252"
select select "62001"
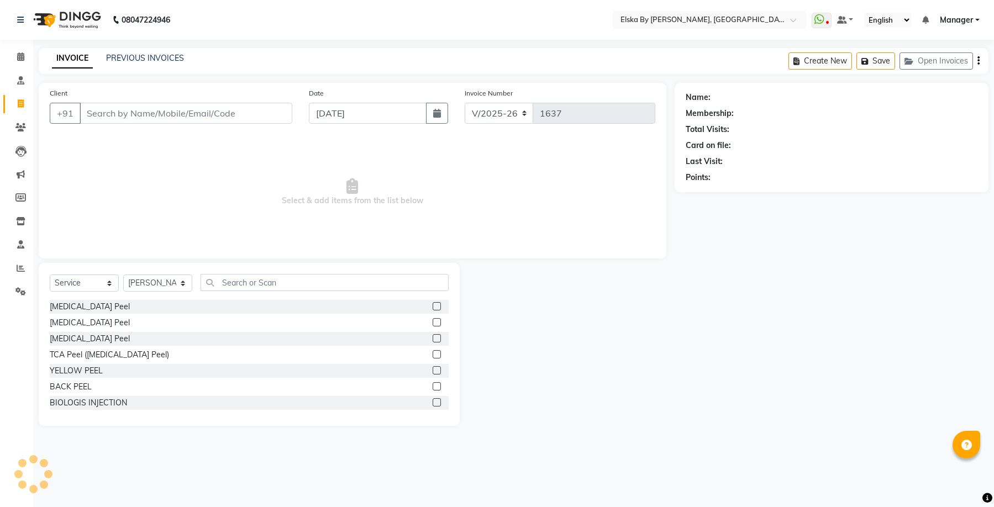
click at [126, 52] on div "PREVIOUS INVOICES" at bounding box center [145, 58] width 78 height 12
click at [143, 60] on link "PREVIOUS INVOICES" at bounding box center [145, 58] width 78 height 10
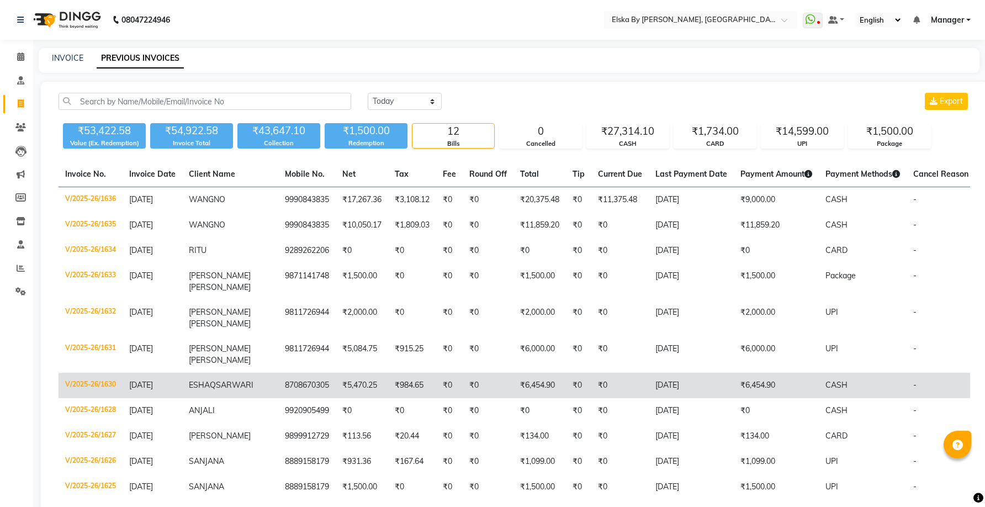
scroll to position [134, 0]
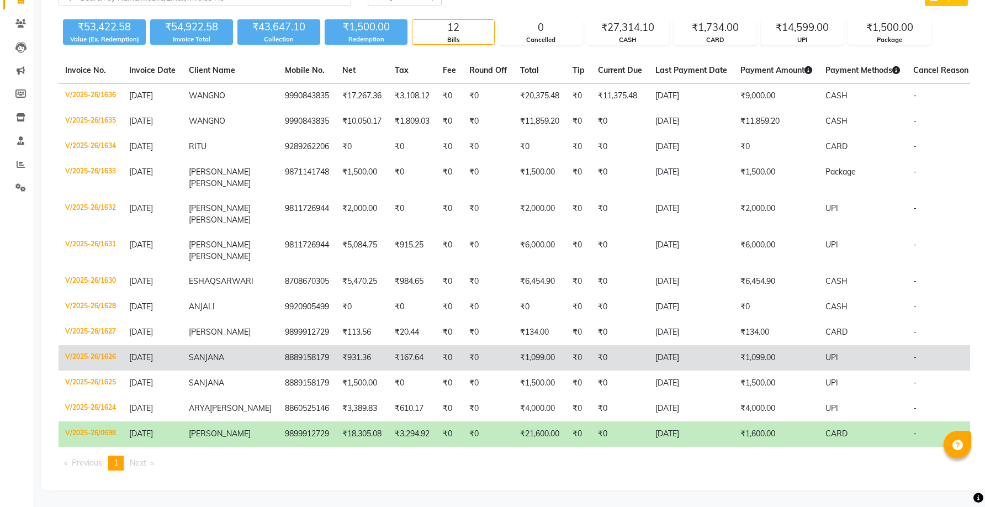
click at [296, 345] on td "8889158179" at bounding box center [306, 357] width 57 height 25
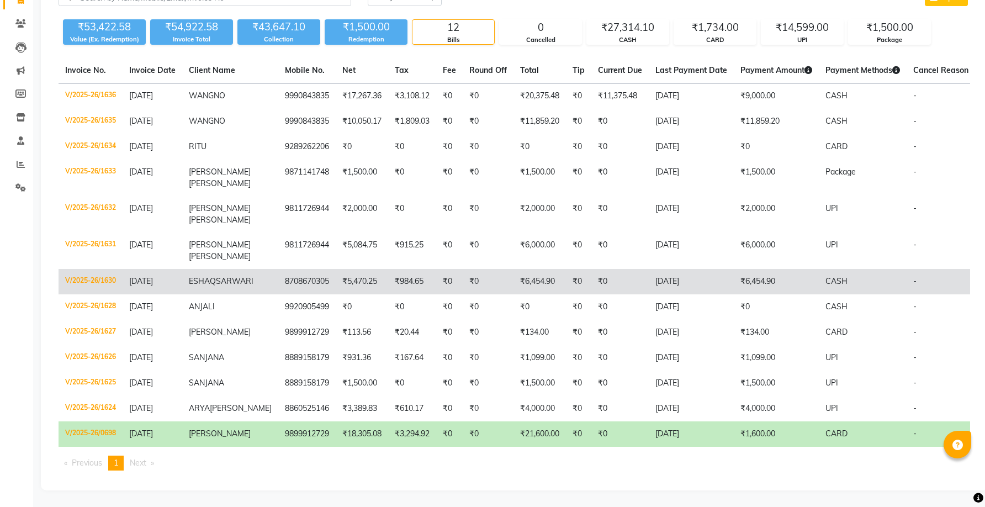
click at [336, 269] on td "₹5,470.25" at bounding box center [362, 281] width 52 height 25
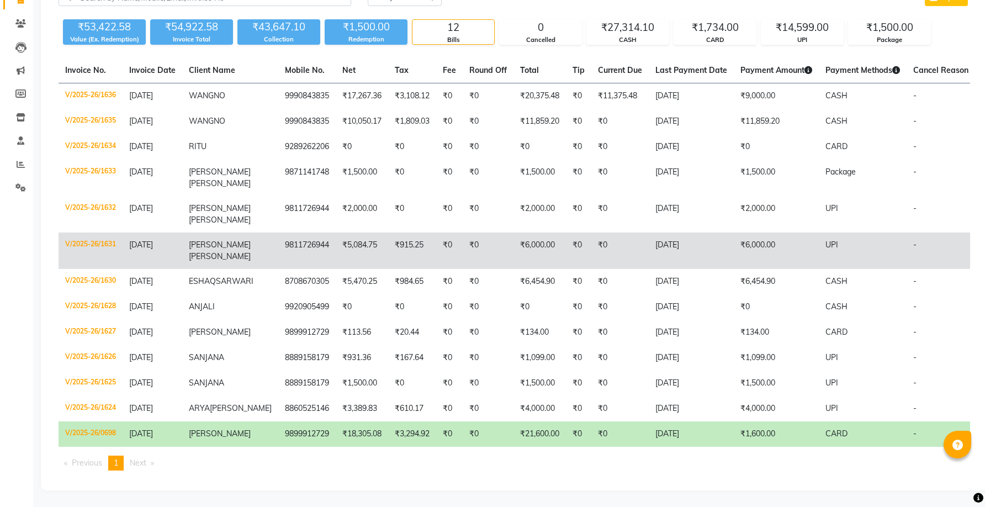
click at [278, 233] on td "9811726944" at bounding box center [306, 251] width 57 height 36
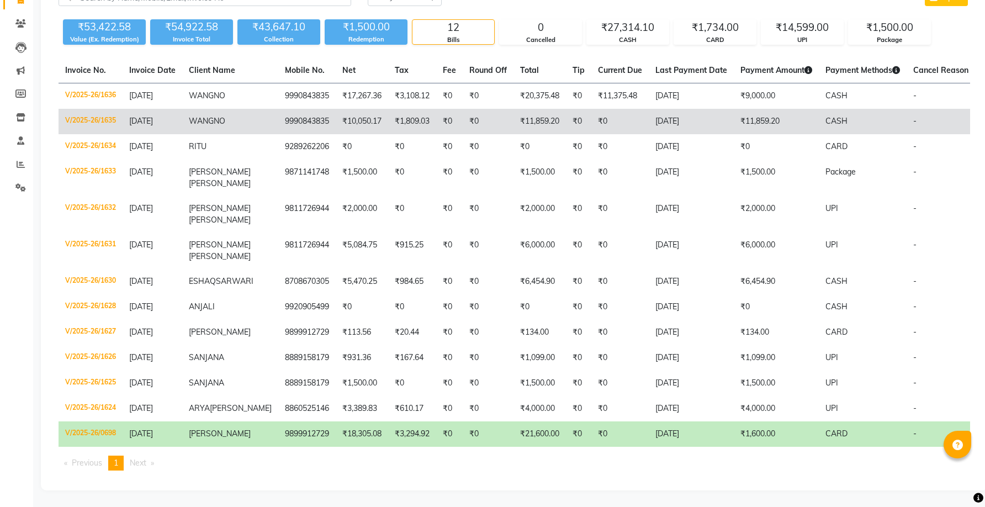
scroll to position [24, 0]
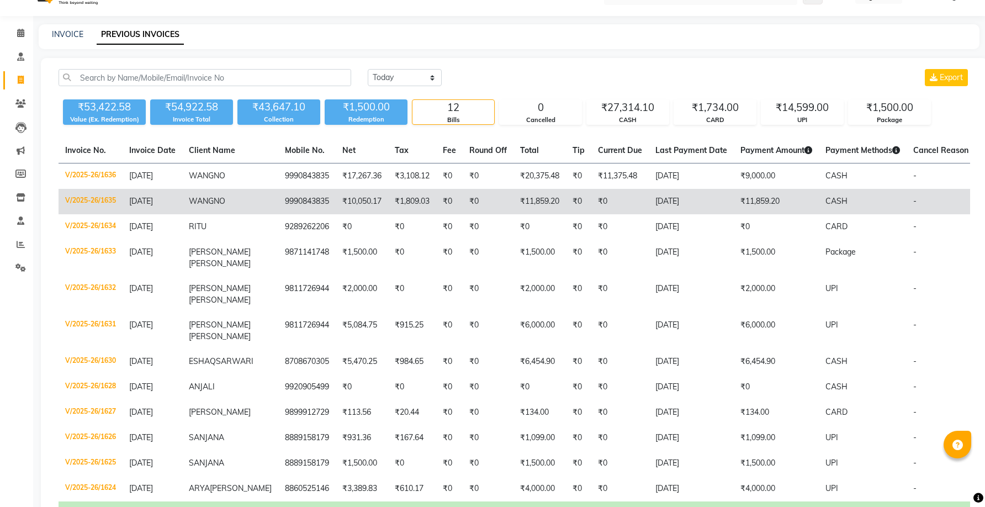
click at [336, 200] on td "₹10,050.17" at bounding box center [362, 201] width 52 height 25
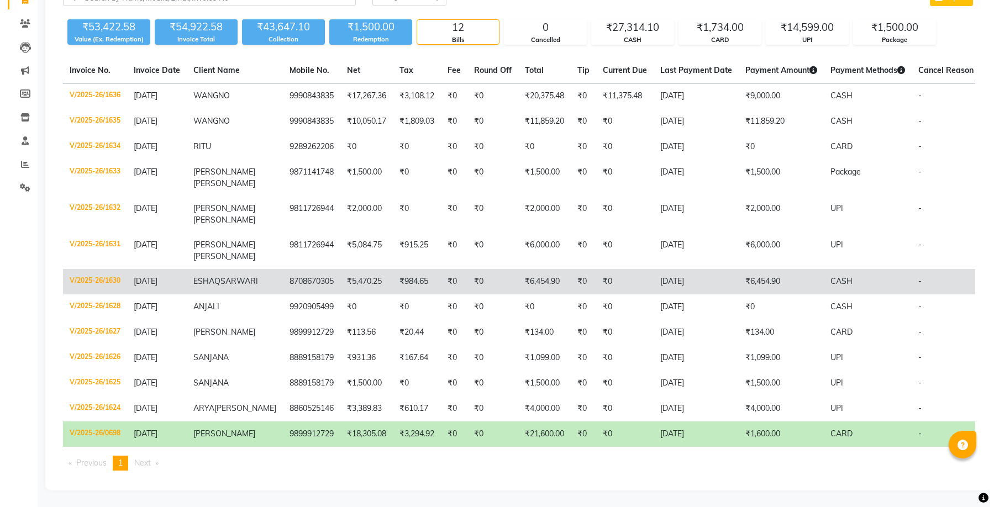
scroll to position [0, 0]
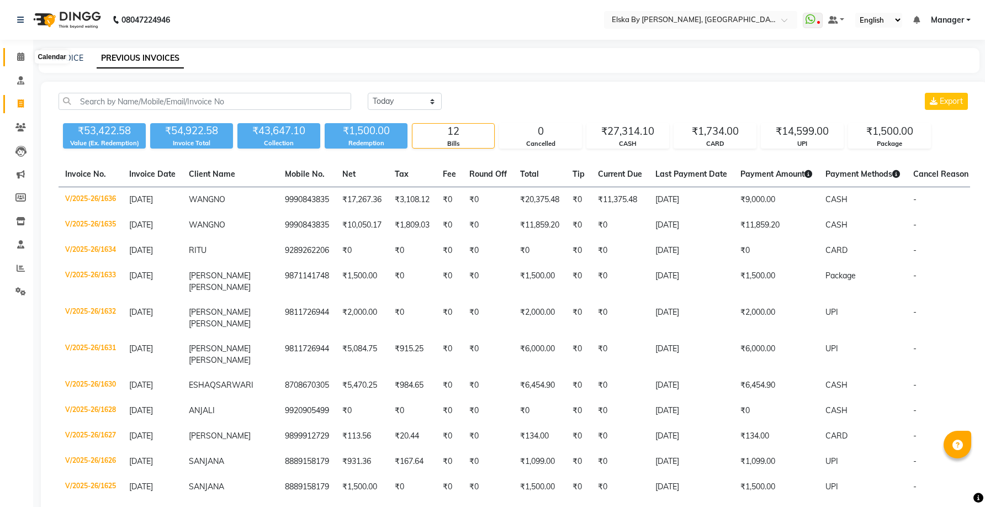
click at [25, 58] on span at bounding box center [20, 57] width 19 height 13
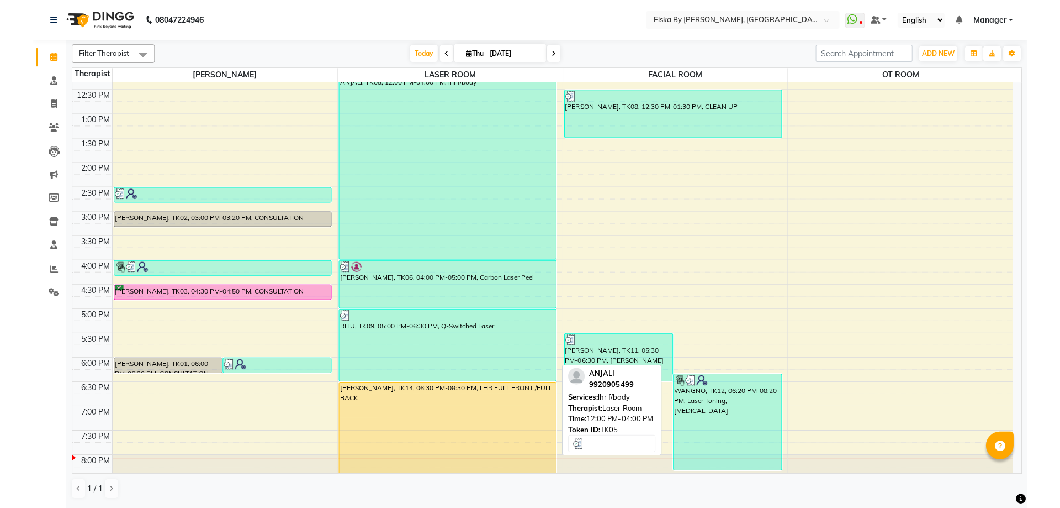
scroll to position [166, 0]
